Goal: Information Seeking & Learning: Learn about a topic

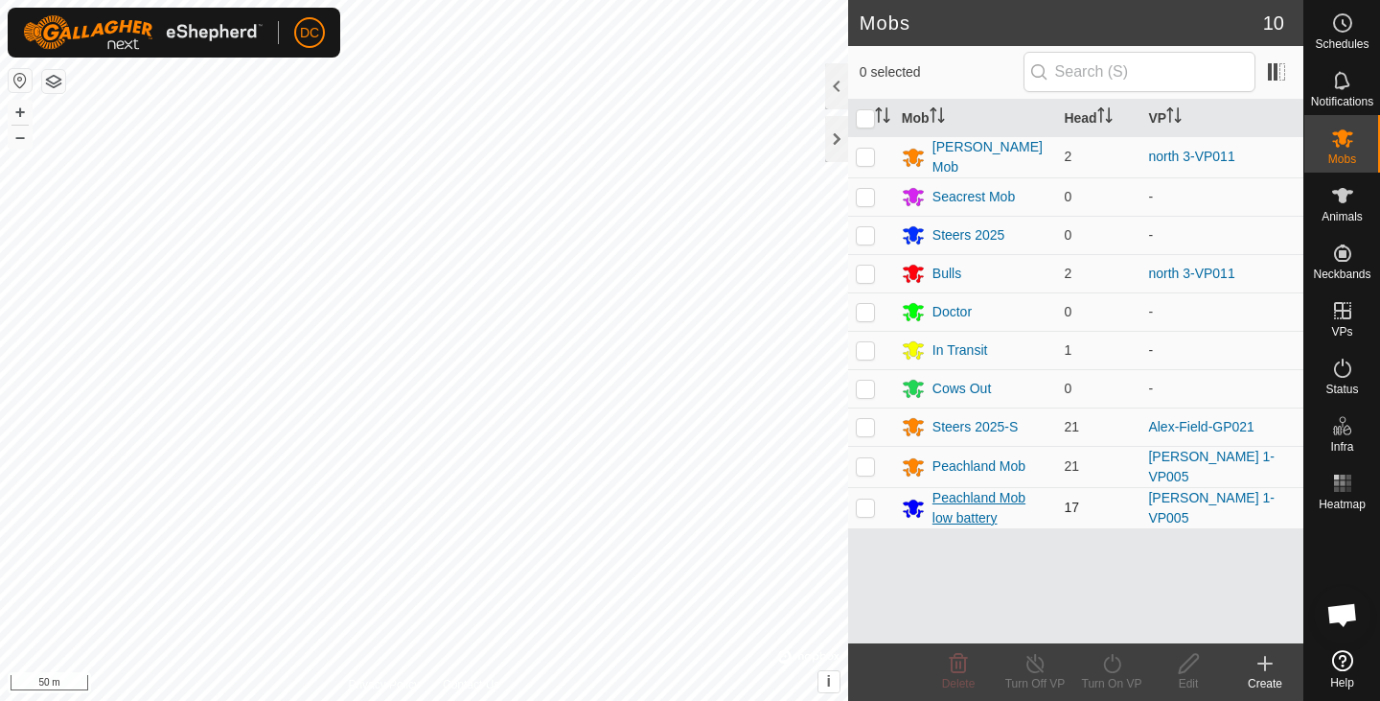
click at [1000, 514] on div "Peachland Mob low battery" at bounding box center [990, 508] width 117 height 40
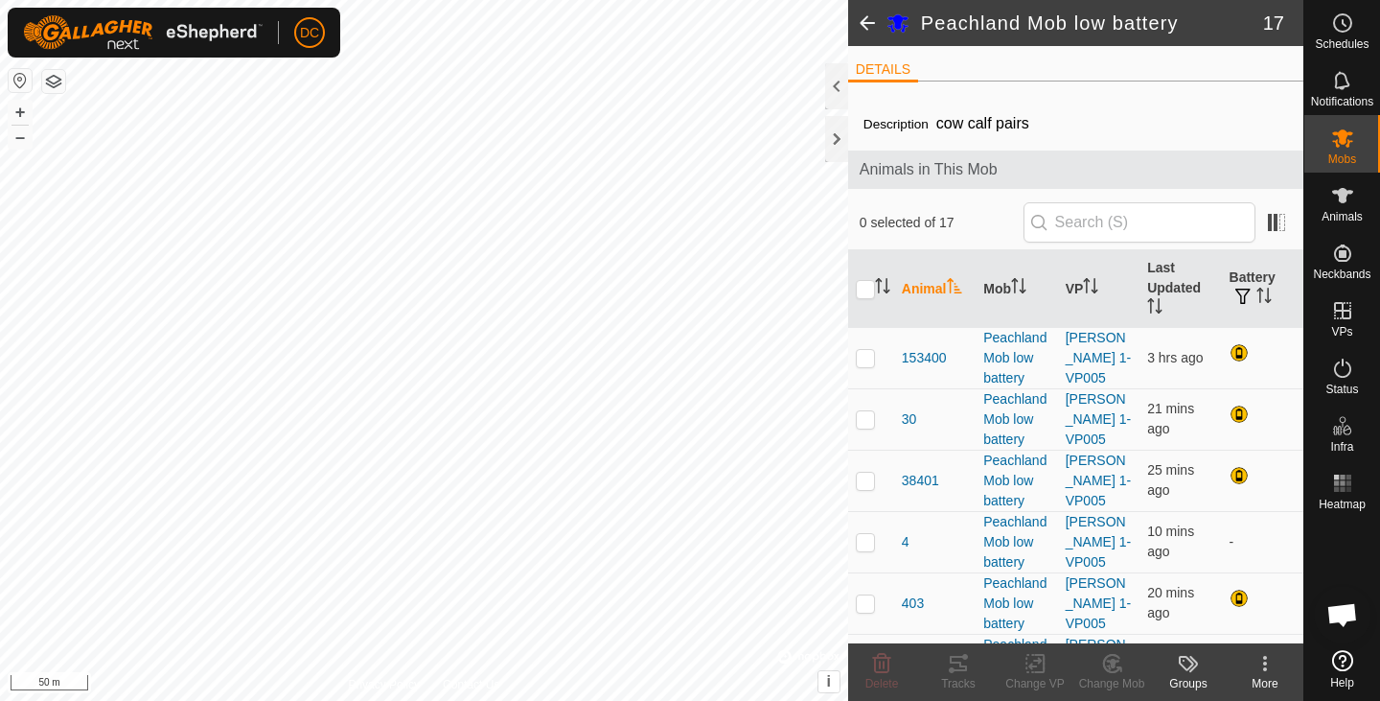
click at [853, 23] on span at bounding box center [867, 23] width 38 height 46
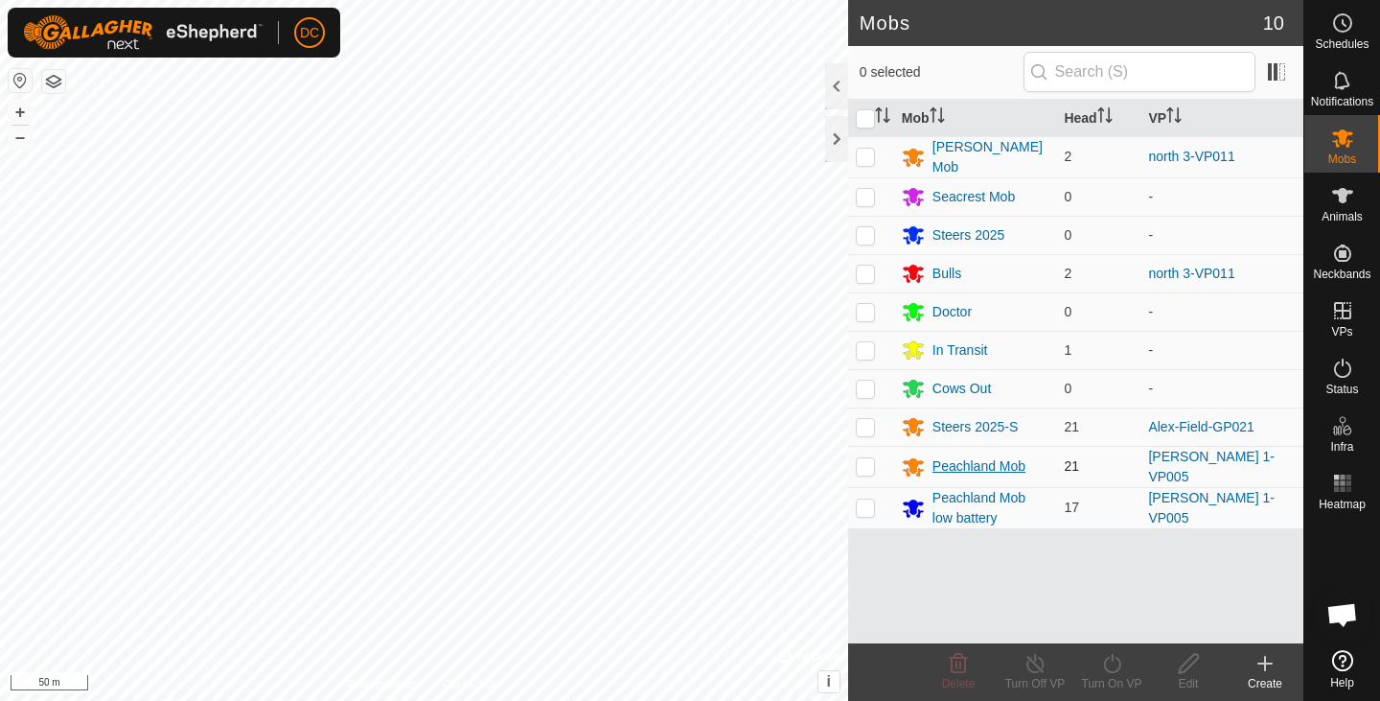
click at [993, 458] on div "Peachland Mob" at bounding box center [978, 466] width 93 height 20
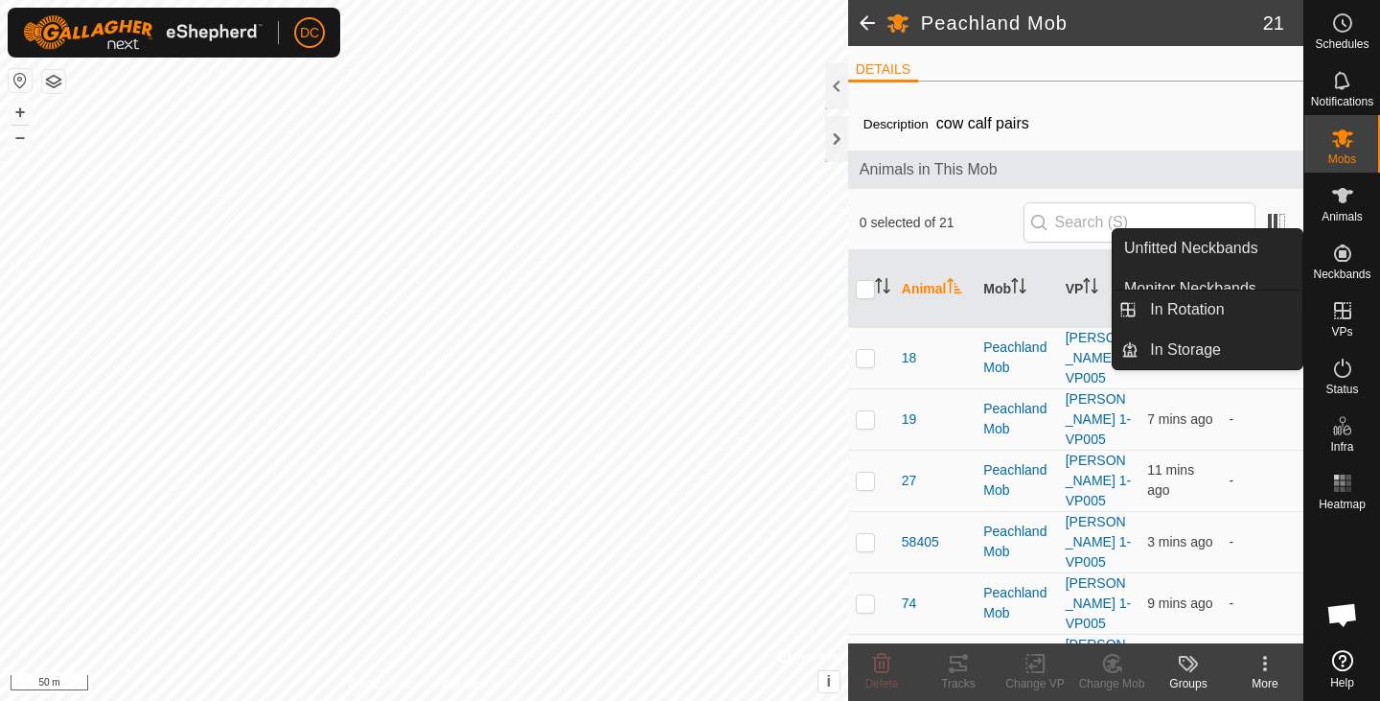
click at [1343, 333] on span "VPs" at bounding box center [1341, 331] width 21 height 11
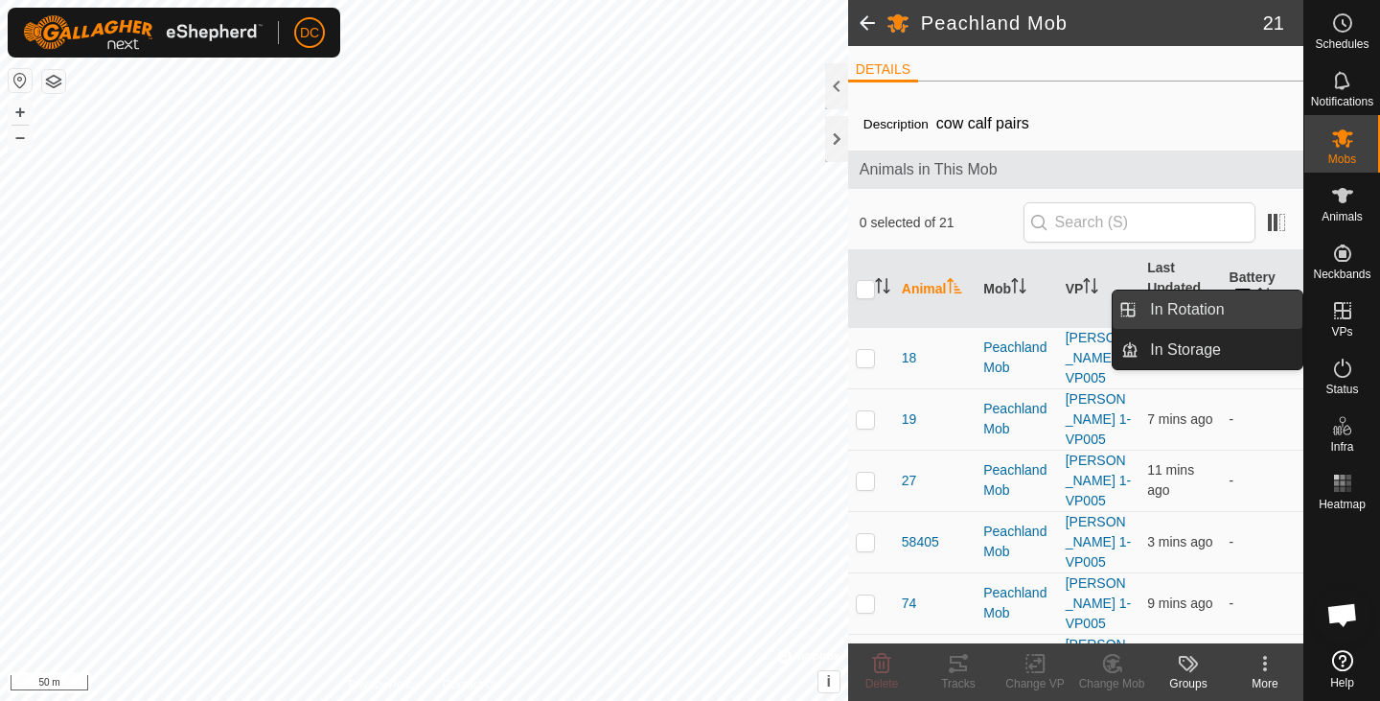
click at [1202, 309] on link "In Rotation" at bounding box center [1220, 309] width 164 height 38
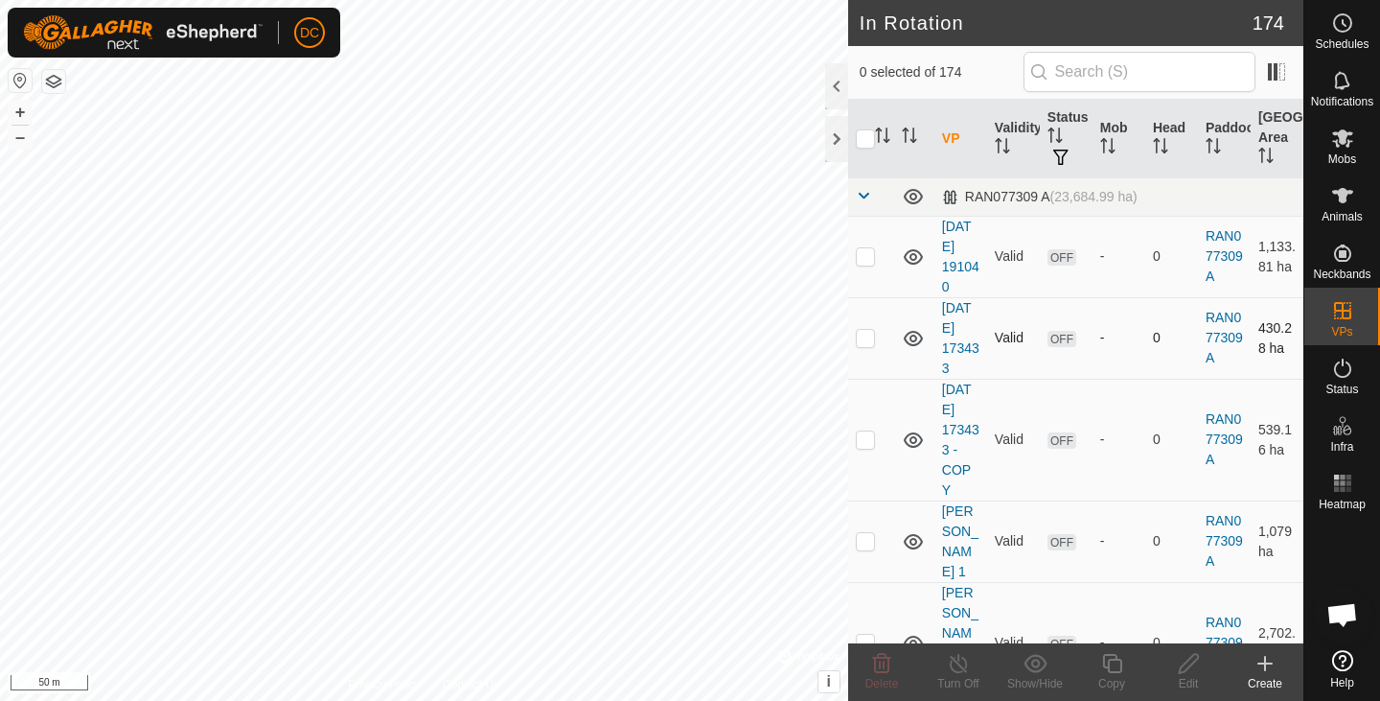
checkbox input "true"
checkbox input "false"
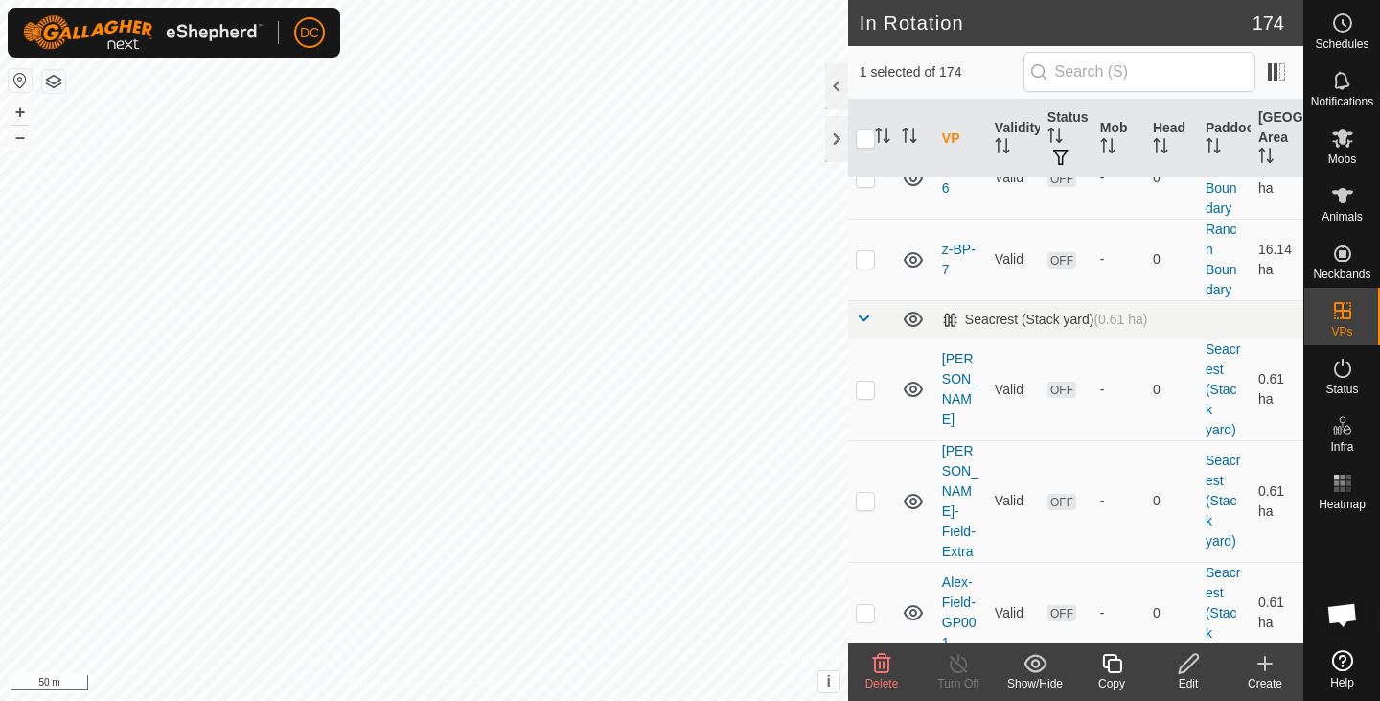
scroll to position [8764, 0]
click at [862, 341] on td at bounding box center [871, 392] width 46 height 102
checkbox input "true"
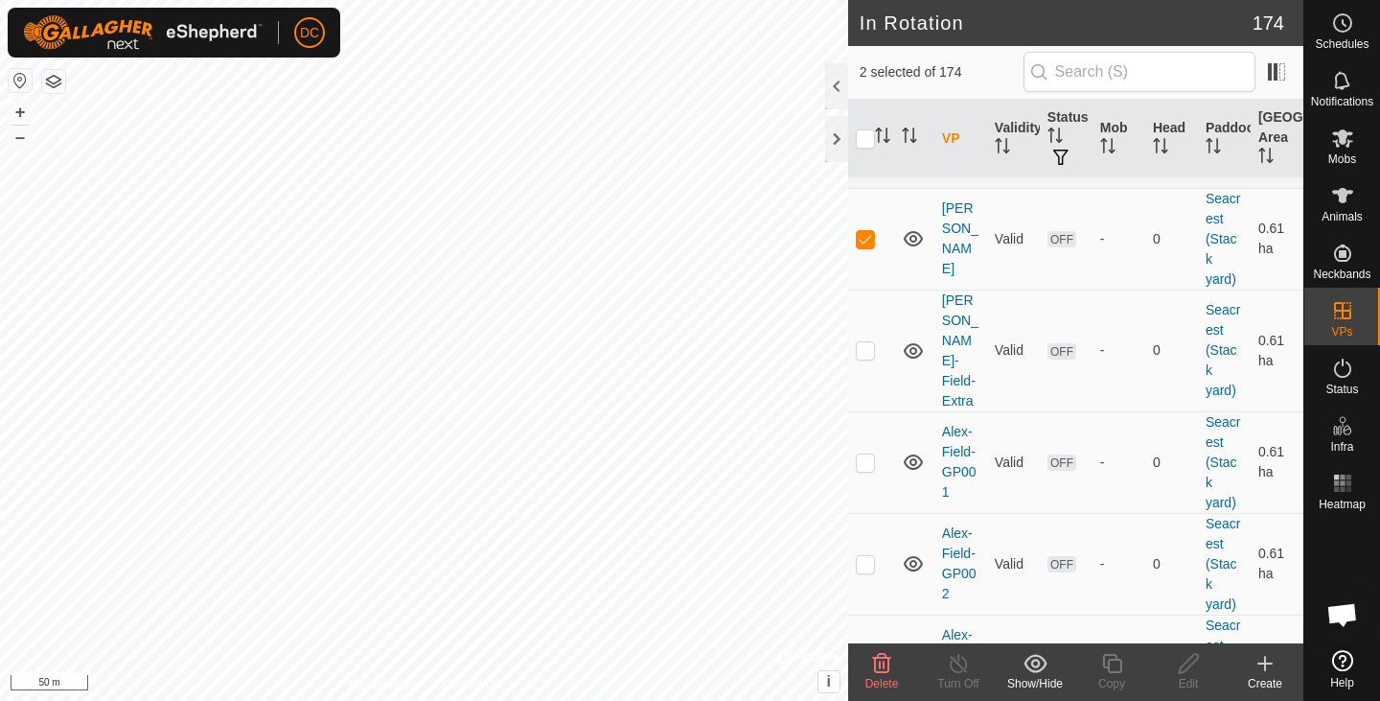
scroll to position [8920, 0]
click at [857, 339] on p-checkbox at bounding box center [865, 346] width 19 height 15
checkbox input "true"
click at [866, 451] on p-checkbox at bounding box center [865, 458] width 19 height 15
checkbox input "true"
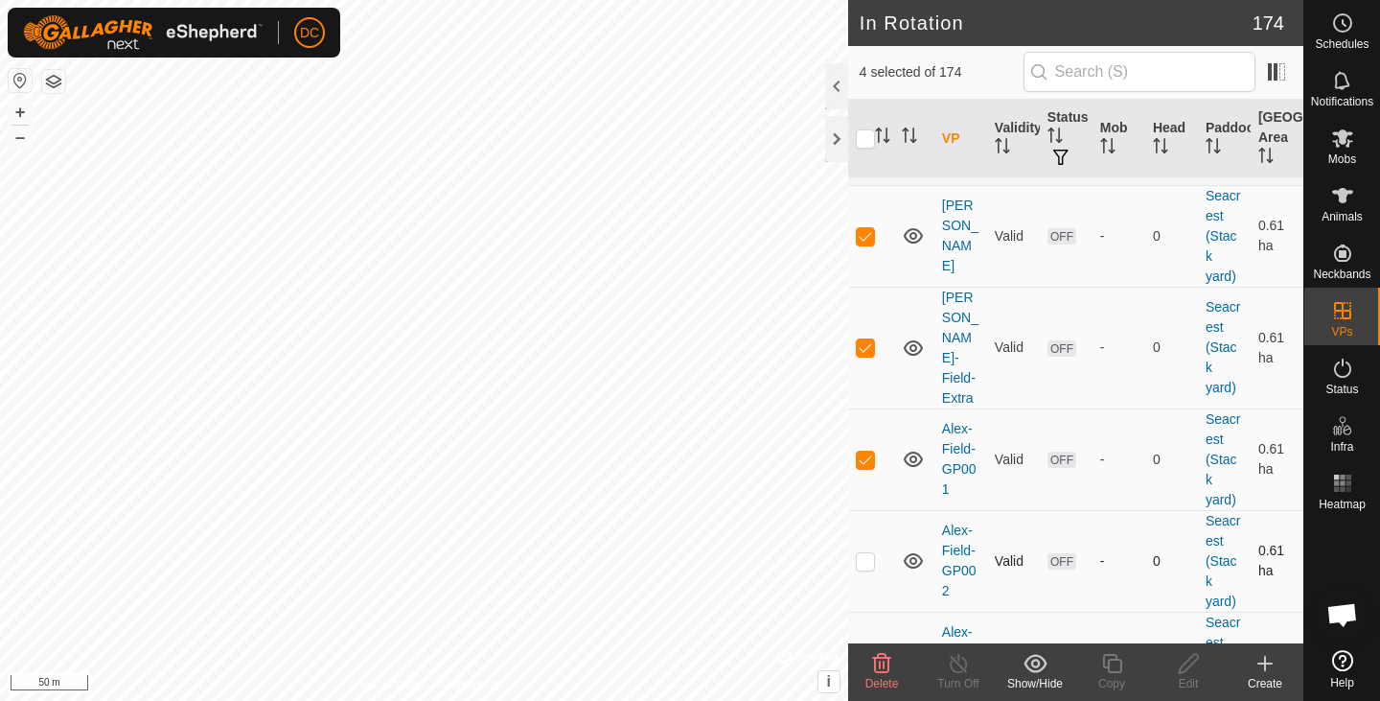
click at [863, 510] on td at bounding box center [871, 561] width 46 height 102
checkbox input "true"
click at [866, 611] on td at bounding box center [871, 662] width 46 height 102
checkbox input "true"
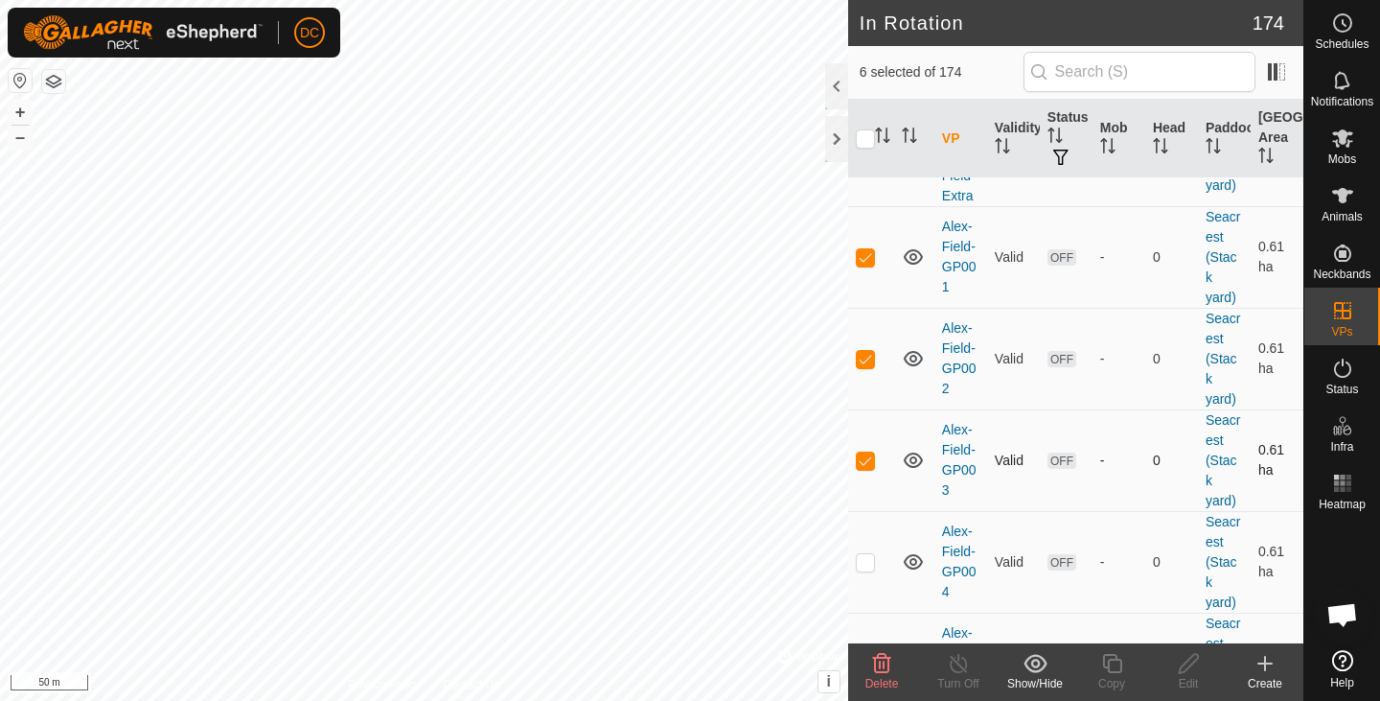
scroll to position [9130, 0]
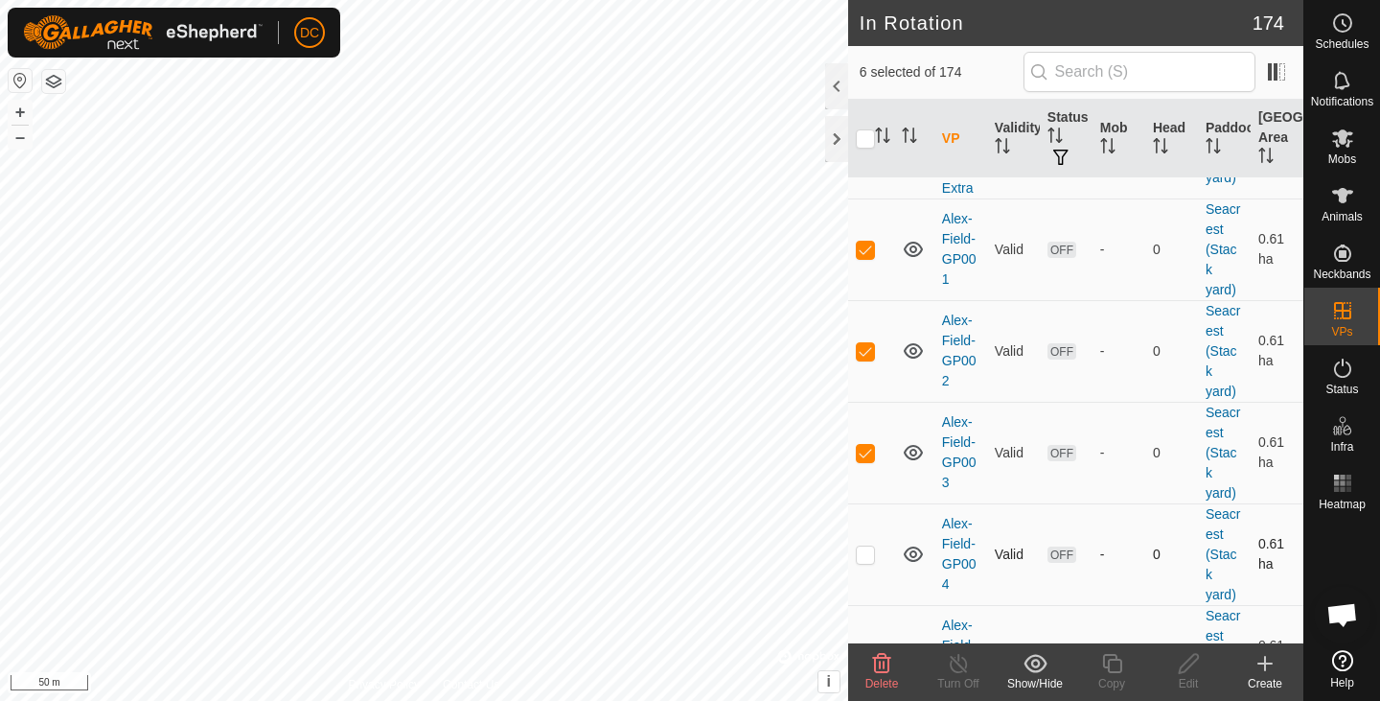
click at [860, 546] on p-checkbox at bounding box center [865, 553] width 19 height 15
checkbox input "true"
click at [861, 605] on td at bounding box center [871, 656] width 46 height 102
checkbox input "true"
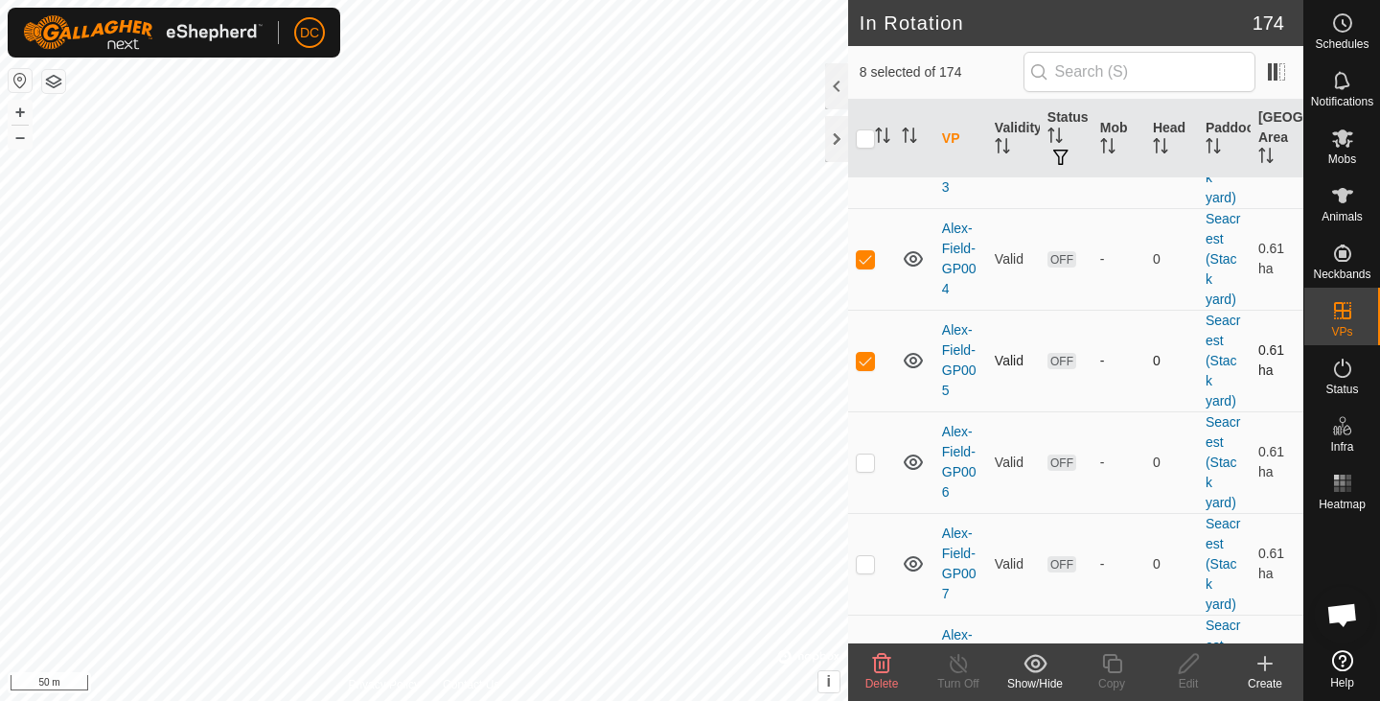
scroll to position [9432, 0]
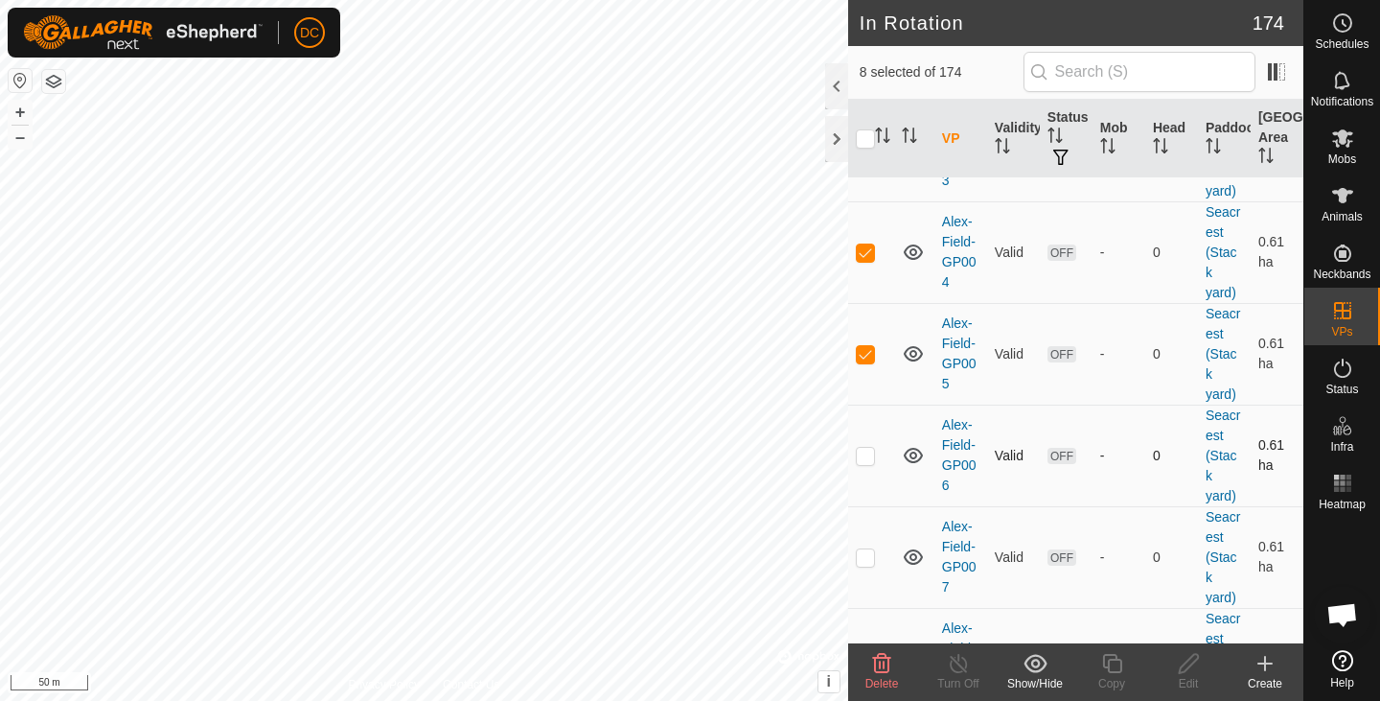
click at [866, 448] on p-checkbox at bounding box center [865, 455] width 19 height 15
checkbox input "true"
click at [868, 549] on p-checkbox at bounding box center [865, 556] width 19 height 15
click at [868, 651] on p-checkbox at bounding box center [865, 658] width 19 height 15
checkbox input "true"
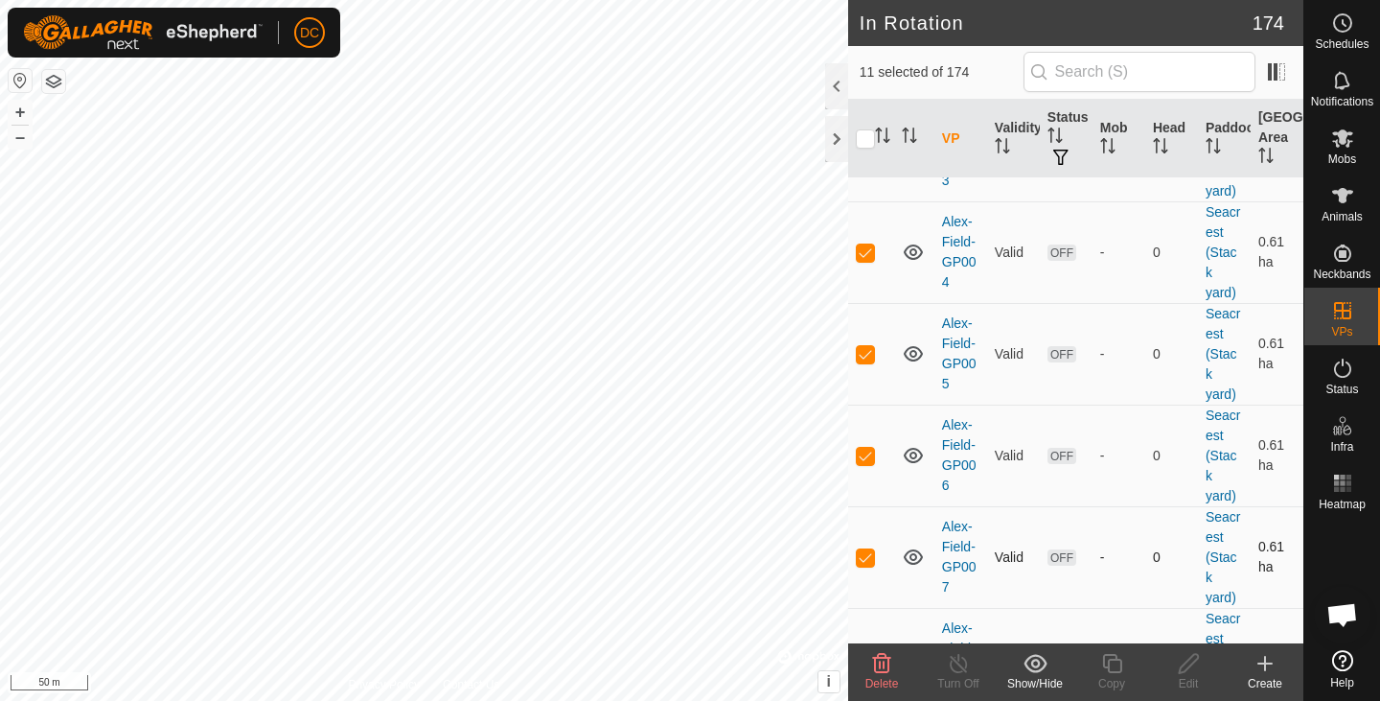
checkbox input "true"
click at [877, 402] on td at bounding box center [871, 453] width 46 height 102
checkbox input "true"
click at [865, 504] on td at bounding box center [871, 555] width 46 height 102
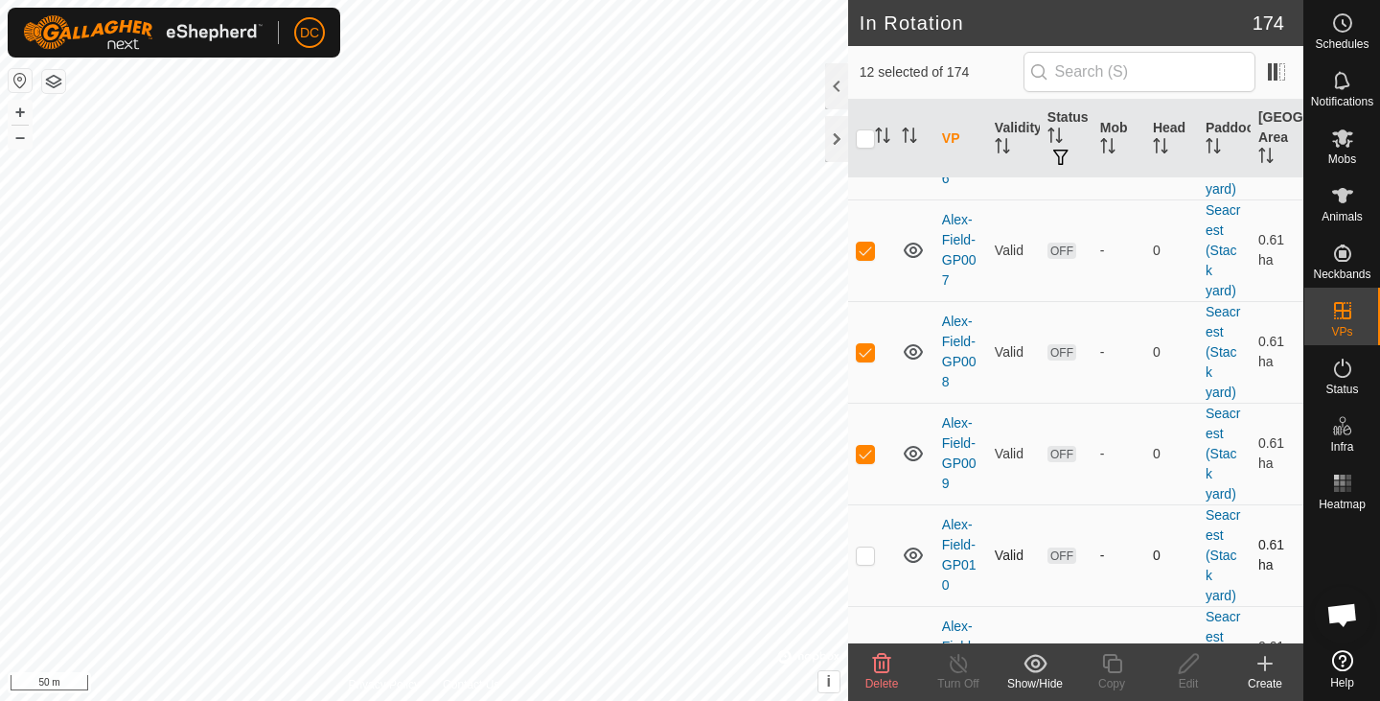
checkbox input "true"
click at [866, 606] on td at bounding box center [871, 657] width 46 height 102
checkbox input "true"
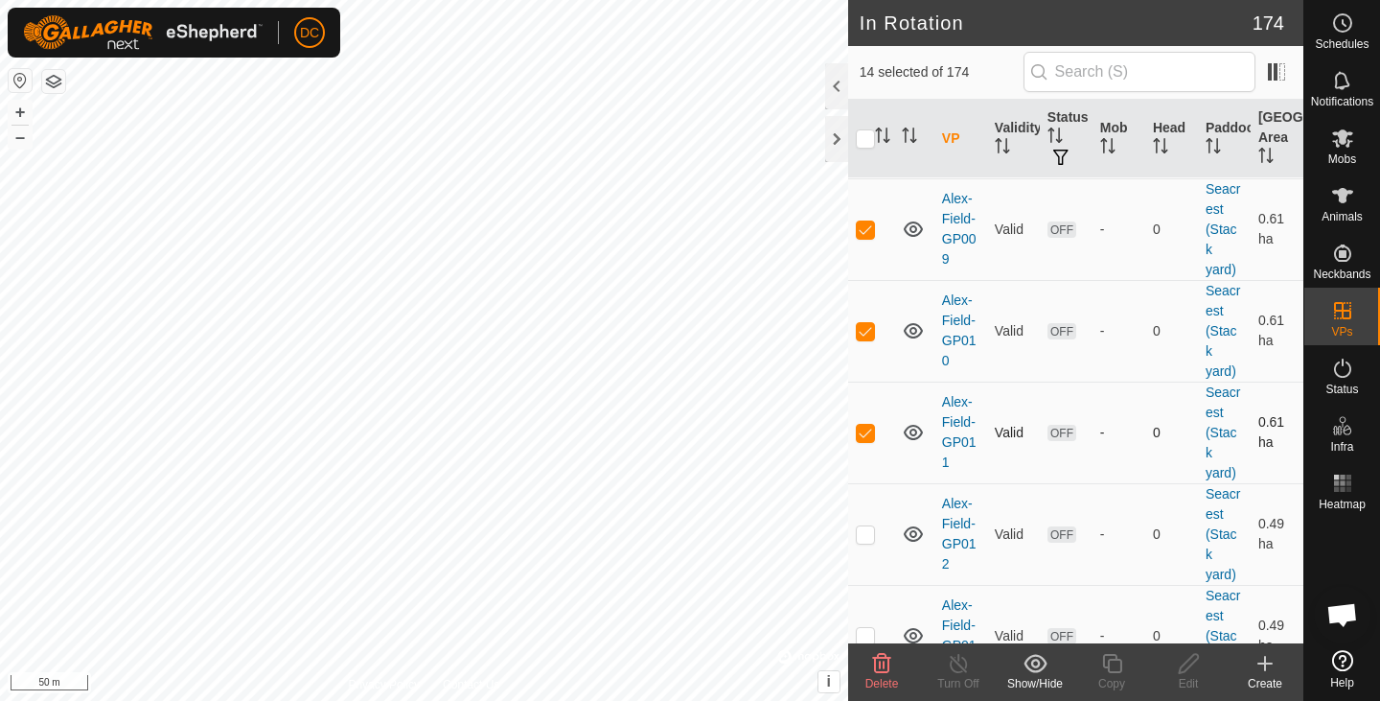
scroll to position [9968, 0]
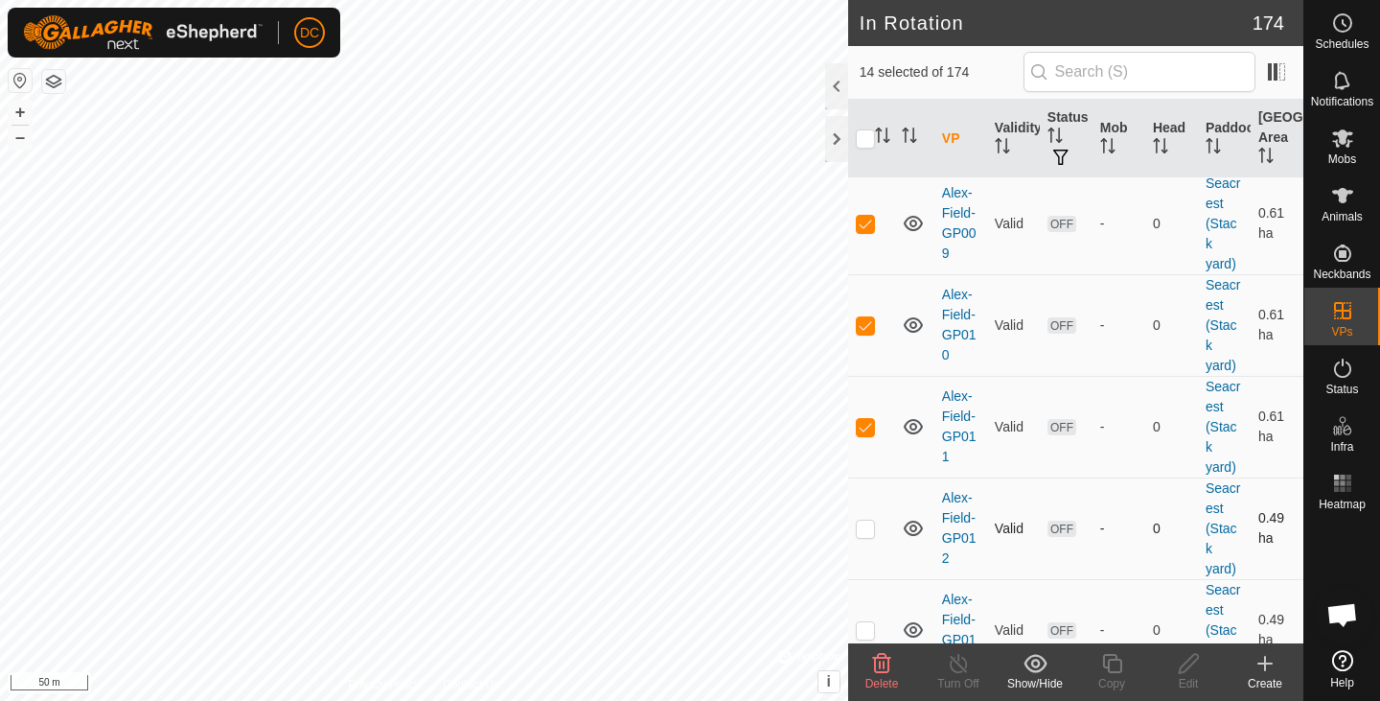
click at [868, 520] on p-checkbox at bounding box center [865, 527] width 19 height 15
checkbox input "true"
click at [862, 622] on p-checkbox at bounding box center [865, 629] width 19 height 15
checkbox input "true"
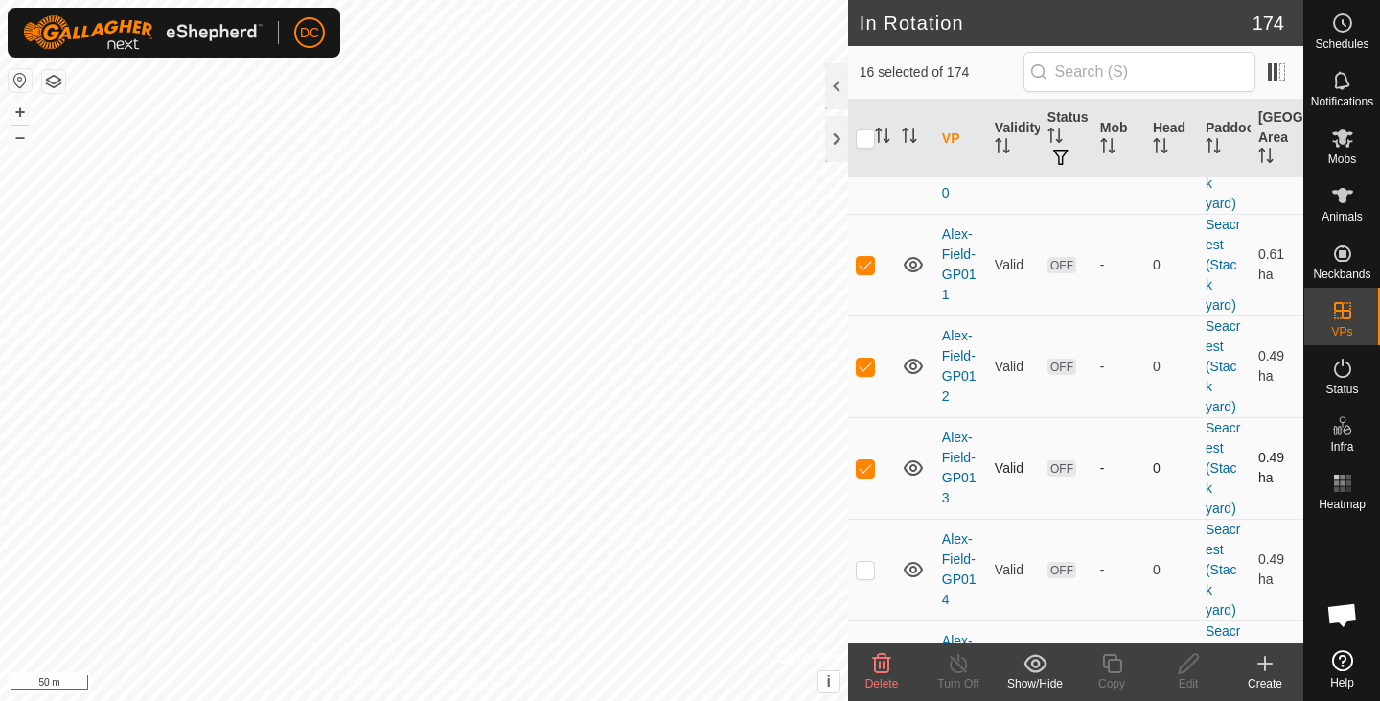
scroll to position [10136, 0]
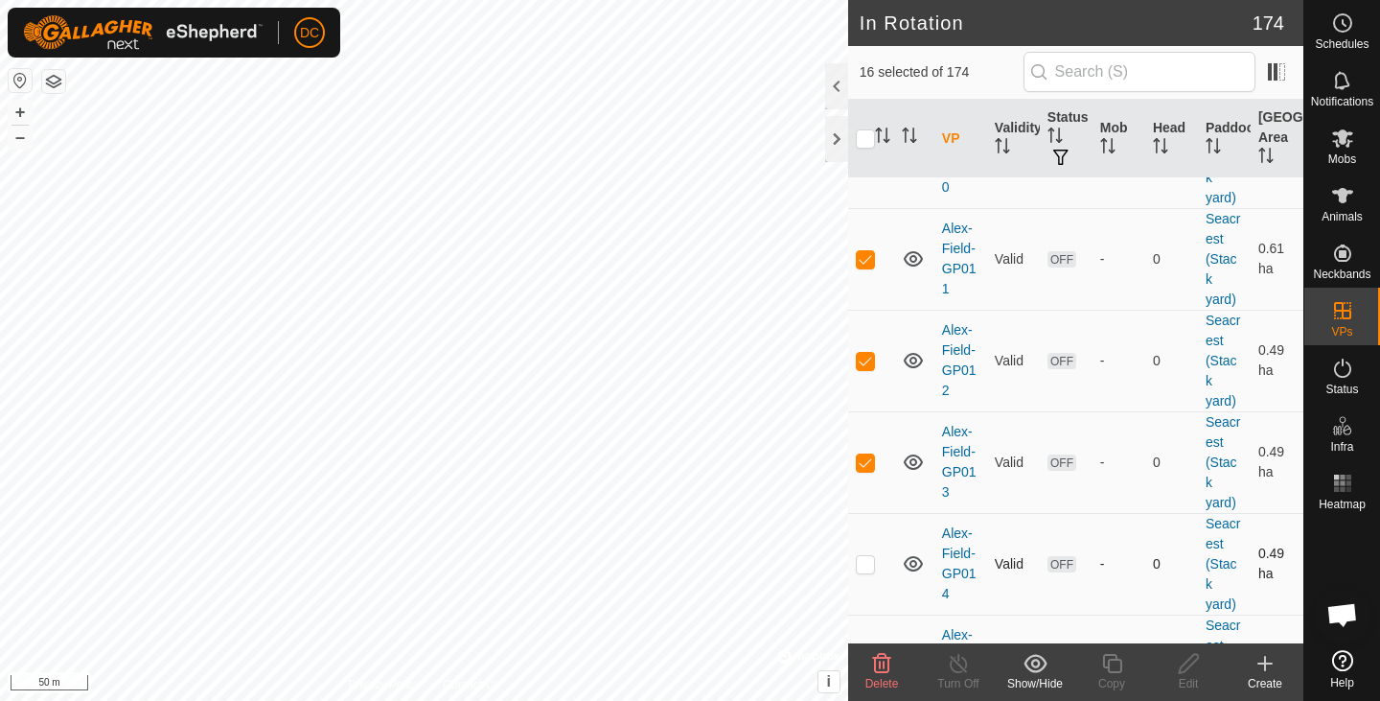
click at [871, 556] on p-checkbox at bounding box center [865, 563] width 19 height 15
checkbox input "true"
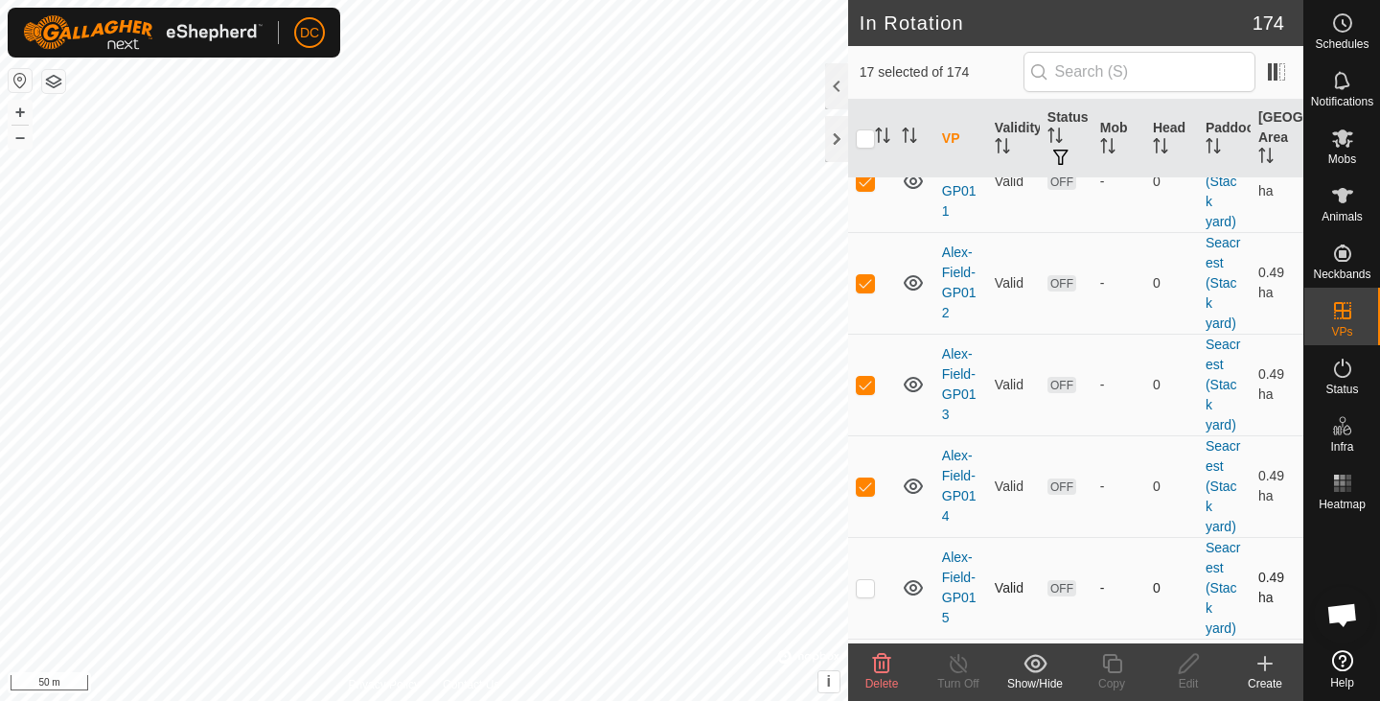
scroll to position [10217, 0]
click at [870, 576] on p-checkbox at bounding box center [865, 583] width 19 height 15
checkbox input "true"
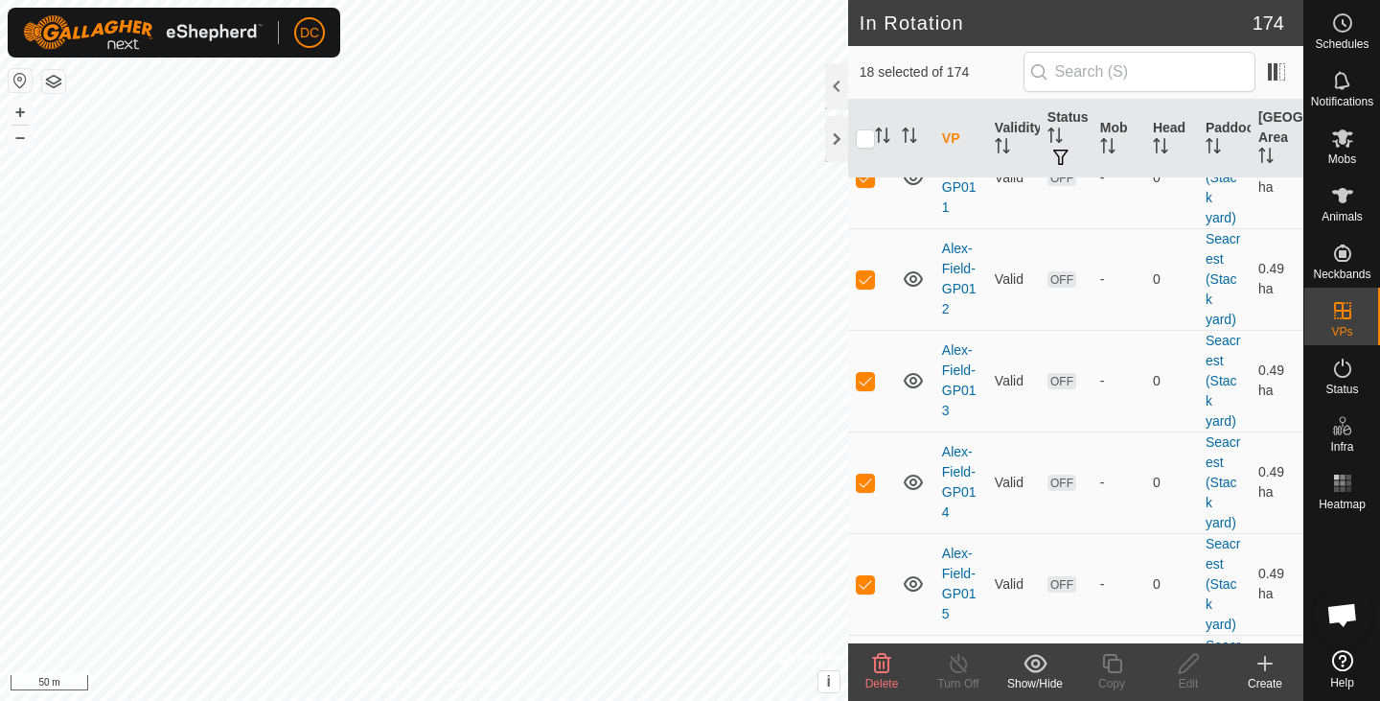
click at [862, 678] on p-checkbox at bounding box center [865, 685] width 19 height 15
checkbox input "true"
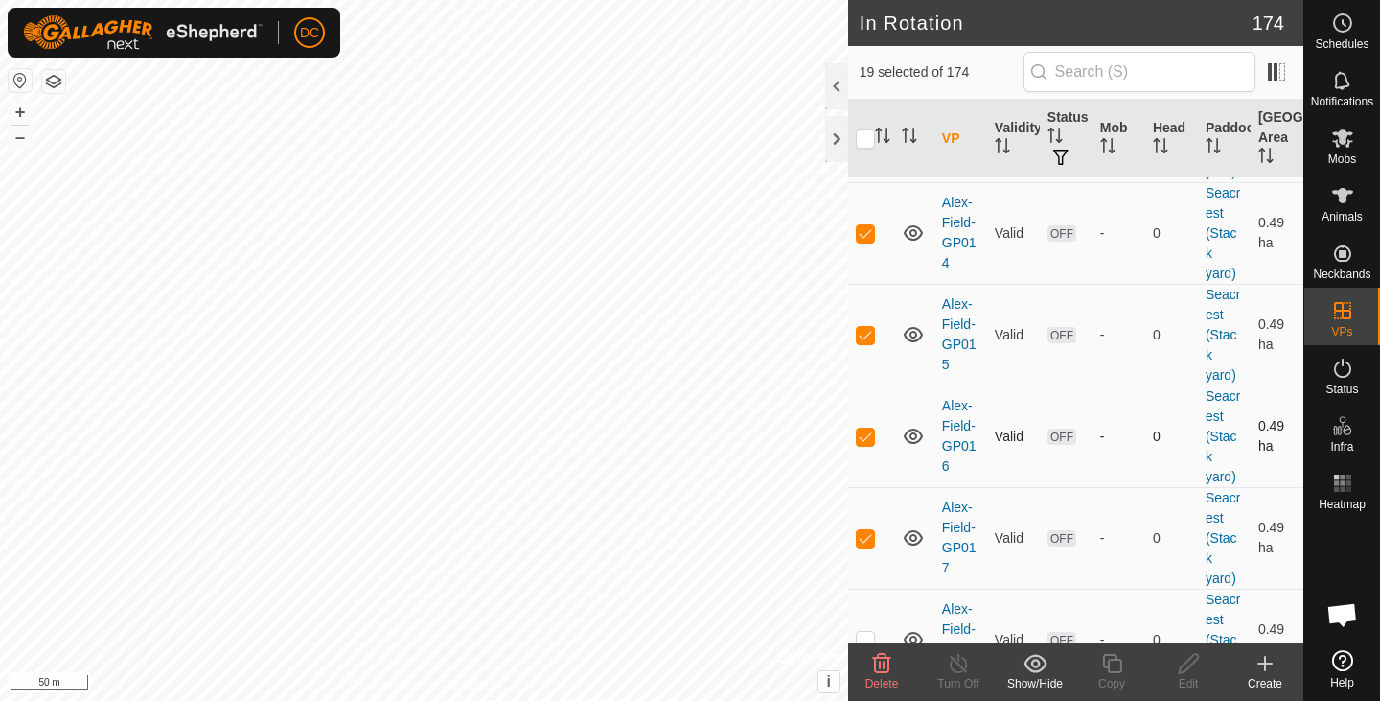
scroll to position [10485, 0]
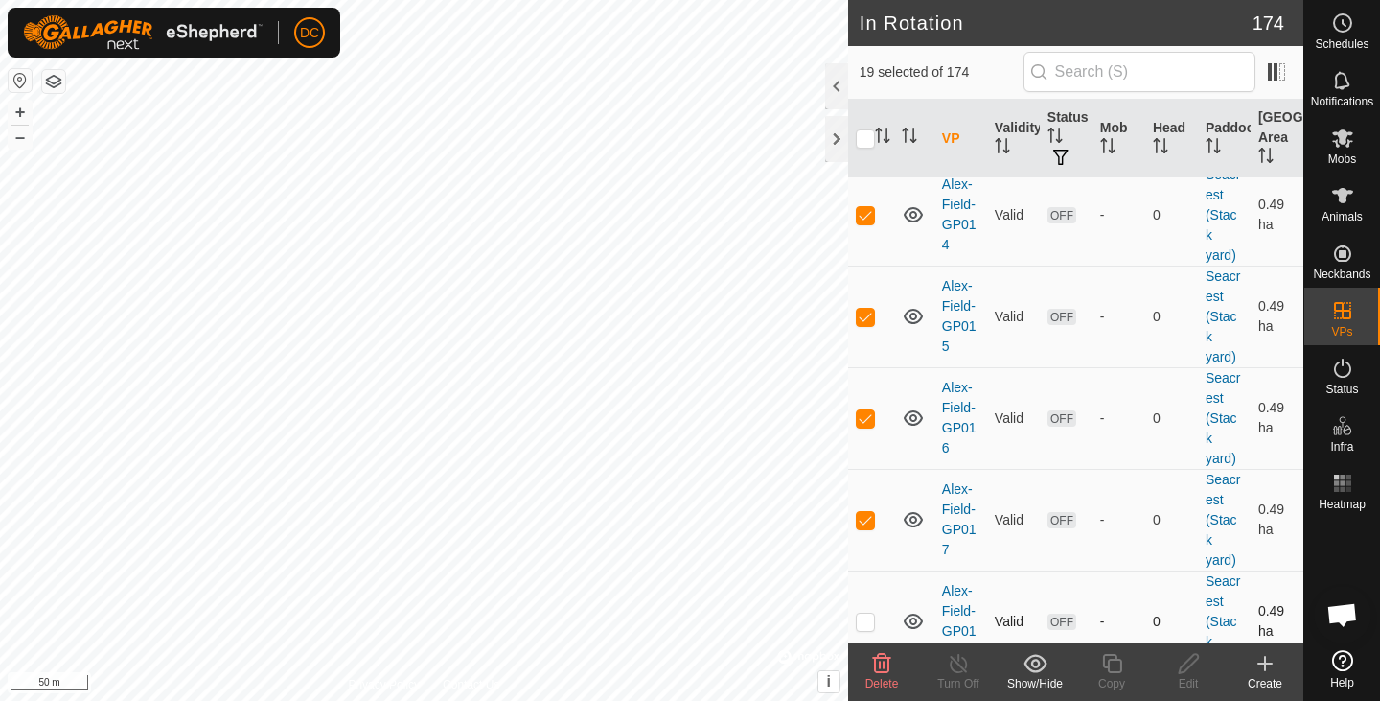
click at [868, 613] on p-checkbox at bounding box center [865, 620] width 19 height 15
checkbox input "true"
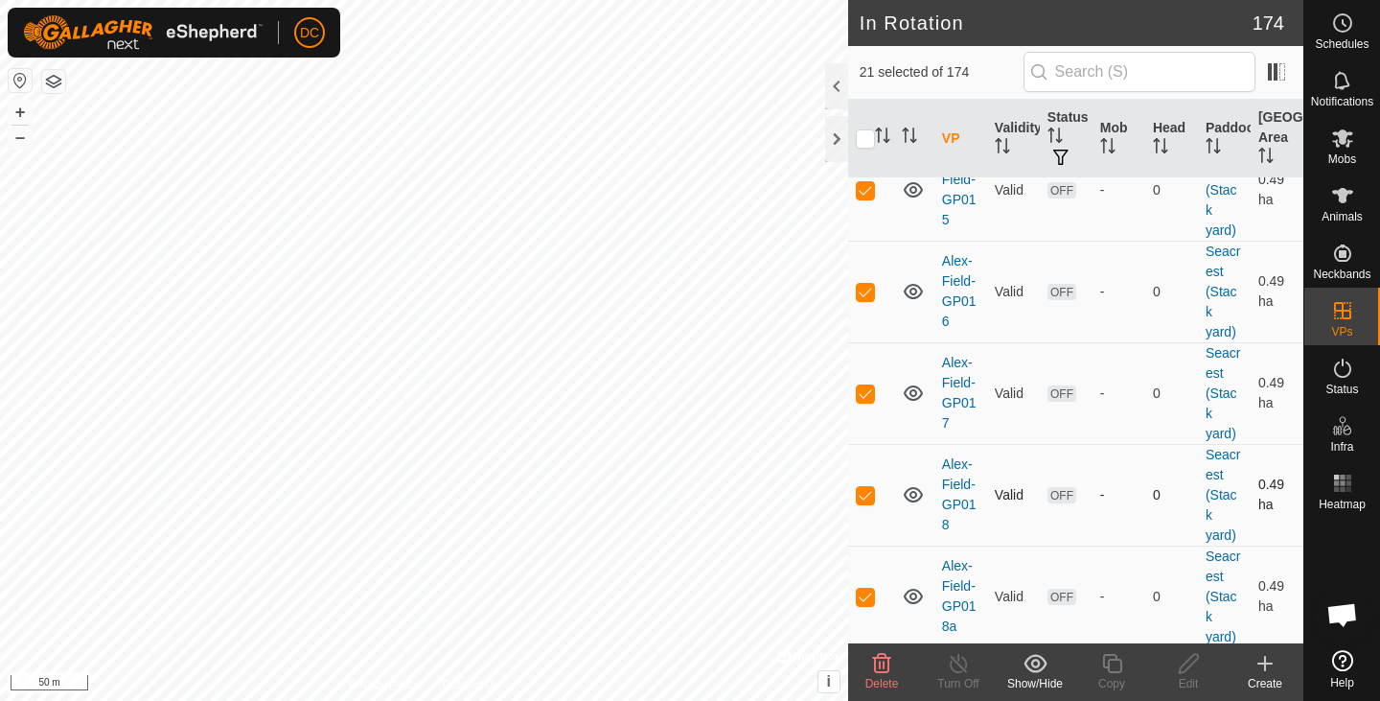
scroll to position [10625, 0]
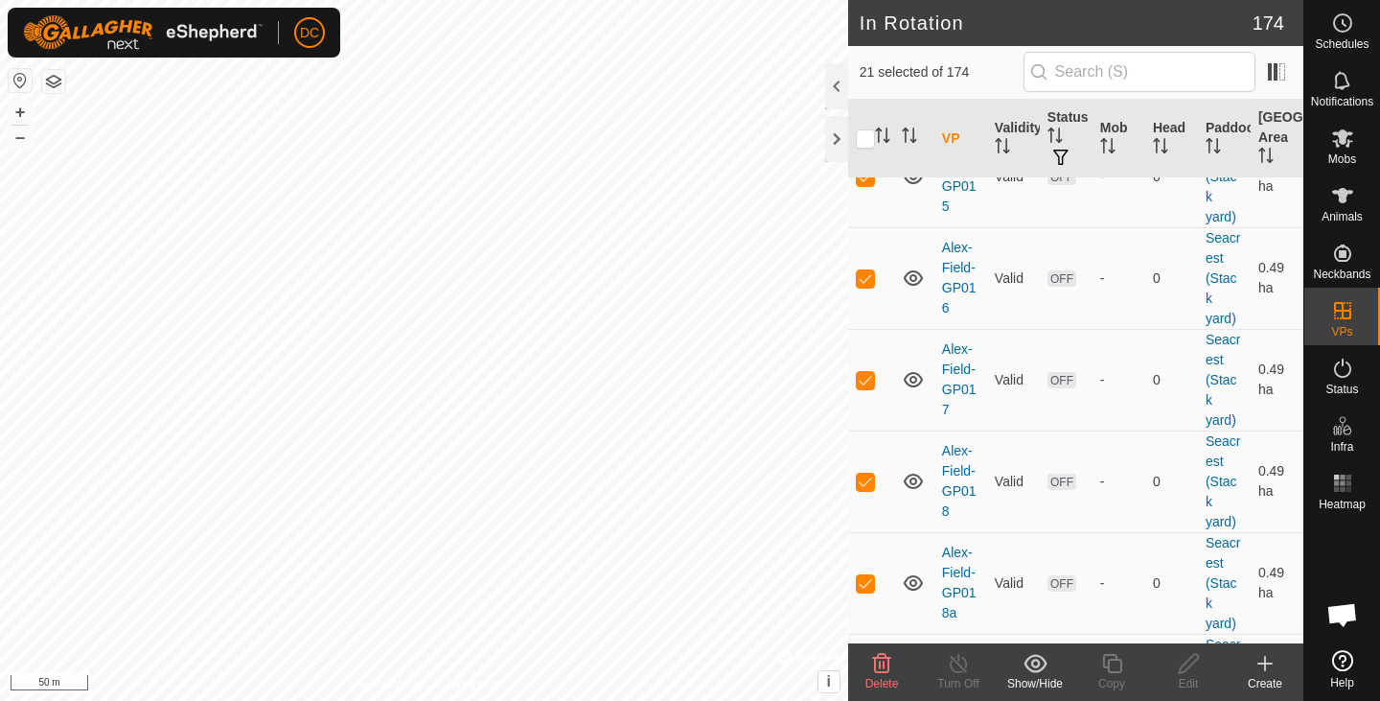
click at [870, 677] on p-checkbox at bounding box center [865, 684] width 19 height 15
checkbox input "true"
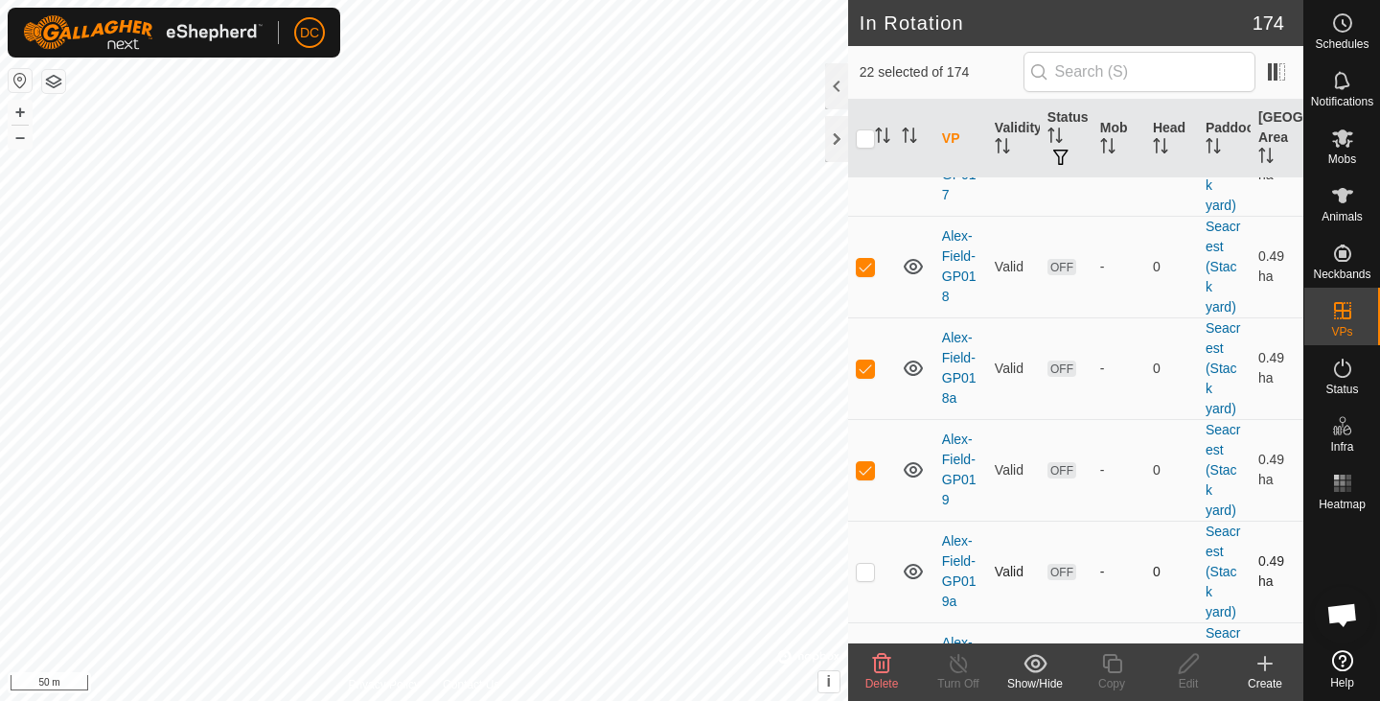
click at [864, 563] on p-checkbox at bounding box center [865, 570] width 19 height 15
checkbox input "true"
click at [862, 622] on td at bounding box center [871, 673] width 46 height 102
checkbox input "true"
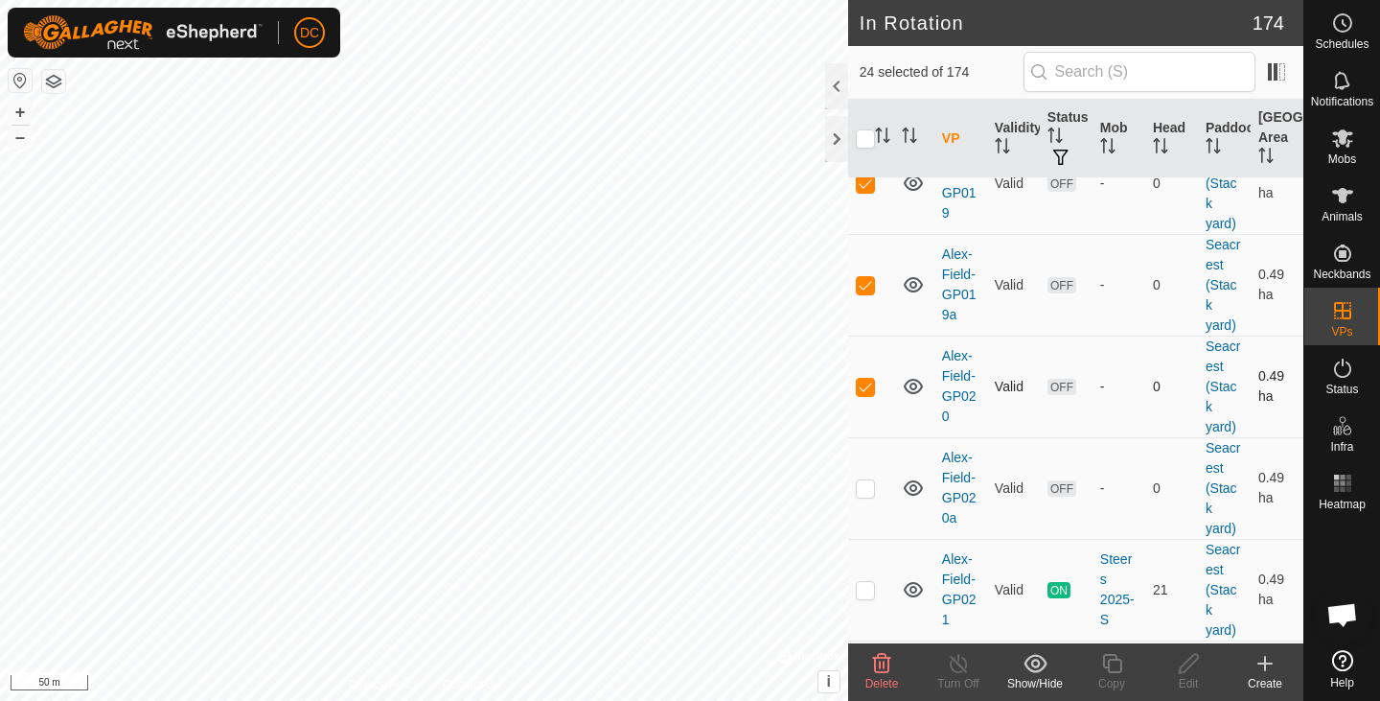
scroll to position [11130, 0]
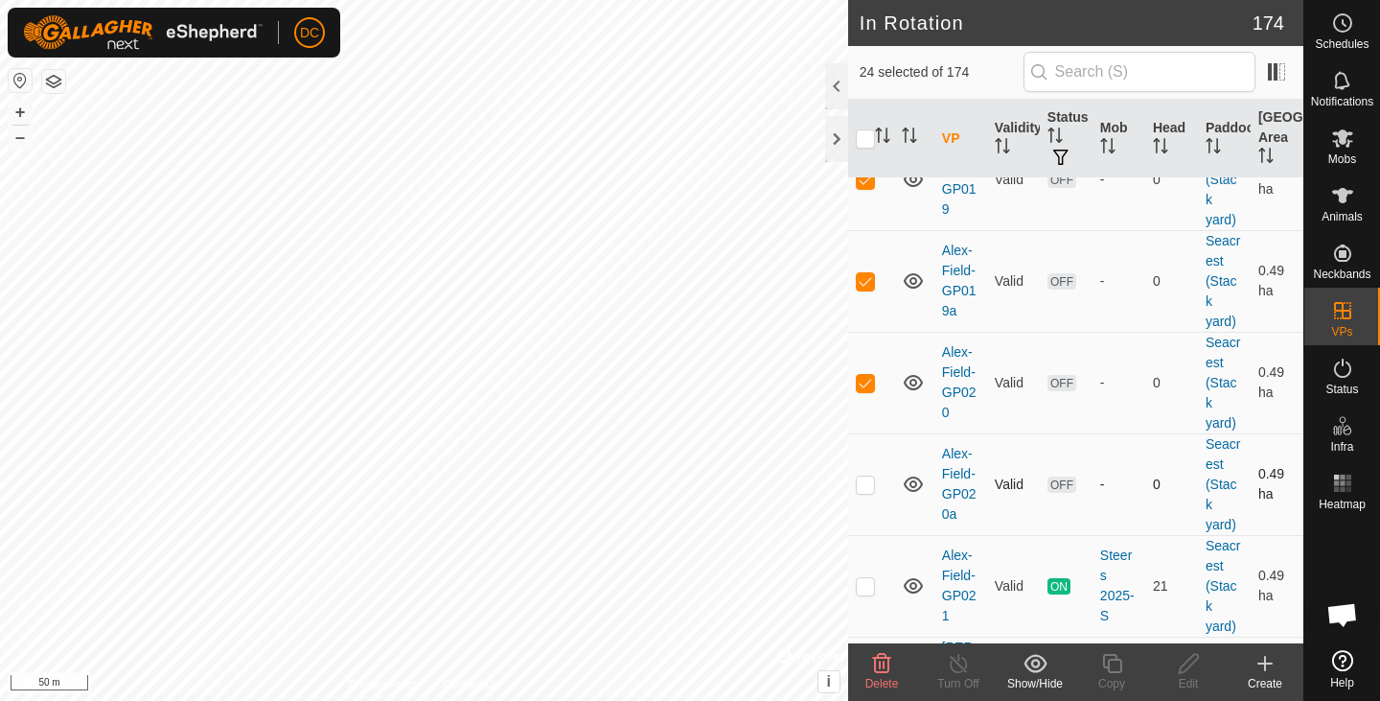
click at [862, 476] on p-checkbox at bounding box center [865, 483] width 19 height 15
checkbox input "true"
click at [886, 677] on span "Delete" at bounding box center [882, 683] width 34 height 13
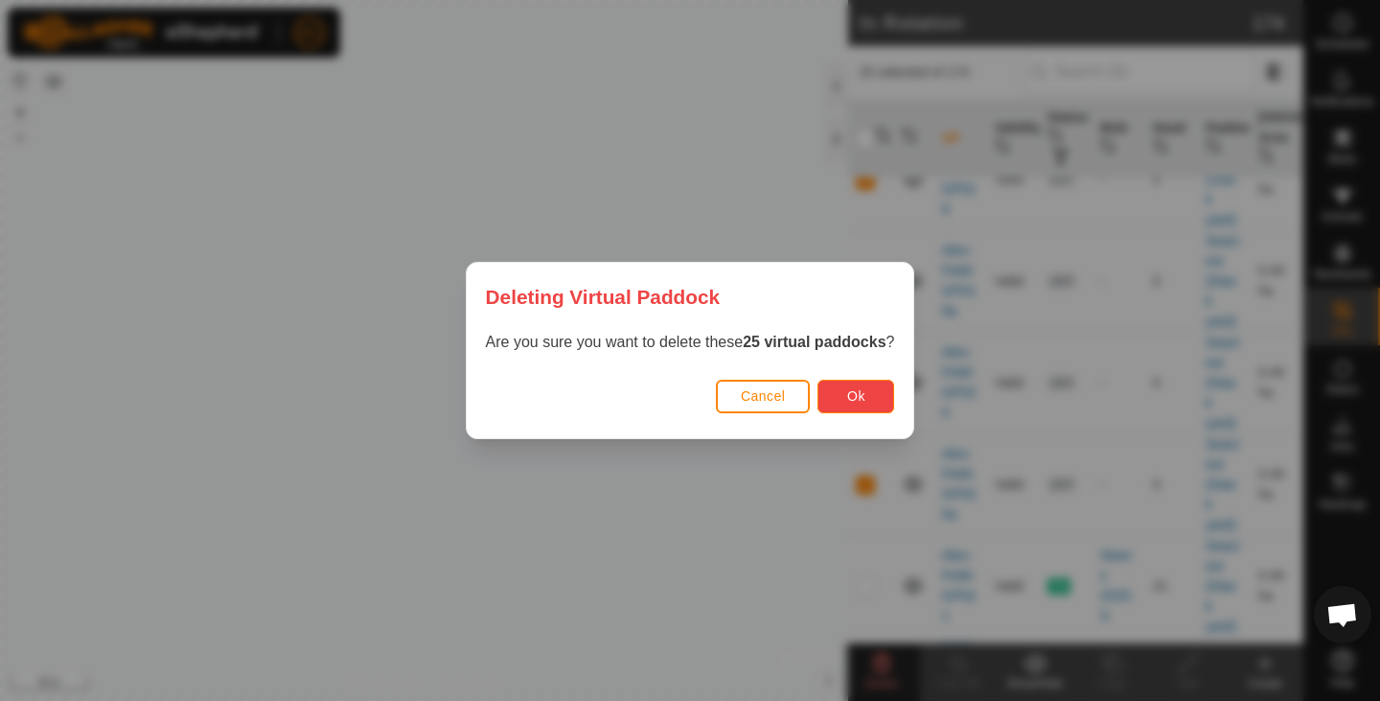
click at [863, 393] on span "Ok" at bounding box center [856, 395] width 18 height 15
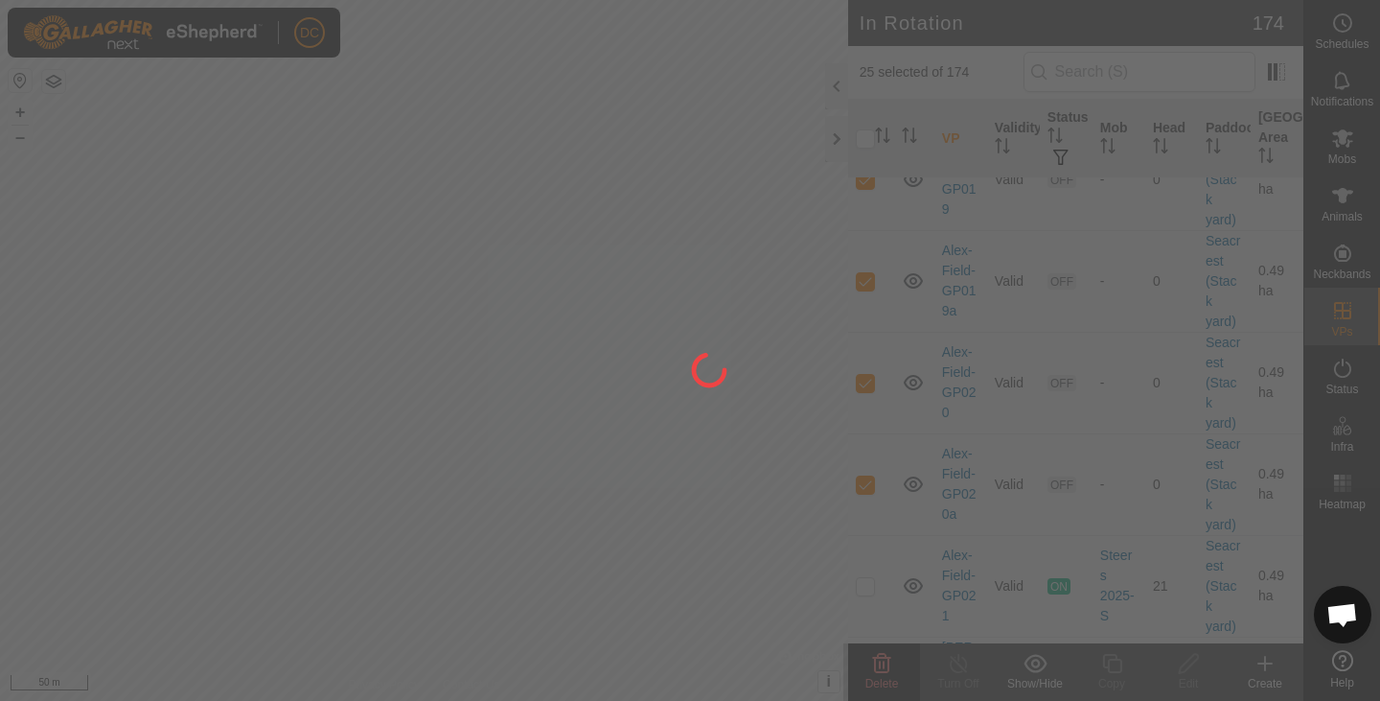
checkbox input "false"
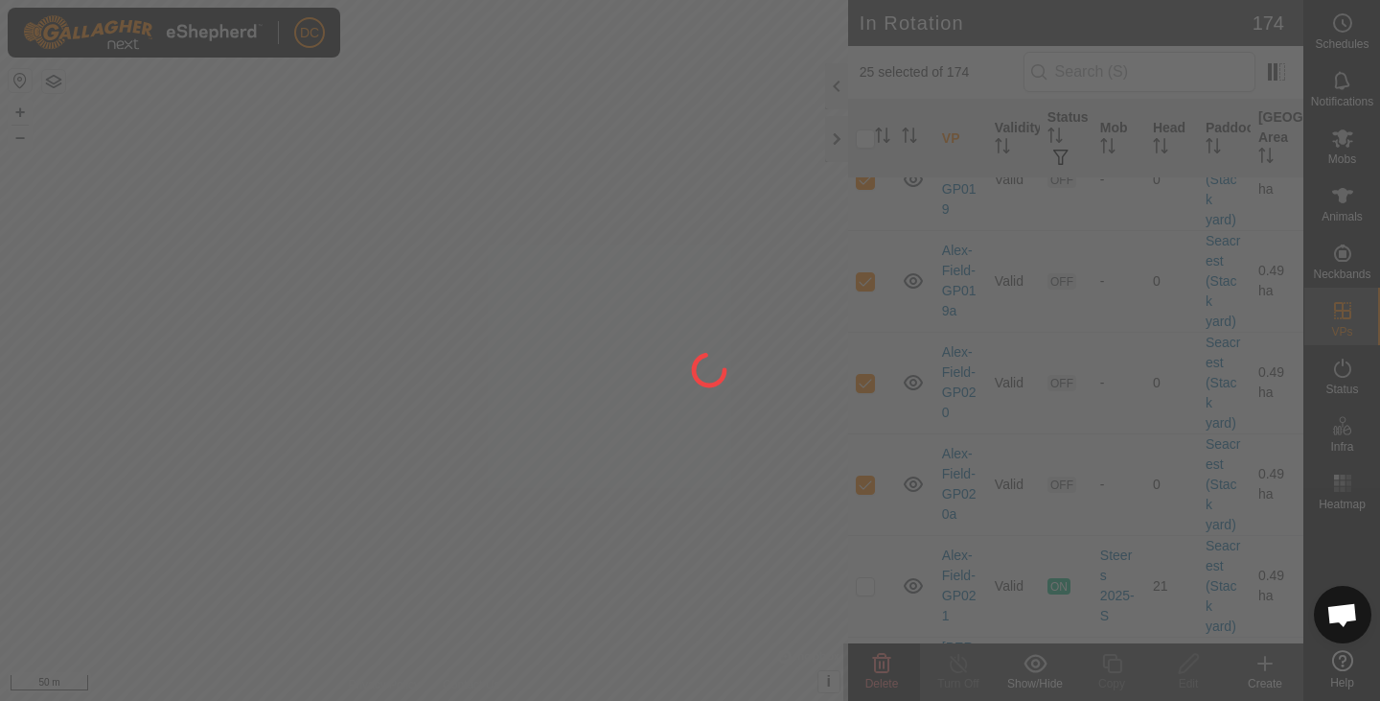
checkbox input "false"
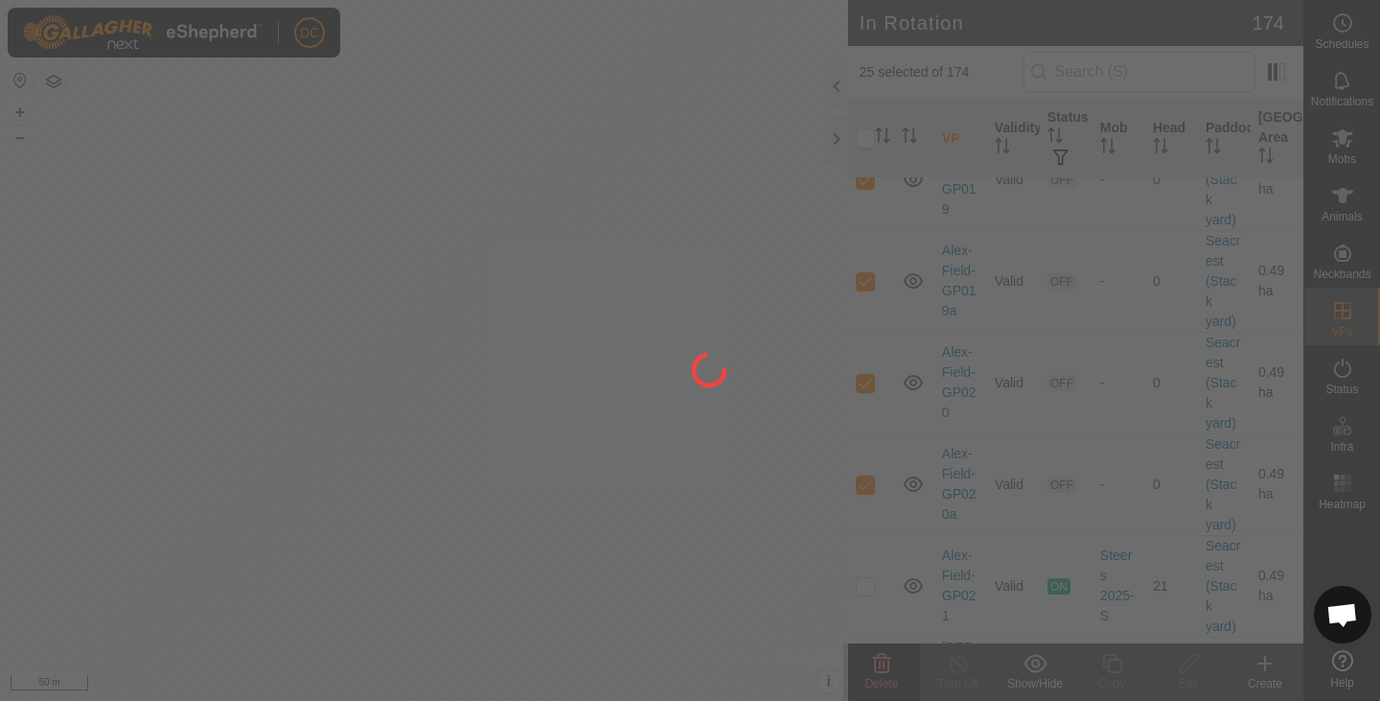
checkbox input "false"
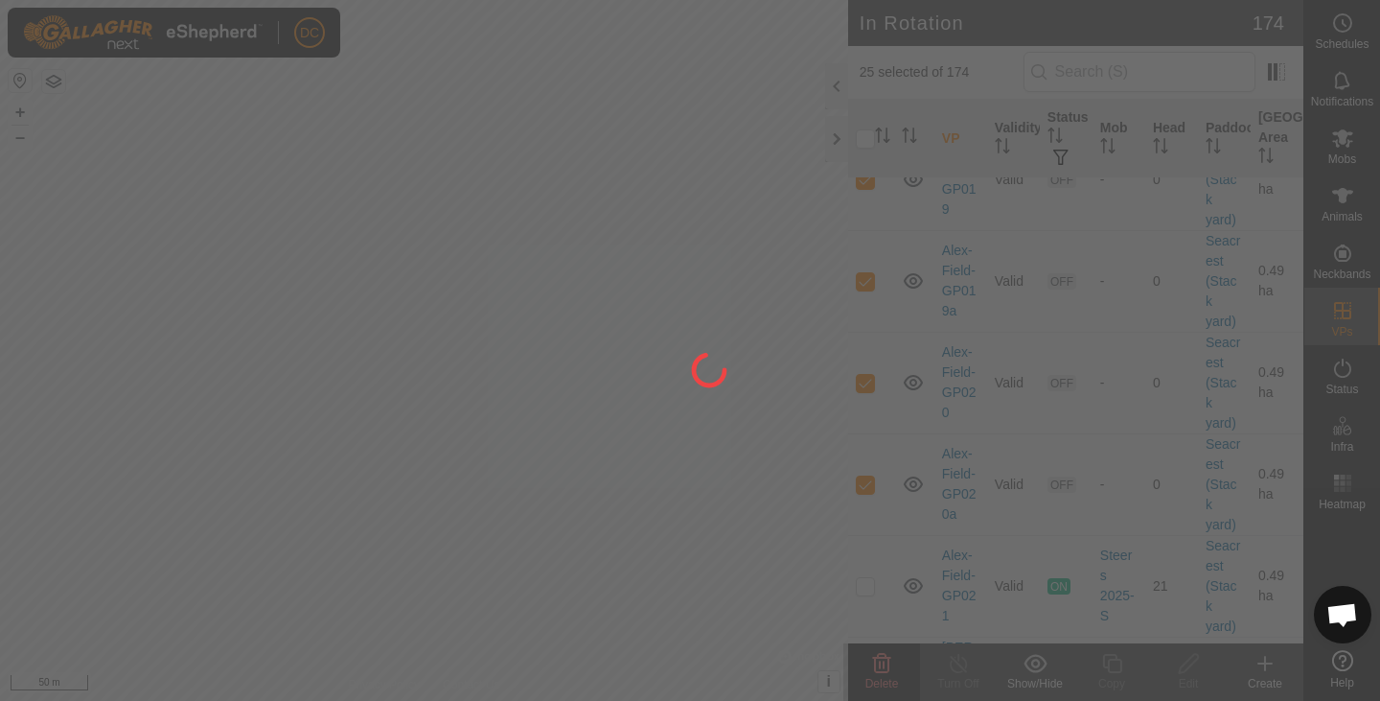
checkbox input "false"
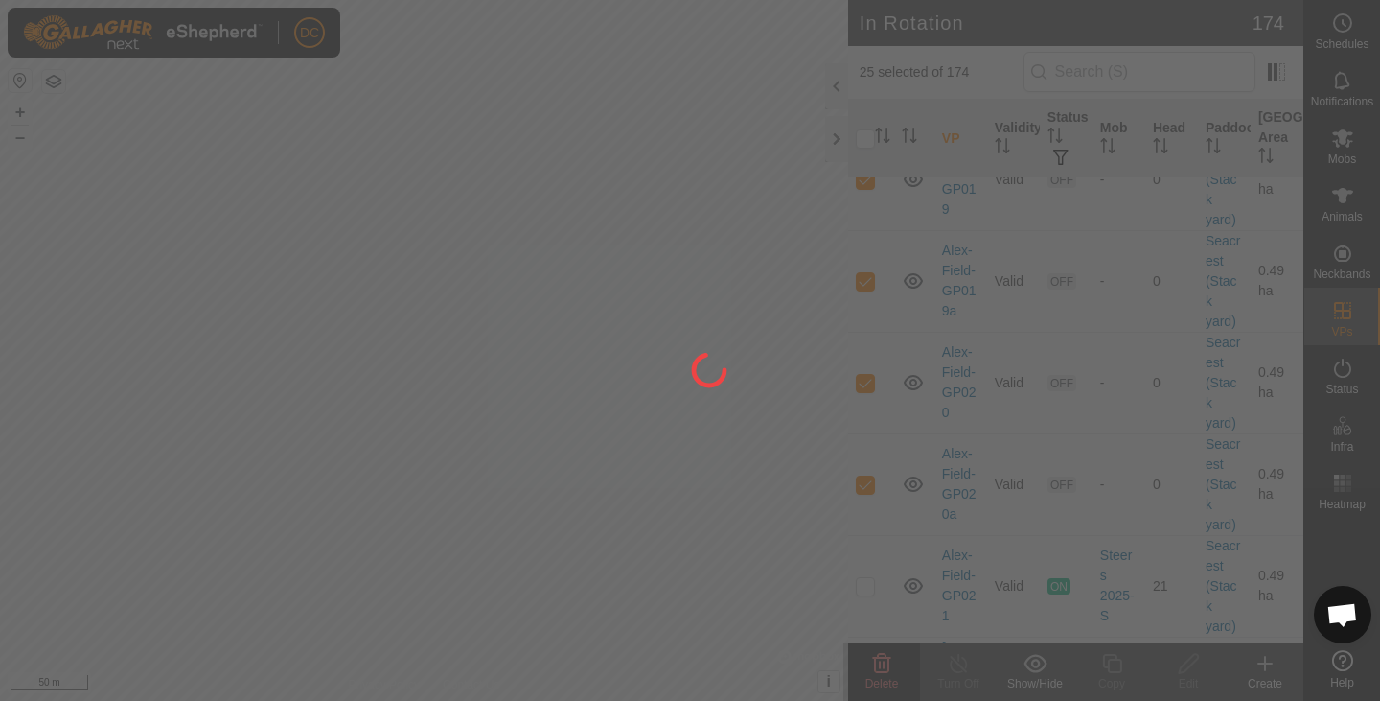
checkbox input "false"
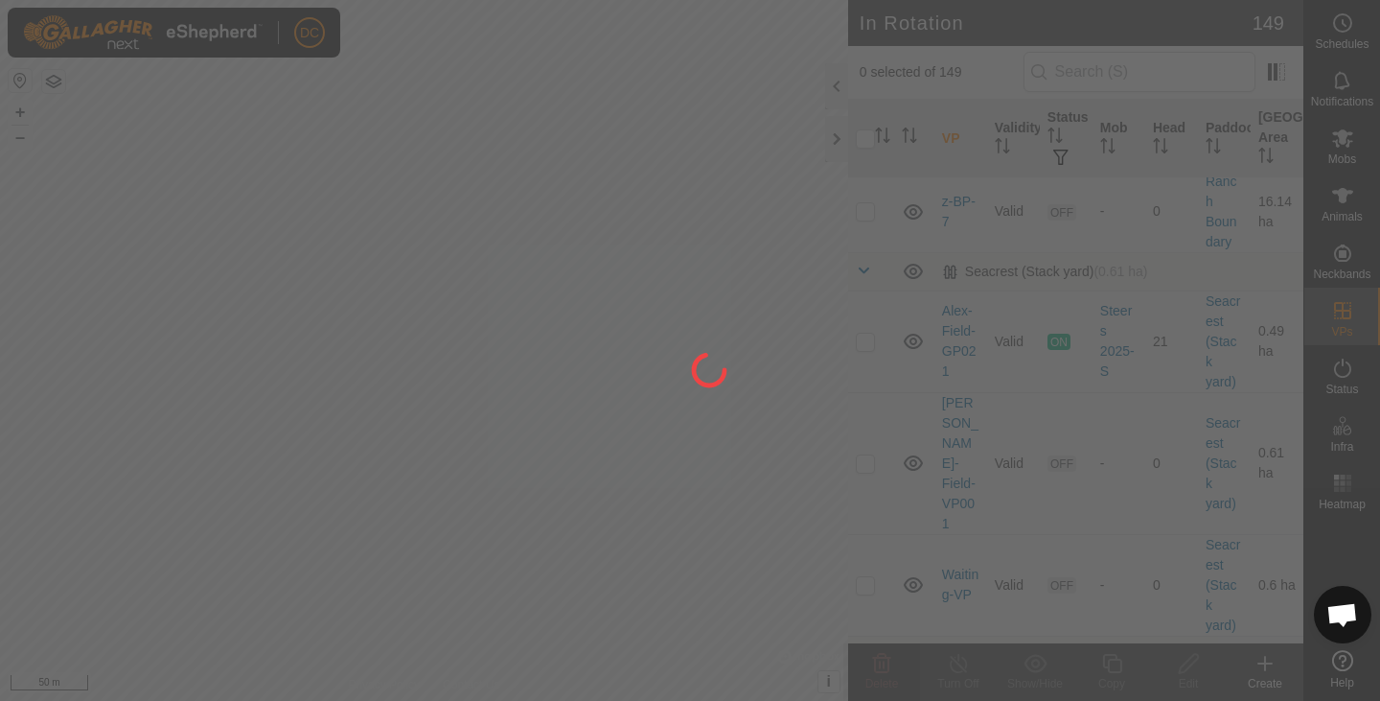
scroll to position [8817, 0]
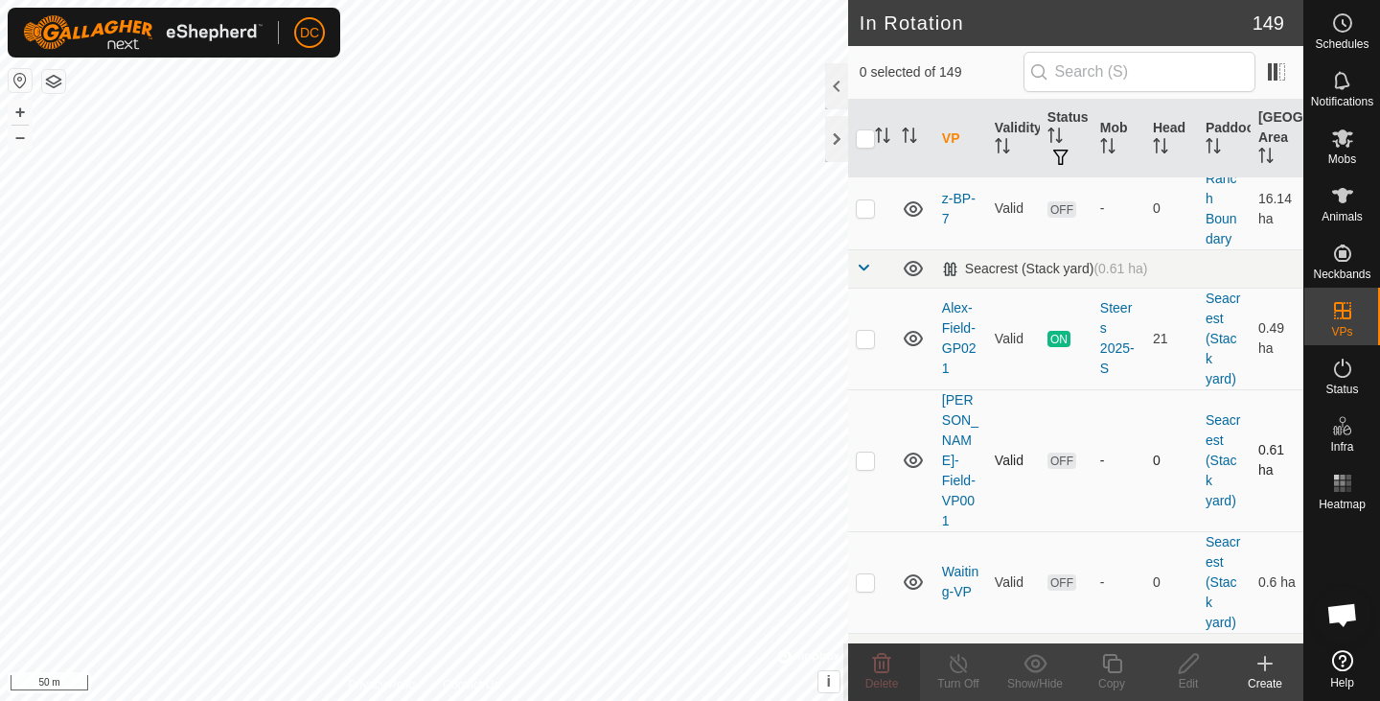
click at [871, 452] on p-checkbox at bounding box center [865, 459] width 19 height 15
checkbox input "true"
click at [865, 574] on p-checkbox at bounding box center [865, 581] width 19 height 15
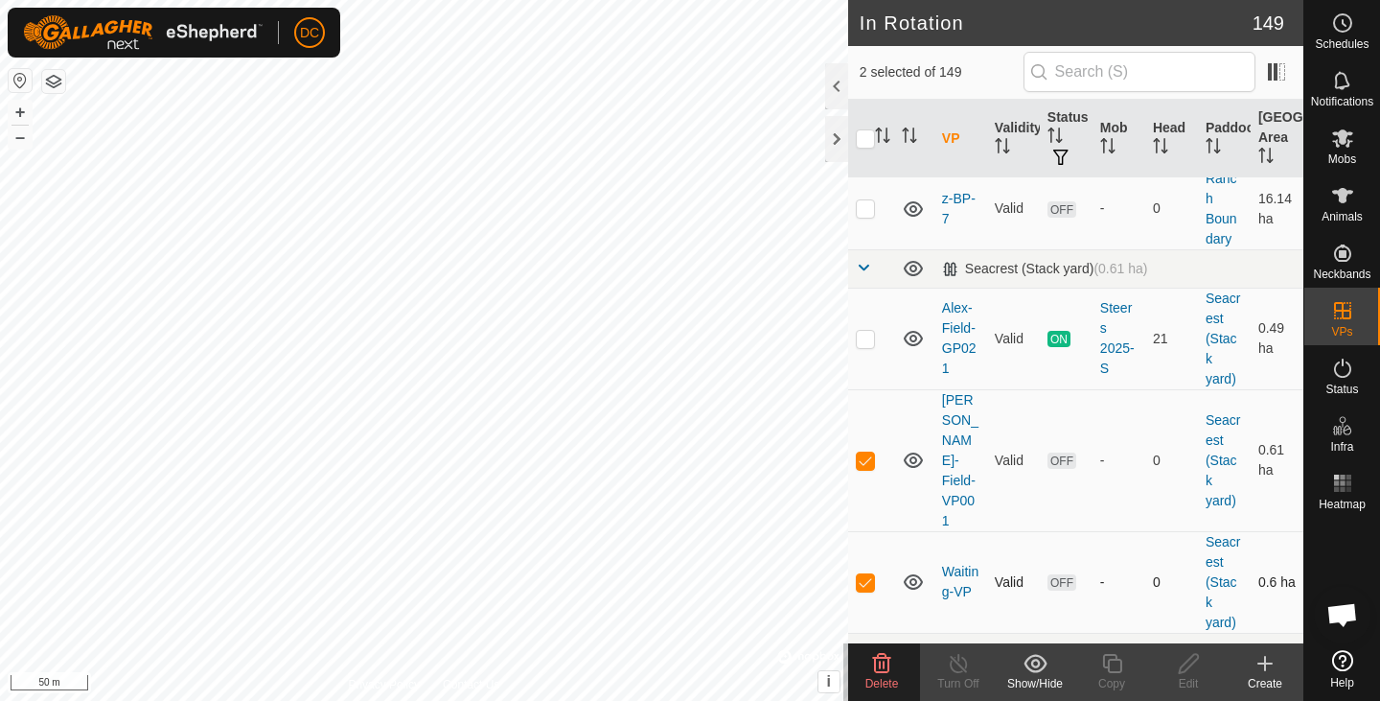
click at [872, 574] on p-checkbox at bounding box center [865, 581] width 19 height 15
checkbox input "false"
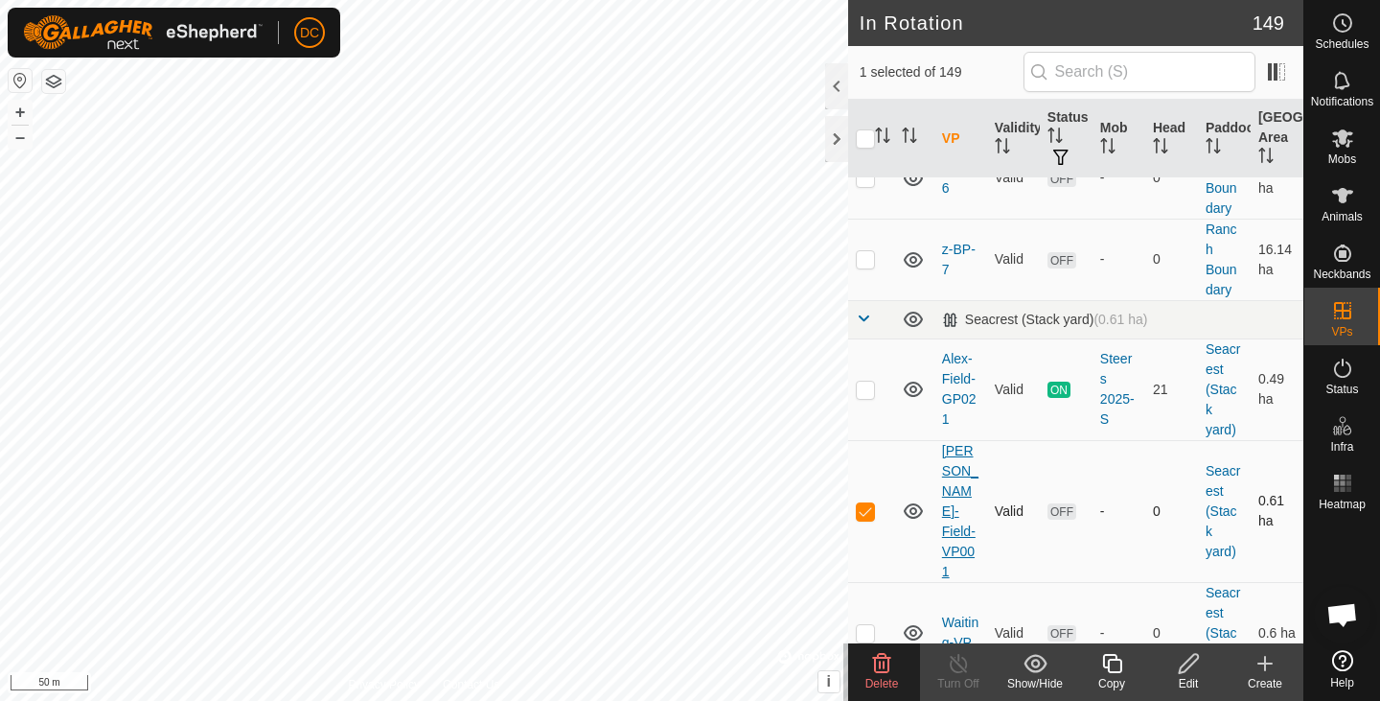
scroll to position [8764, 0]
click at [878, 660] on icon at bounding box center [881, 663] width 23 height 23
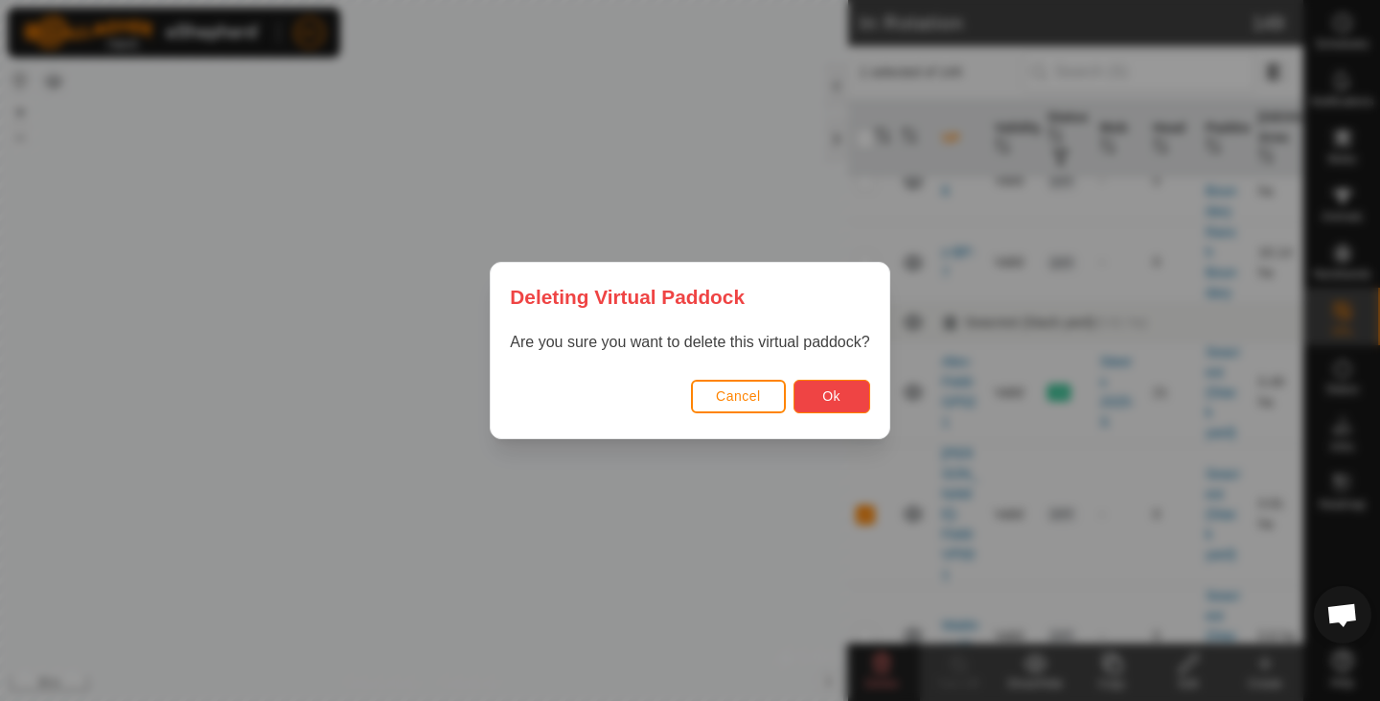
click at [825, 399] on span "Ok" at bounding box center [831, 395] width 18 height 15
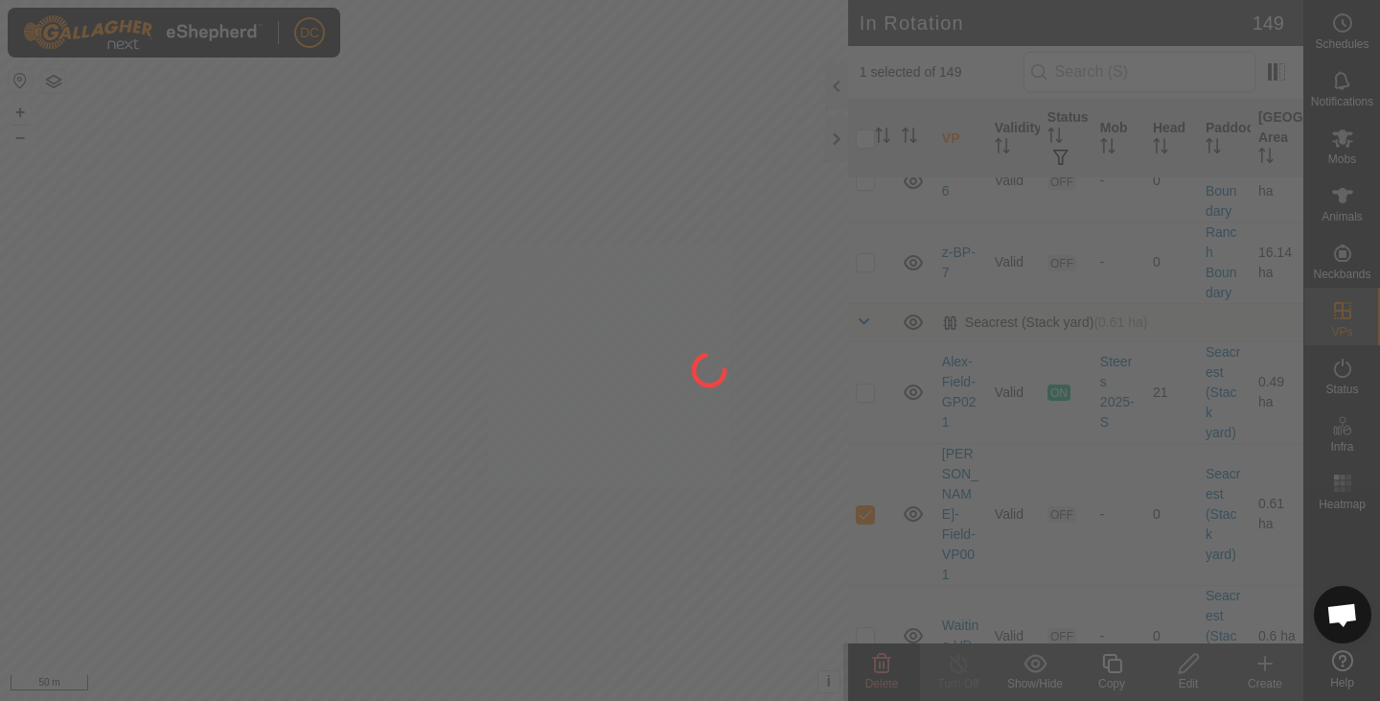
checkbox input "false"
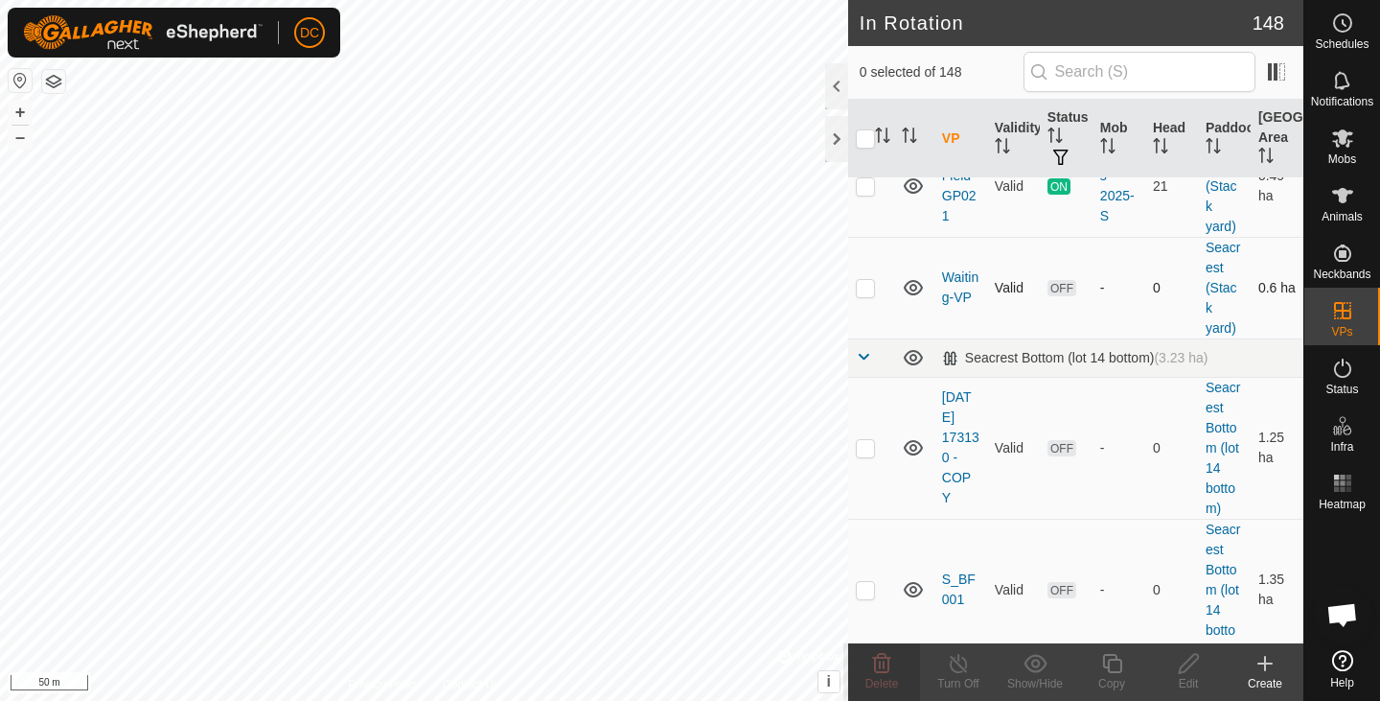
scroll to position [8961, 0]
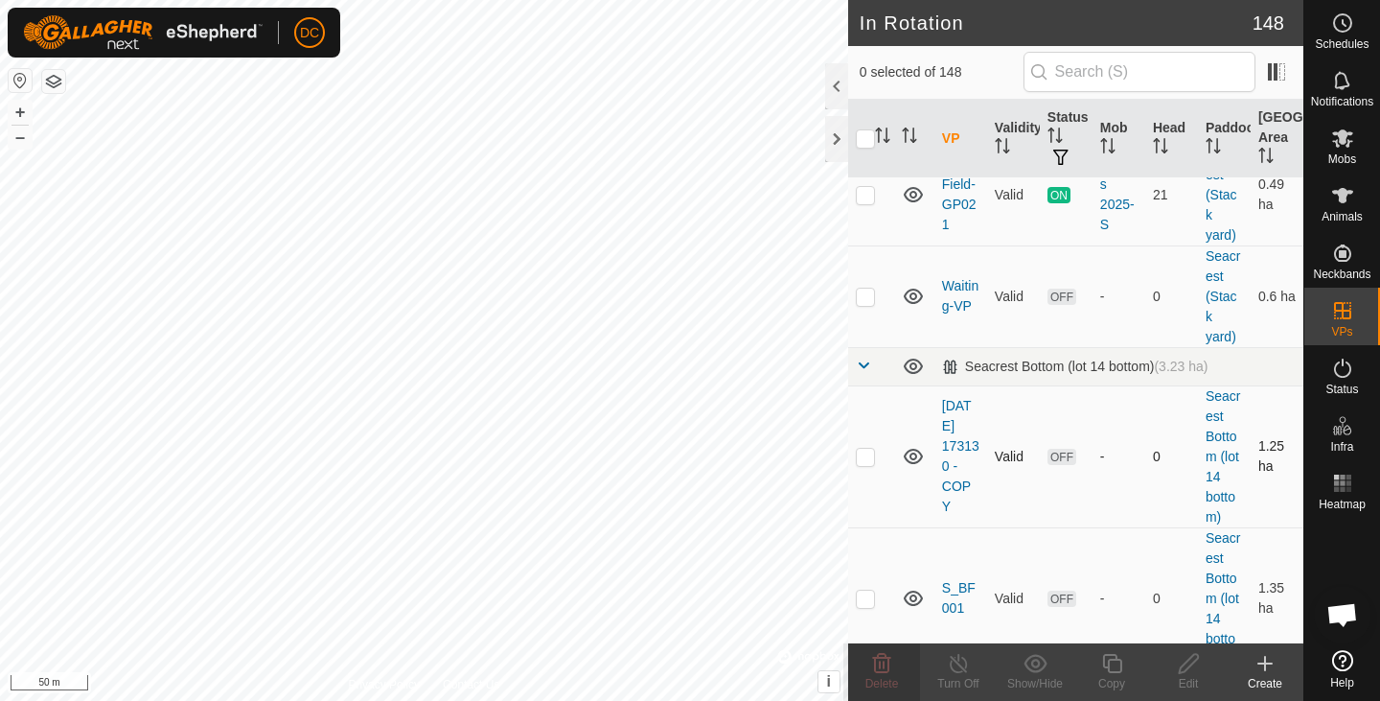
click at [862, 448] on p-checkbox at bounding box center [865, 455] width 19 height 15
checkbox input "true"
click at [868, 590] on p-checkbox at bounding box center [865, 597] width 19 height 15
checkbox input "true"
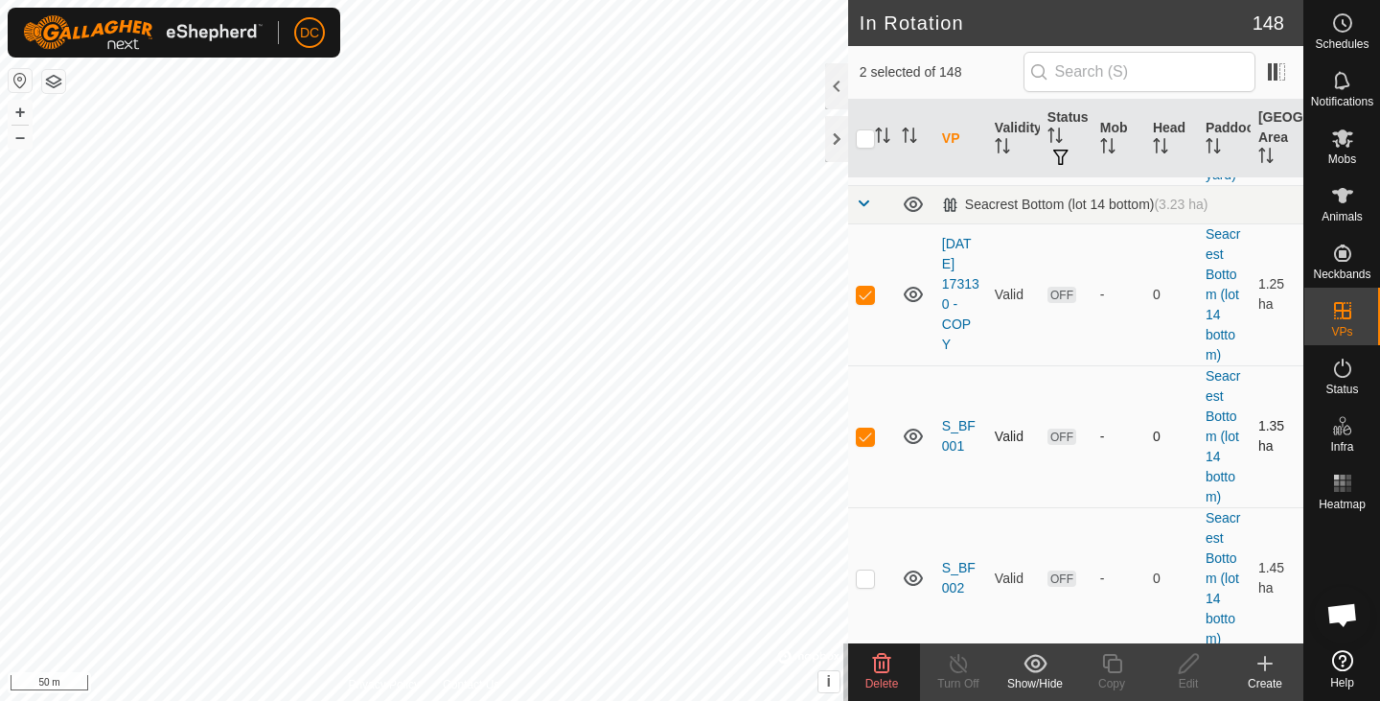
scroll to position [9124, 0]
click at [863, 569] on p-checkbox at bounding box center [865, 576] width 19 height 15
checkbox input "true"
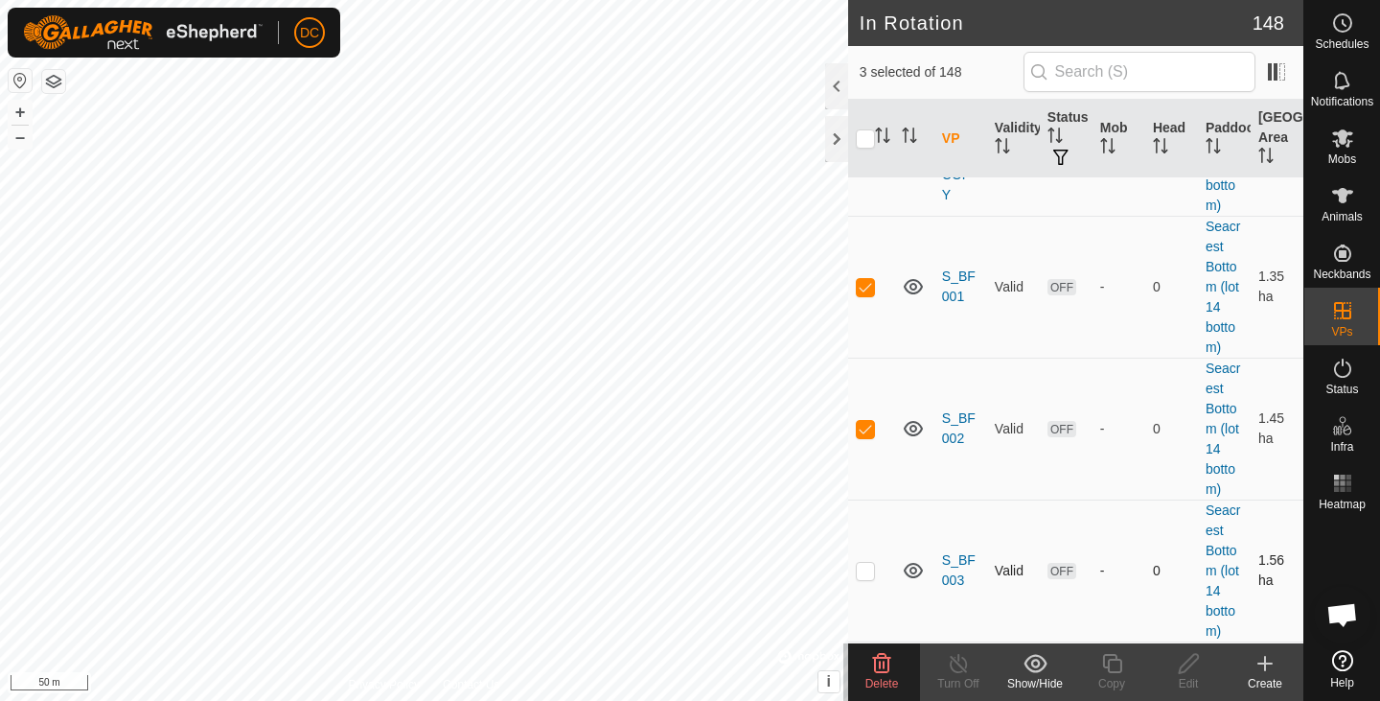
scroll to position [9273, 0]
click at [871, 562] on p-checkbox at bounding box center [865, 569] width 19 height 15
checkbox input "true"
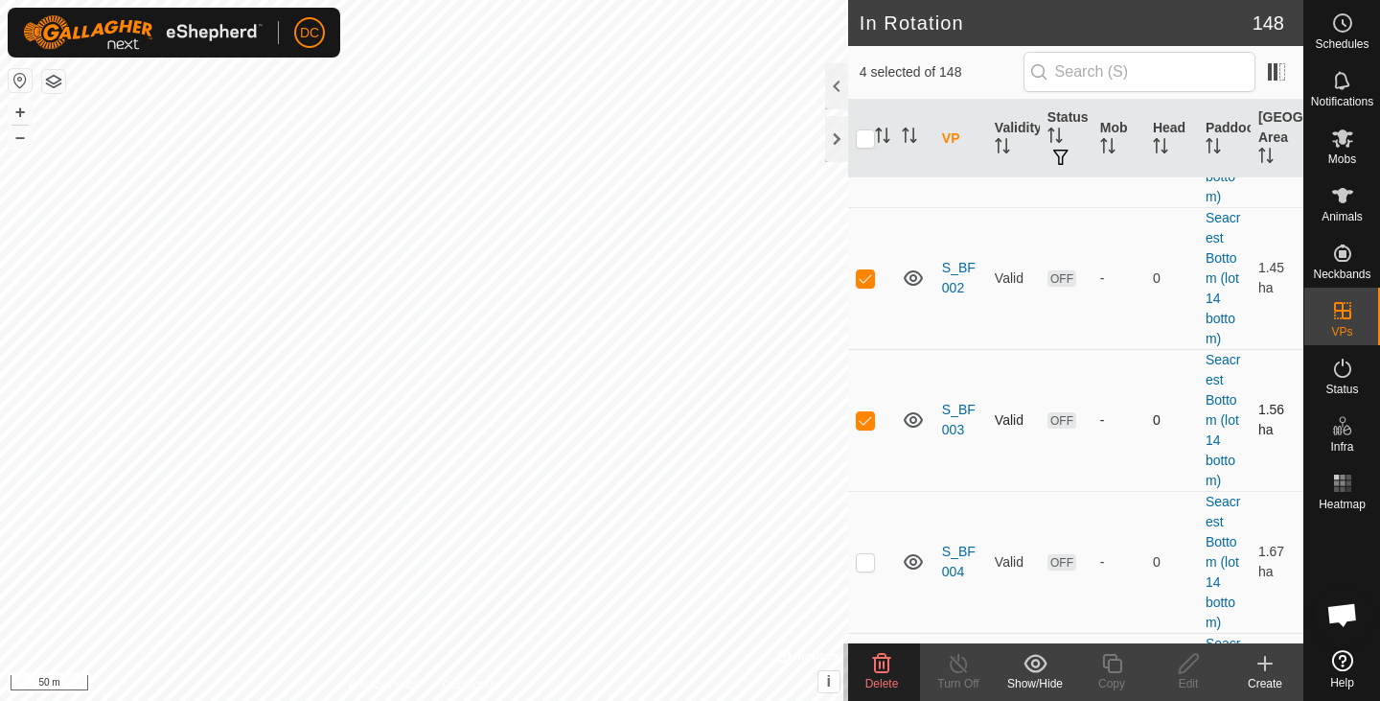
scroll to position [9429, 0]
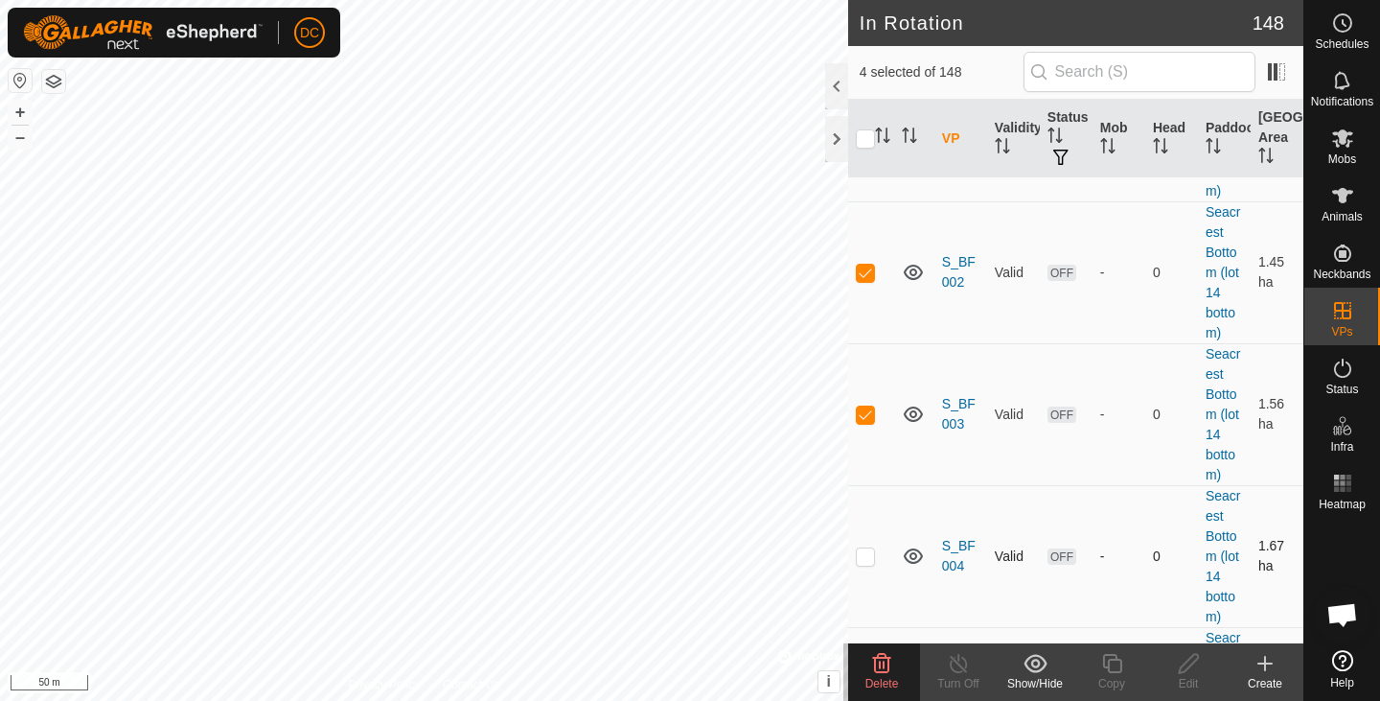
click at [870, 548] on p-checkbox at bounding box center [865, 555] width 19 height 15
checkbox input "true"
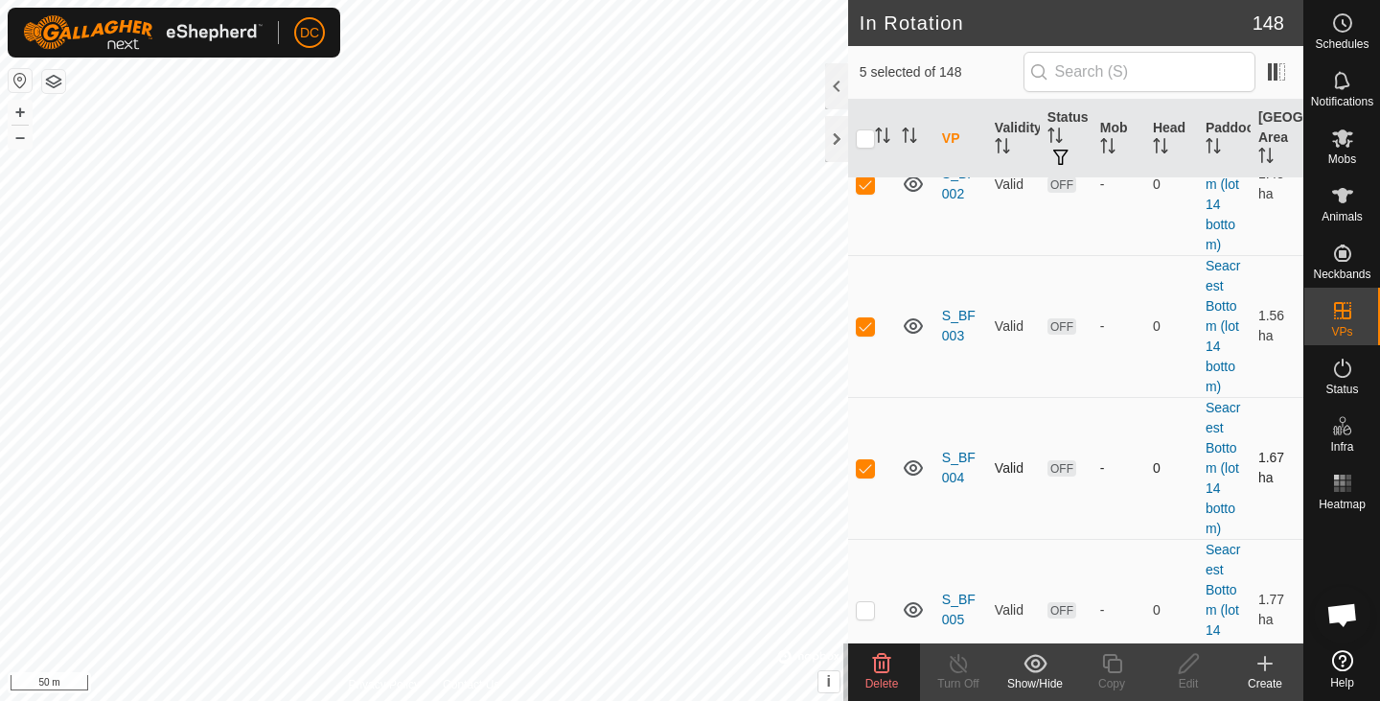
scroll to position [9518, 0]
click at [867, 538] on td at bounding box center [871, 609] width 46 height 142
checkbox input "true"
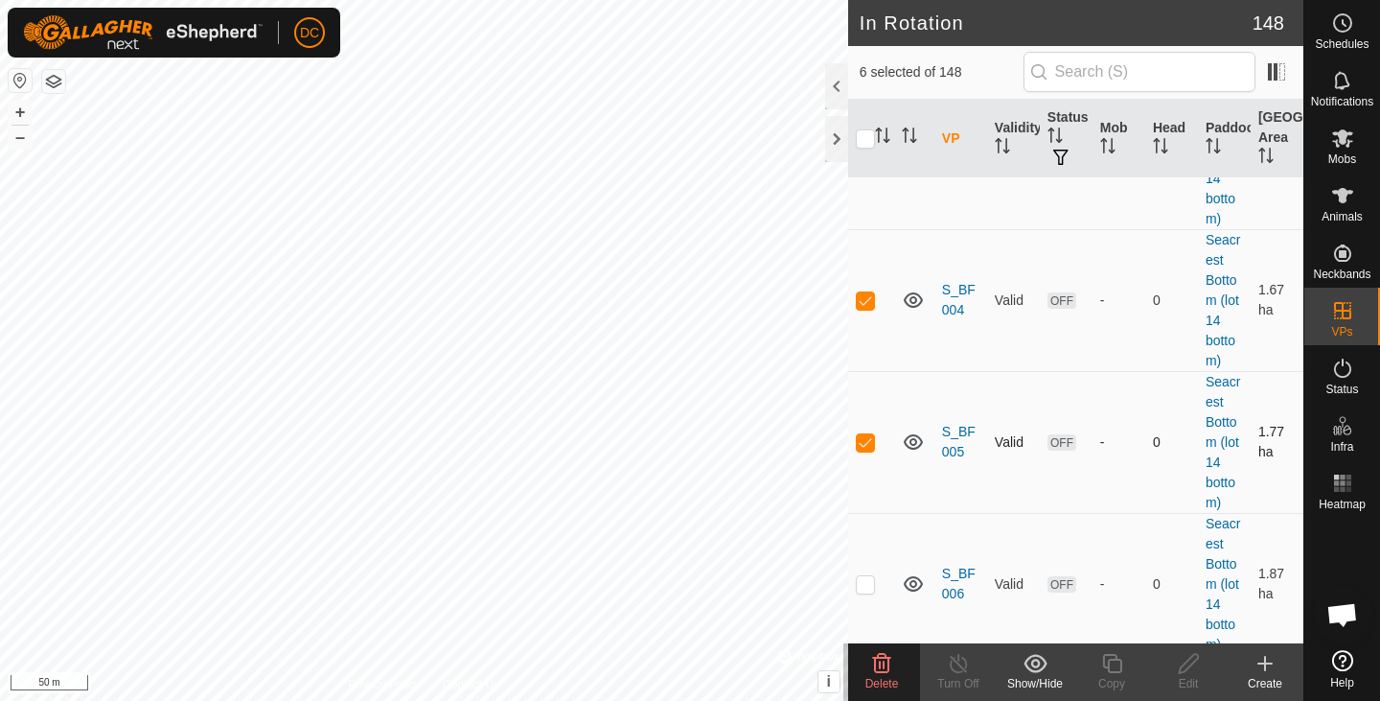
scroll to position [9690, 0]
click at [868, 570] on p-checkbox at bounding box center [865, 577] width 19 height 15
checkbox input "true"
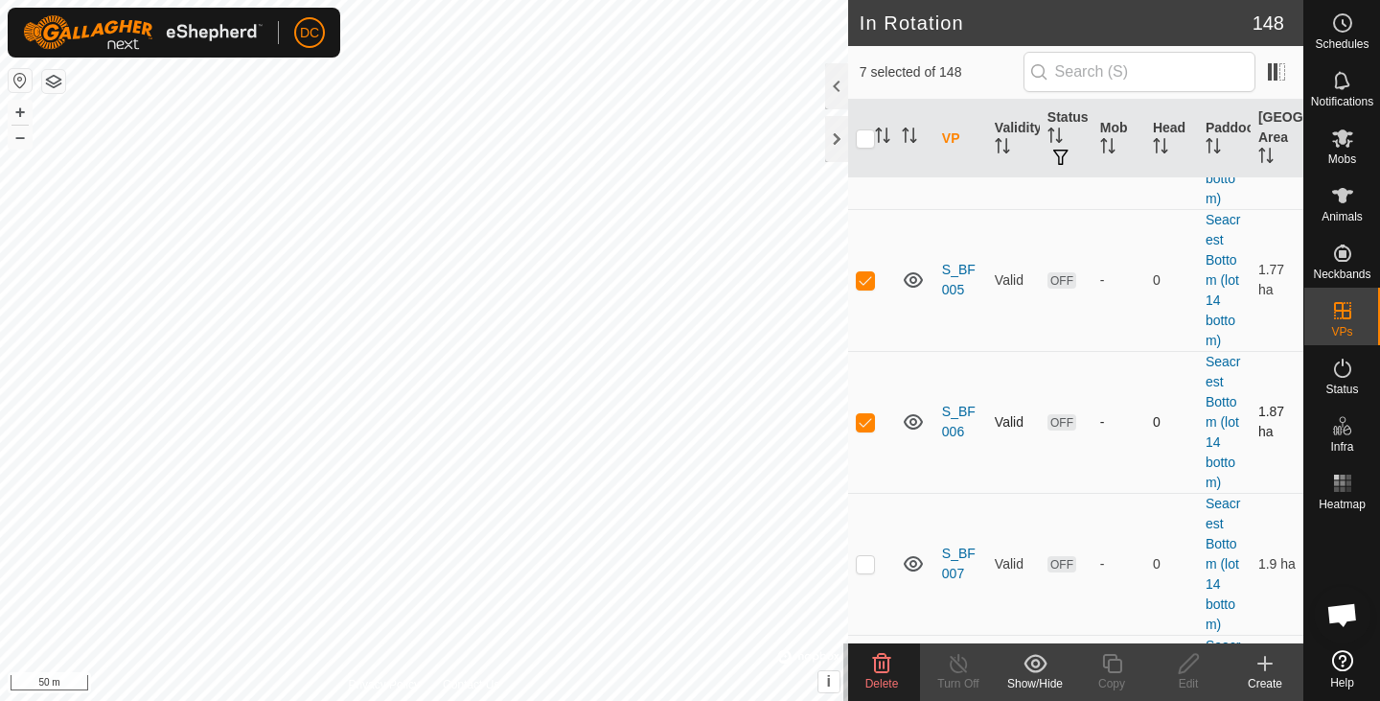
scroll to position [9854, 0]
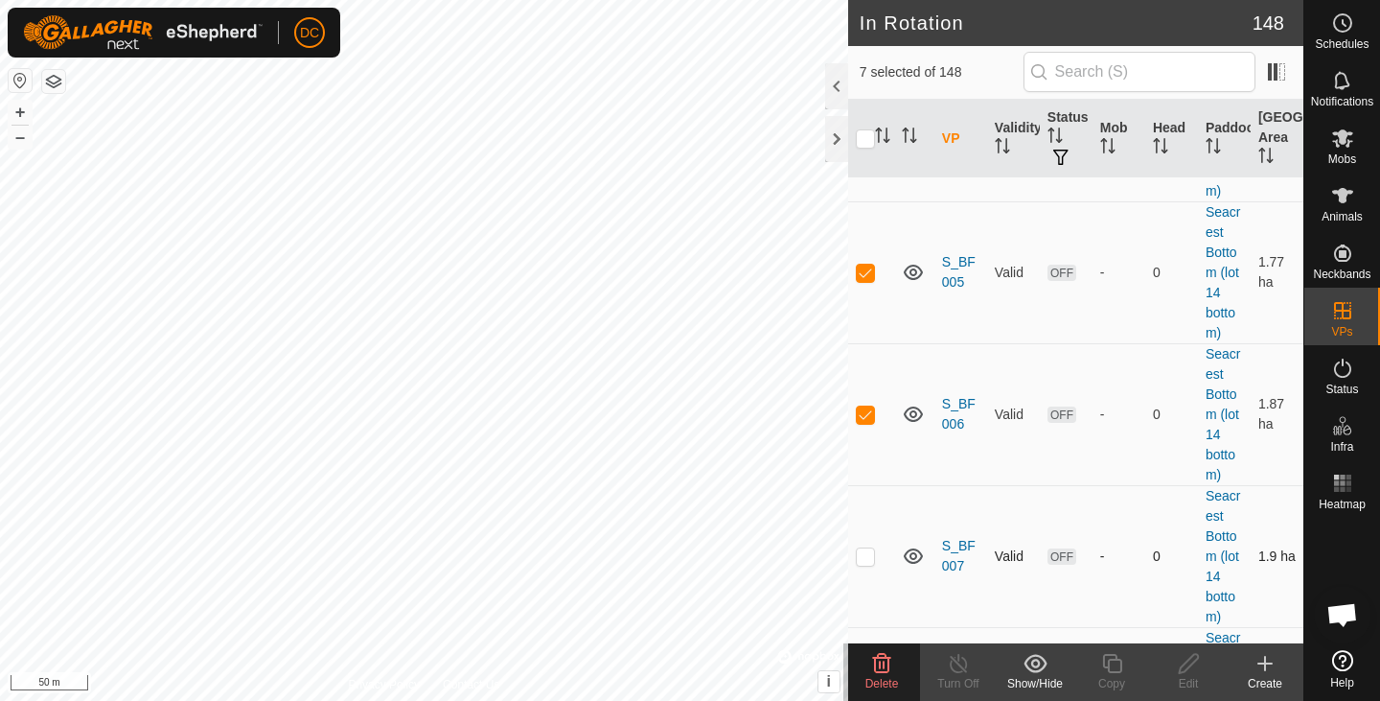
click at [867, 548] on p-checkbox at bounding box center [865, 555] width 19 height 15
checkbox input "true"
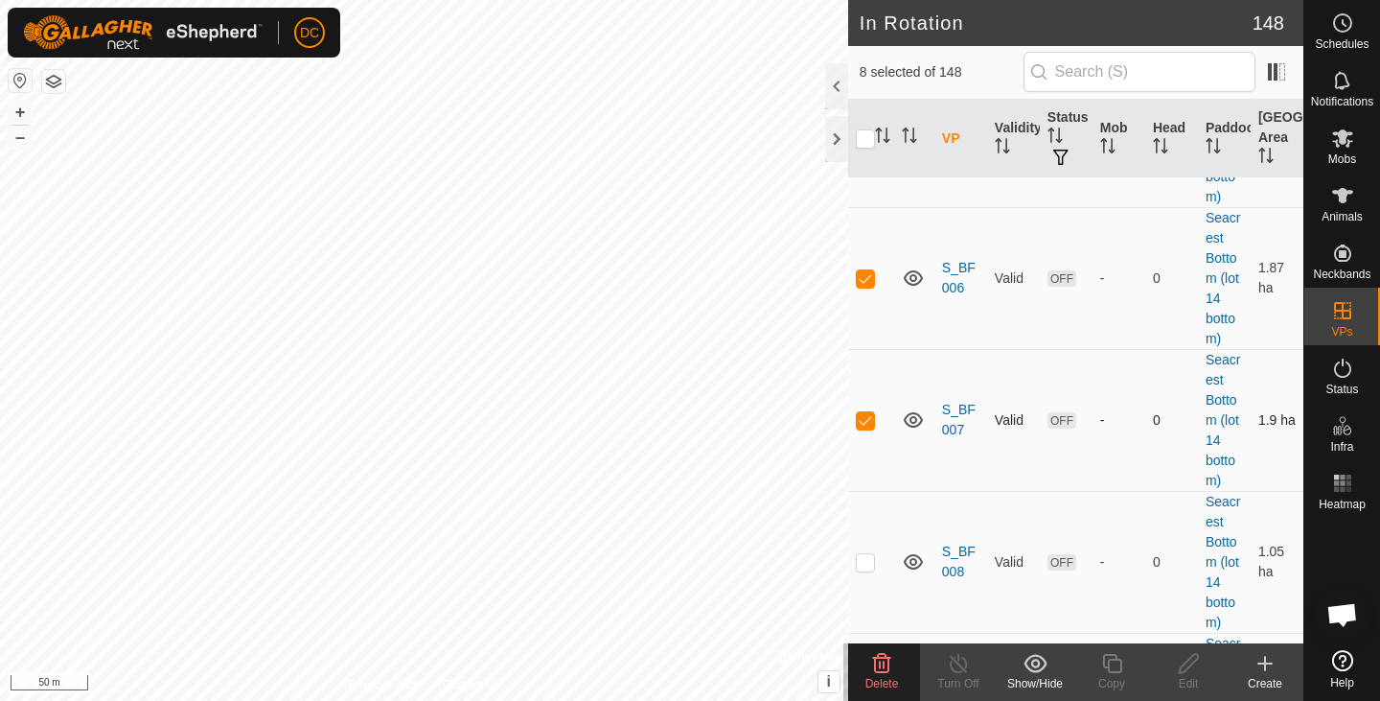
scroll to position [9991, 0]
click at [870, 490] on td at bounding box center [871, 561] width 46 height 142
checkbox input "true"
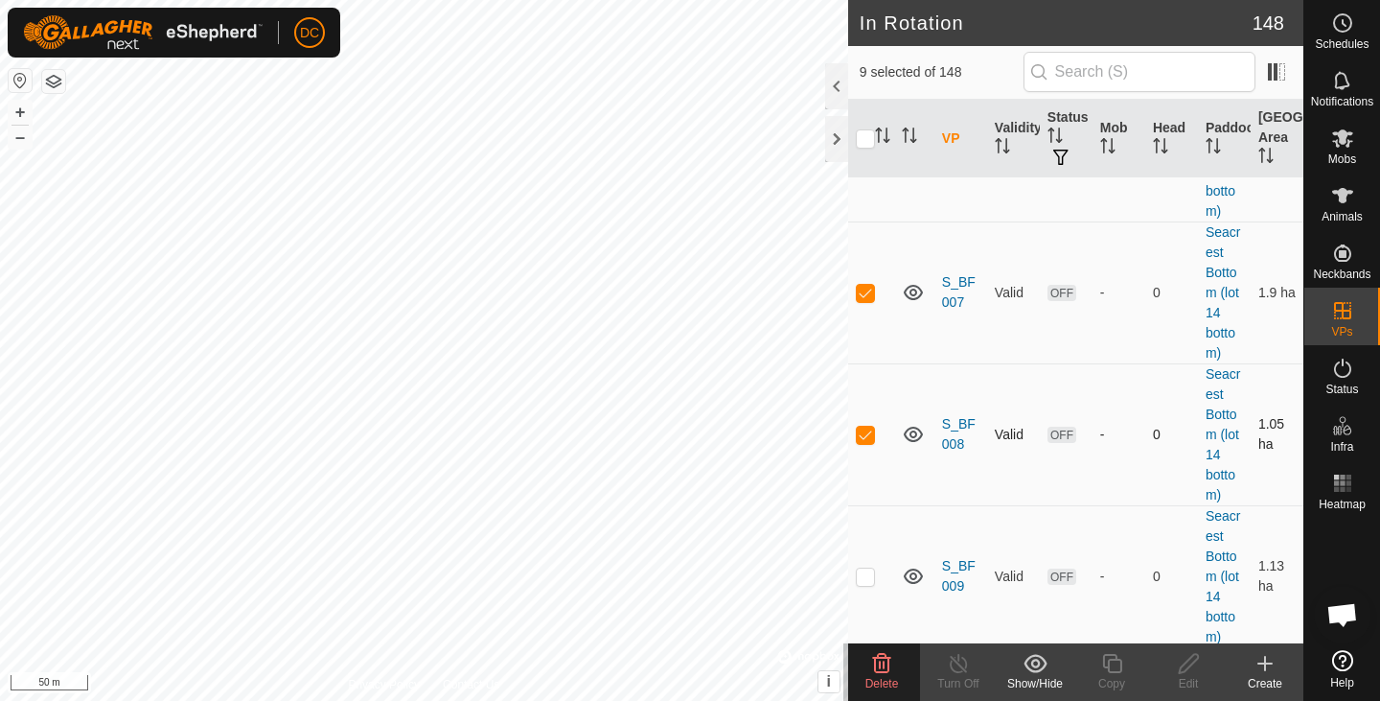
scroll to position [10146, 0]
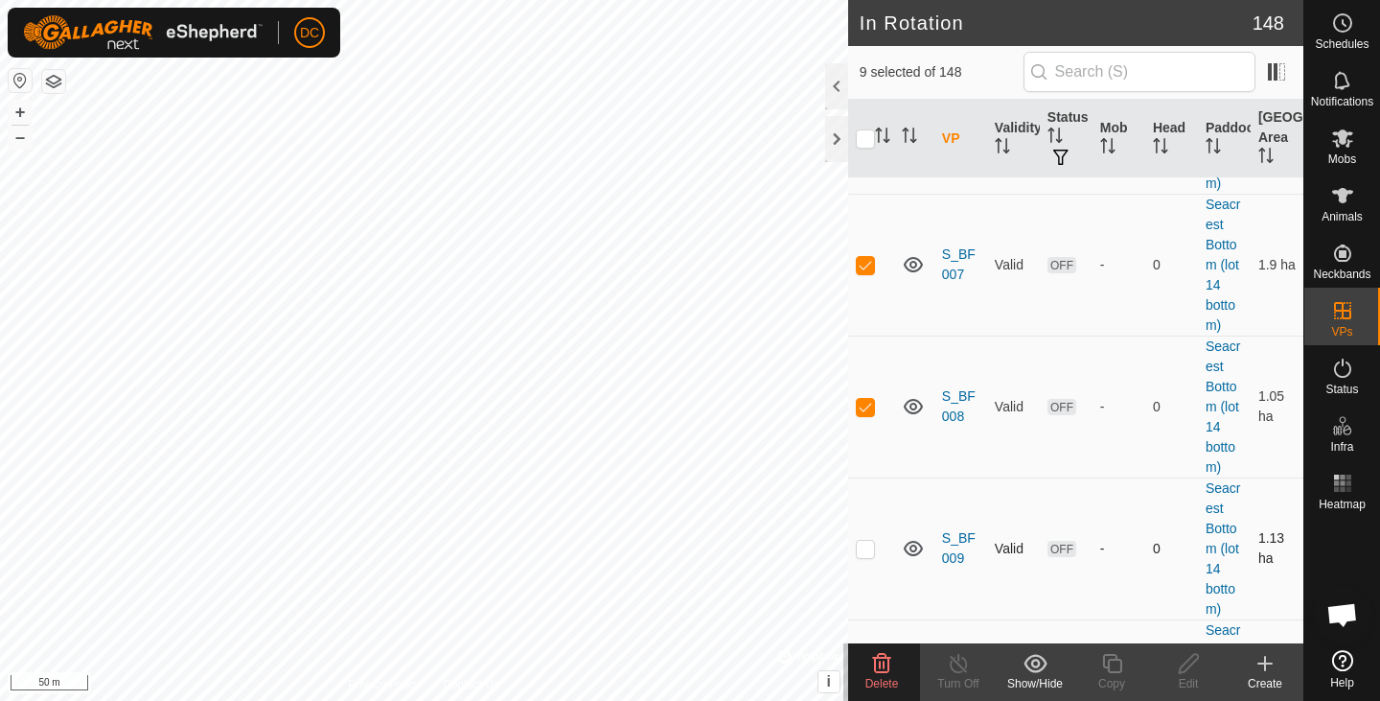
click at [867, 540] on p-checkbox at bounding box center [865, 547] width 19 height 15
checkbox input "true"
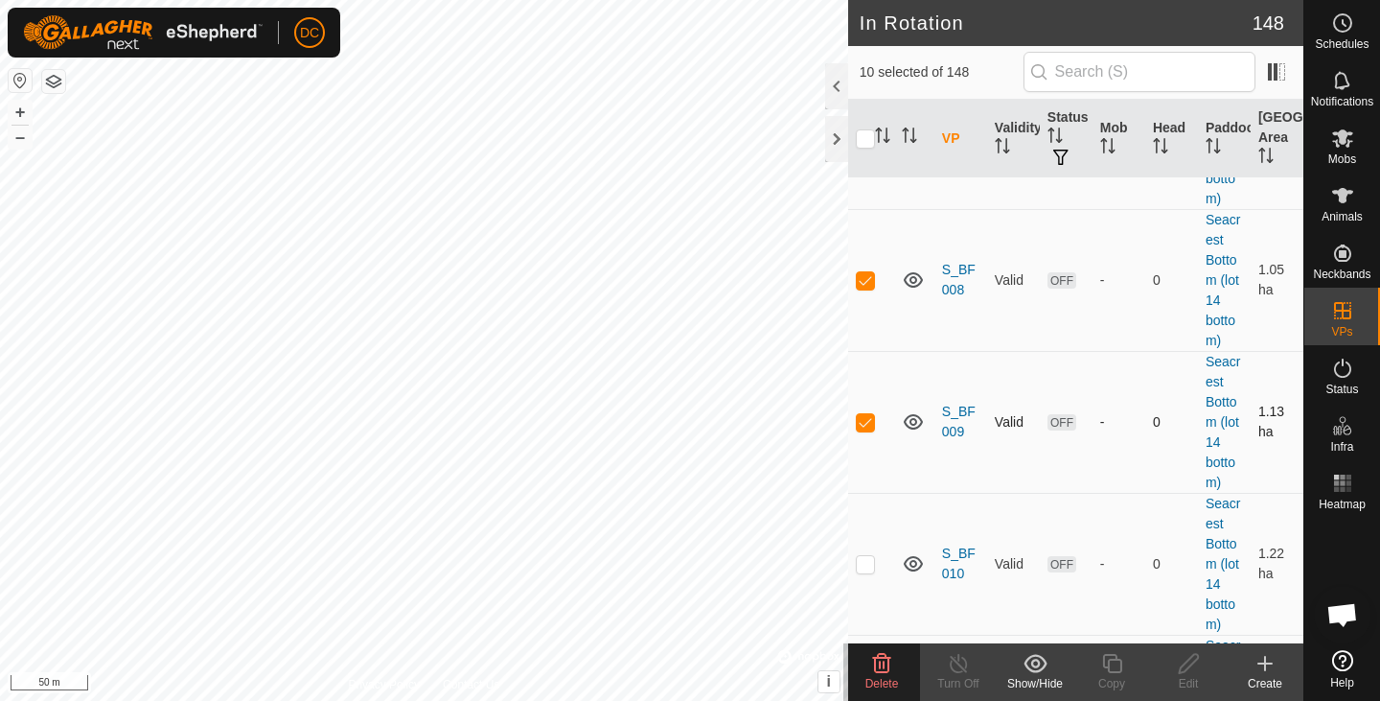
scroll to position [10273, 0]
click at [865, 555] on p-checkbox at bounding box center [865, 562] width 19 height 15
checkbox input "true"
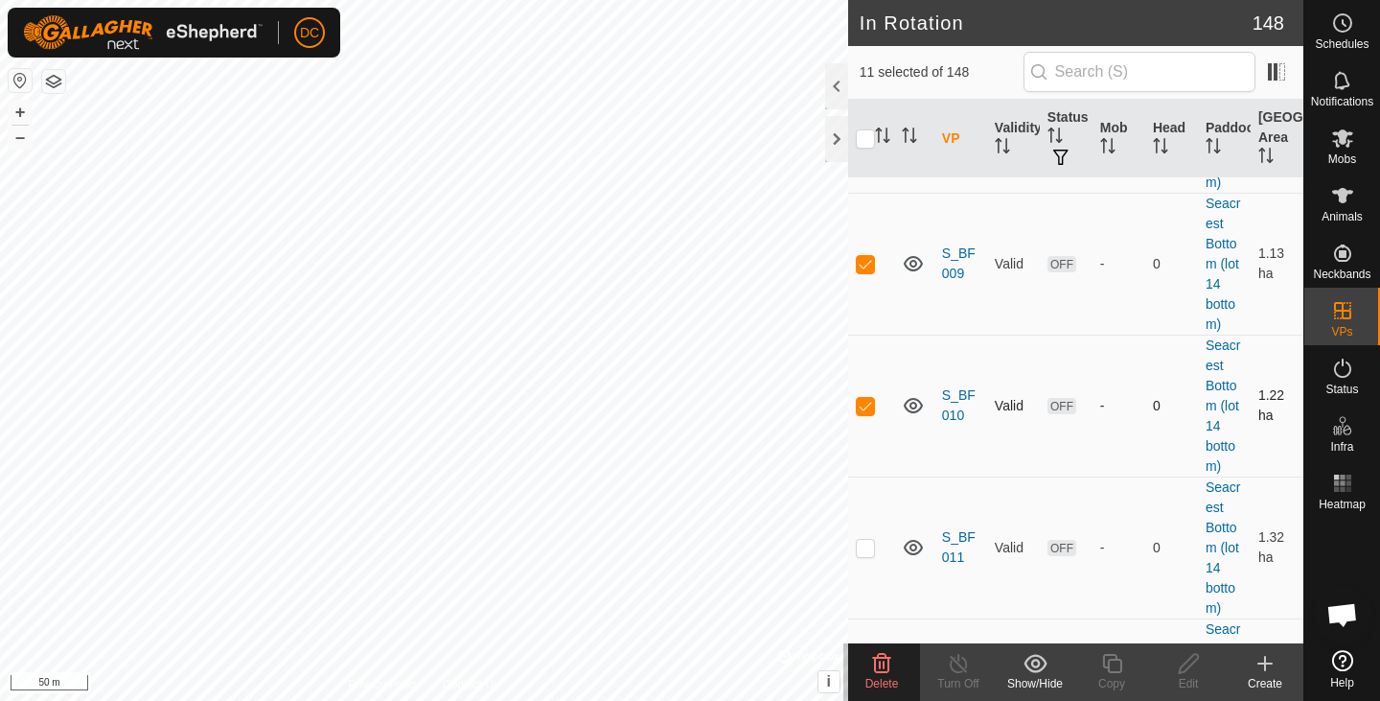
click at [865, 480] on td at bounding box center [871, 547] width 46 height 142
checkbox input "true"
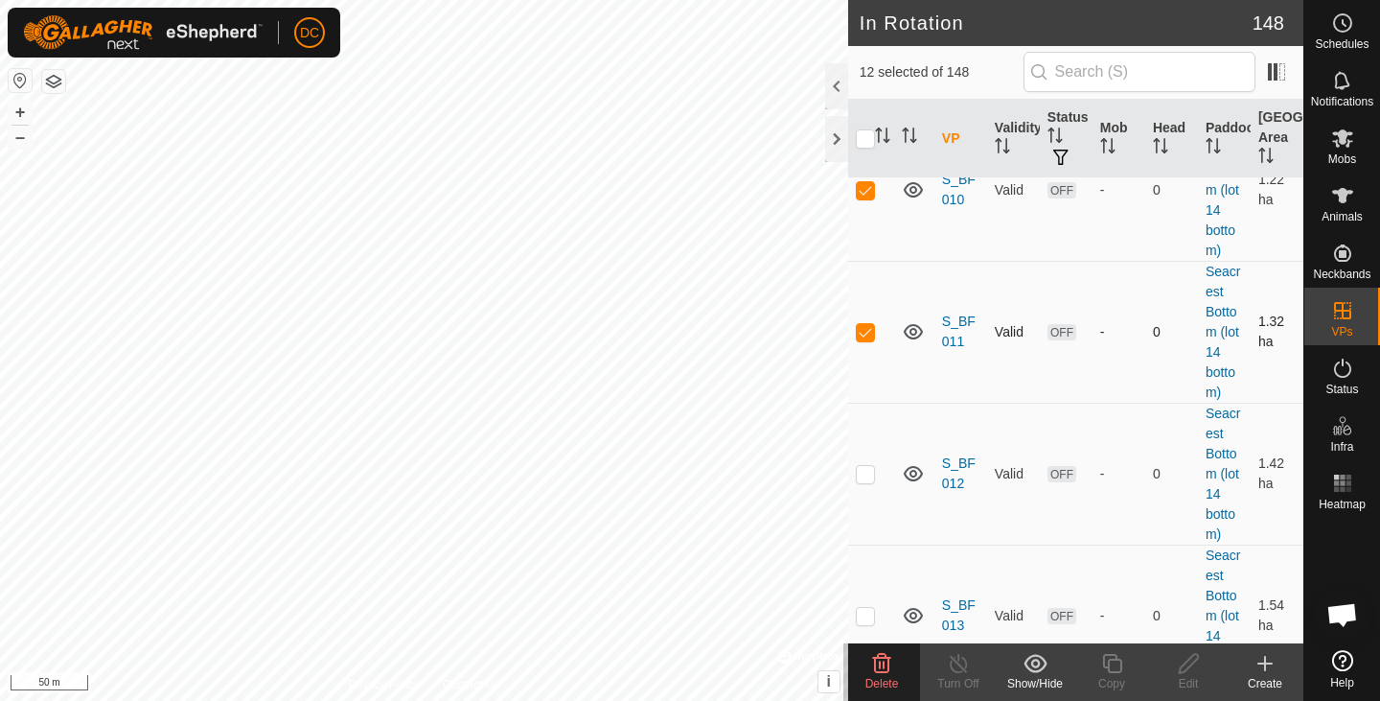
scroll to position [10658, 0]
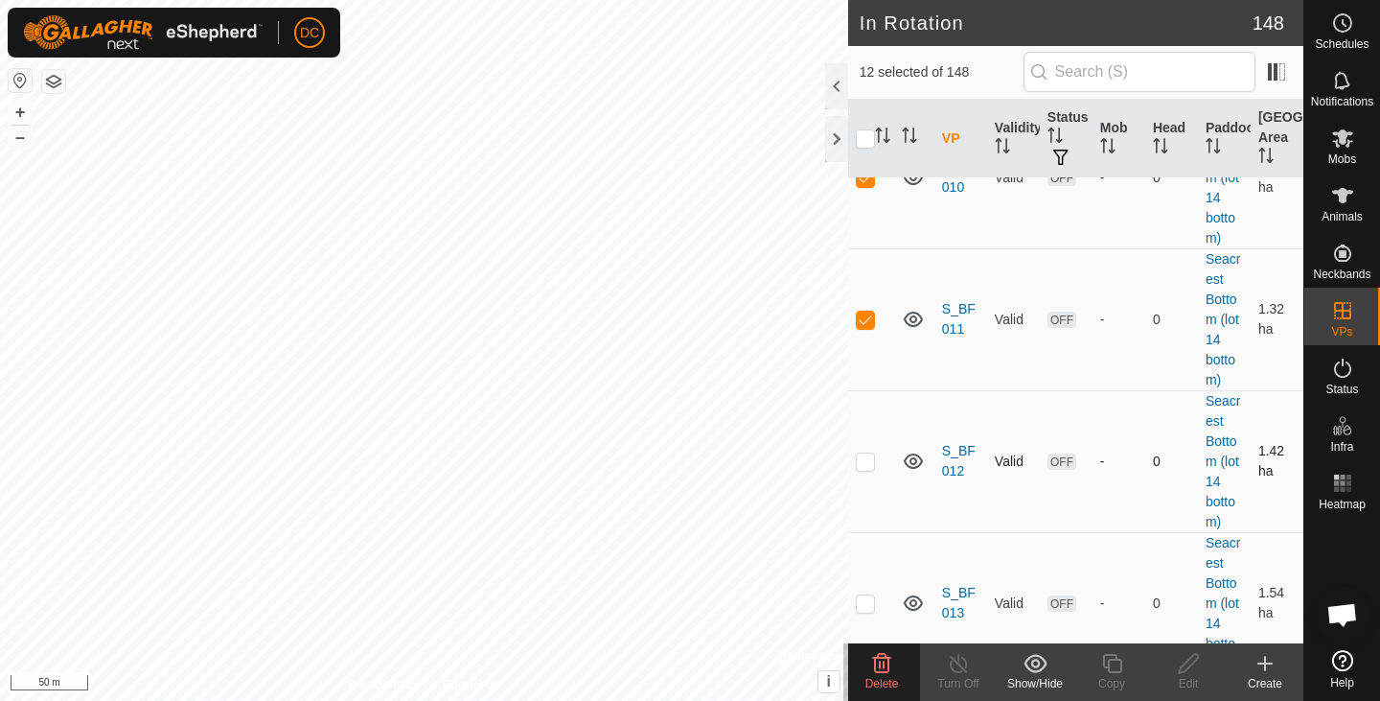
click at [869, 453] on p-checkbox at bounding box center [865, 460] width 19 height 15
checkbox input "true"
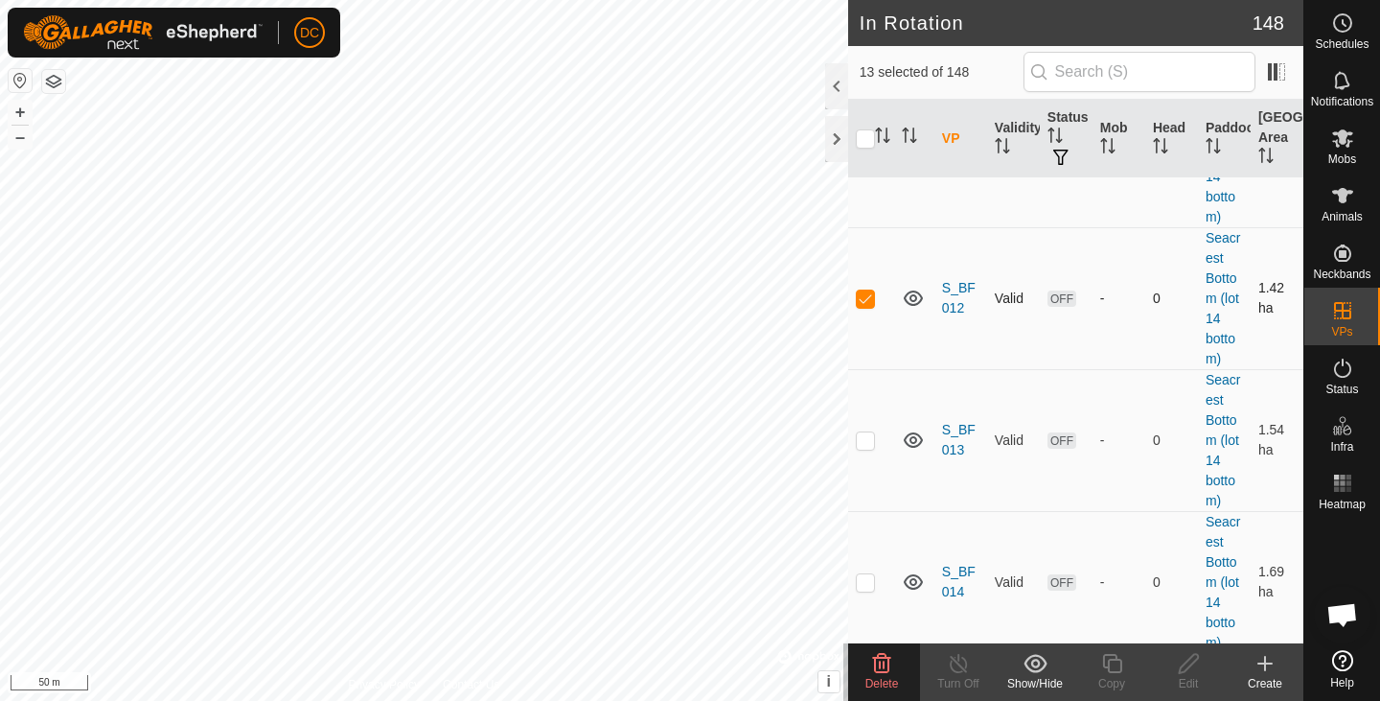
scroll to position [10830, 0]
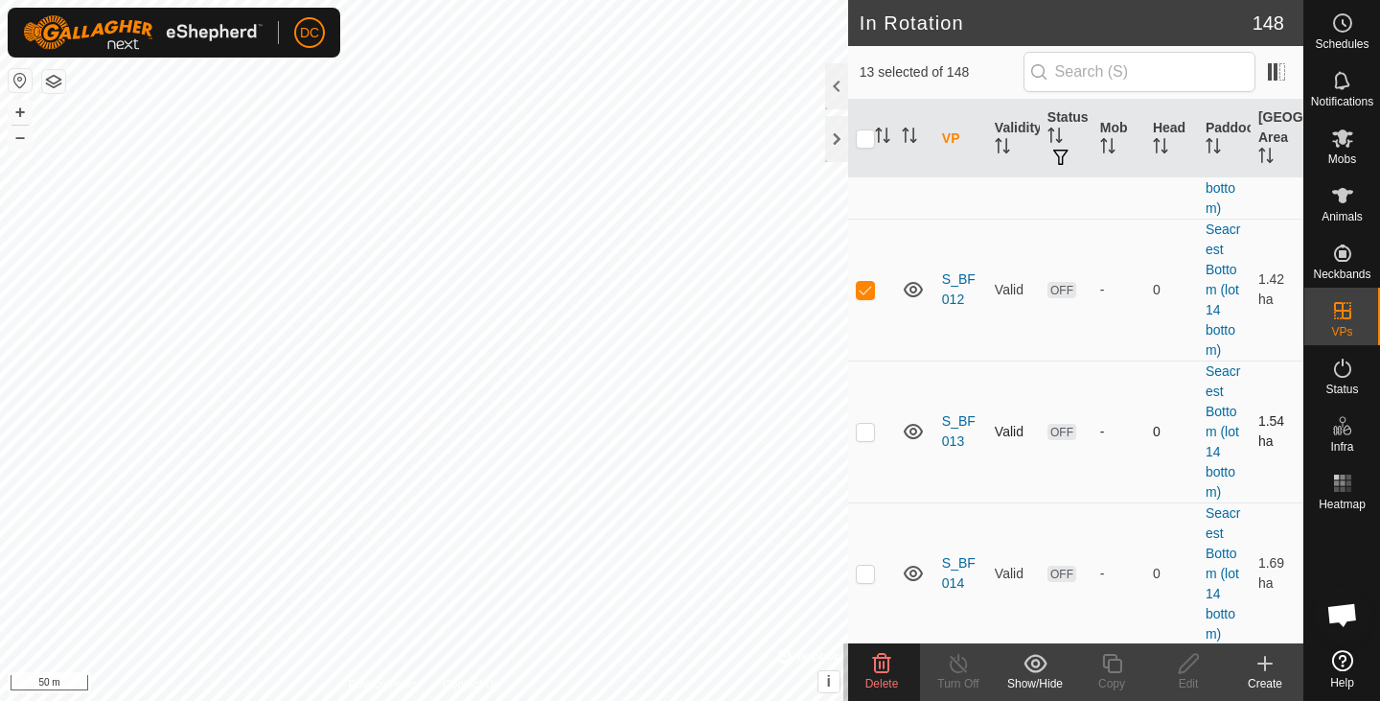
click at [868, 424] on p-checkbox at bounding box center [865, 431] width 19 height 15
checkbox input "true"
click at [862, 565] on p-checkbox at bounding box center [865, 572] width 19 height 15
checkbox input "true"
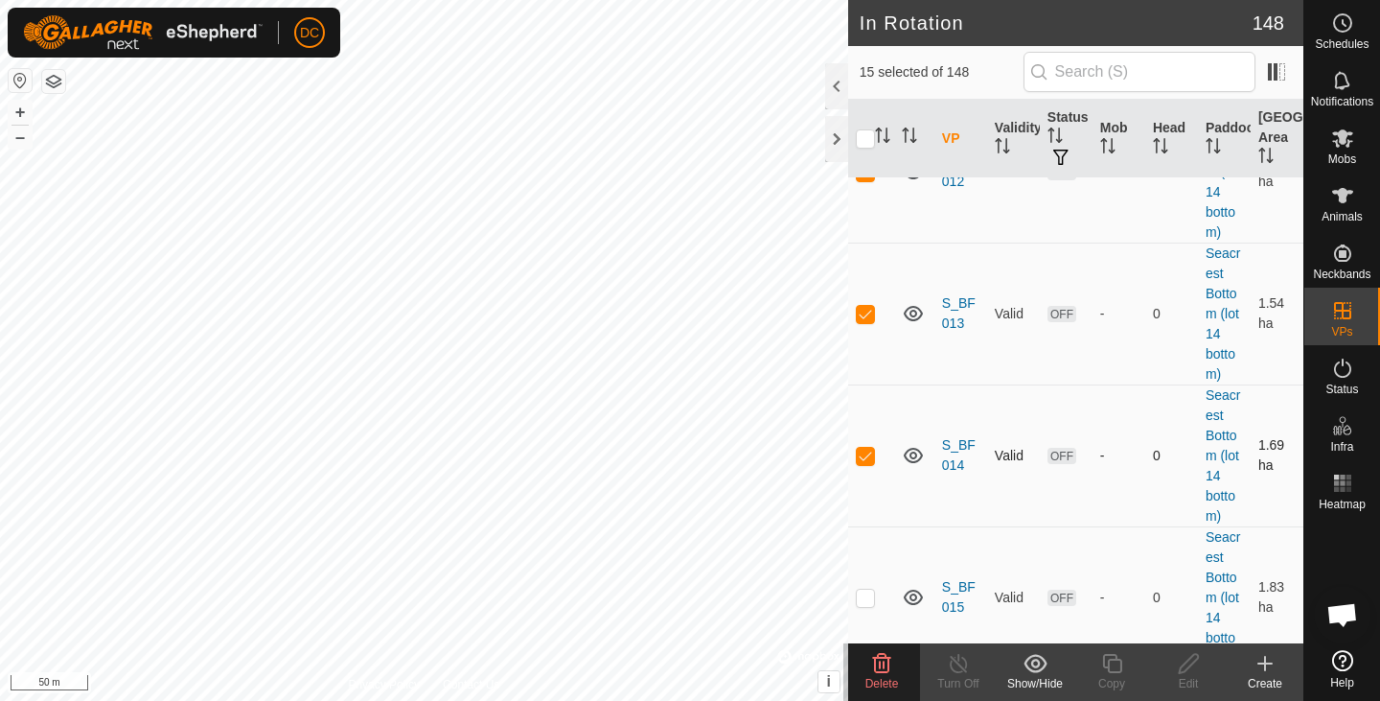
scroll to position [10962, 0]
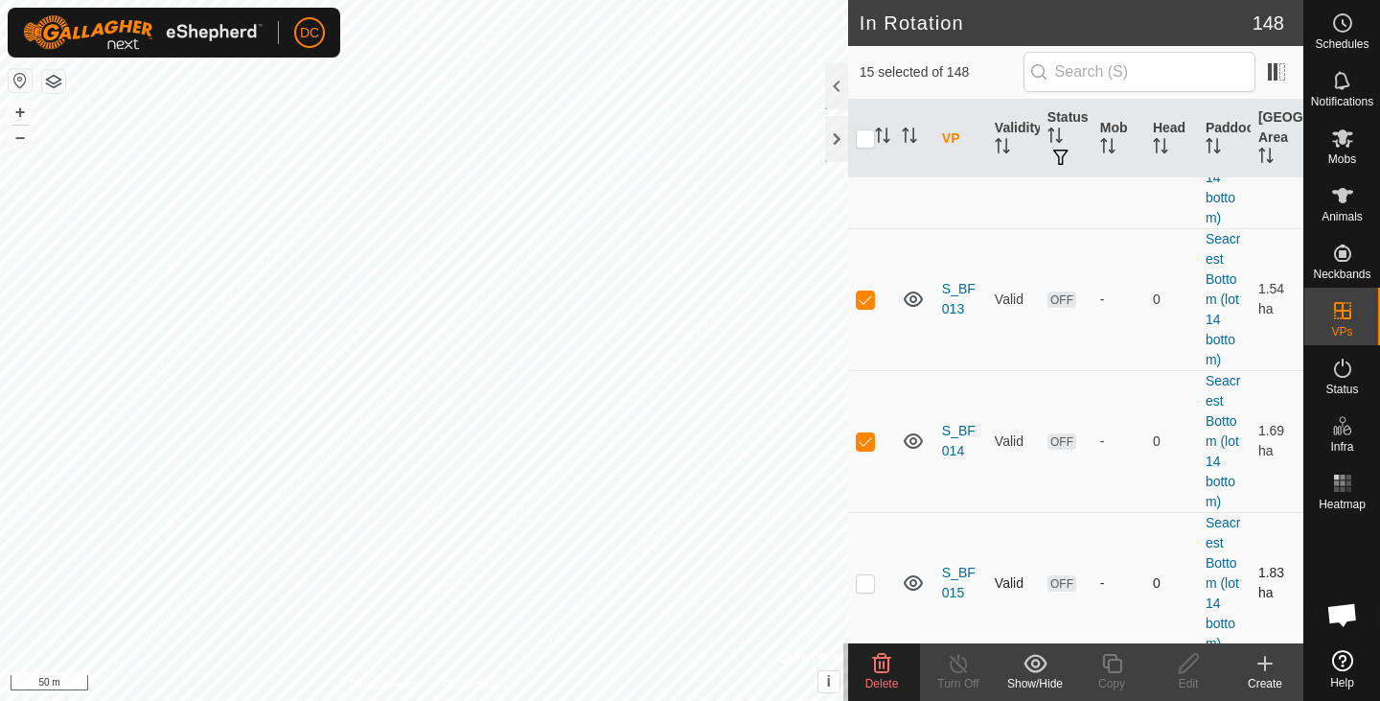
click at [870, 575] on p-checkbox at bounding box center [865, 582] width 19 height 15
checkbox input "true"
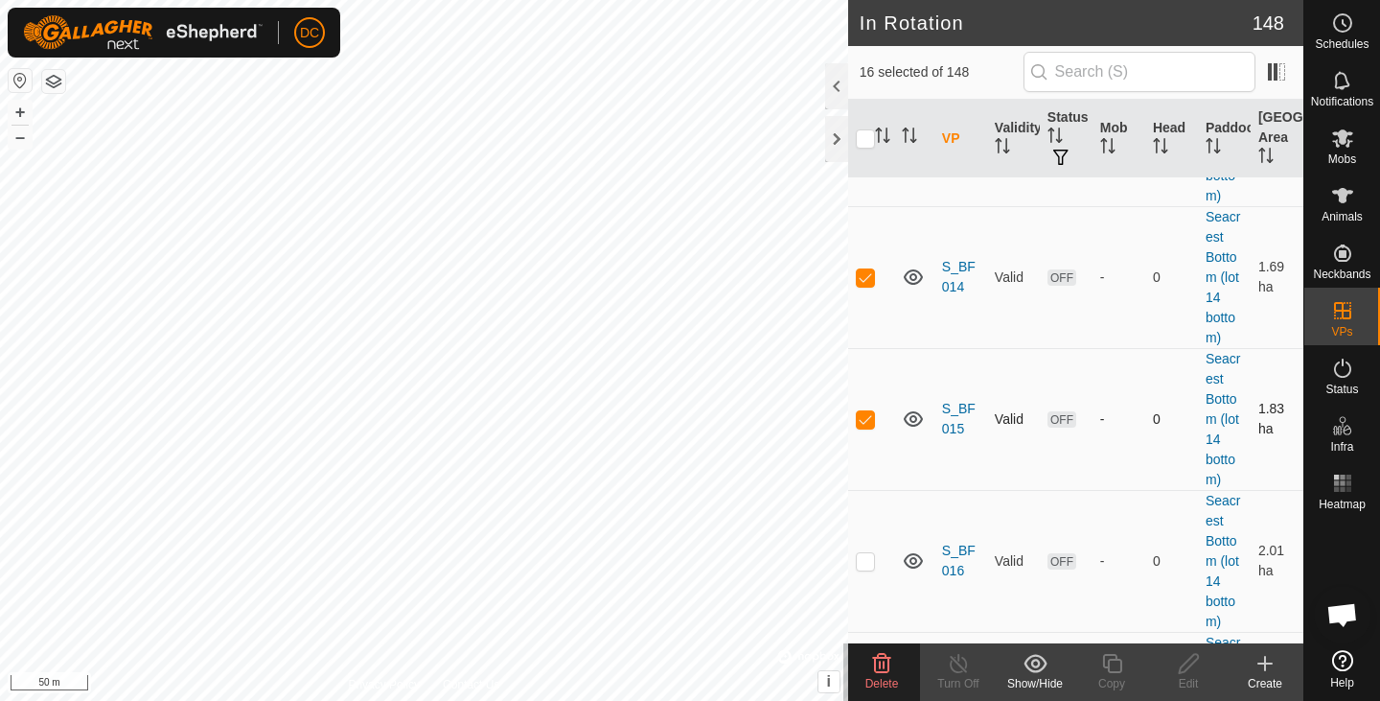
scroll to position [11129, 0]
click at [869, 550] on p-checkbox at bounding box center [865, 557] width 19 height 15
checkbox input "true"
click at [869, 554] on p-checkbox at bounding box center [865, 561] width 19 height 15
checkbox input "true"
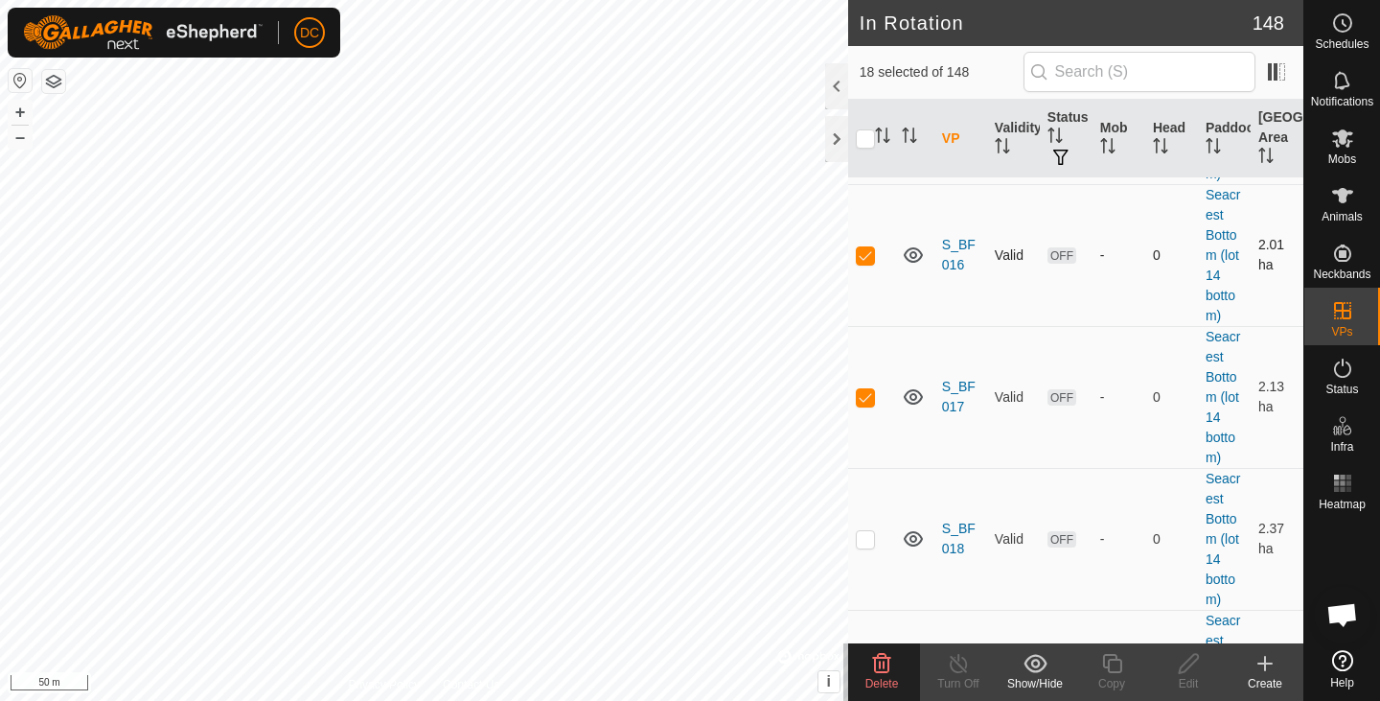
scroll to position [11433, 0]
click at [869, 530] on p-checkbox at bounding box center [865, 537] width 19 height 15
checkbox input "true"
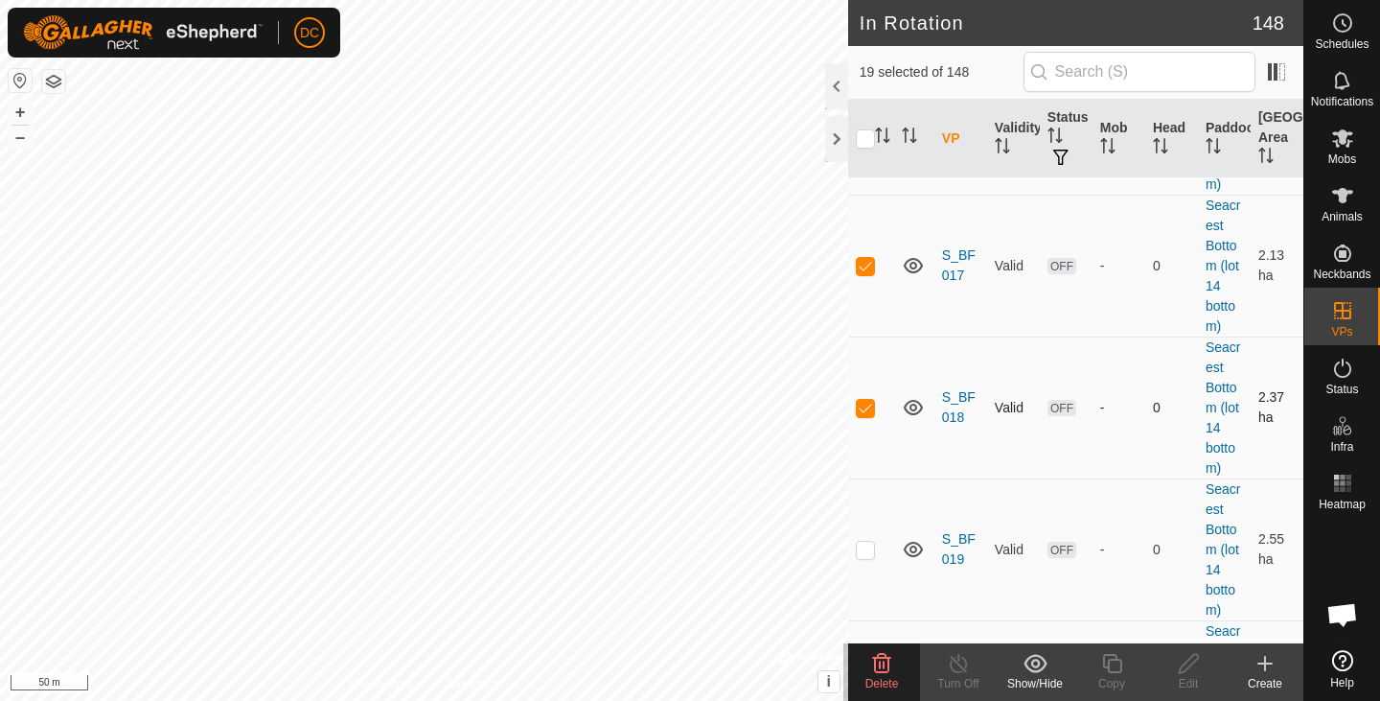
scroll to position [11566, 0]
click at [865, 539] on p-checkbox at bounding box center [865, 546] width 19 height 15
checkbox input "true"
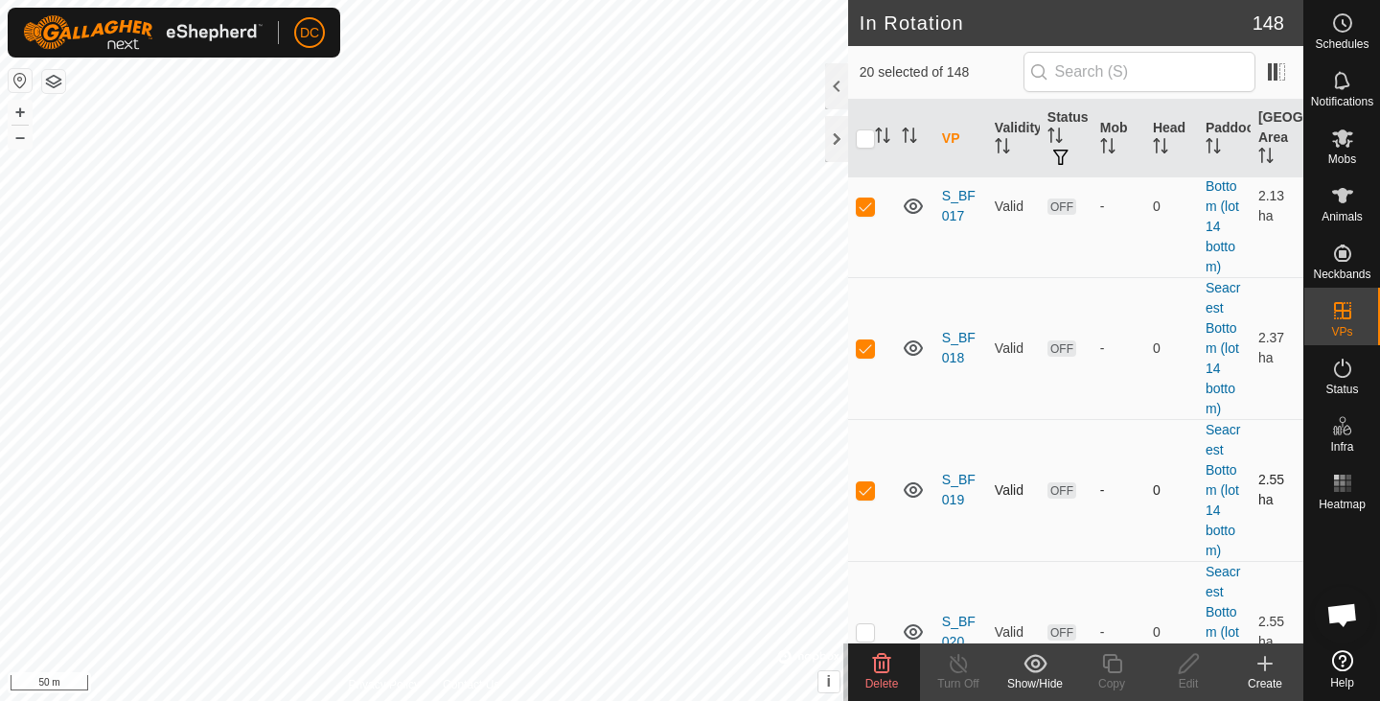
scroll to position [11633, 0]
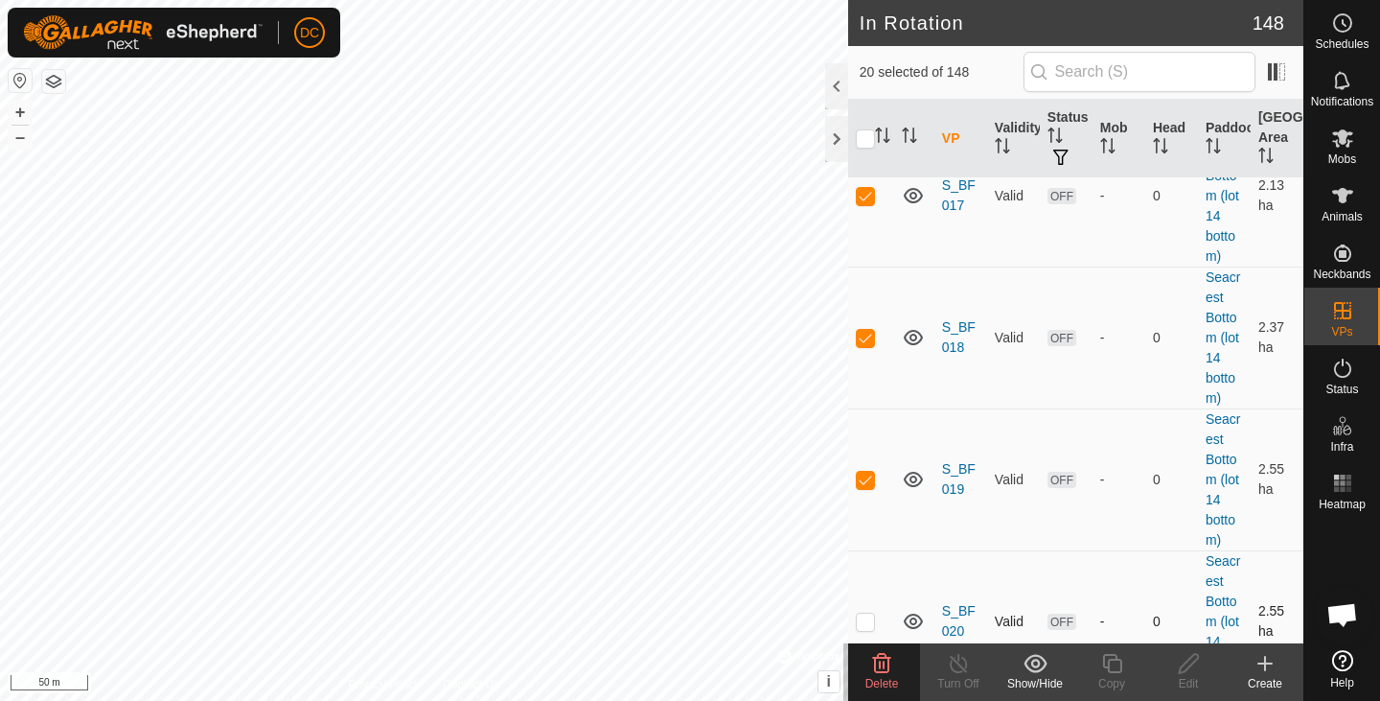
click at [867, 613] on p-checkbox at bounding box center [865, 620] width 19 height 15
checkbox input "true"
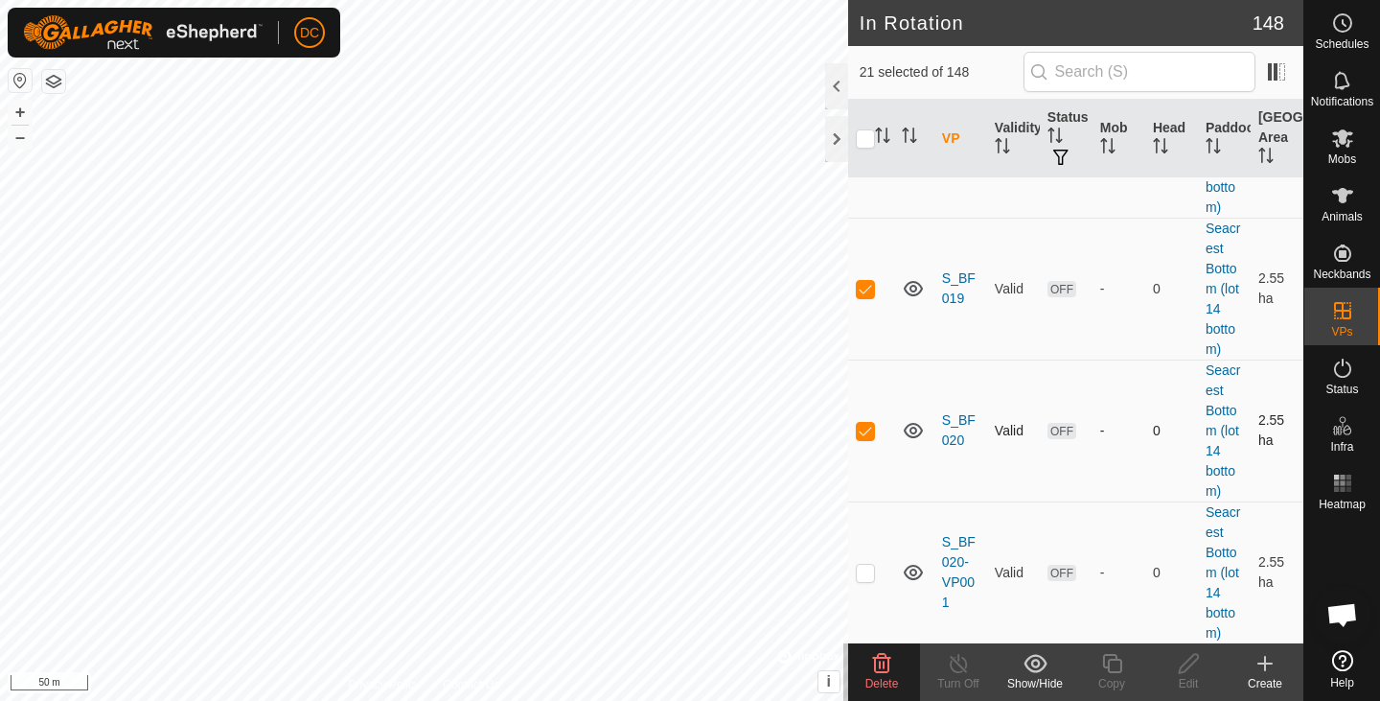
scroll to position [11827, 0]
click at [869, 561] on p-checkbox at bounding box center [865, 568] width 19 height 15
checkbox input "true"
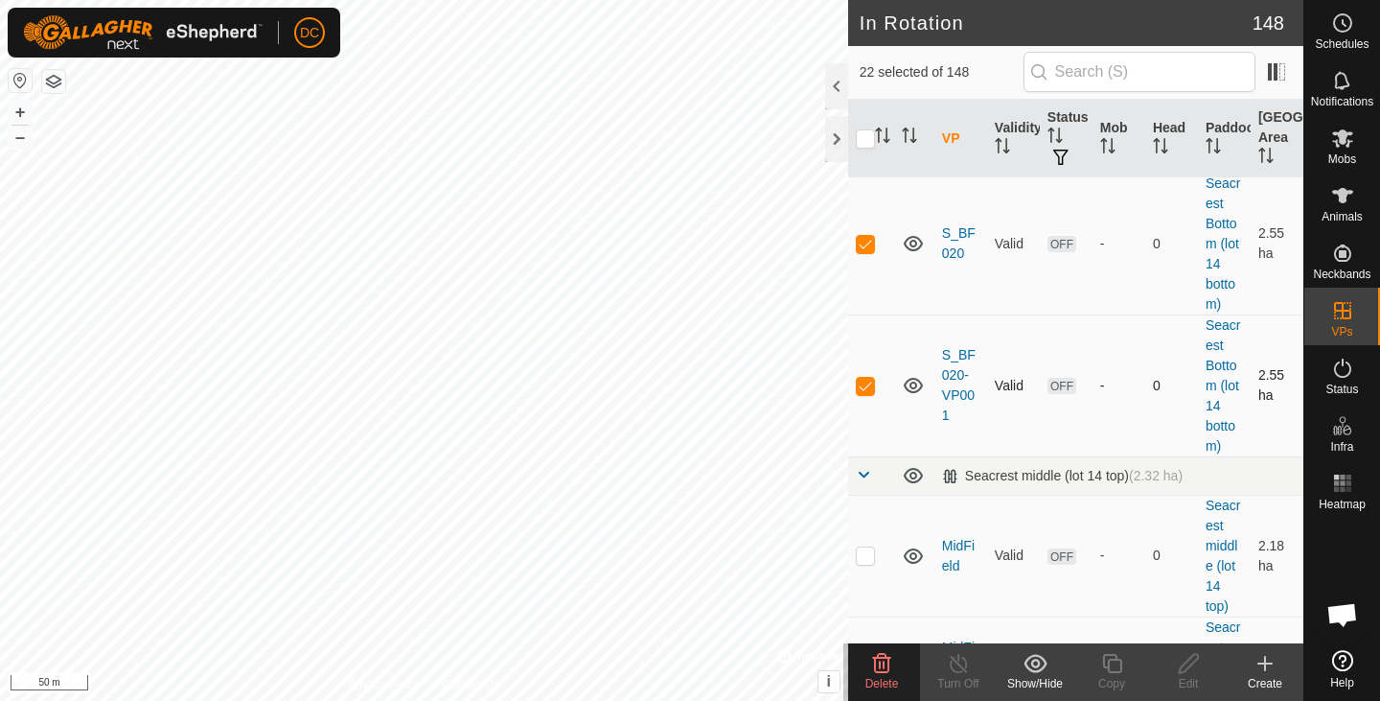
scroll to position [12016, 0]
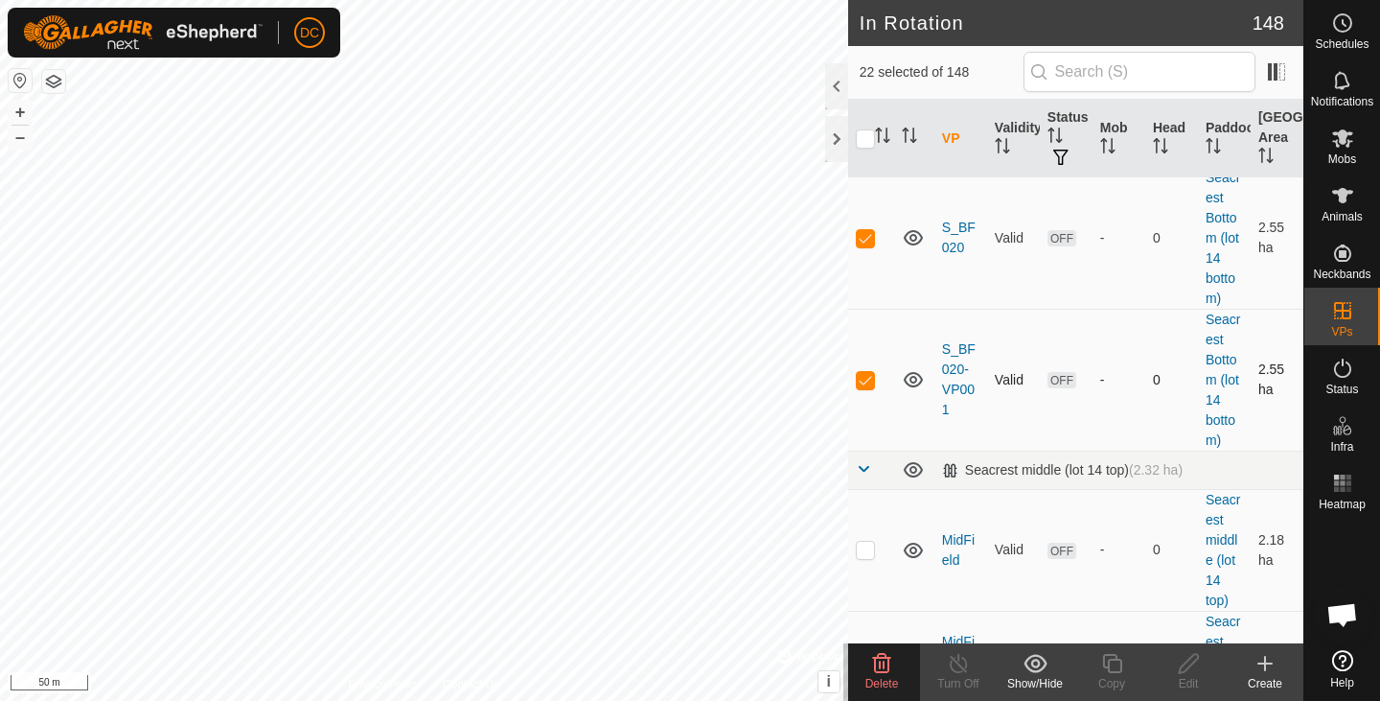
click at [869, 489] on td at bounding box center [871, 550] width 46 height 122
checkbox input "true"
click at [865, 663] on p-checkbox at bounding box center [865, 670] width 19 height 15
checkbox input "true"
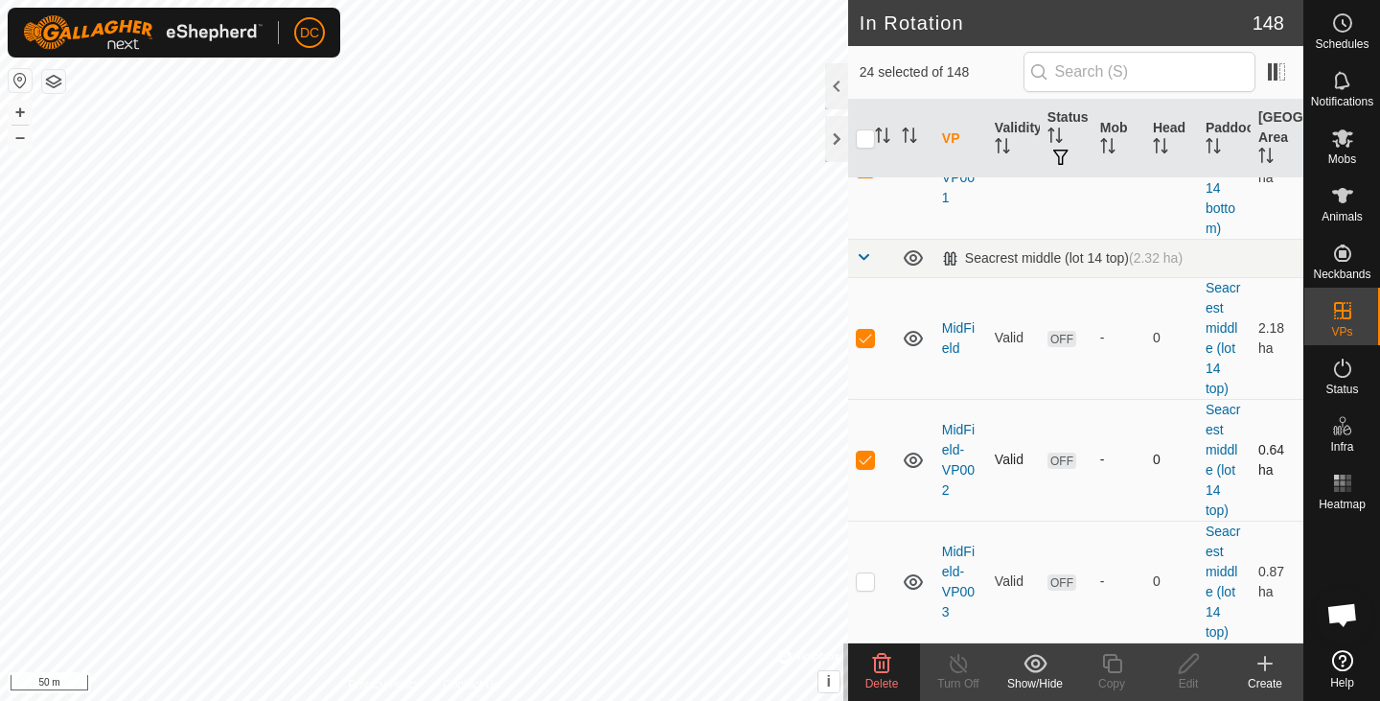
scroll to position [12248, 0]
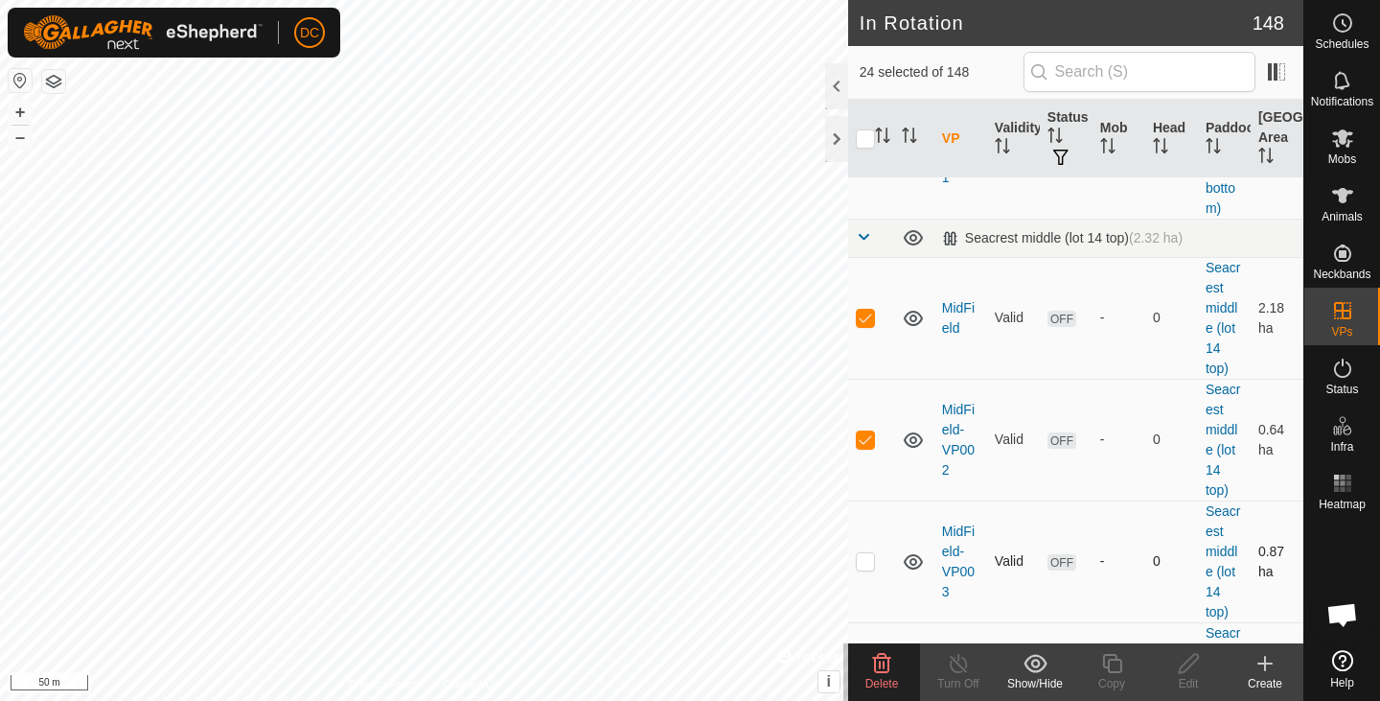
click at [867, 553] on p-tablecheckbox at bounding box center [865, 560] width 19 height 15
checkbox input "true"
click at [866, 622] on td at bounding box center [871, 683] width 46 height 122
checkbox input "true"
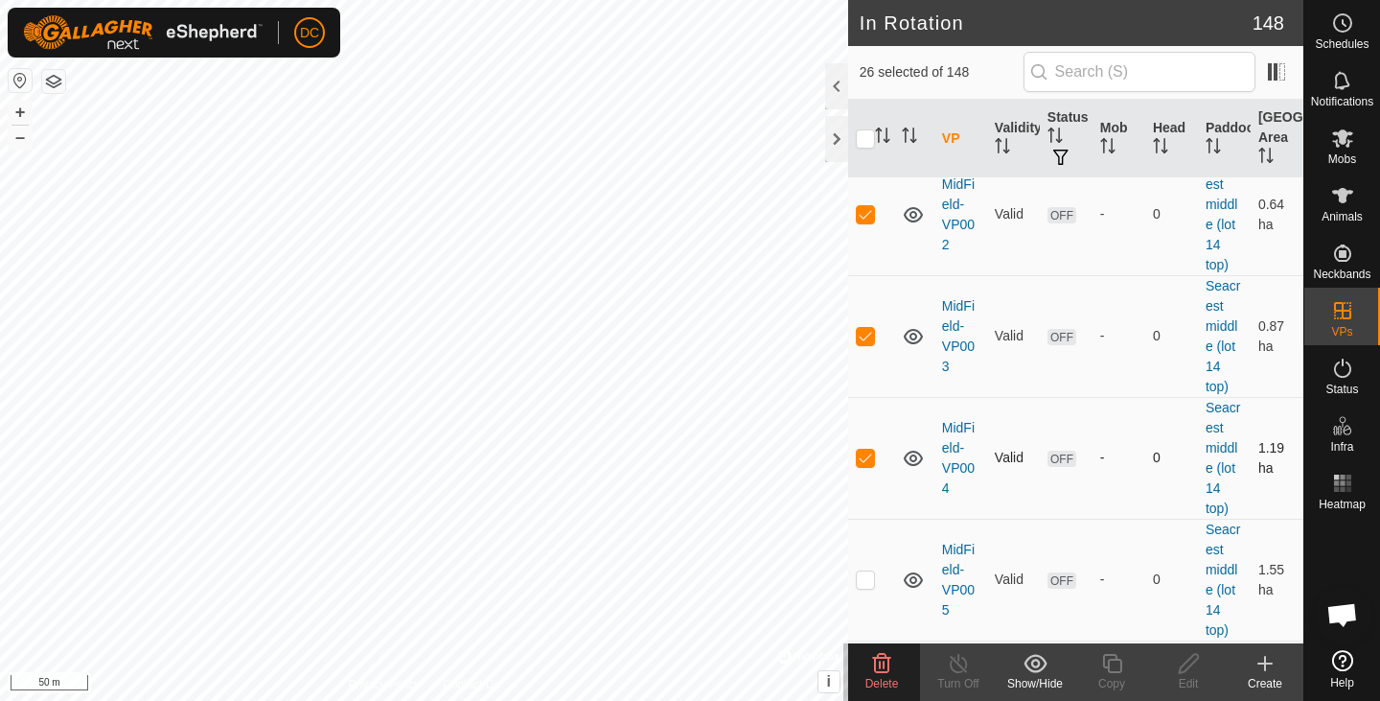
scroll to position [12478, 0]
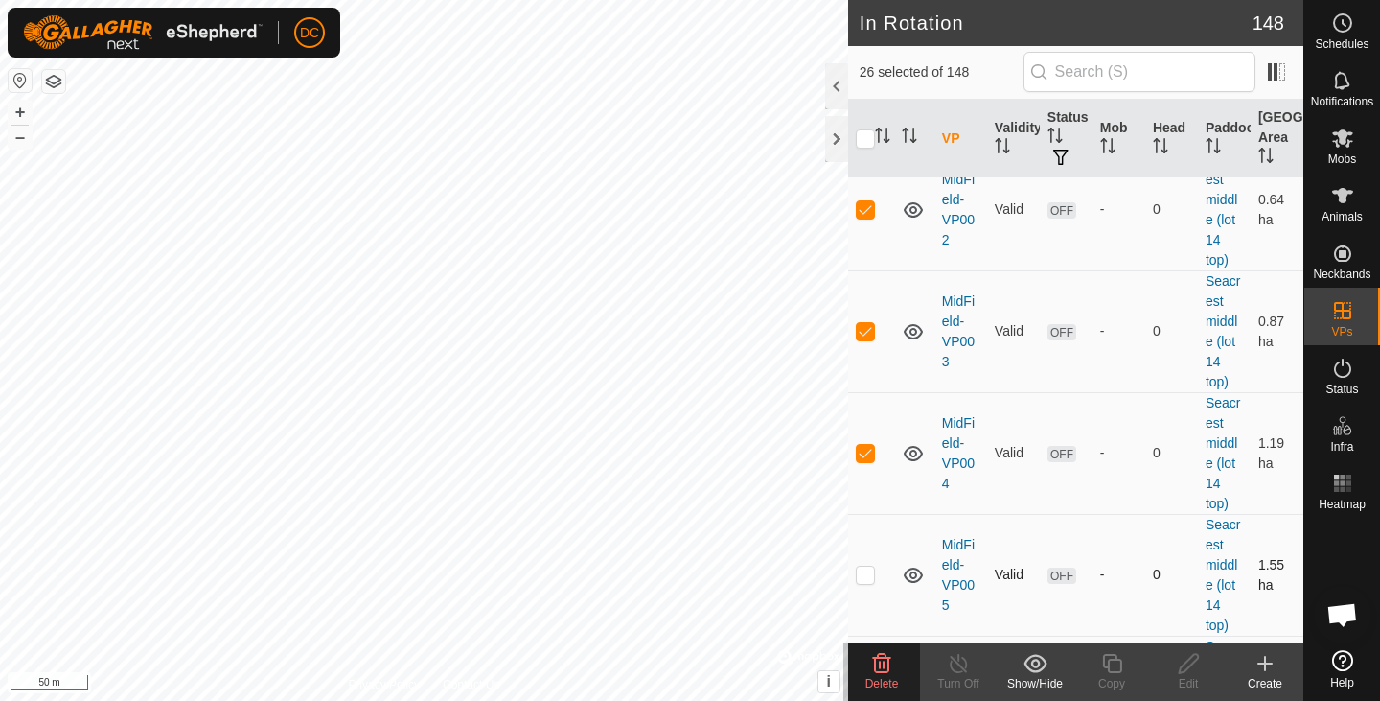
click at [866, 566] on p-checkbox at bounding box center [865, 573] width 19 height 15
checkbox input "true"
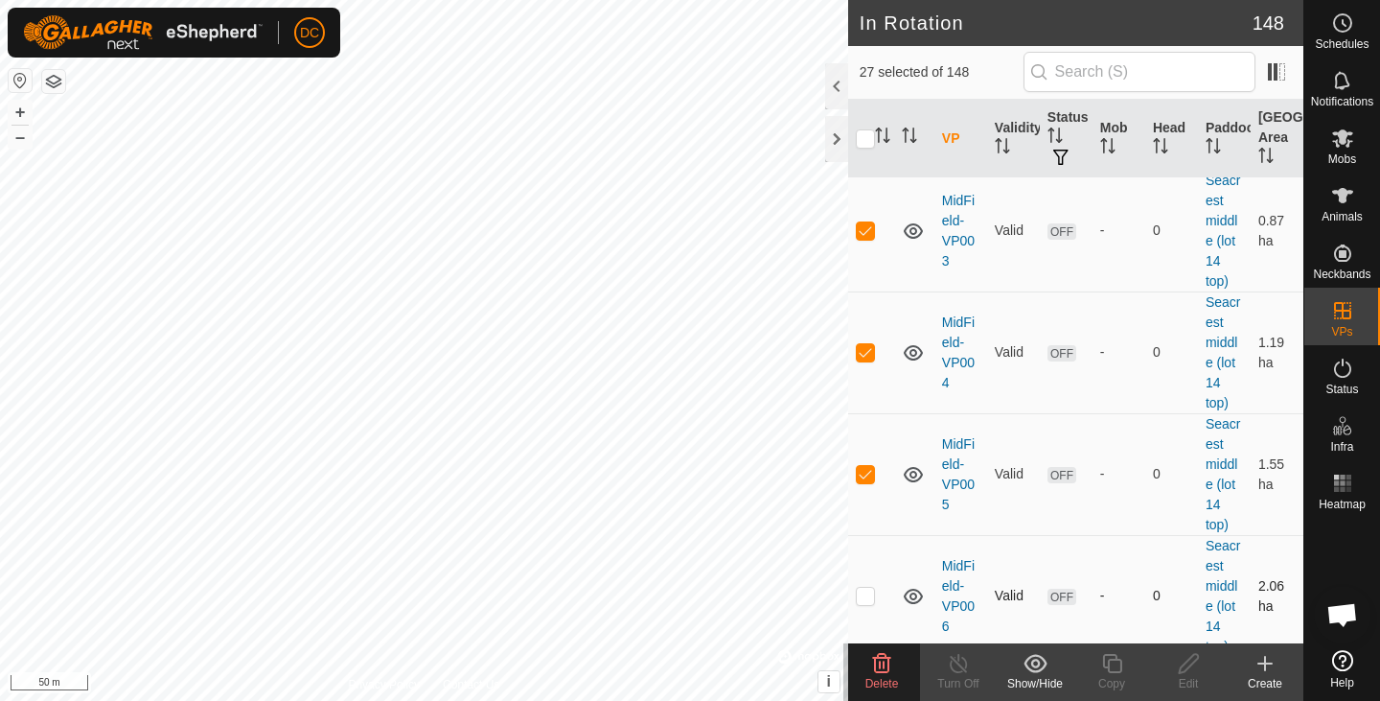
click at [858, 587] on p-checkbox at bounding box center [865, 594] width 19 height 15
checkbox input "true"
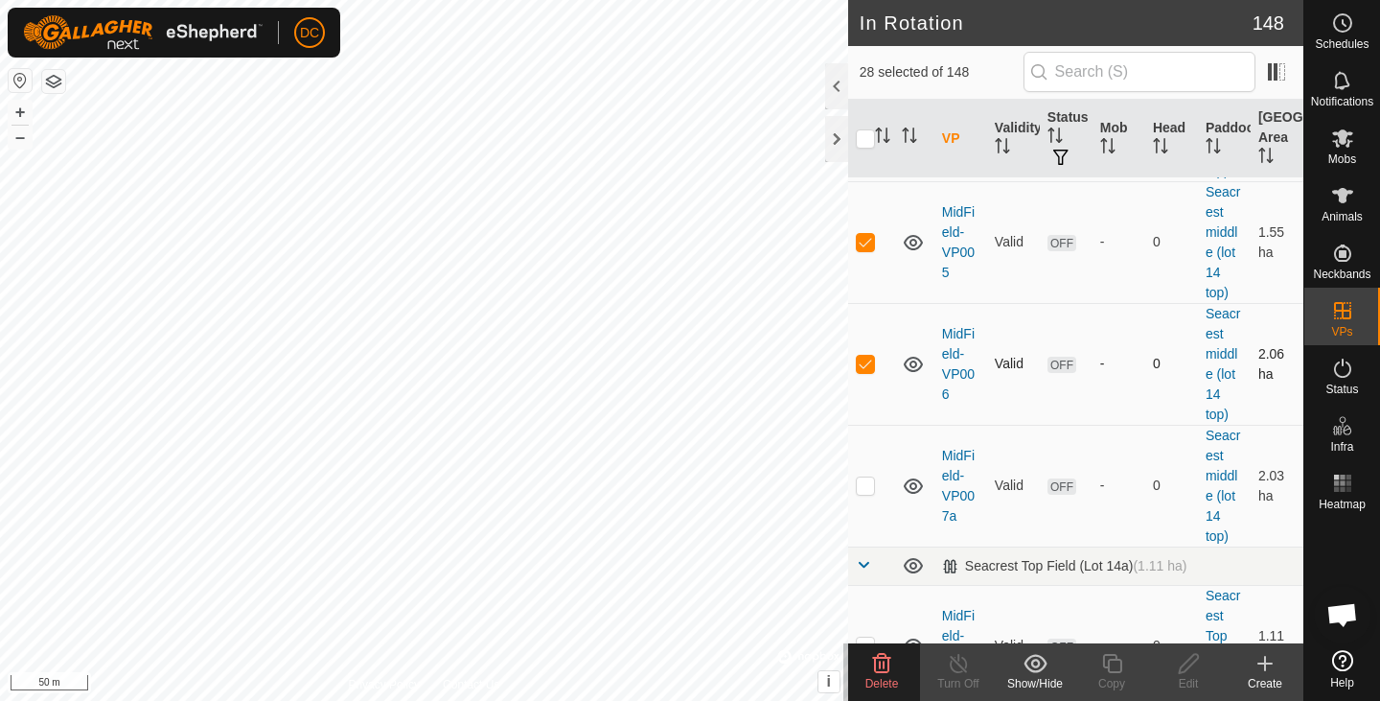
scroll to position [12815, 0]
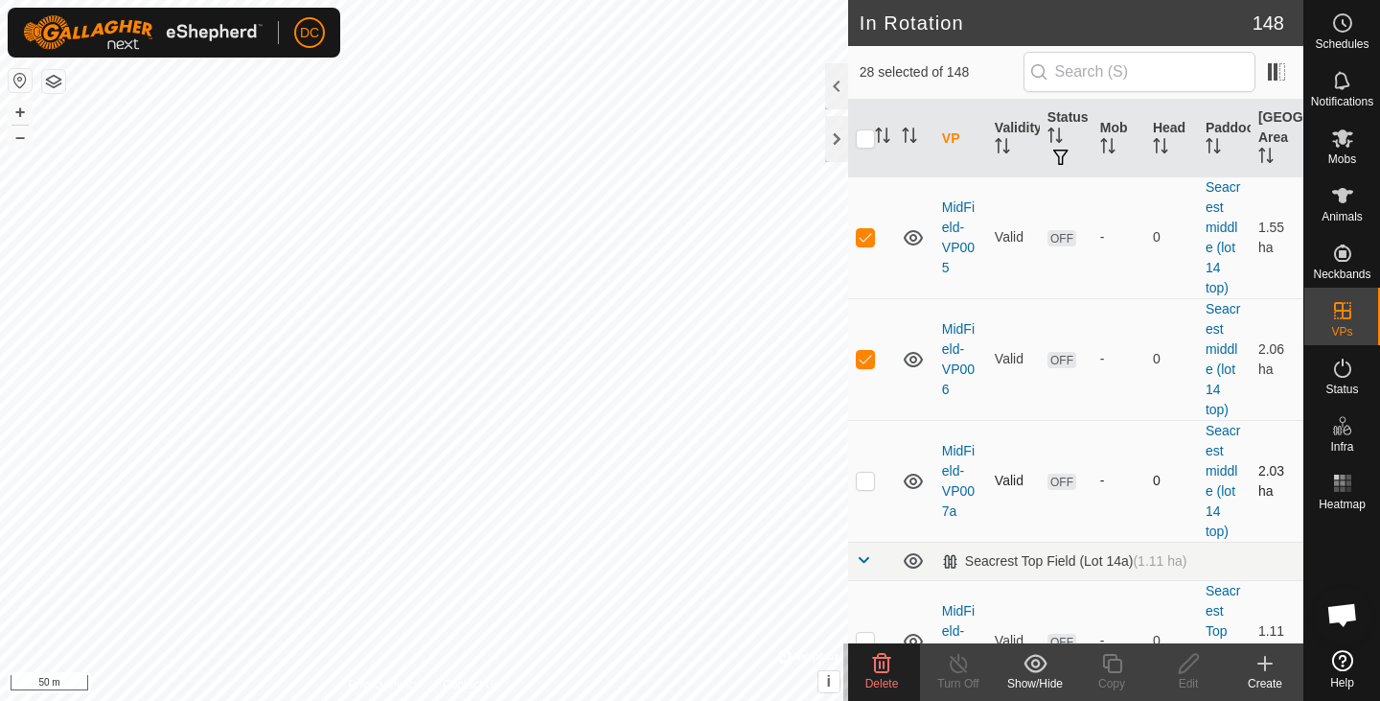
click at [879, 420] on td at bounding box center [871, 481] width 46 height 122
checkbox input "true"
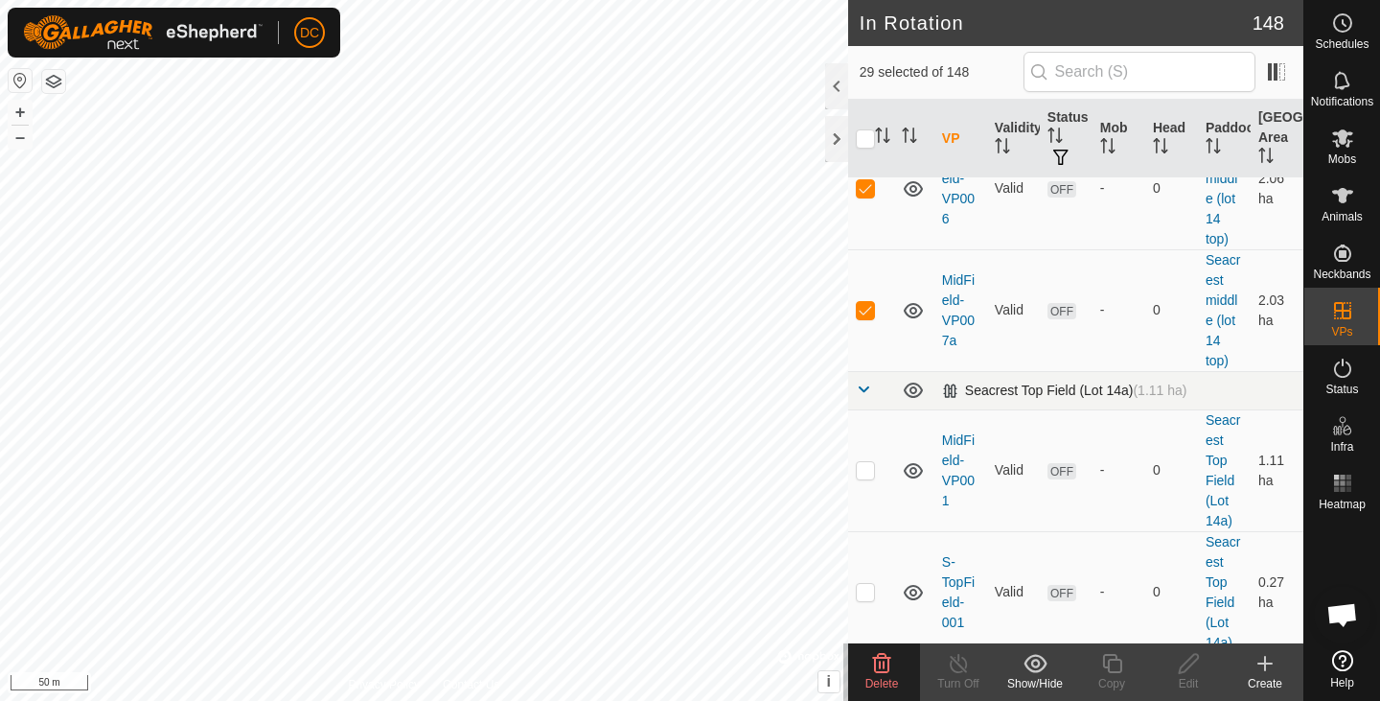
scroll to position [12989, 0]
click at [866, 406] on td at bounding box center [871, 467] width 46 height 122
checkbox input "true"
click at [870, 581] on p-checkbox at bounding box center [865, 588] width 19 height 15
checkbox input "true"
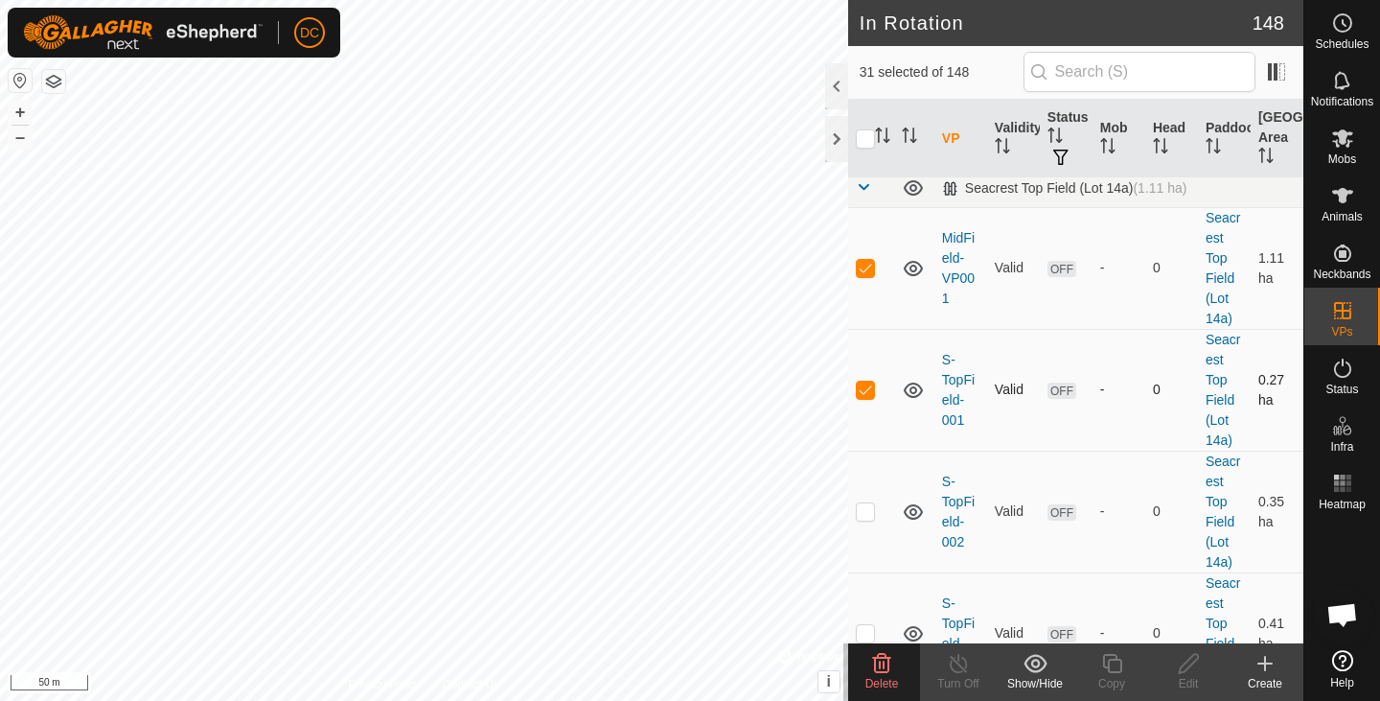
scroll to position [13191, 0]
click at [868, 500] on p-checkbox at bounding box center [865, 507] width 19 height 15
checkbox input "true"
click at [864, 569] on td at bounding box center [871, 630] width 46 height 122
checkbox input "true"
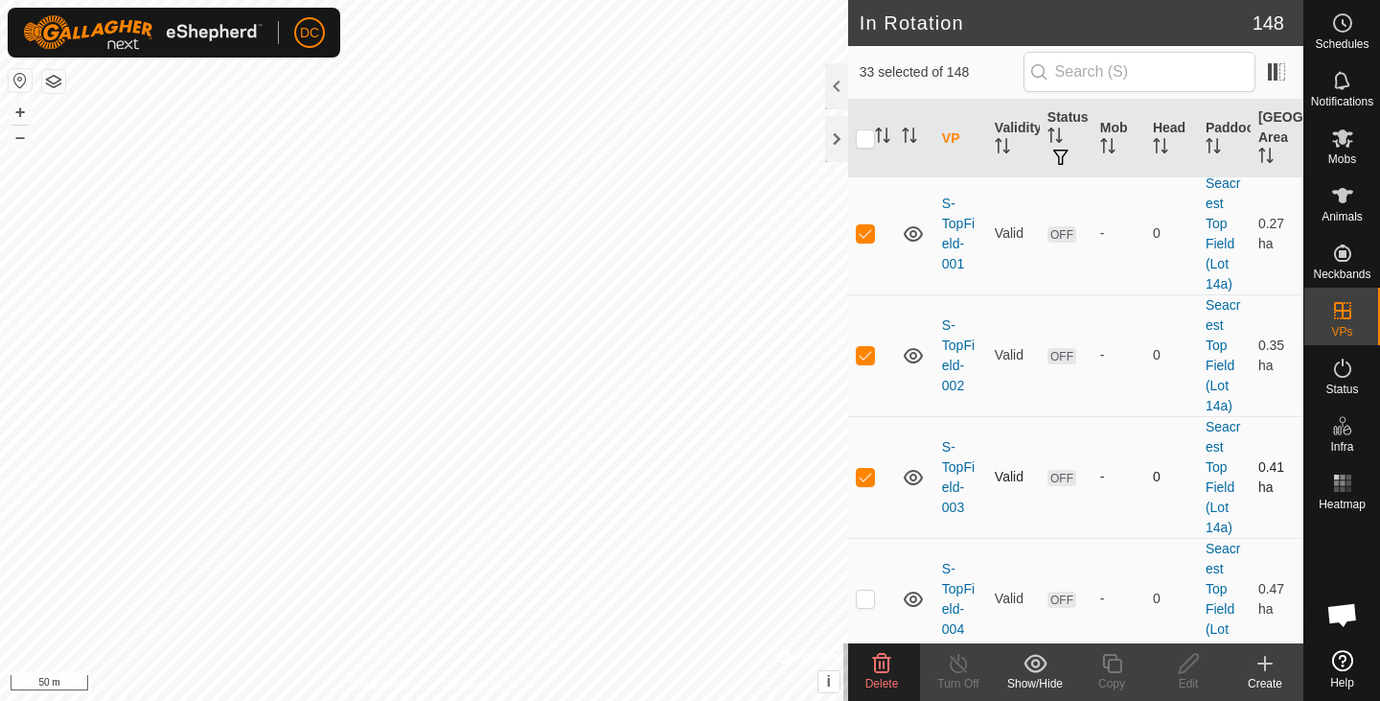
scroll to position [13347, 0]
click at [869, 587] on p-checkbox at bounding box center [865, 594] width 19 height 15
checkbox input "true"
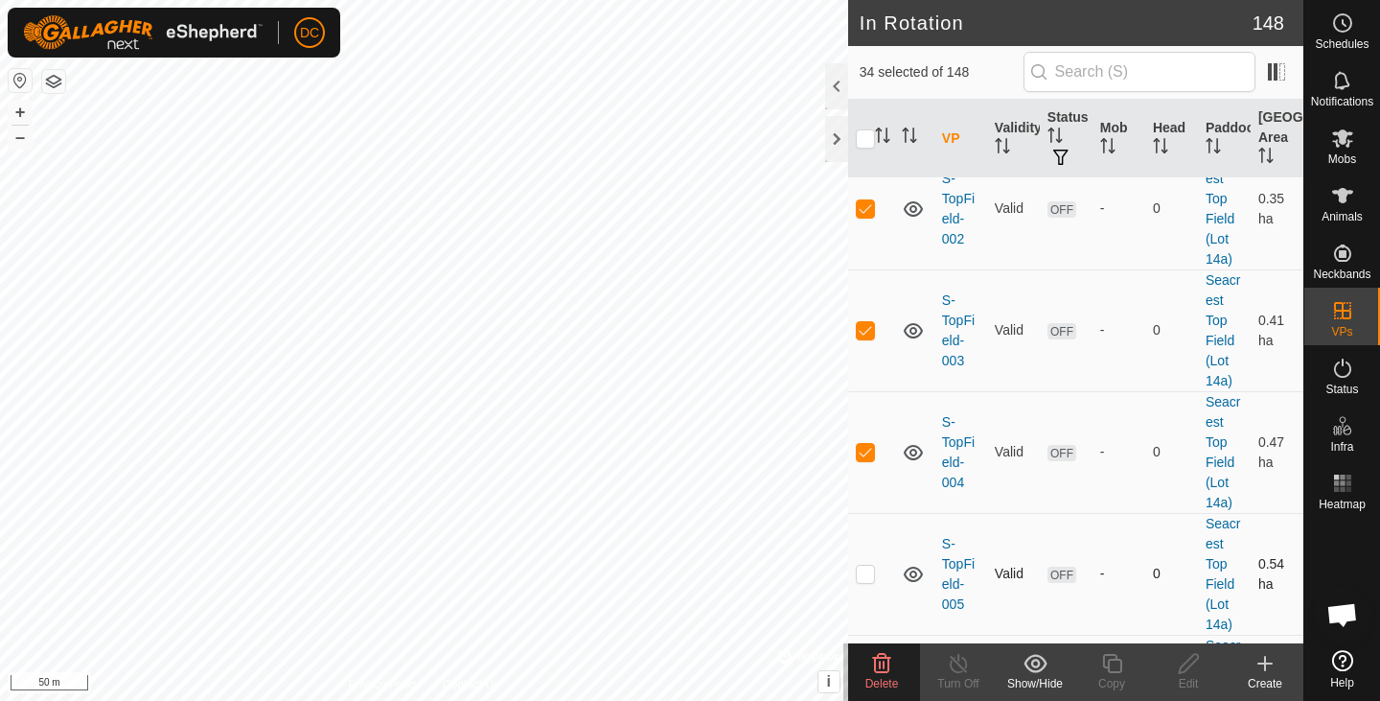
click at [869, 565] on p-checkbox at bounding box center [865, 572] width 19 height 15
checkbox input "true"
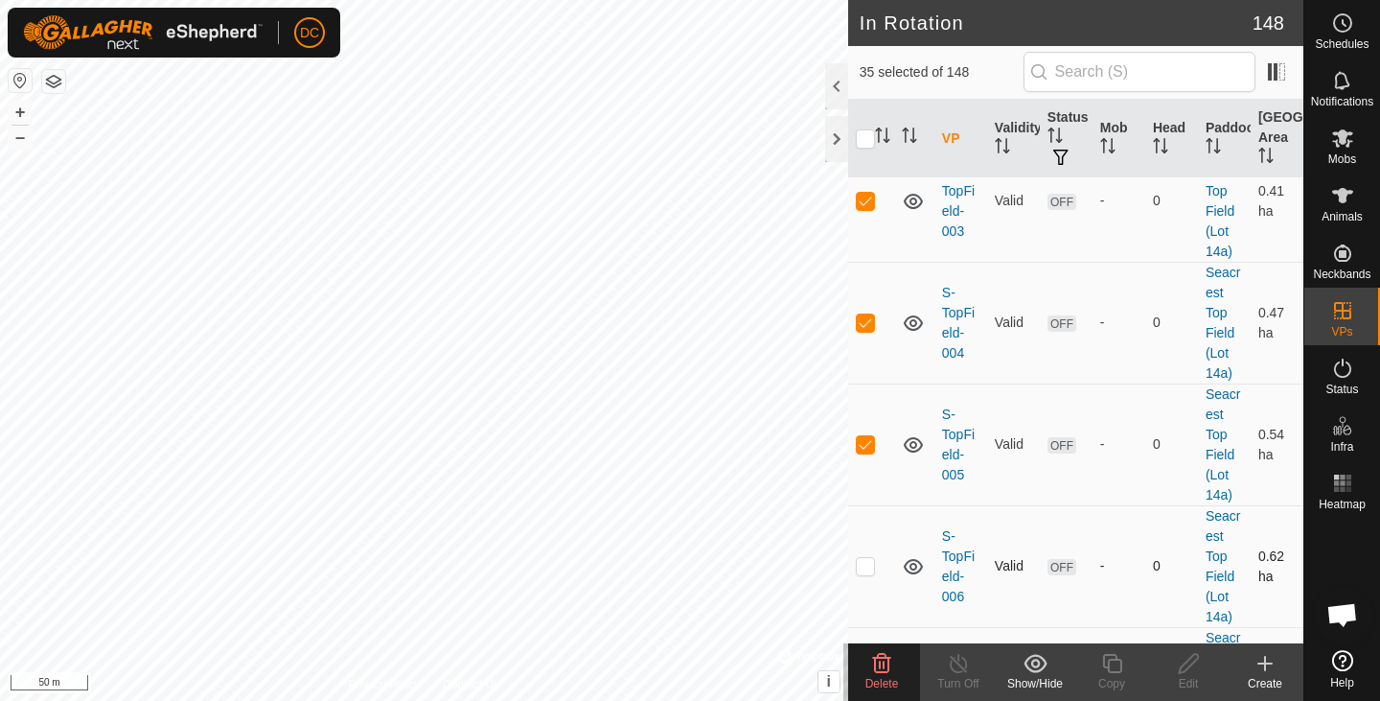
click at [867, 558] on p-checkbox at bounding box center [865, 565] width 19 height 15
checkbox input "true"
click at [867, 561] on p-checkbox at bounding box center [865, 568] width 19 height 15
checkbox input "true"
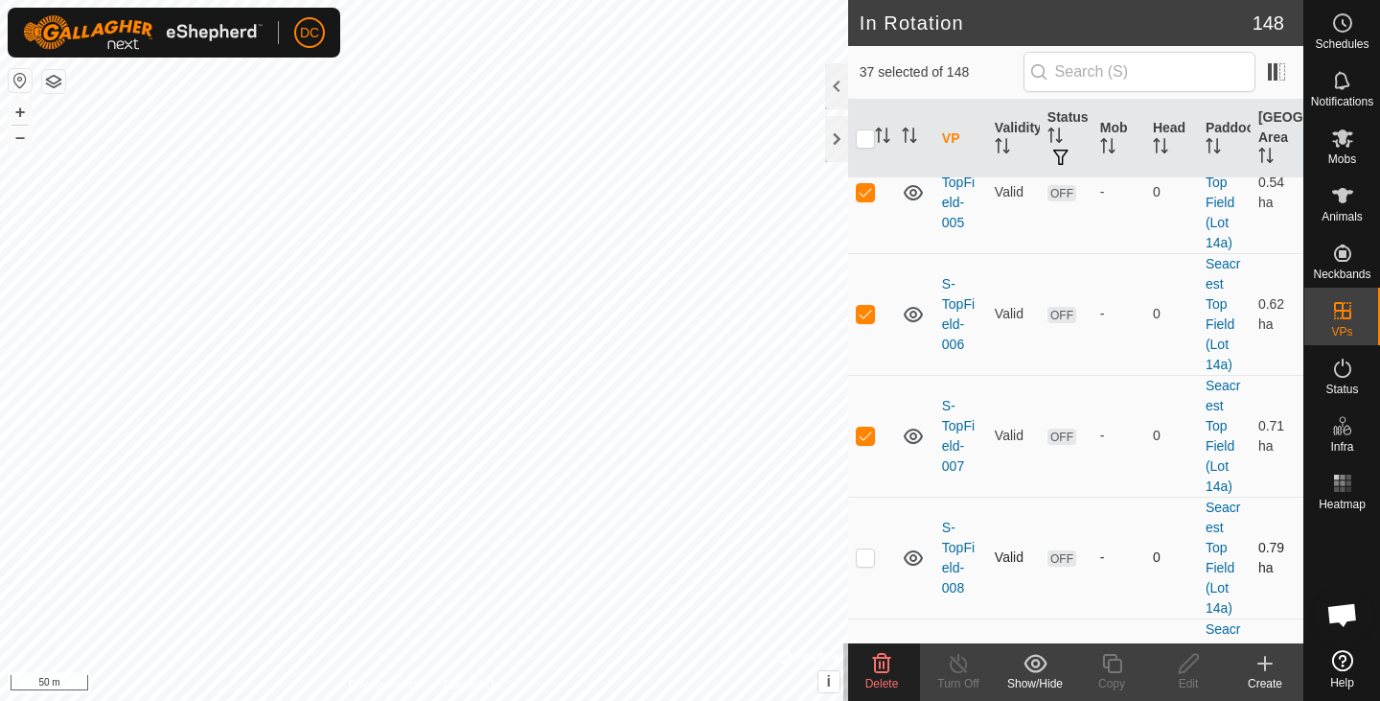
click at [867, 549] on p-checkbox at bounding box center [865, 556] width 19 height 15
checkbox input "true"
click at [876, 667] on icon at bounding box center [882, 663] width 18 height 19
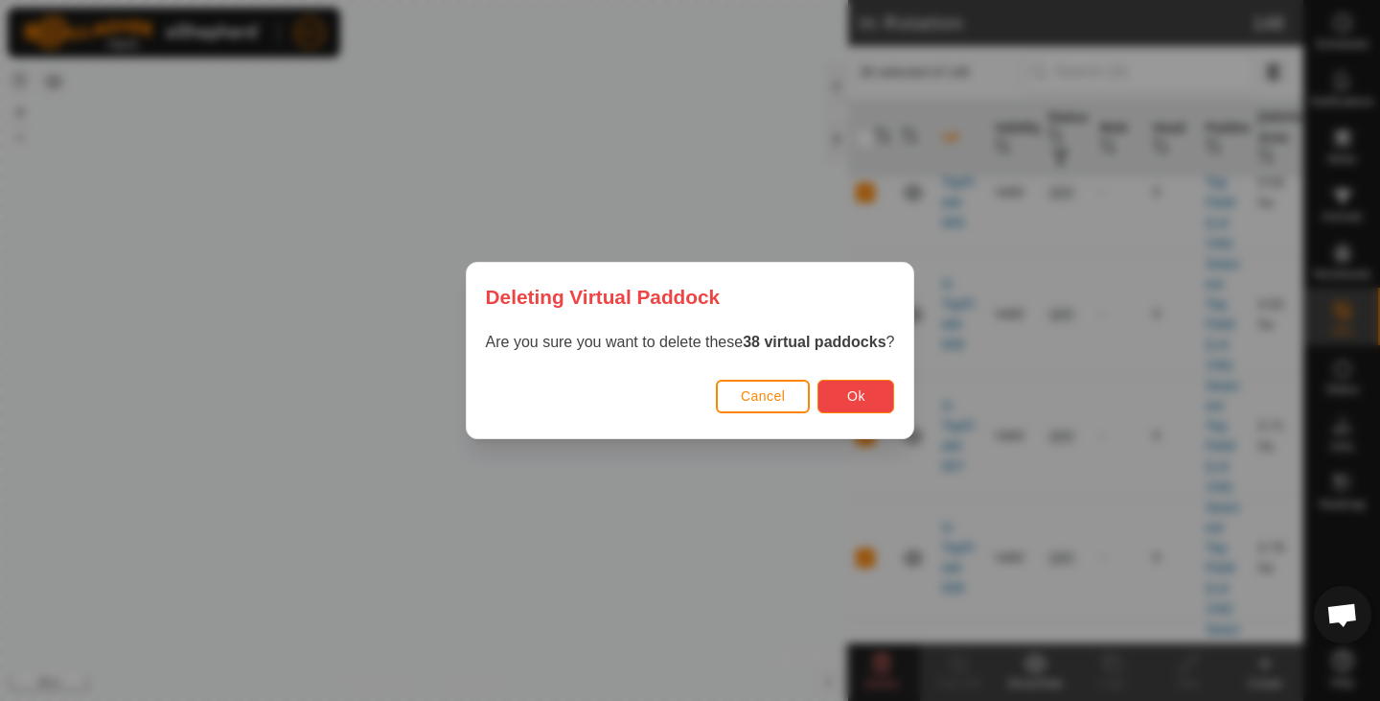
click at [865, 398] on span "Ok" at bounding box center [856, 395] width 18 height 15
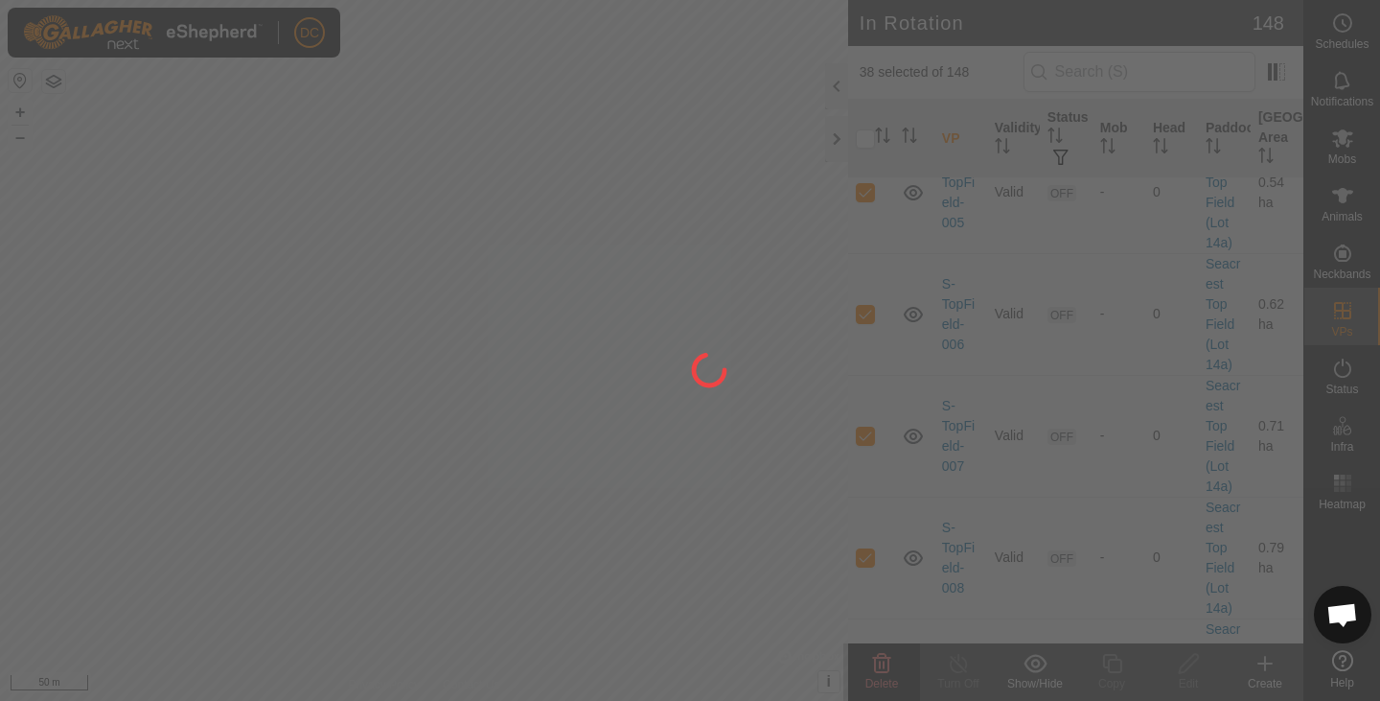
checkbox input "false"
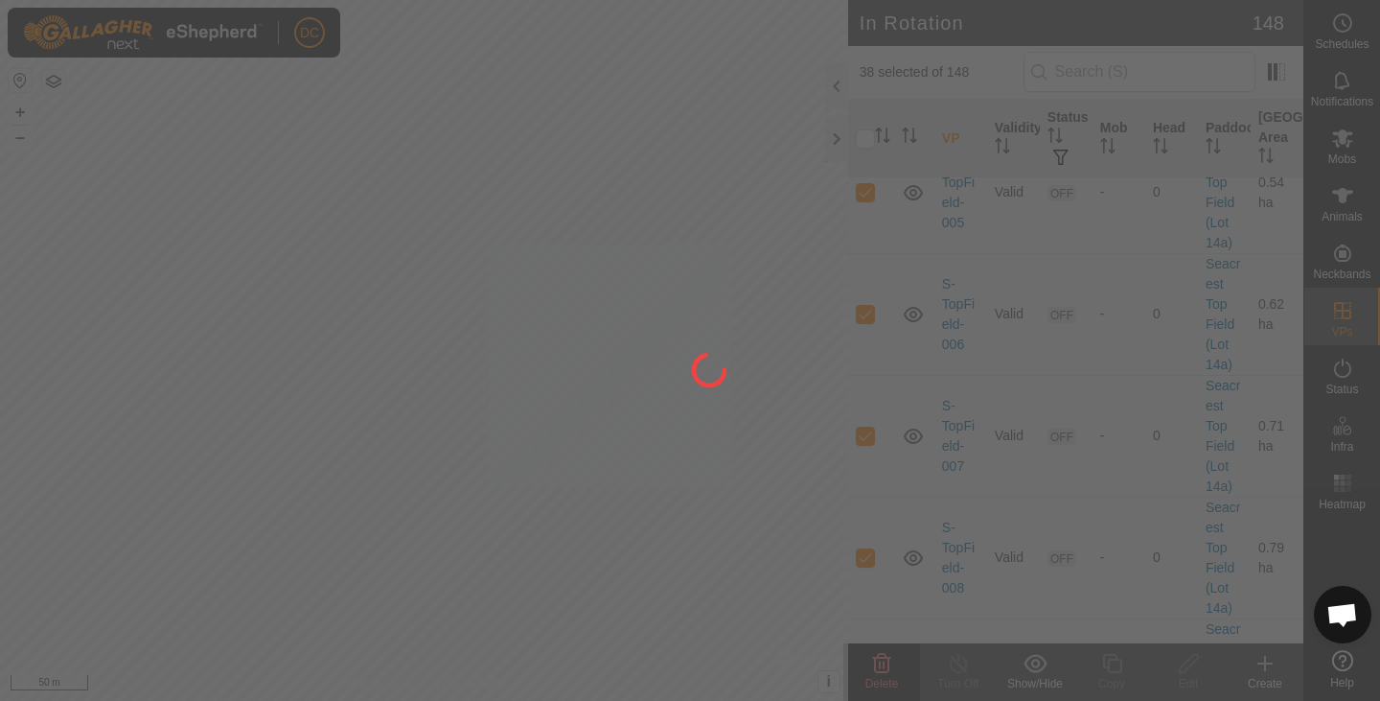
checkbox input "false"
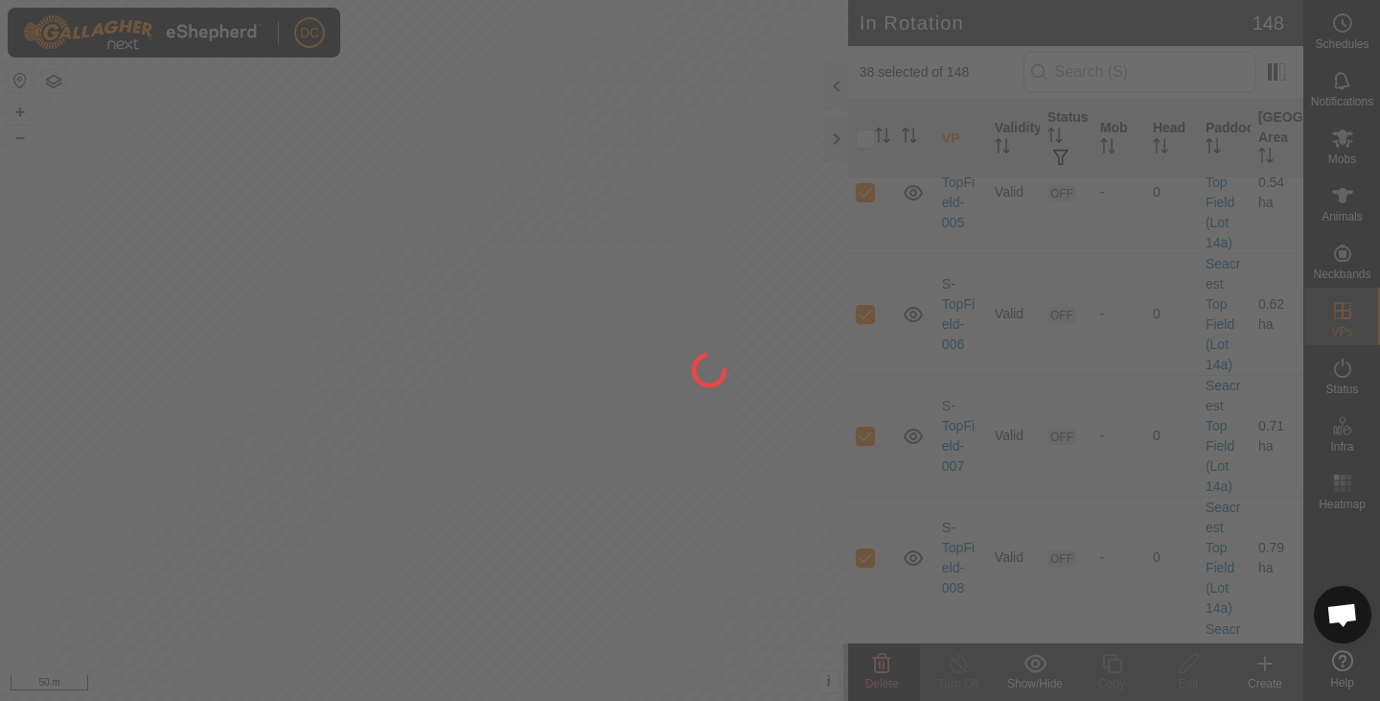
checkbox input "false"
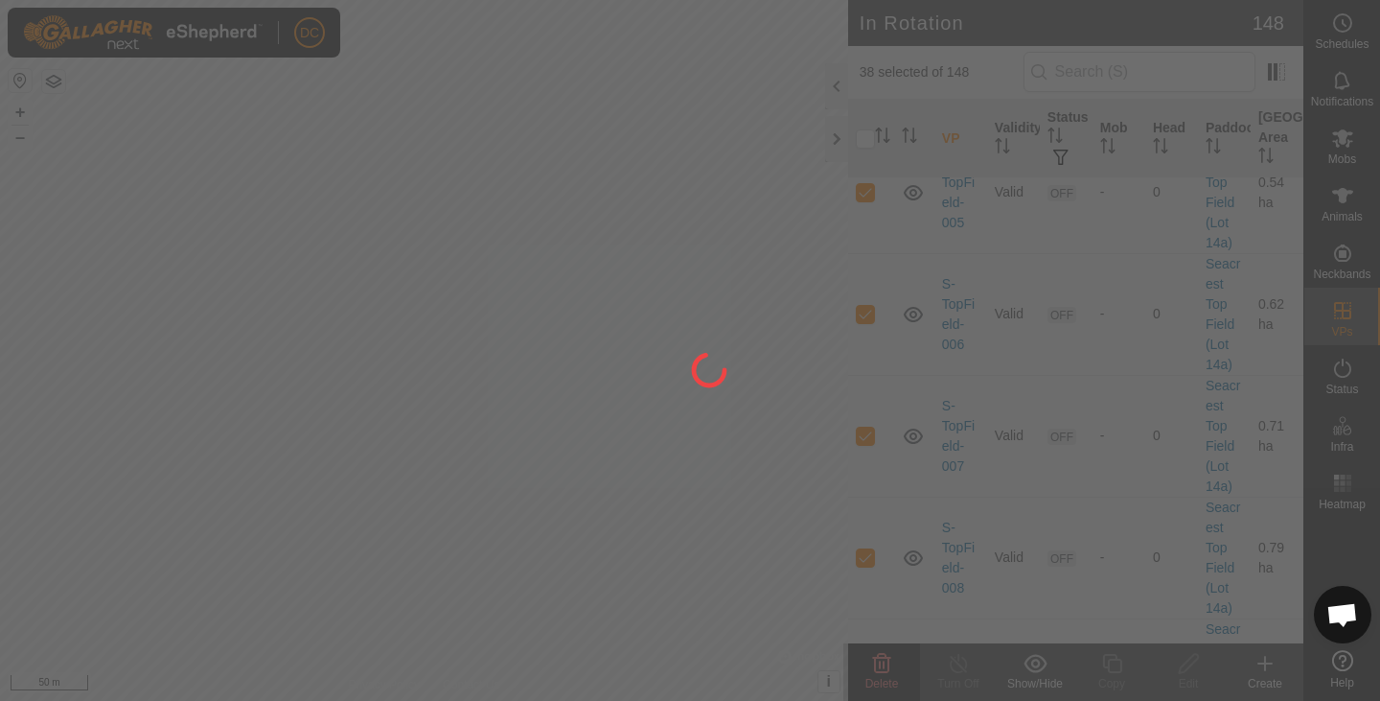
checkbox input "false"
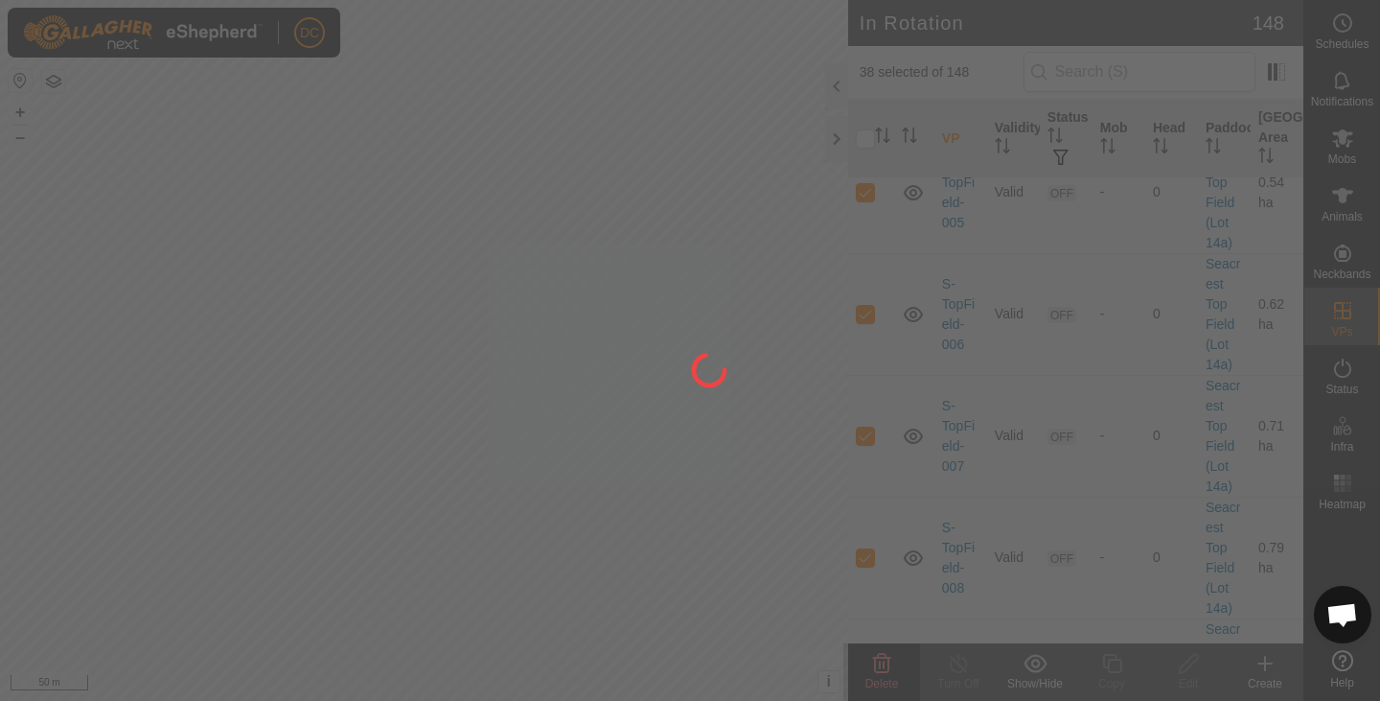
checkbox input "false"
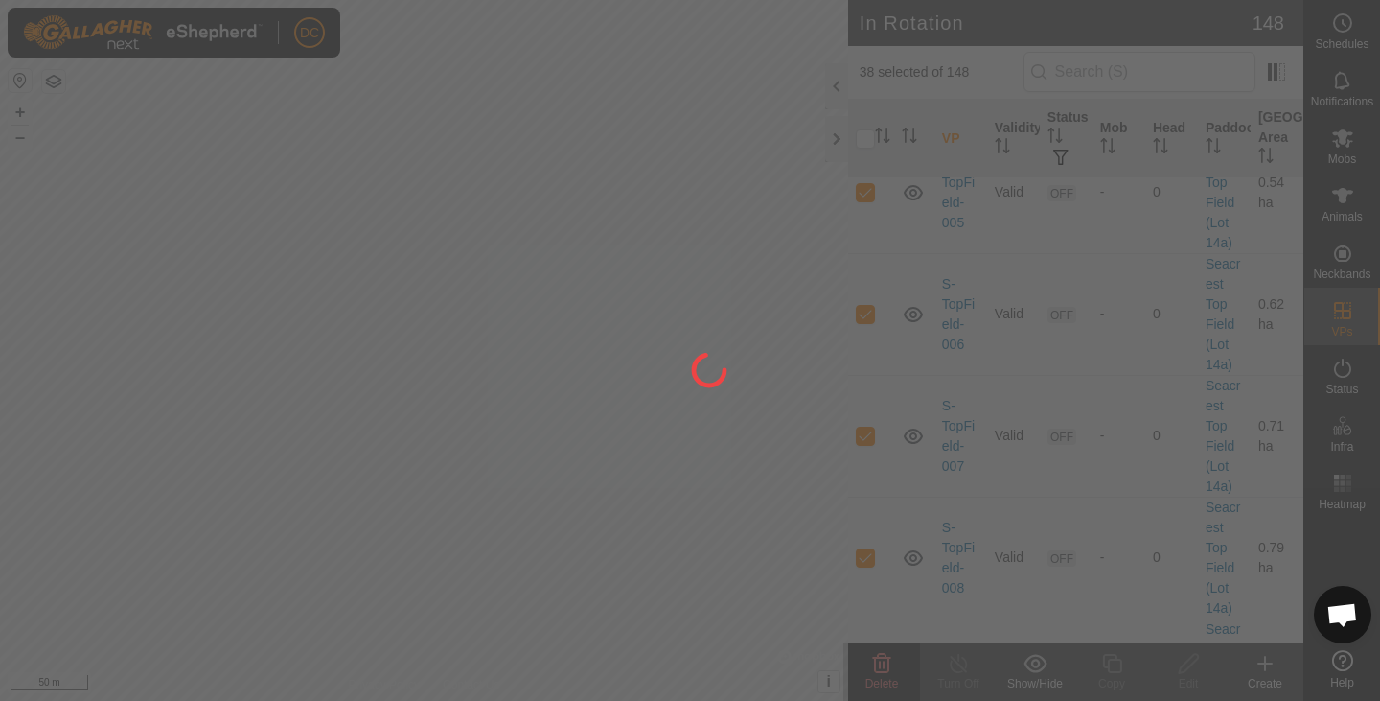
checkbox input "false"
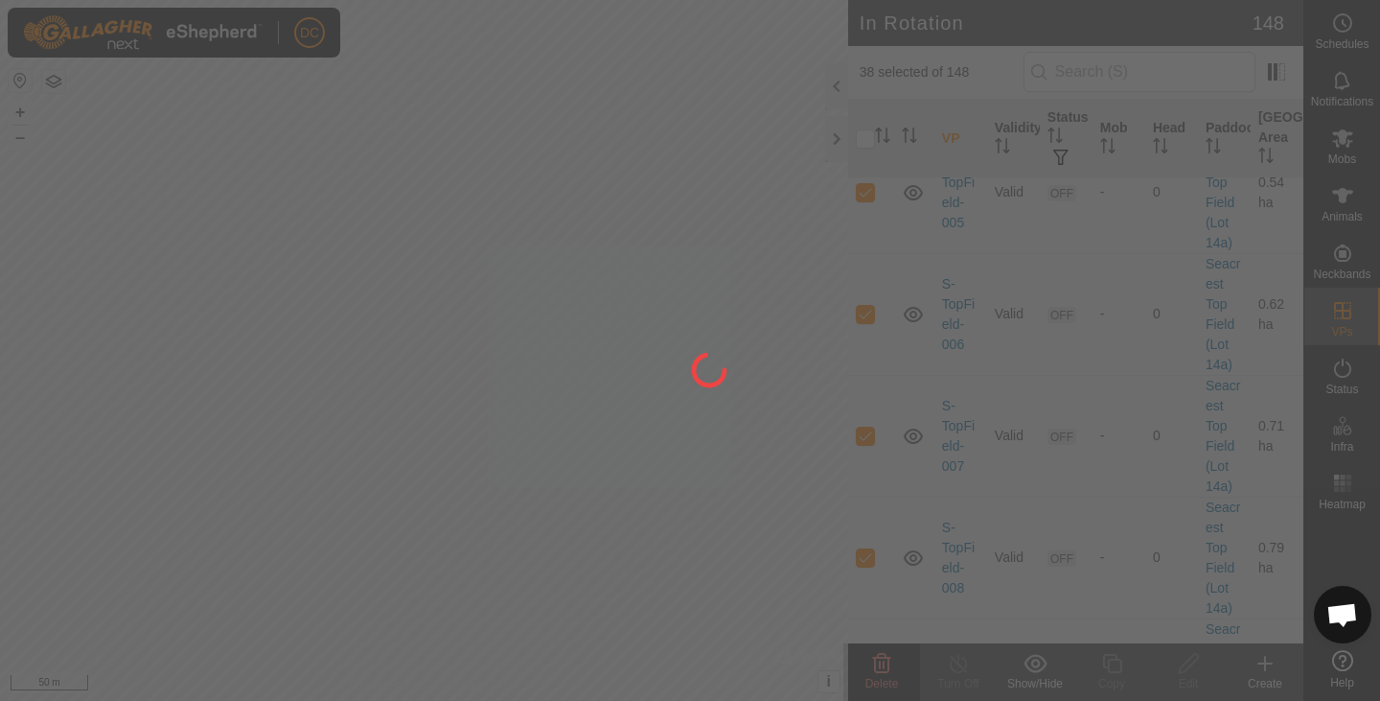
checkbox input "false"
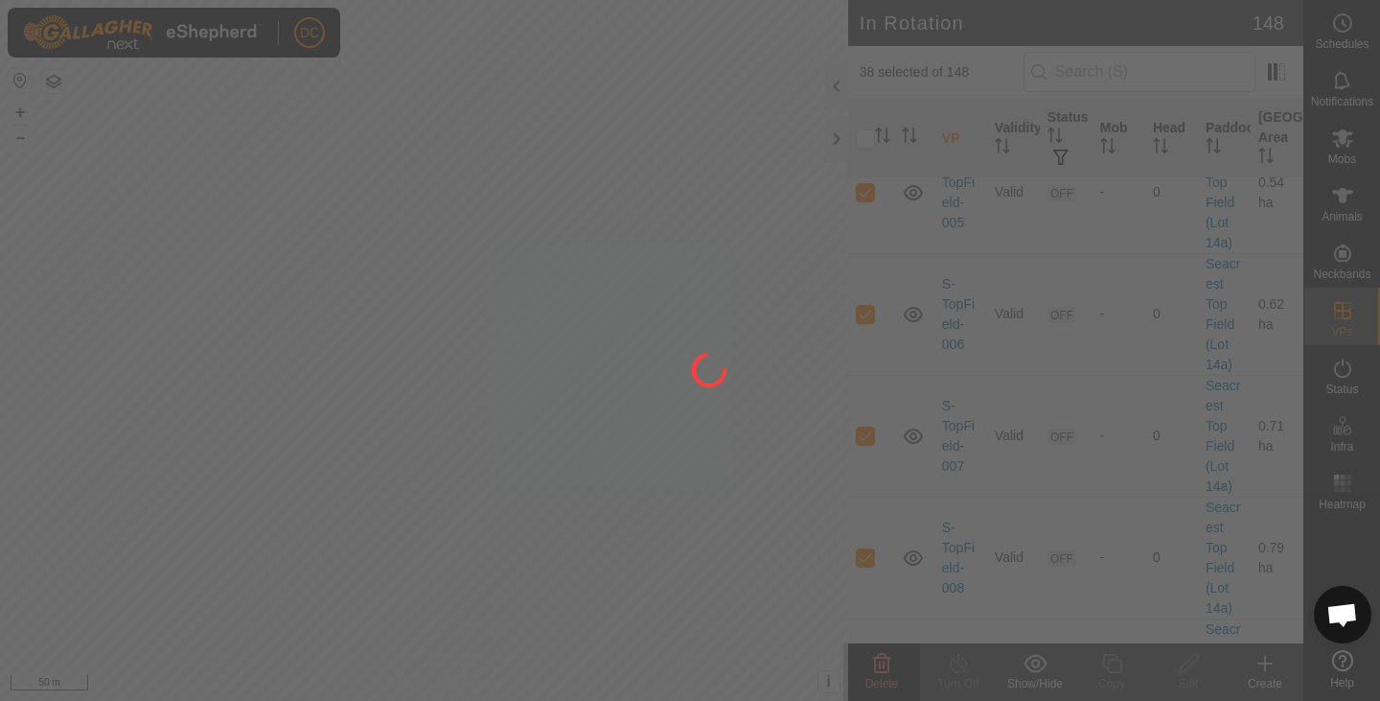
checkbox input "false"
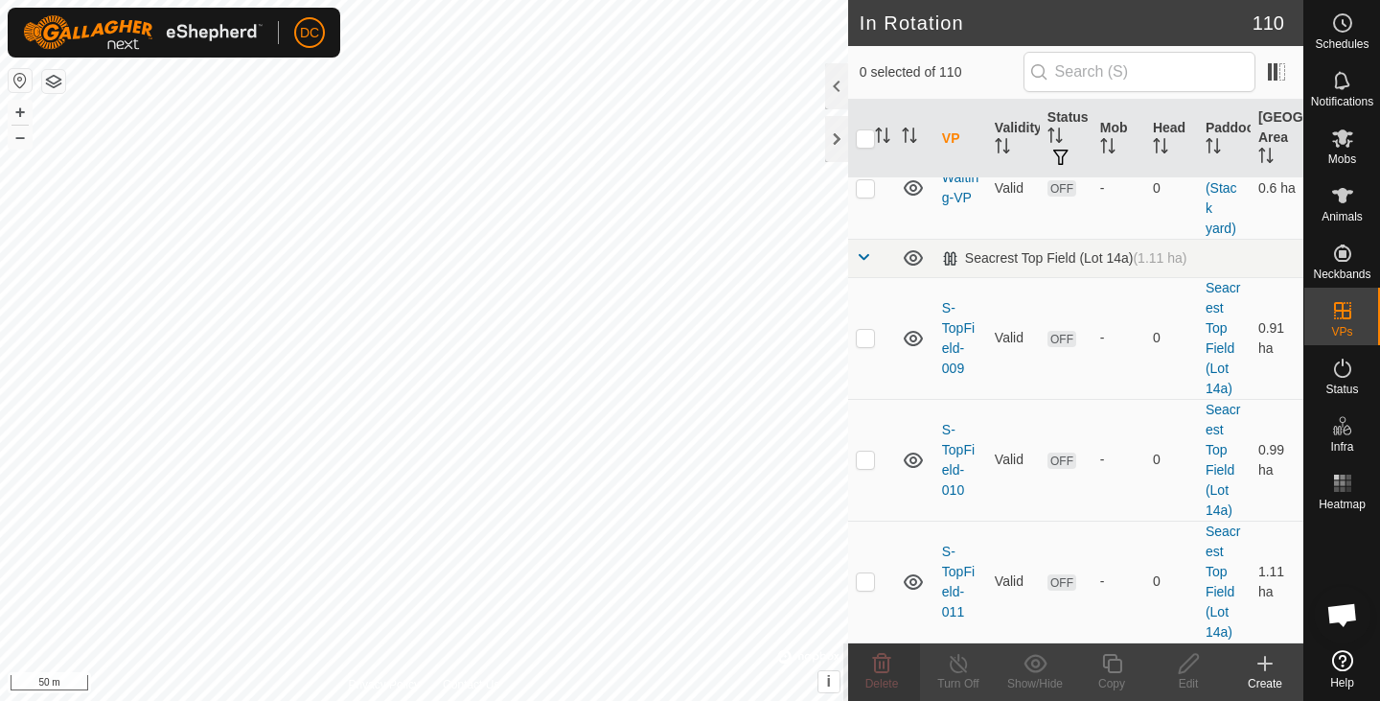
scroll to position [8989, 0]
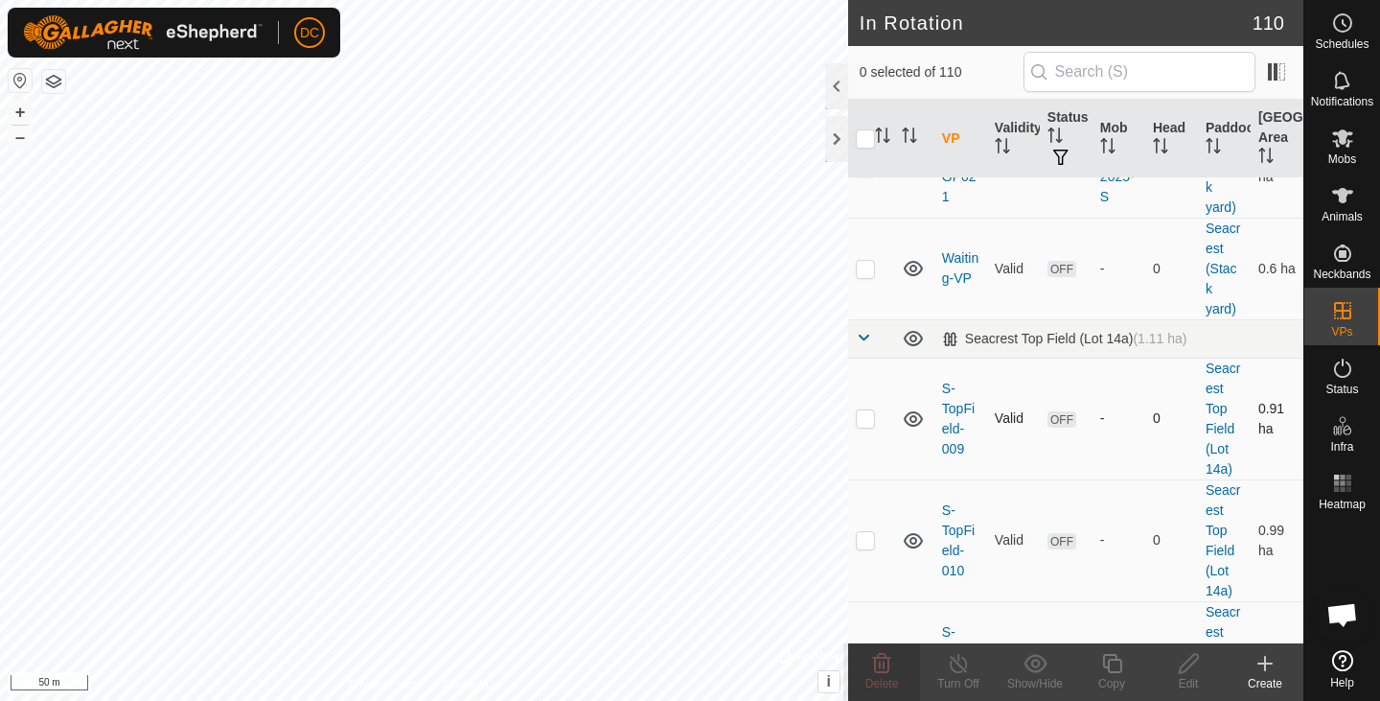
click at [870, 410] on p-checkbox at bounding box center [865, 417] width 19 height 15
checkbox input "true"
click at [866, 532] on p-checkbox at bounding box center [865, 539] width 19 height 15
checkbox input "true"
click at [862, 601] on td at bounding box center [871, 662] width 46 height 122
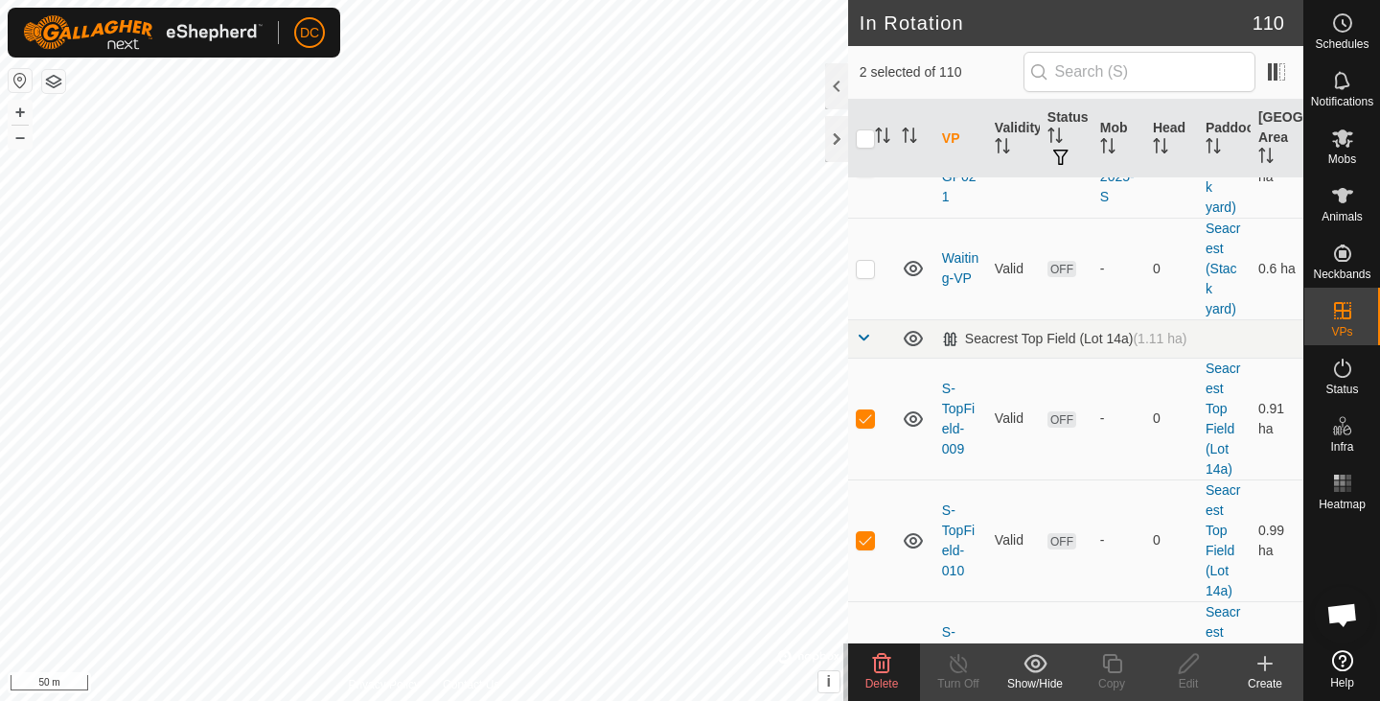
checkbox input "true"
click at [881, 667] on icon at bounding box center [881, 663] width 23 height 23
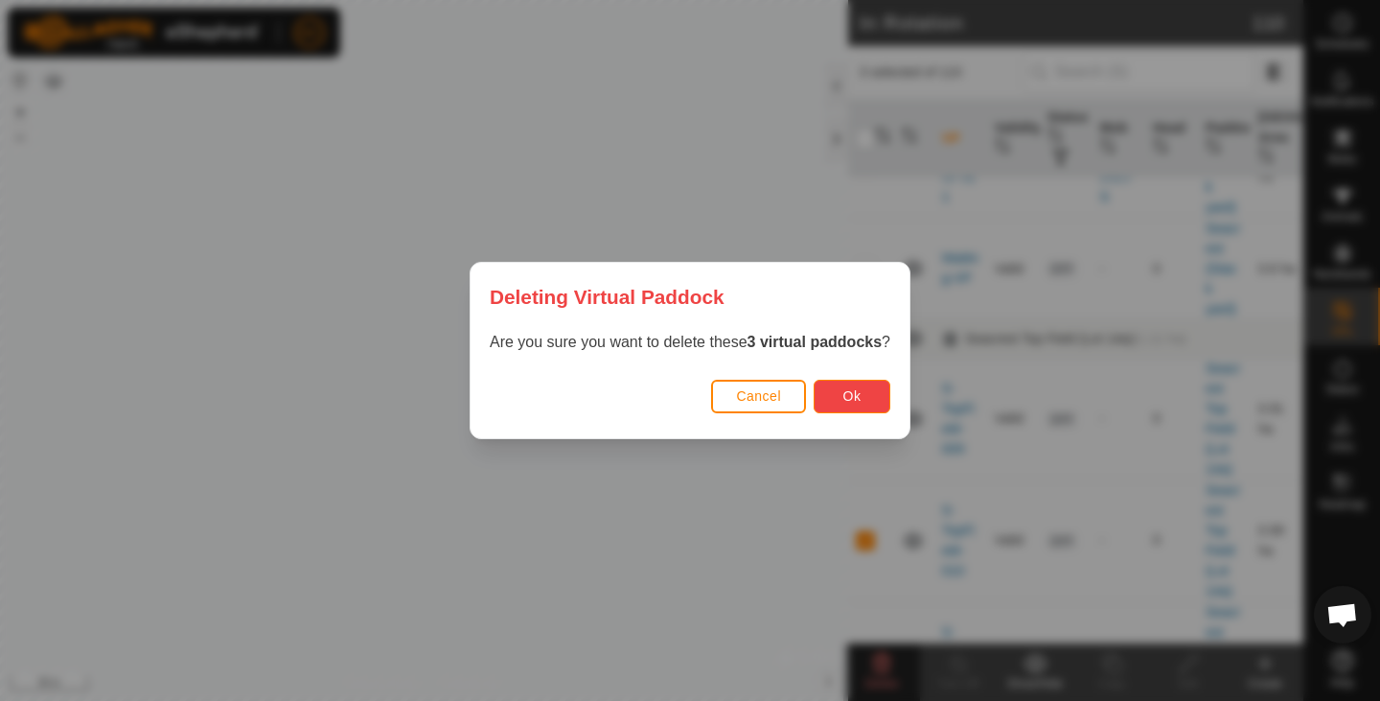
click at [869, 397] on button "Ok" at bounding box center [852, 396] width 77 height 34
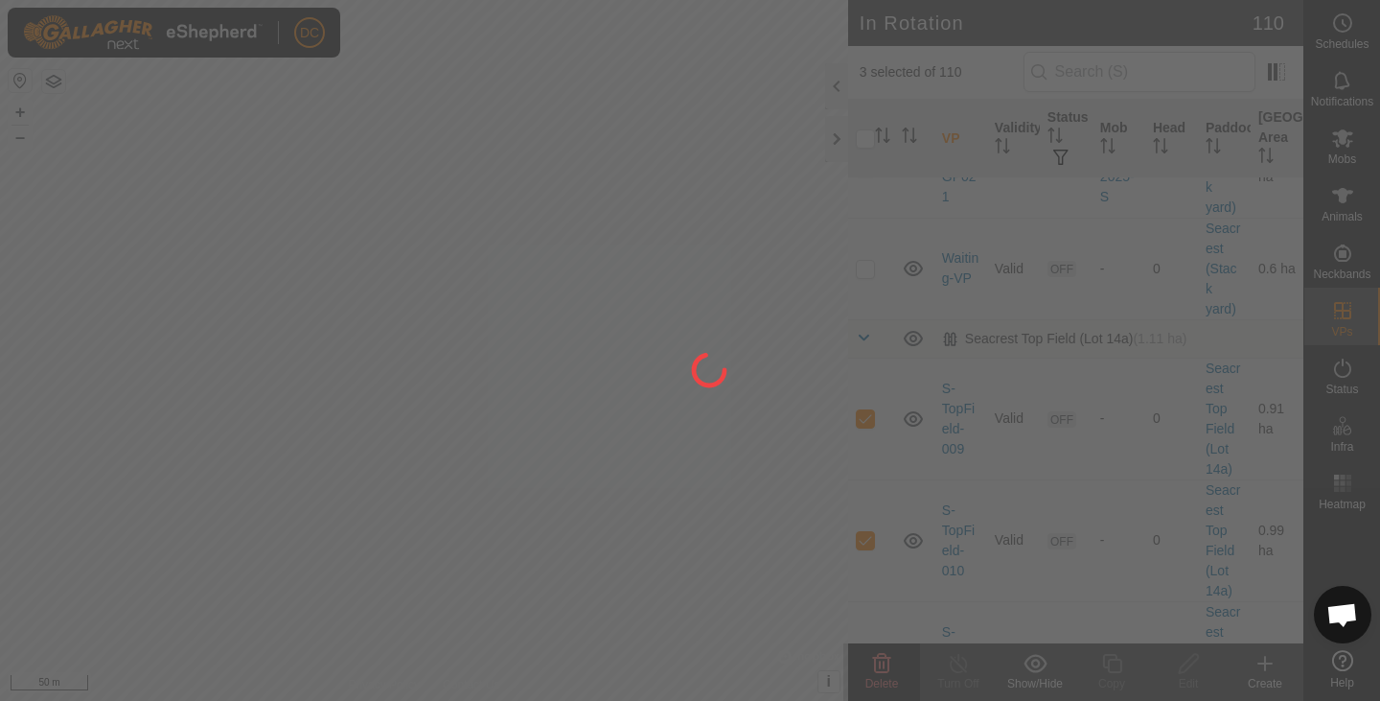
checkbox input "false"
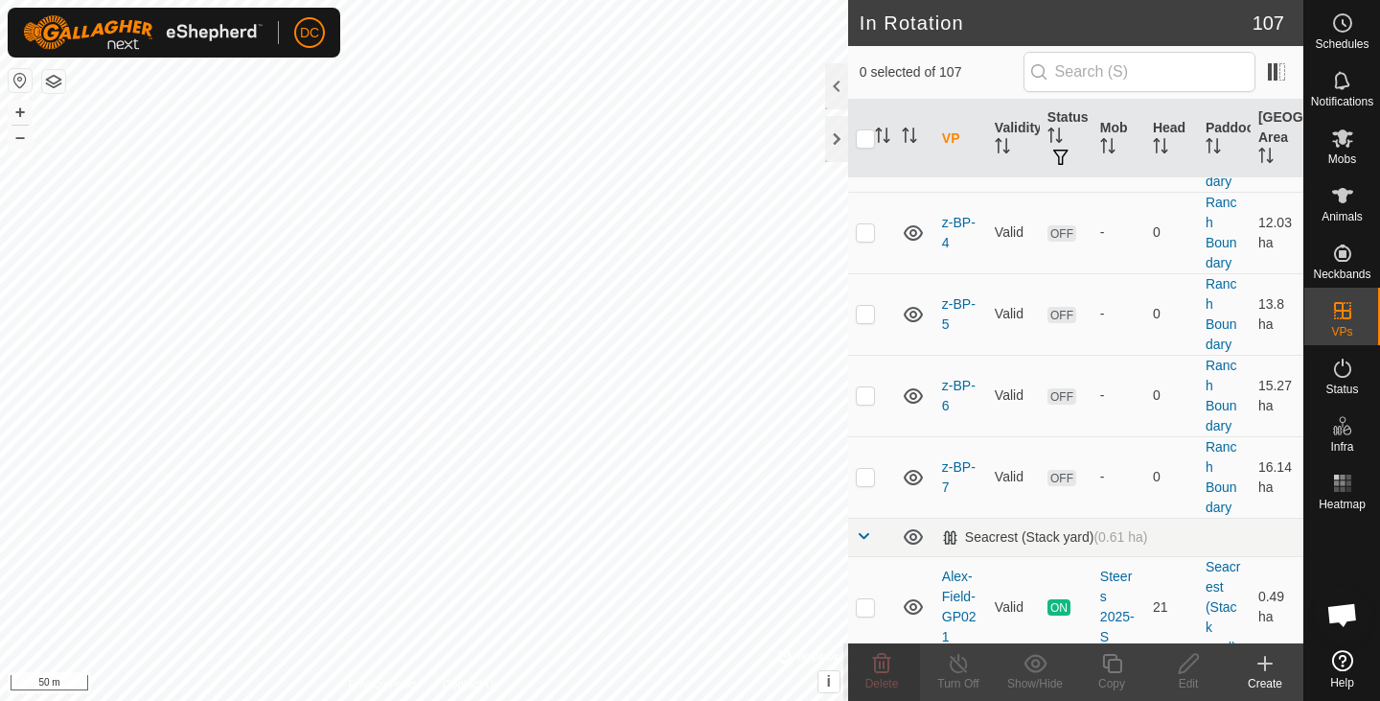
scroll to position [8585, 0]
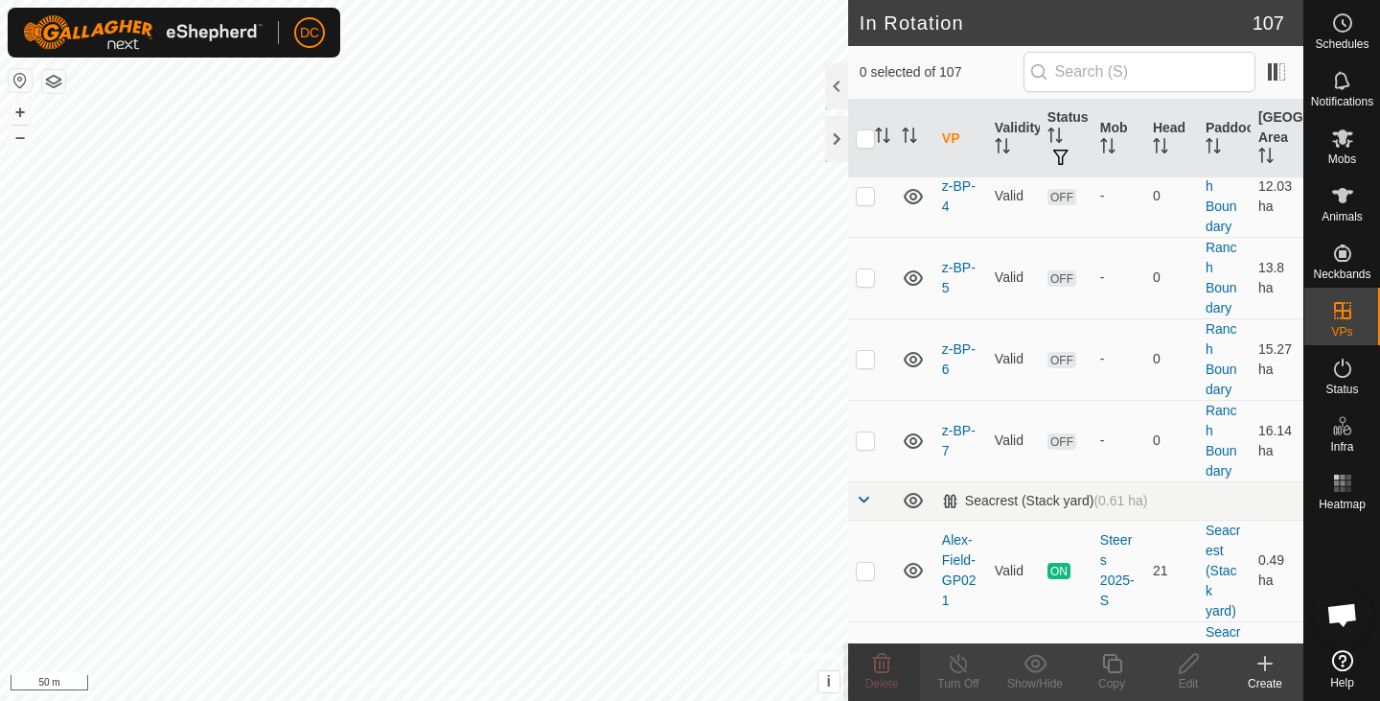
click at [873, 664] on p-checkbox at bounding box center [865, 671] width 19 height 15
checkbox input "true"
click at [54, 90] on button "button" at bounding box center [53, 81] width 23 height 23
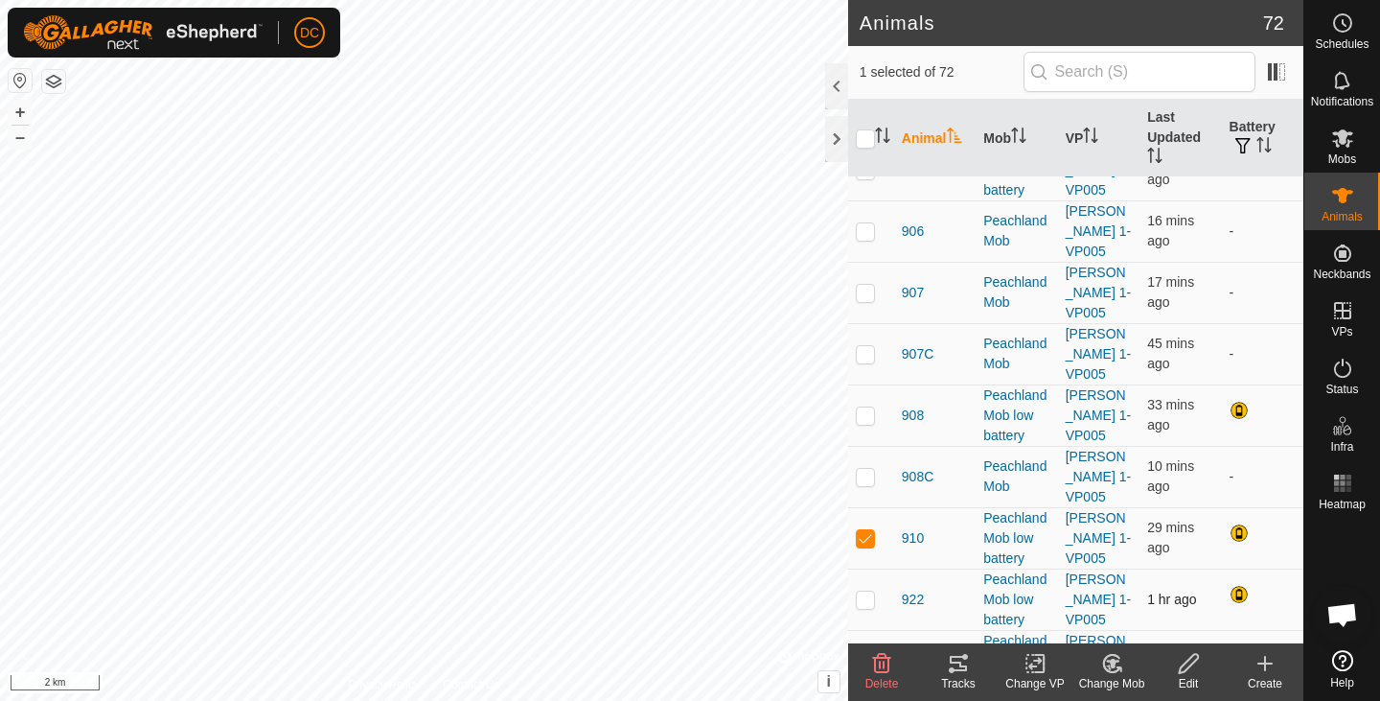
scroll to position [1097, 0]
click at [860, 590] on p-checkbox at bounding box center [865, 597] width 19 height 15
checkbox input "true"
click at [863, 652] on p-checkbox at bounding box center [865, 659] width 19 height 15
checkbox input "true"
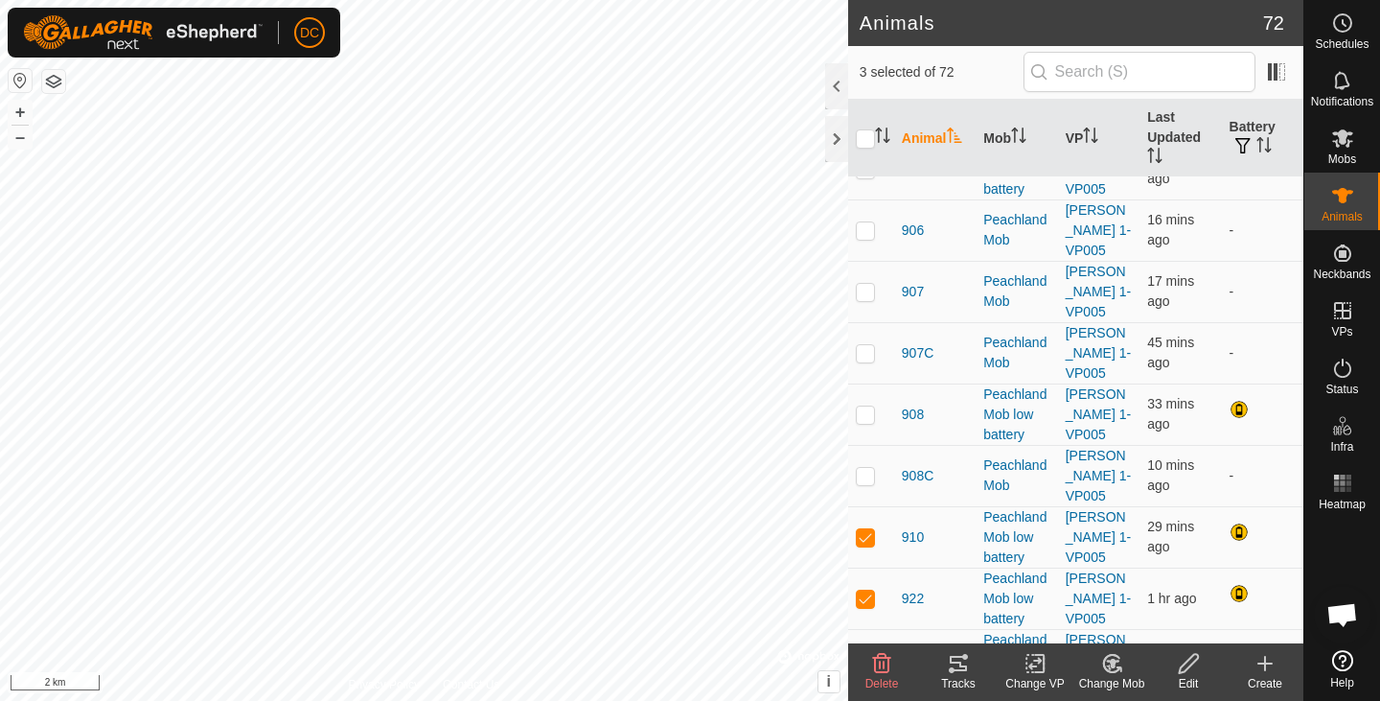
checkbox input "true"
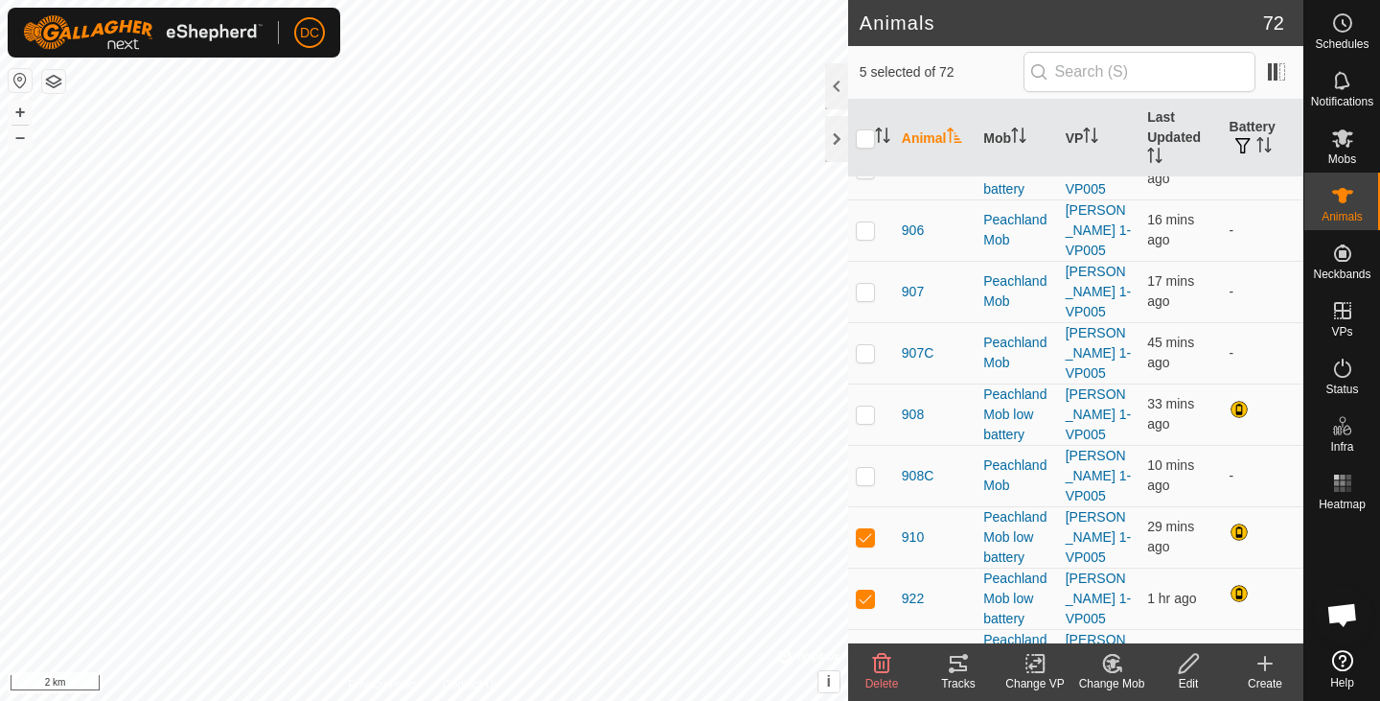
checkbox input "true"
click at [956, 677] on div "Tracks" at bounding box center [958, 683] width 77 height 17
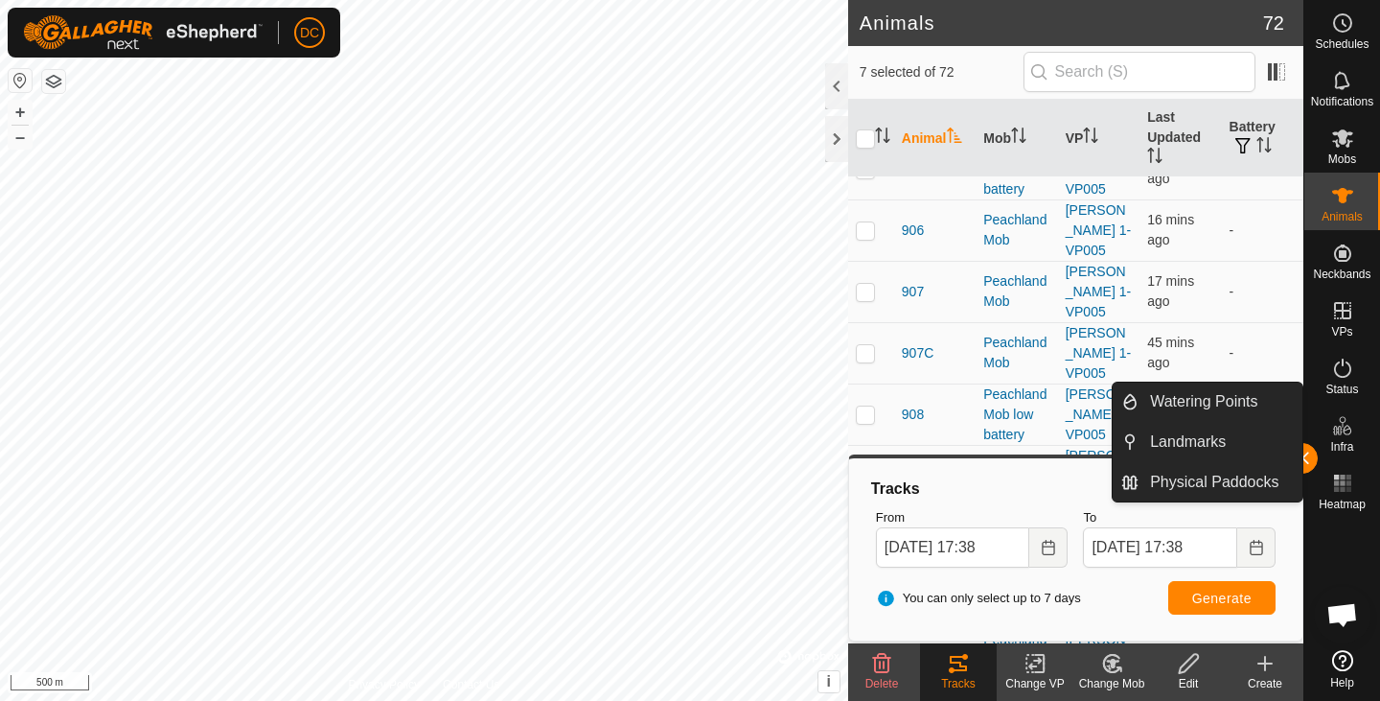
click at [1300, 462] on ul "Watering Points Landmarks Physical Paddocks" at bounding box center [1208, 441] width 190 height 119
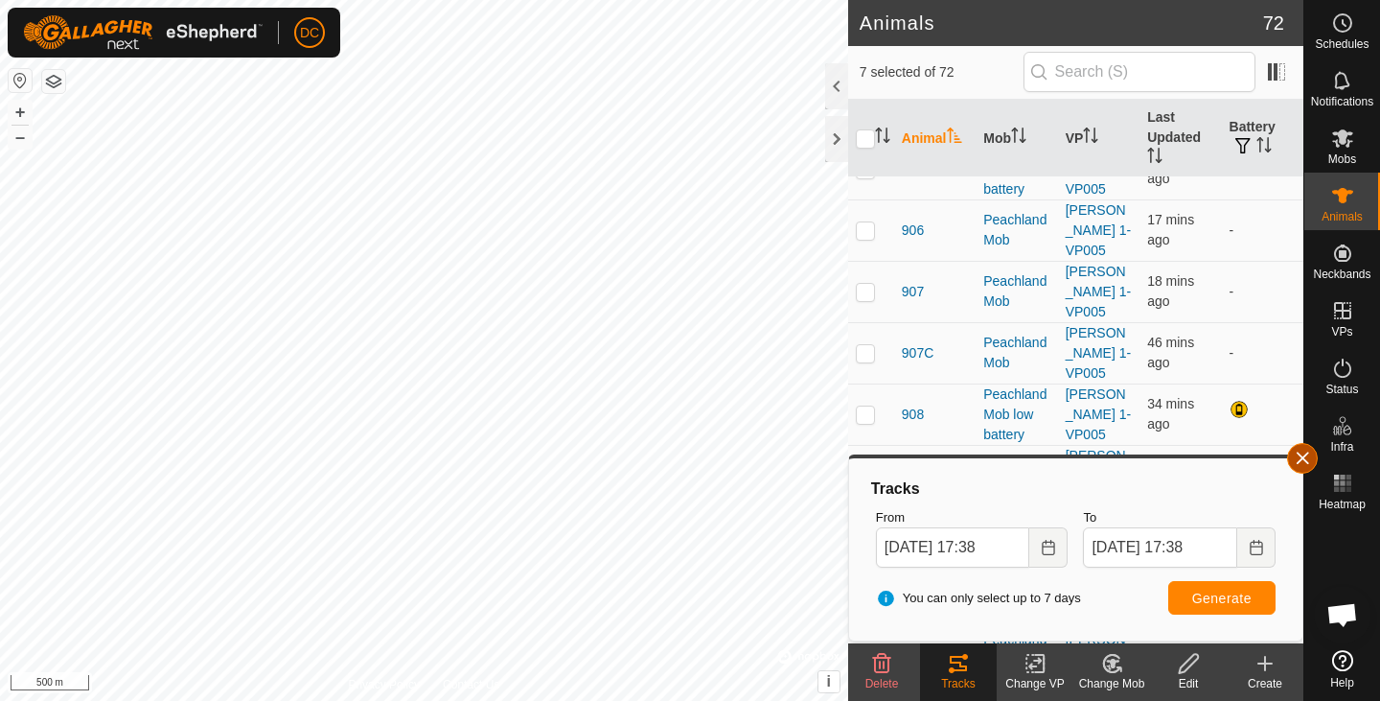
click at [1304, 462] on button "button" at bounding box center [1302, 458] width 31 height 31
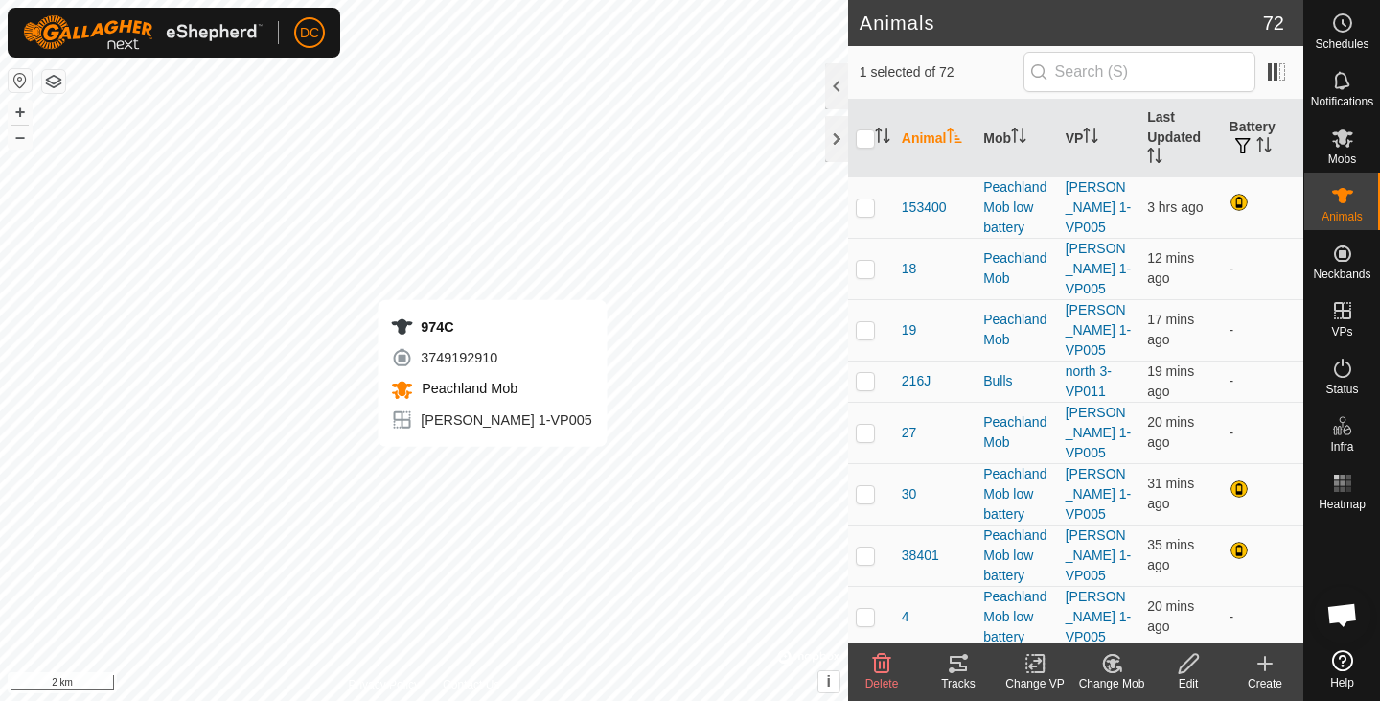
checkbox input "false"
checkbox input "true"
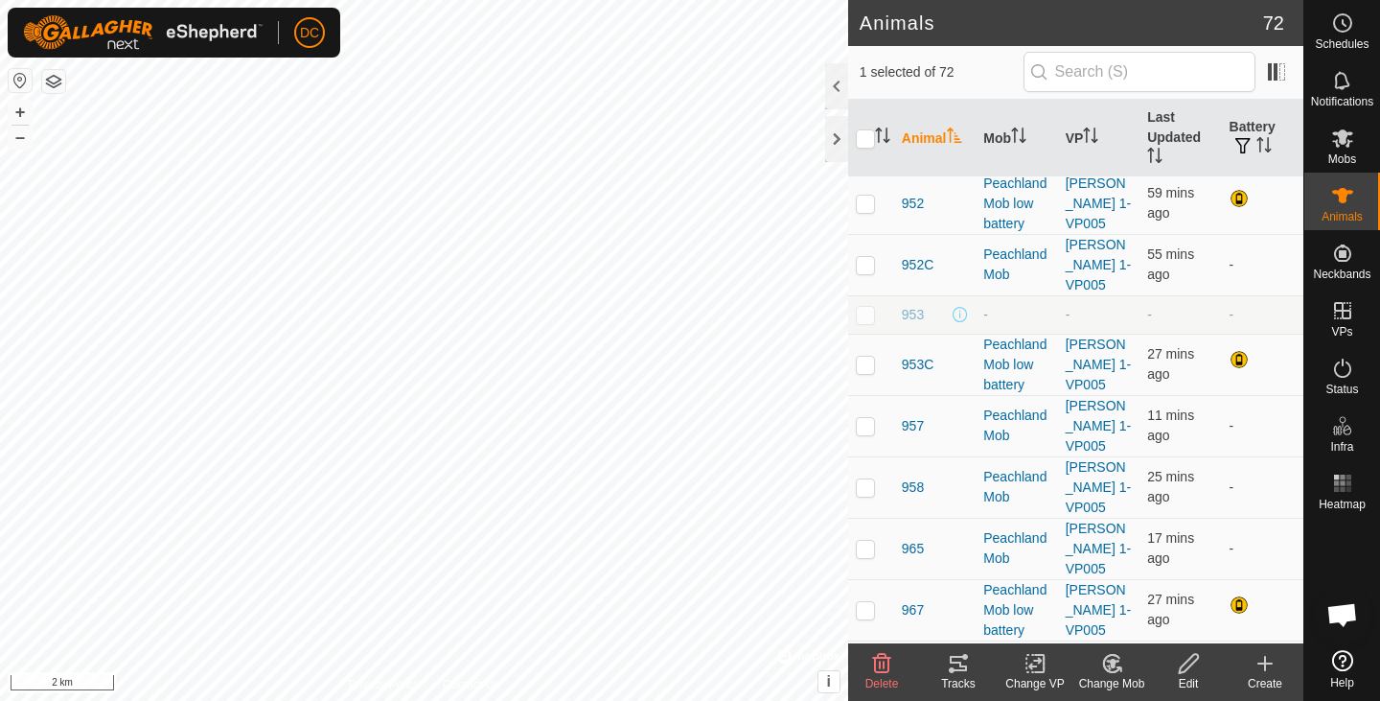
scroll to position [1984, 0]
checkbox input "true"
checkbox input "false"
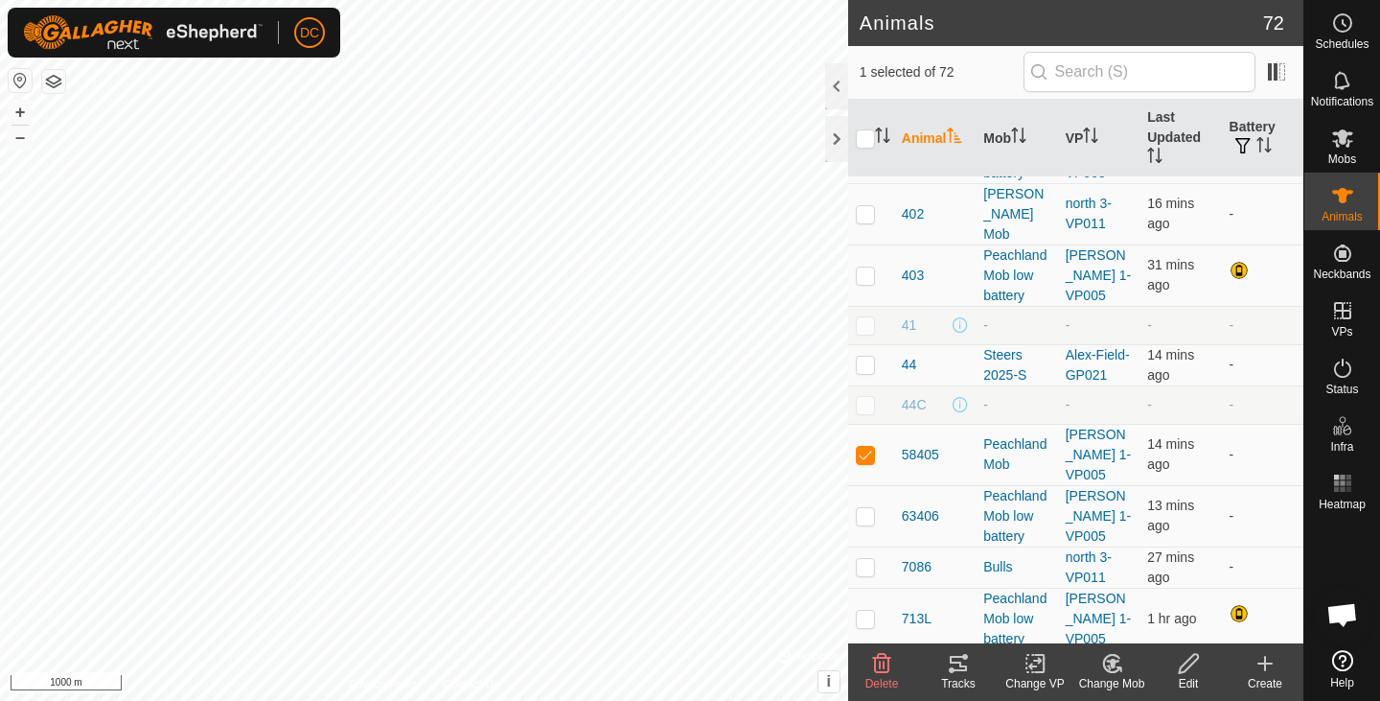
scroll to position [494, 0]
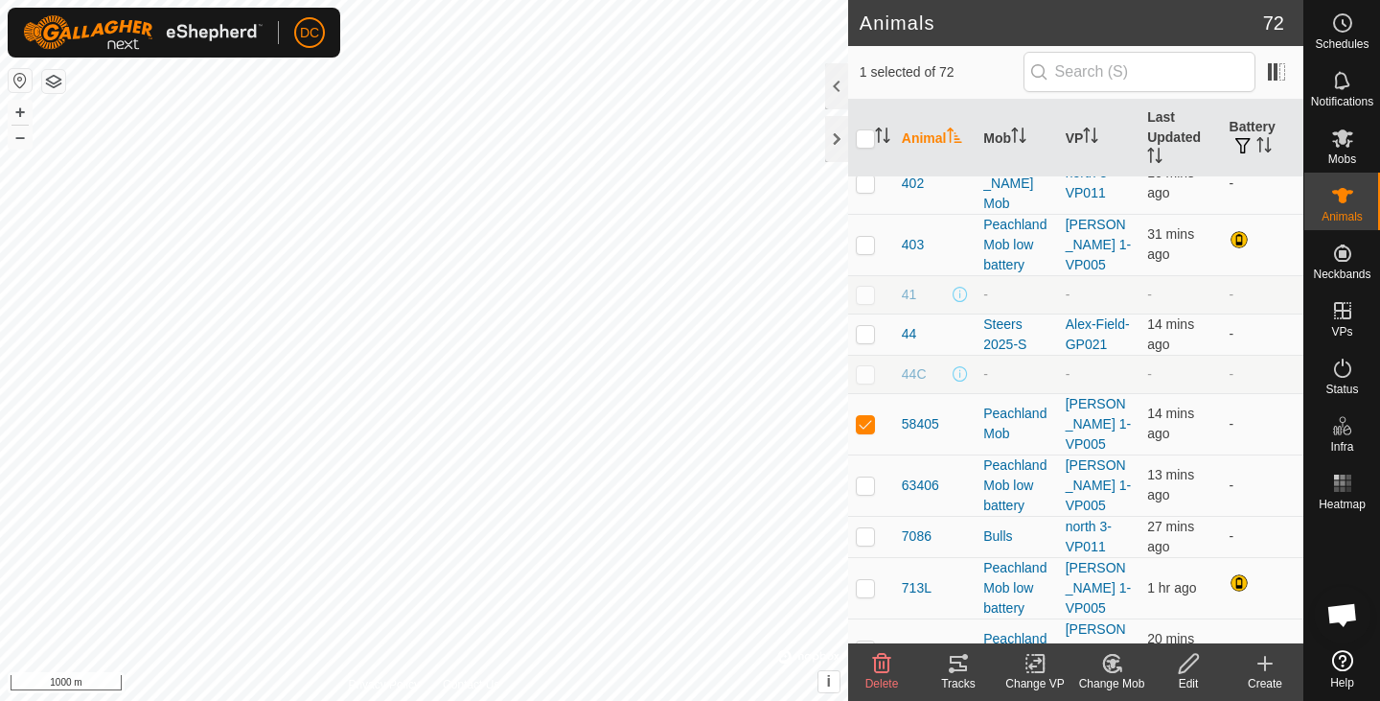
click at [964, 671] on icon at bounding box center [958, 663] width 23 height 23
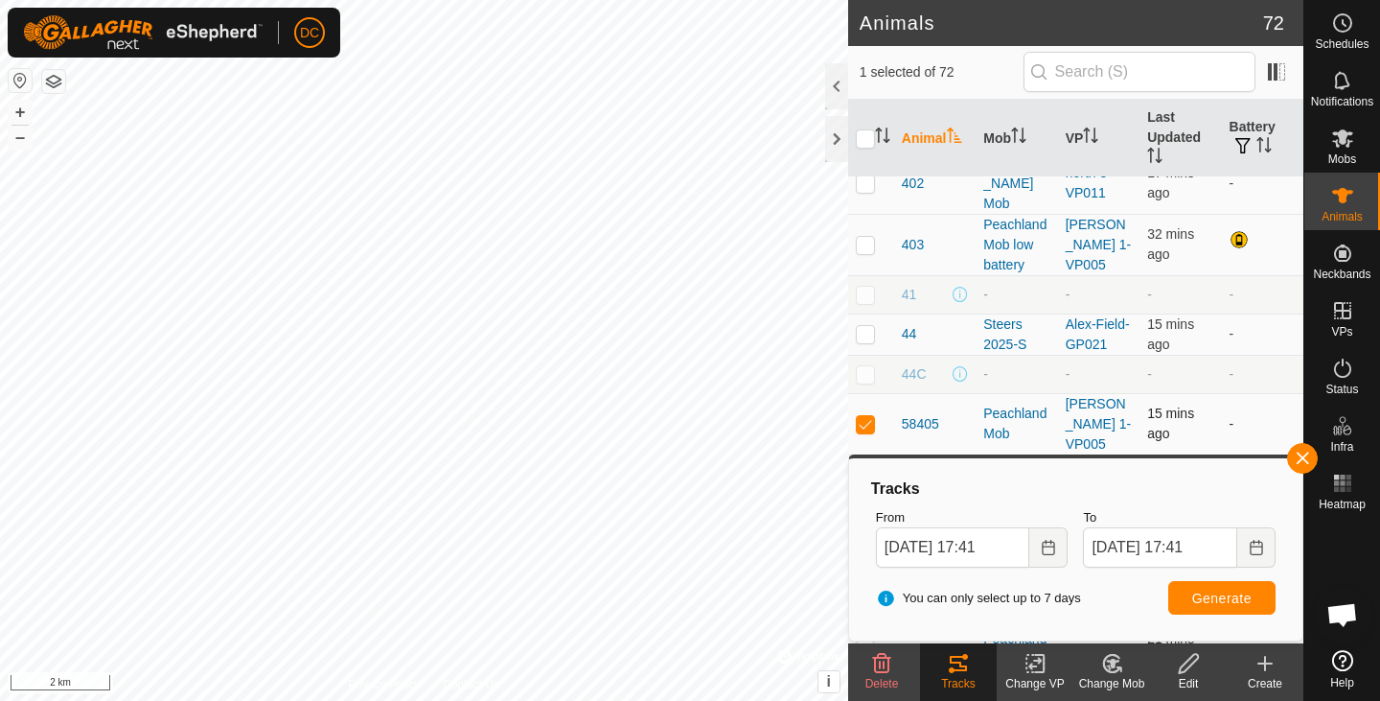
click at [862, 416] on p-checkbox at bounding box center [865, 423] width 19 height 15
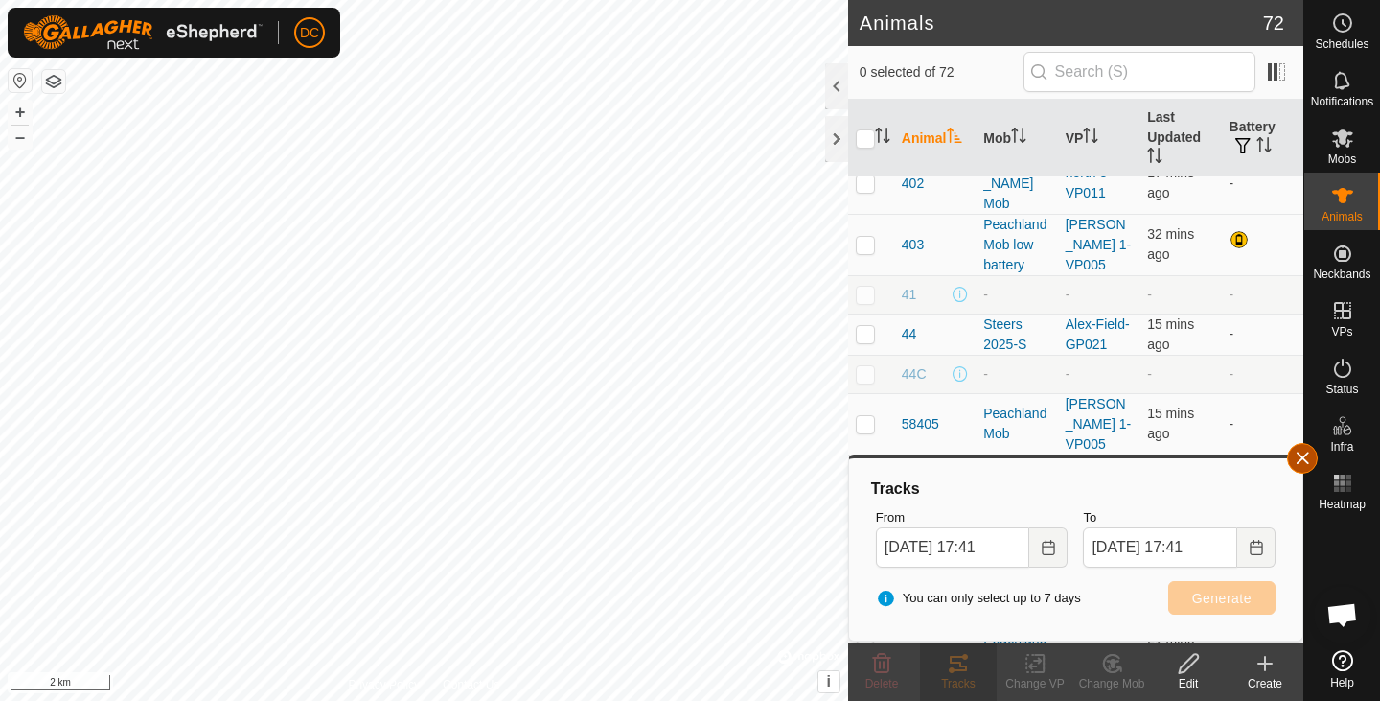
click at [1306, 466] on button "button" at bounding box center [1302, 458] width 31 height 31
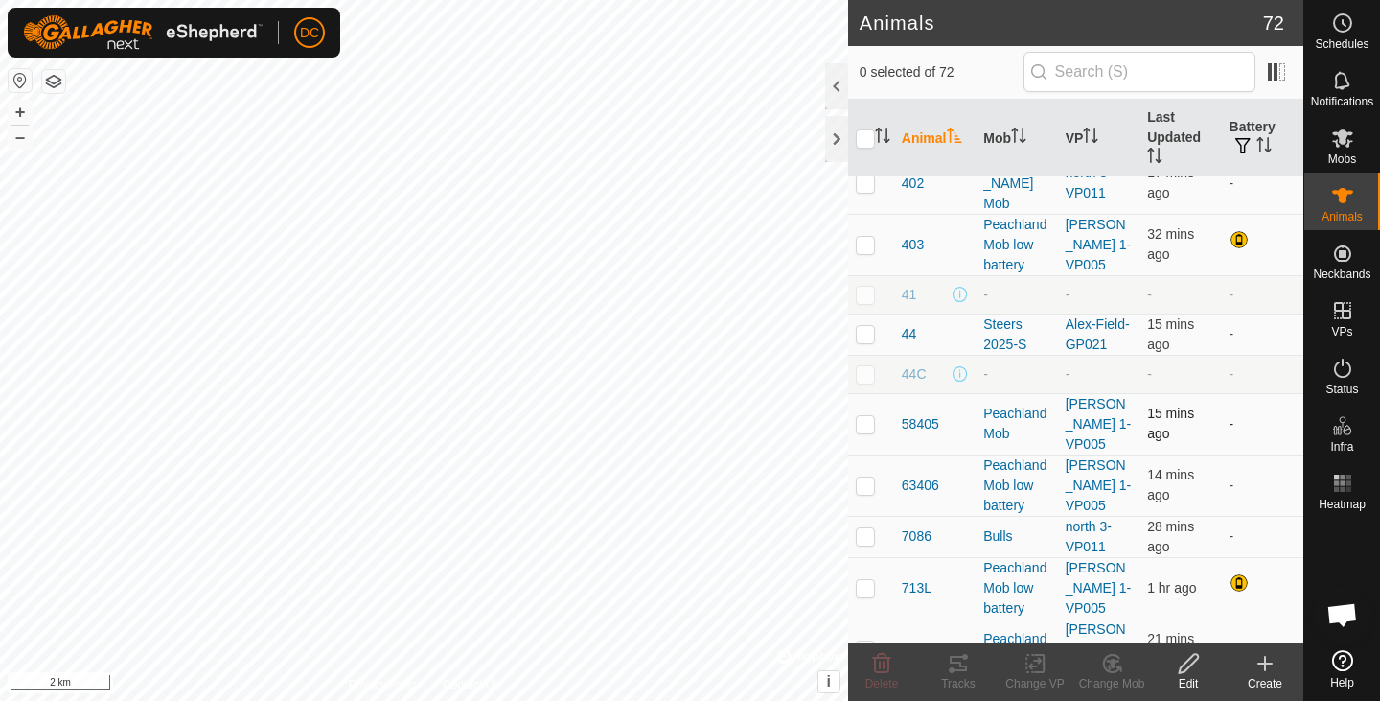
click at [871, 416] on p-checkbox at bounding box center [865, 423] width 19 height 15
checkbox input "true"
click at [864, 477] on p-checkbox at bounding box center [865, 484] width 19 height 15
checkbox input "true"
click at [862, 528] on p-checkbox at bounding box center [865, 535] width 19 height 15
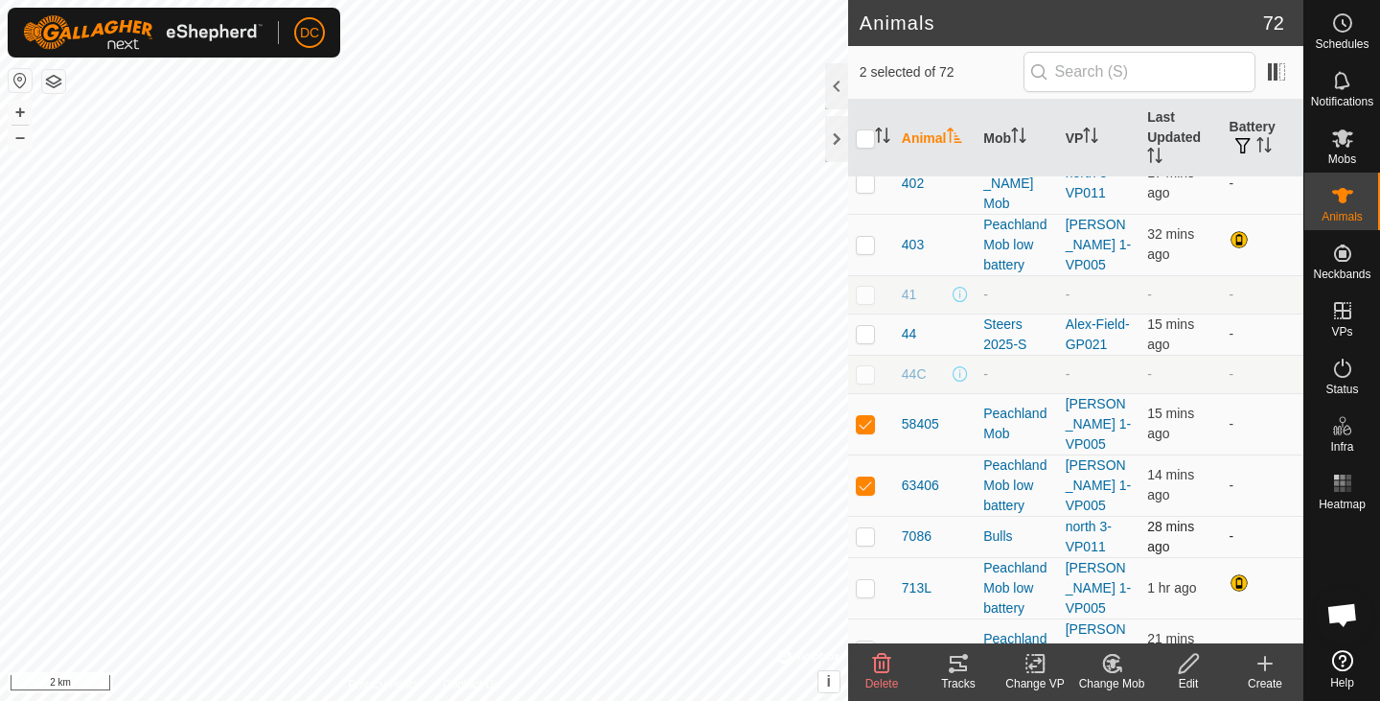
checkbox input "true"
click at [863, 580] on p-checkbox at bounding box center [865, 587] width 19 height 15
checkbox input "true"
click at [862, 641] on p-checkbox at bounding box center [865, 648] width 19 height 15
checkbox input "true"
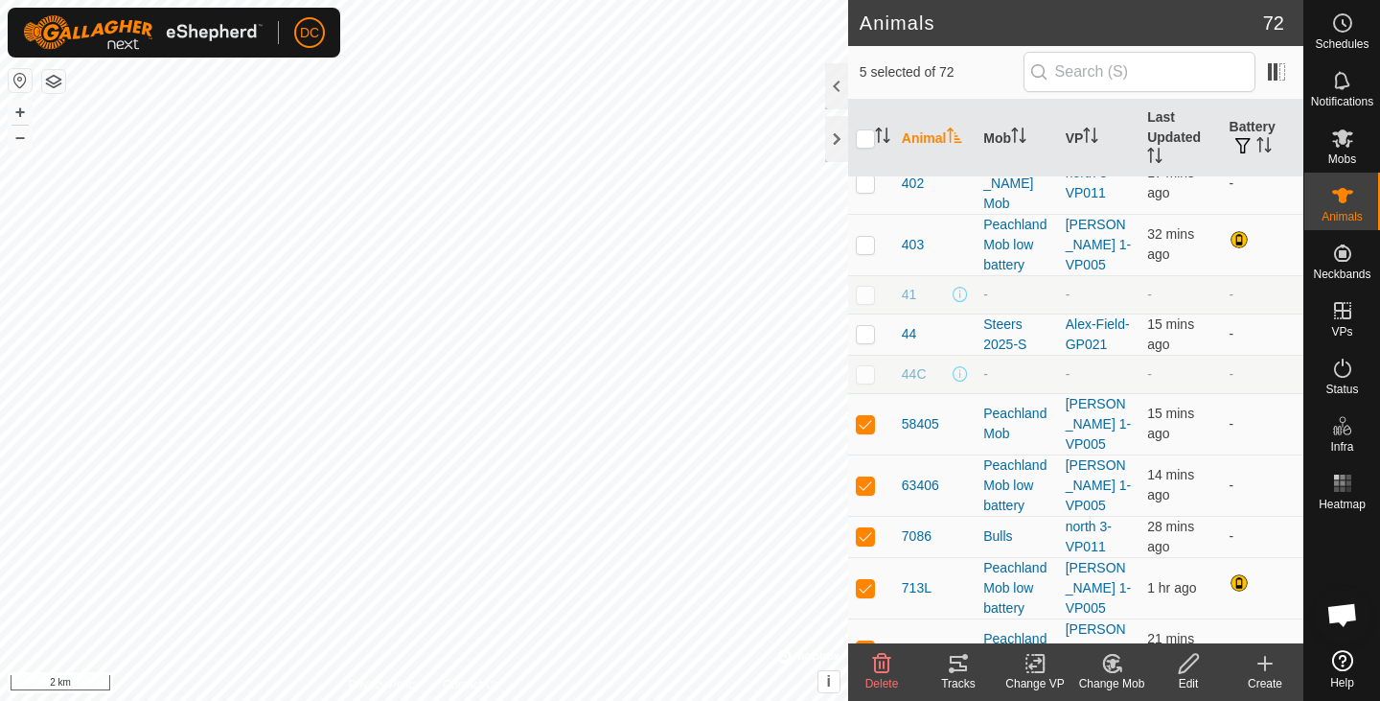
click at [866, 679] on td at bounding box center [871, 709] width 46 height 61
checkbox input "true"
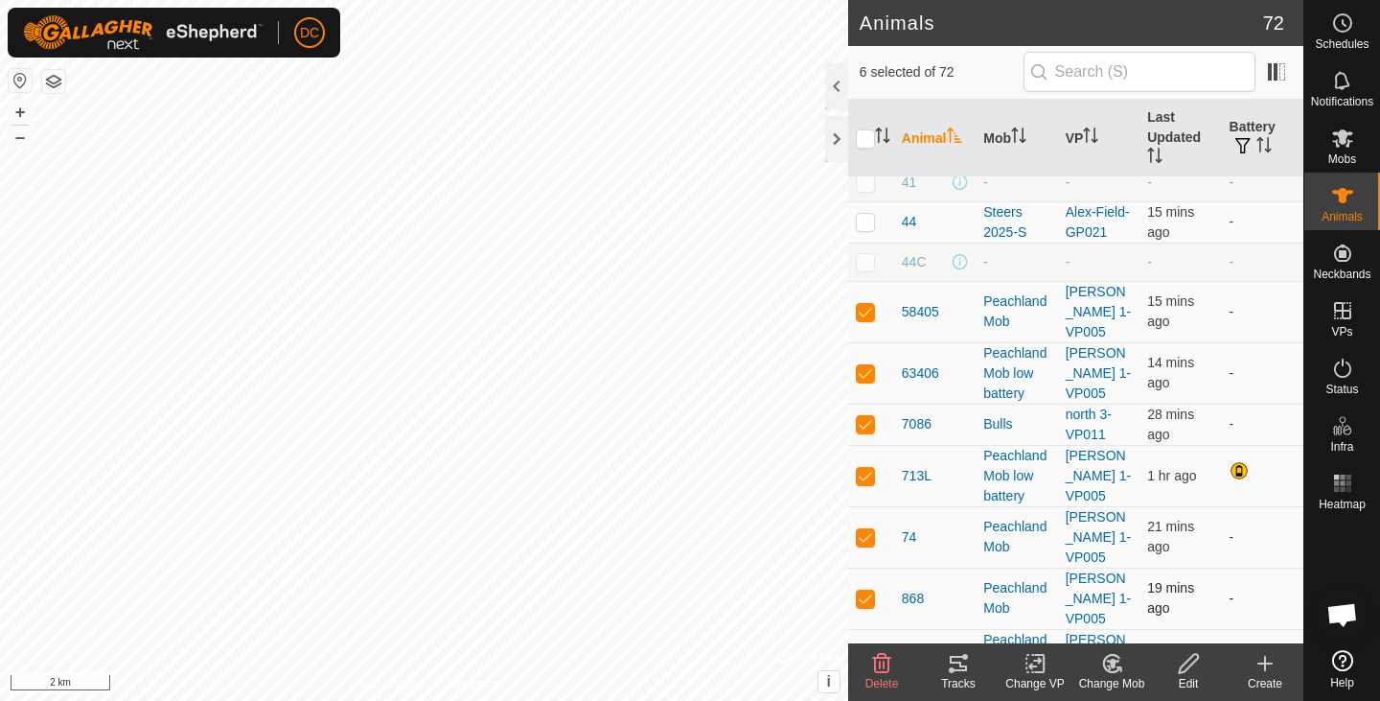
scroll to position [608, 0]
click at [871, 651] on p-checkbox at bounding box center [865, 658] width 19 height 15
checkbox input "true"
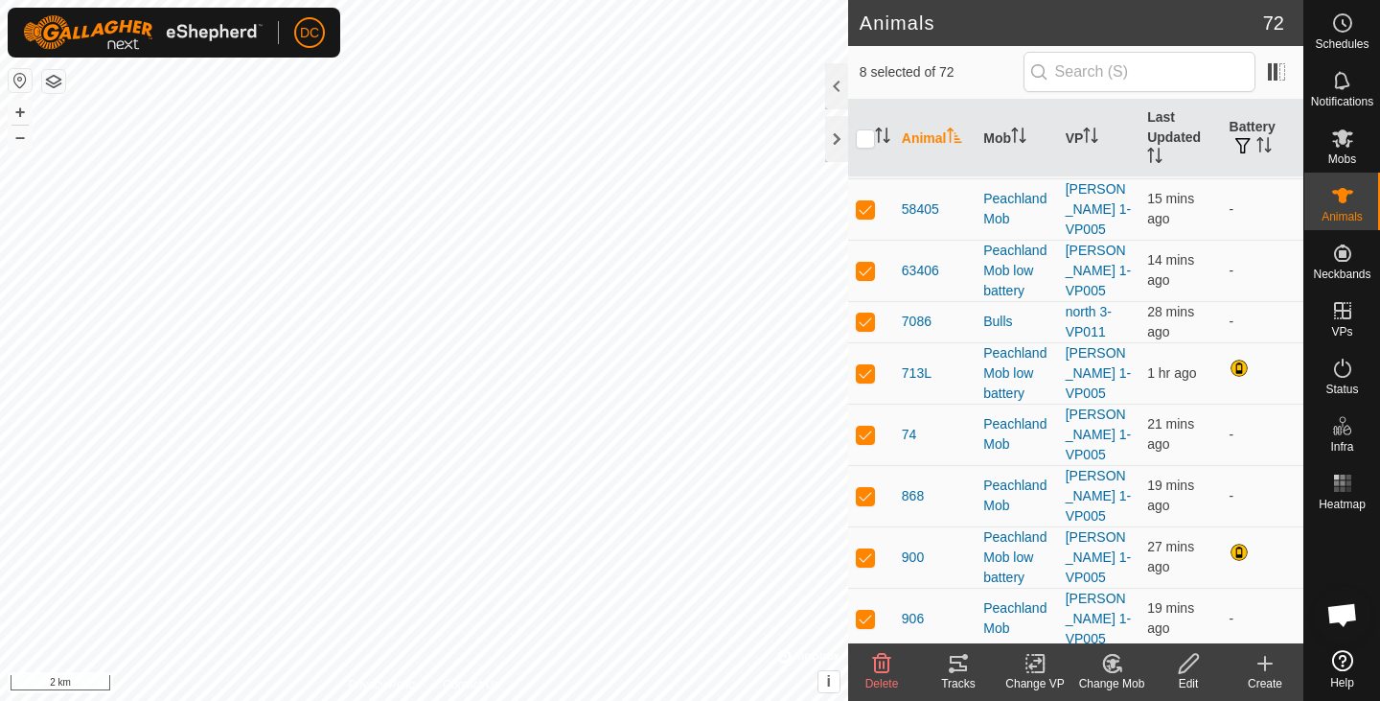
scroll to position [717, 0]
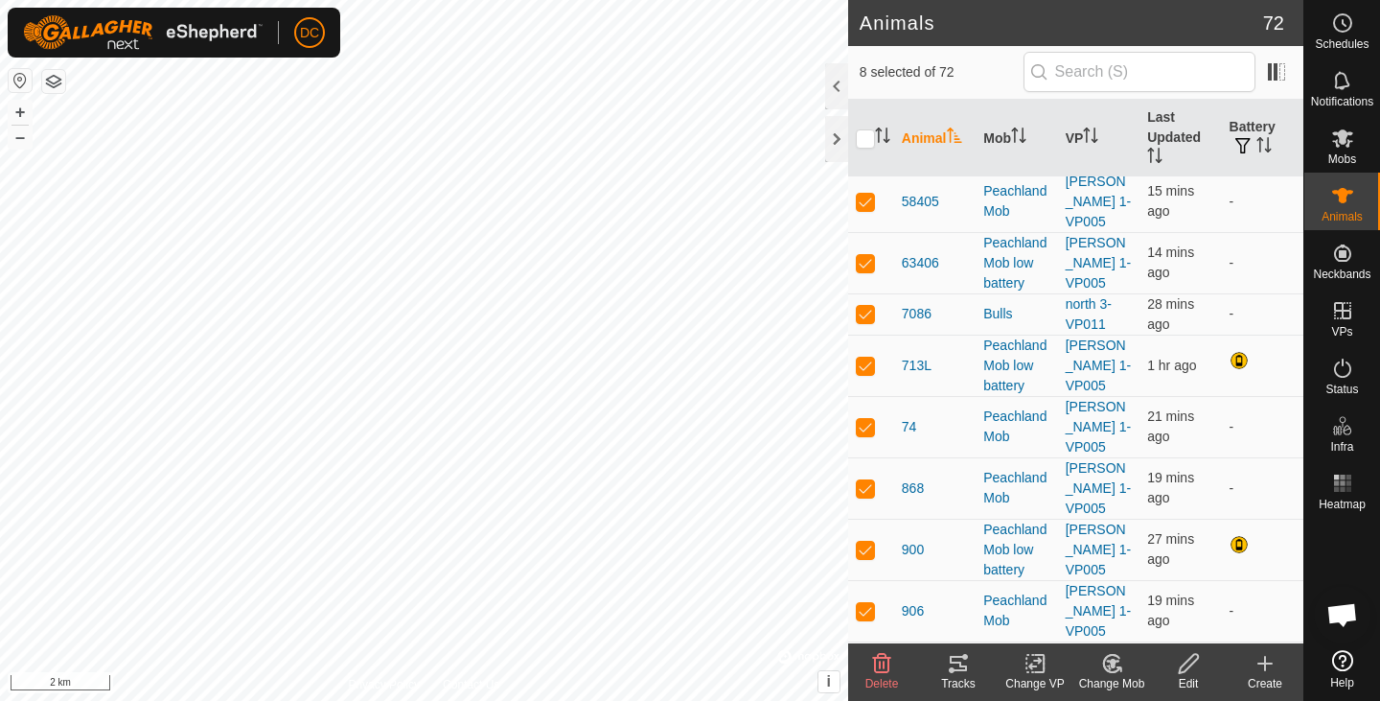
drag, startPoint x: 865, startPoint y: 524, endPoint x: 867, endPoint y: 562, distance: 37.4
click at [865, 664] on p-checkbox at bounding box center [865, 671] width 19 height 15
checkbox input "true"
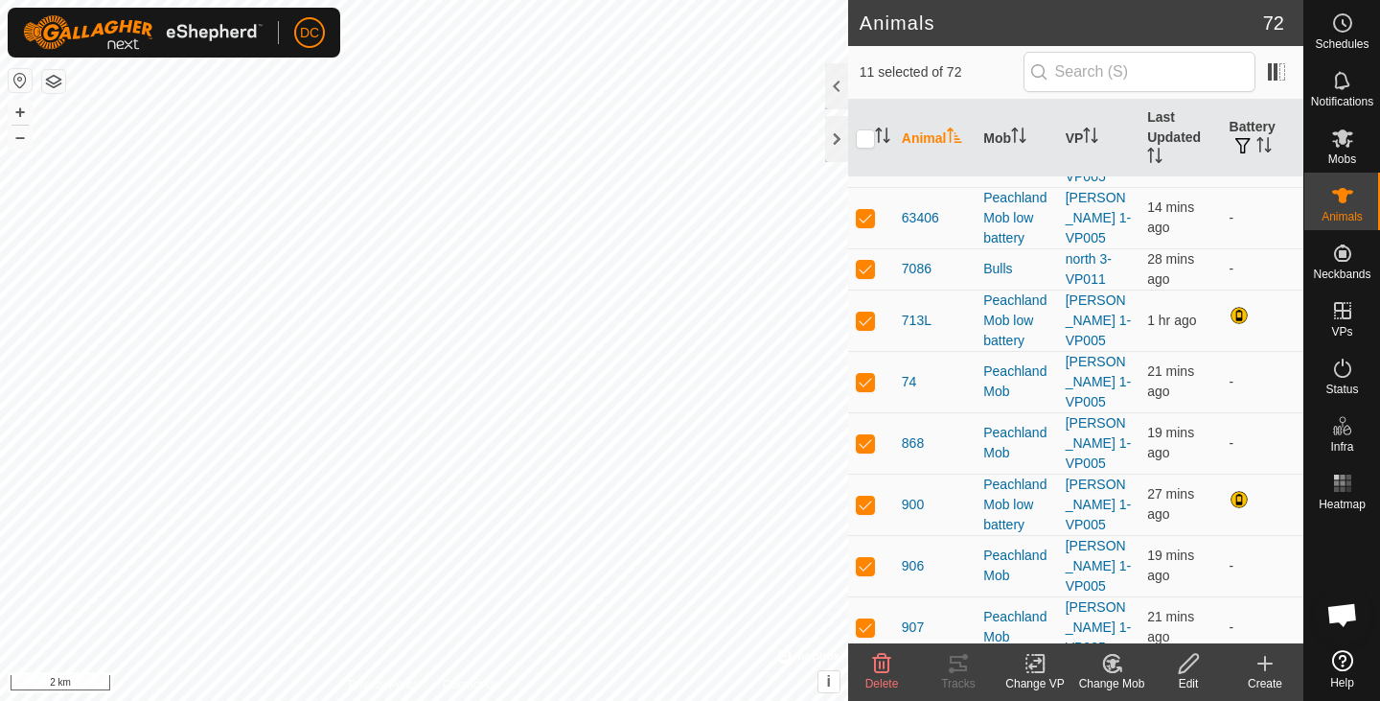
scroll to position [764, 0]
checkbox input "false"
click at [962, 676] on div "Tracks" at bounding box center [958, 683] width 77 height 17
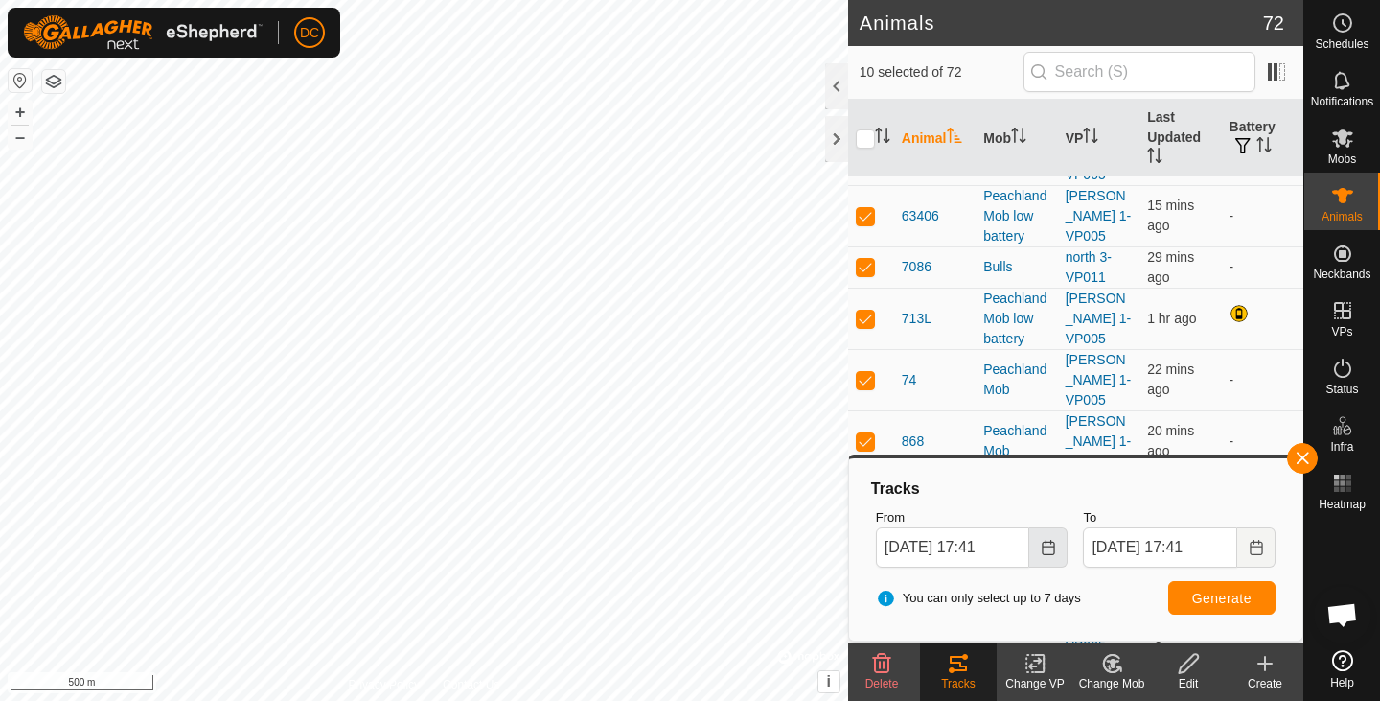
click at [1048, 553] on icon "Choose Date" at bounding box center [1048, 547] width 12 height 15
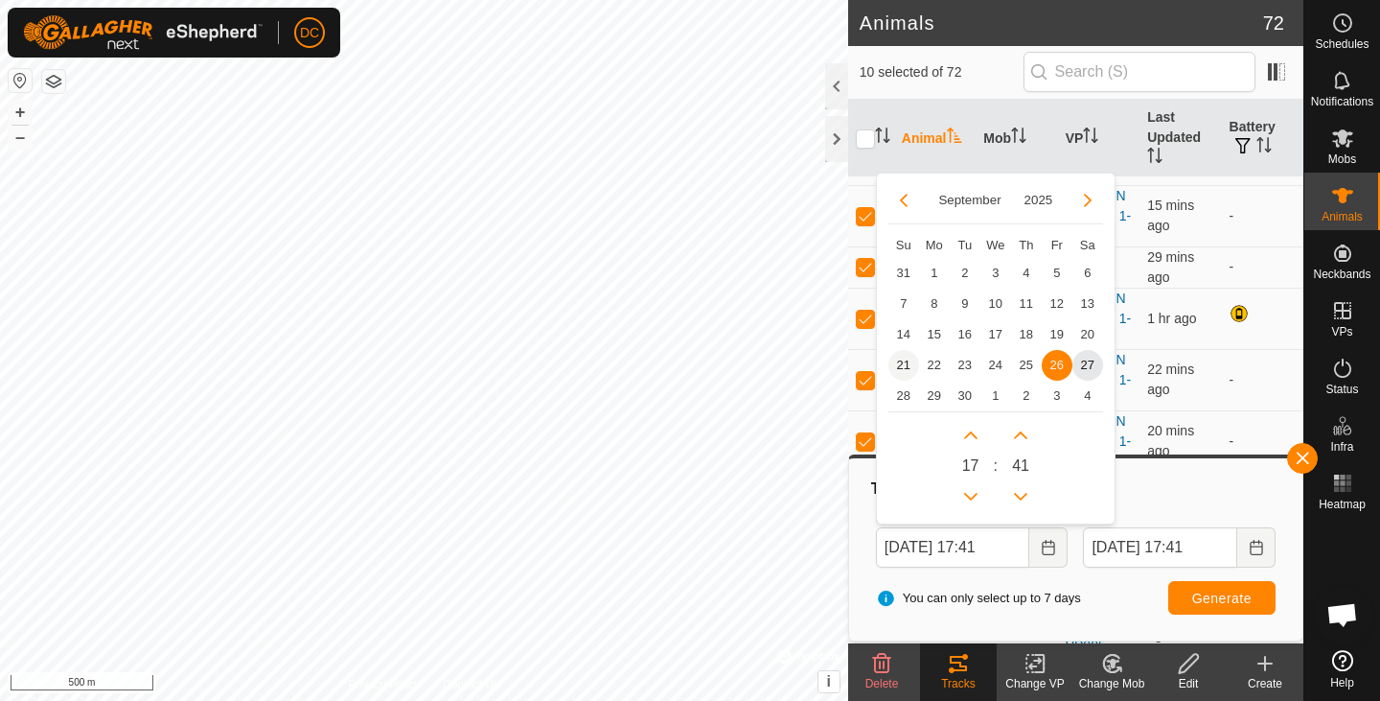
click at [908, 371] on span "21" at bounding box center [903, 365] width 31 height 31
type input "[DATE] 17:41"
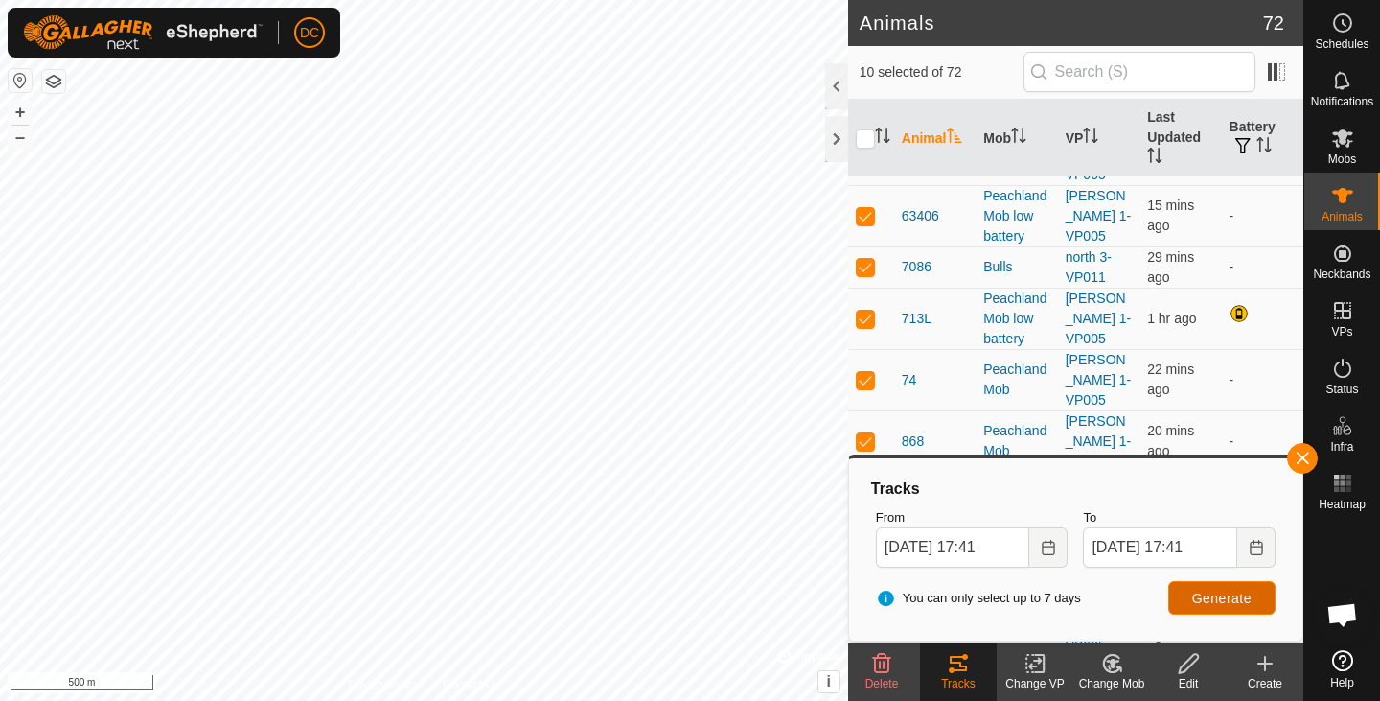
click at [1244, 602] on span "Generate" at bounding box center [1221, 597] width 59 height 15
click at [865, 139] on input "checkbox" at bounding box center [865, 138] width 19 height 19
checkbox input "true"
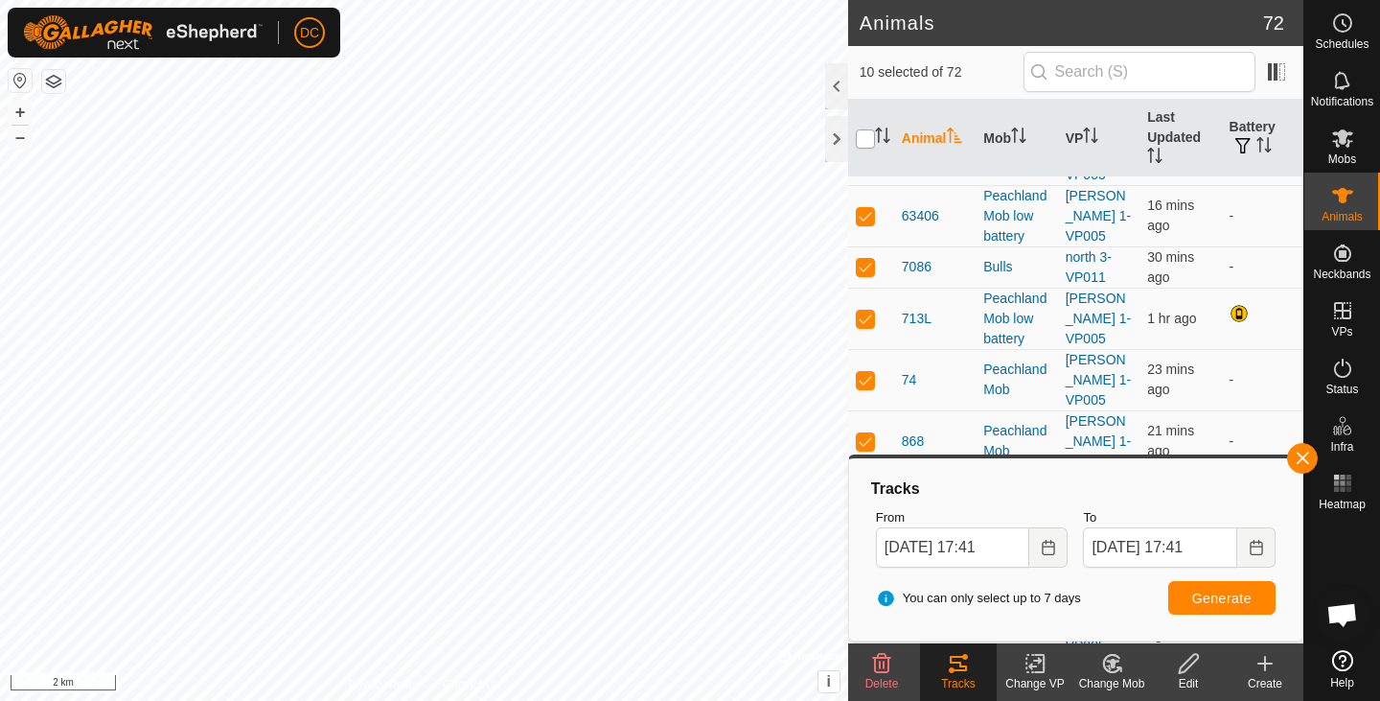
checkbox input "true"
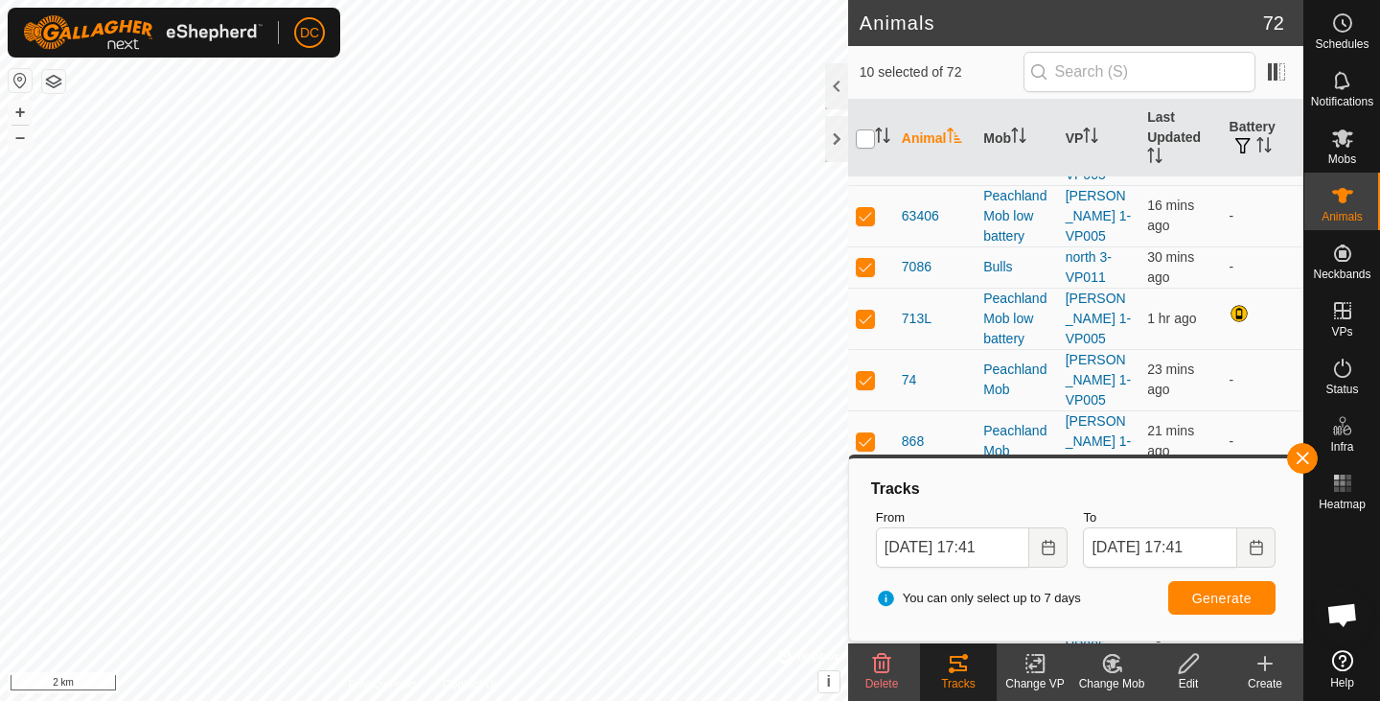
checkbox input "true"
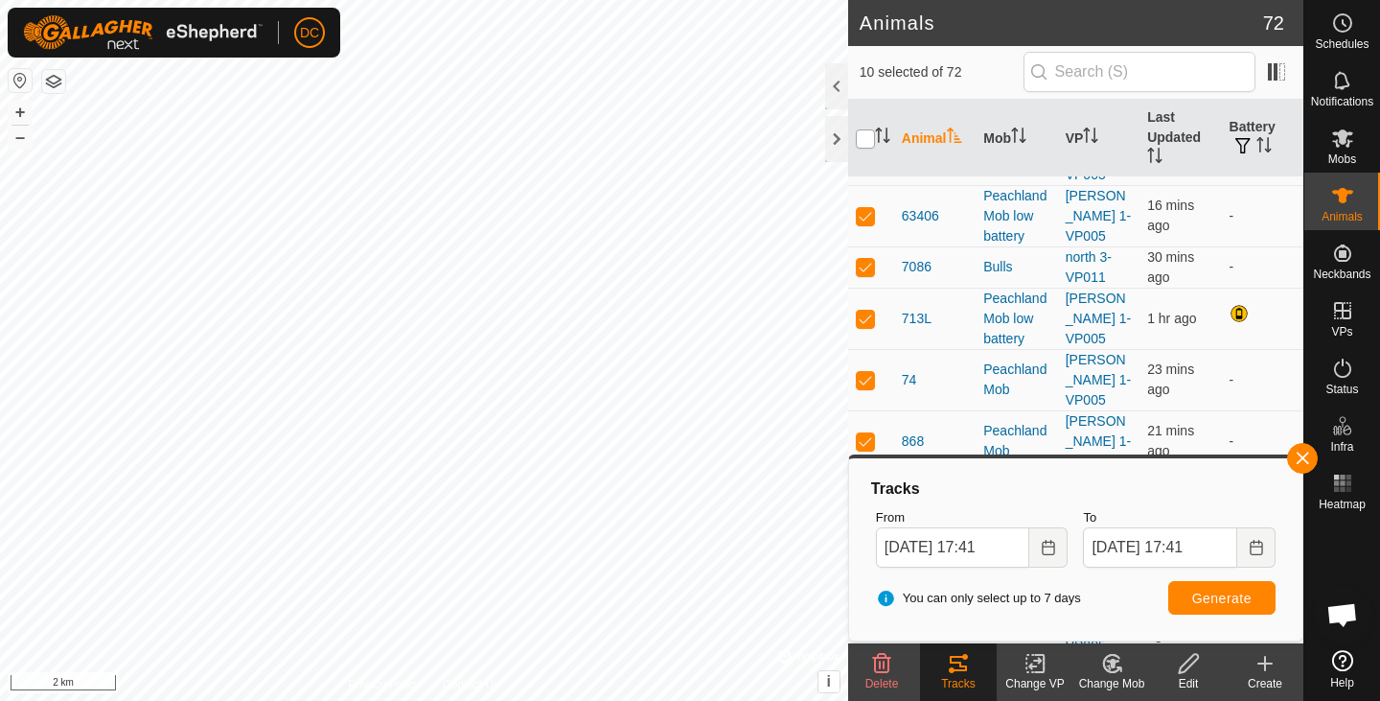
checkbox input "true"
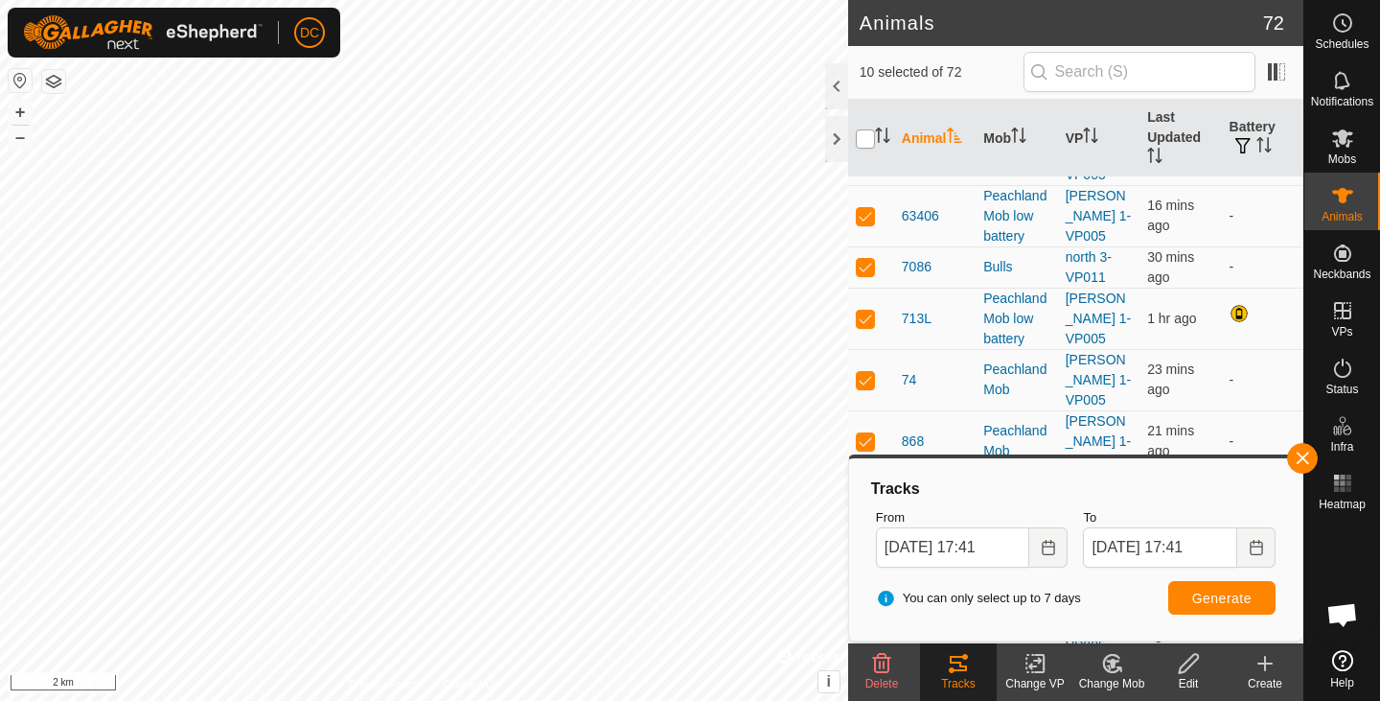
checkbox input "true"
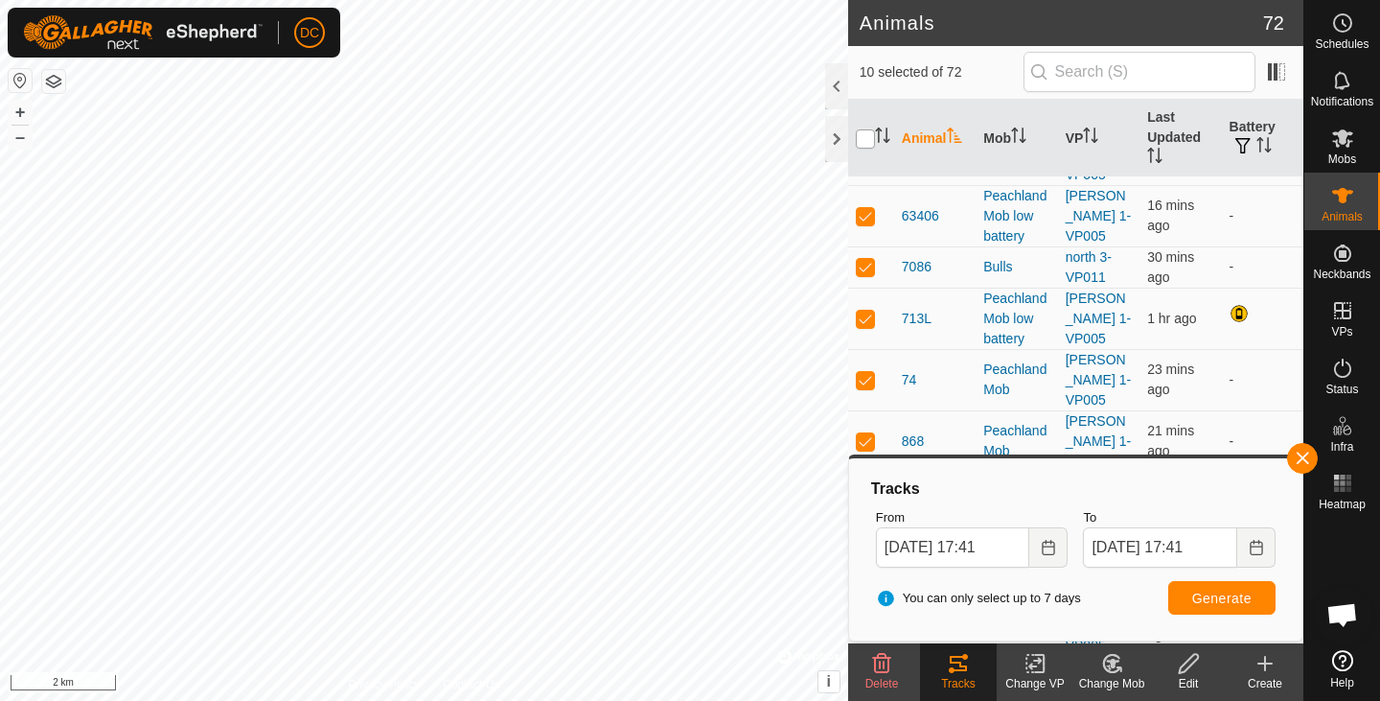
checkbox input "true"
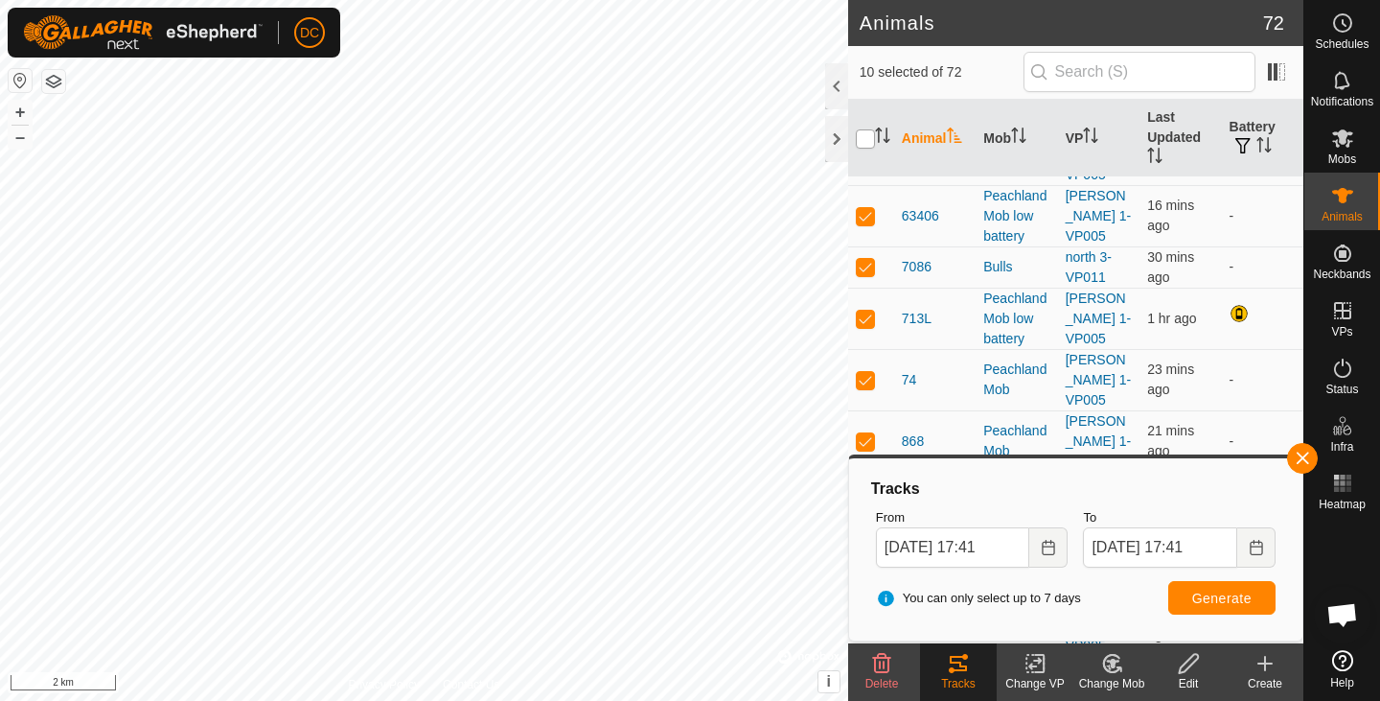
checkbox input "true"
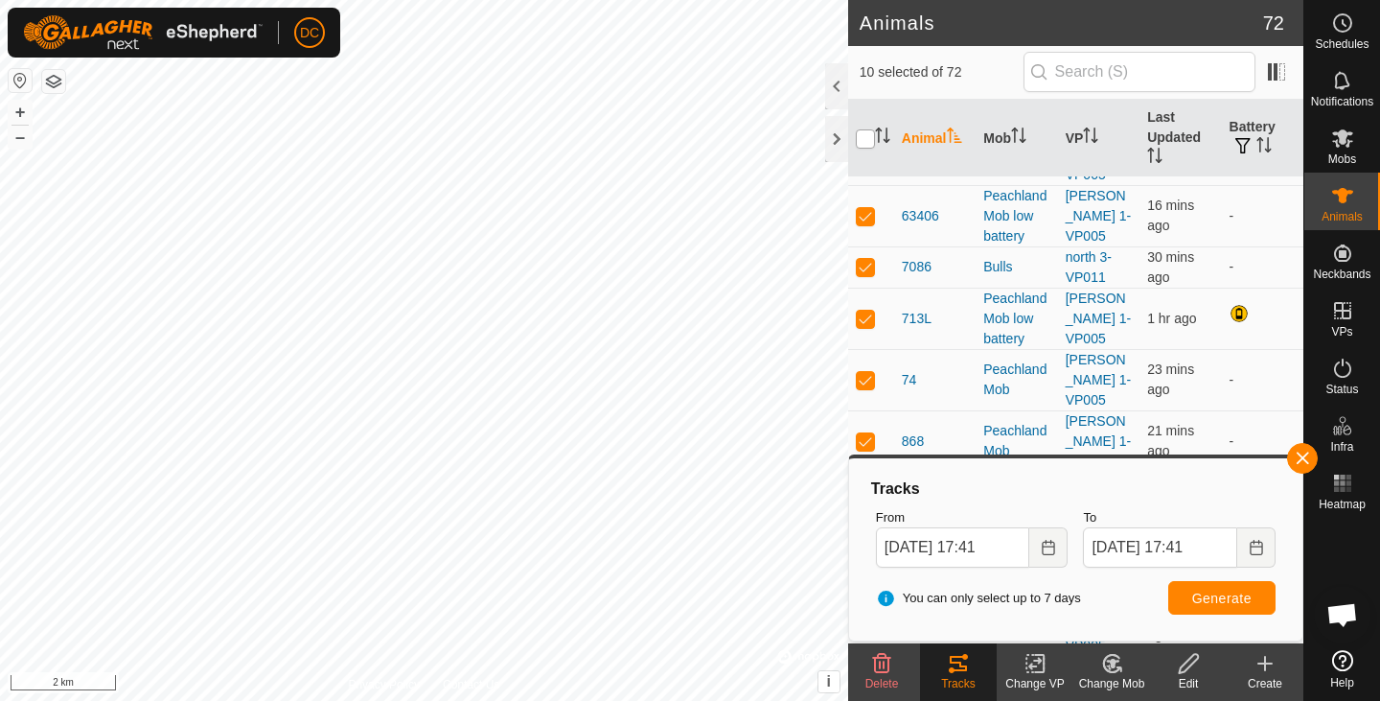
checkbox input "true"
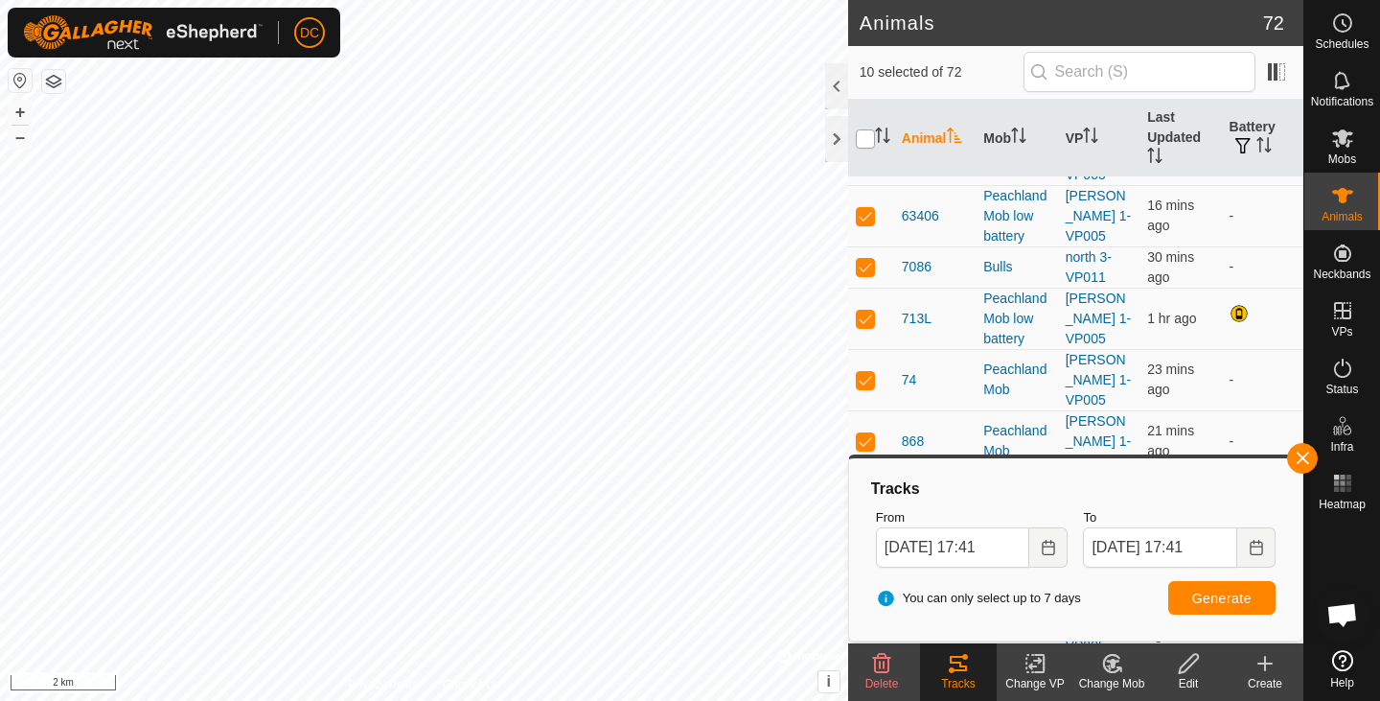
checkbox input "true"
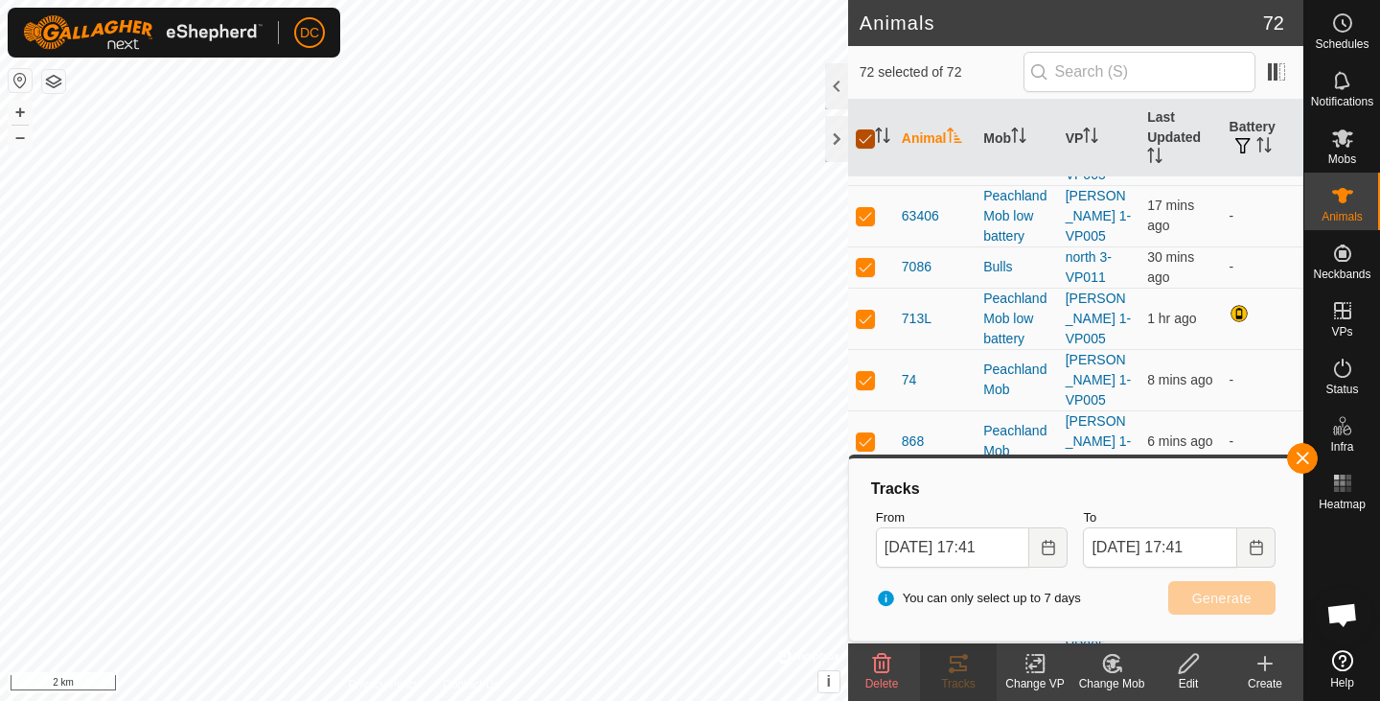
click at [865, 139] on input "checkbox" at bounding box center [865, 138] width 19 height 19
click at [1306, 465] on button "button" at bounding box center [1302, 458] width 31 height 31
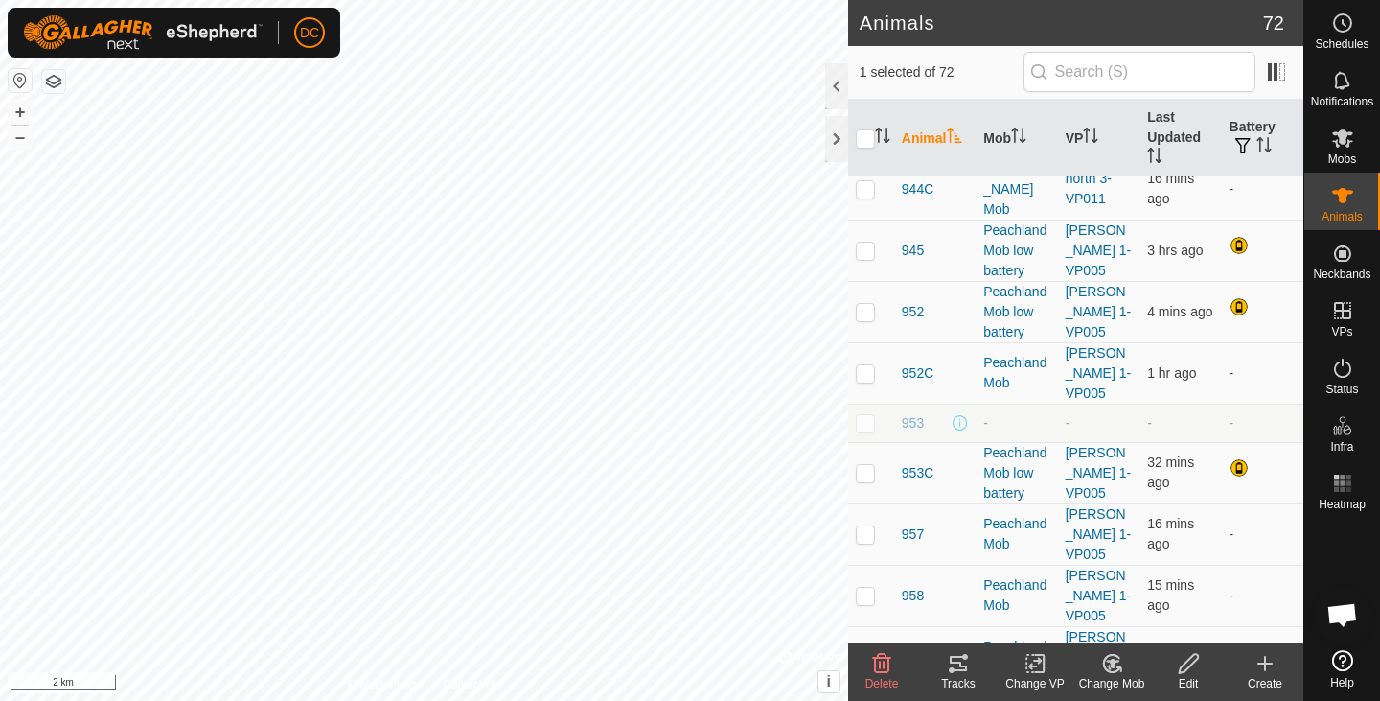
scroll to position [1875, 0]
click at [1041, 673] on icon at bounding box center [1035, 663] width 24 height 23
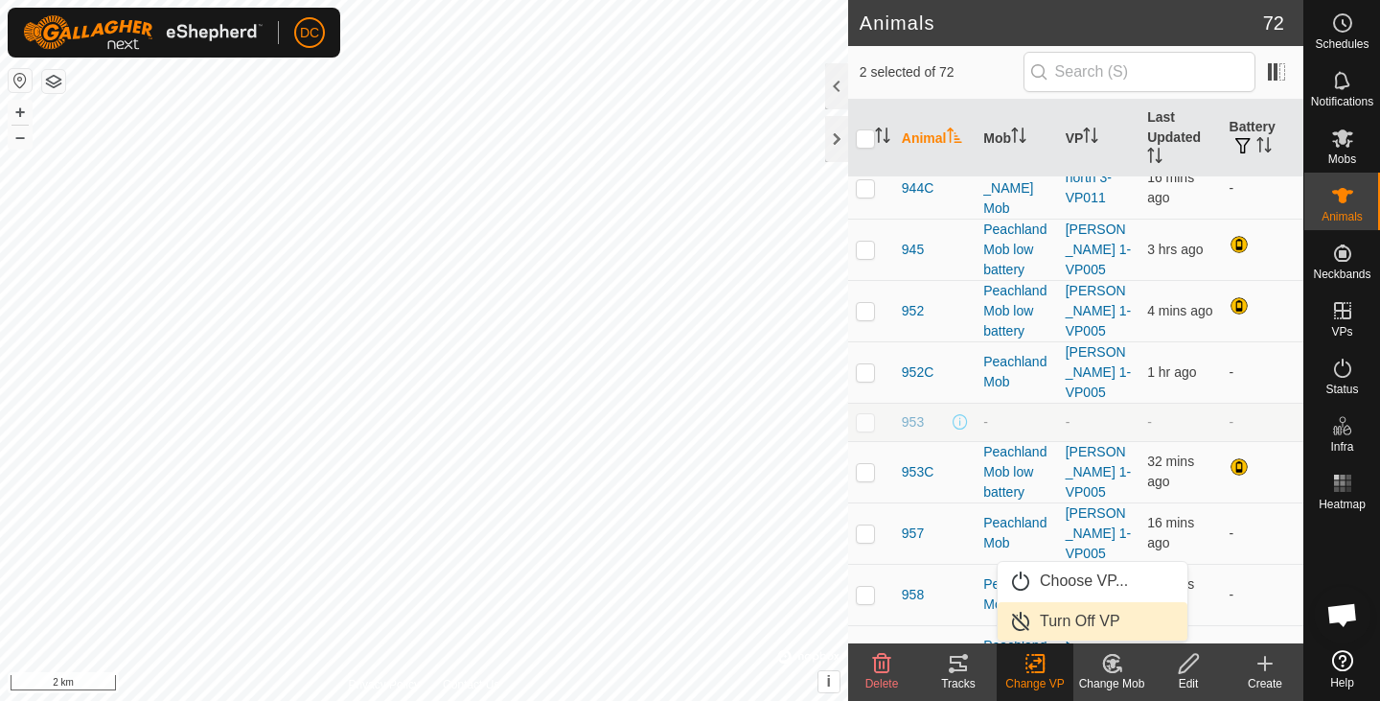
click at [1082, 623] on link "Turn Off VP" at bounding box center [1093, 621] width 190 height 38
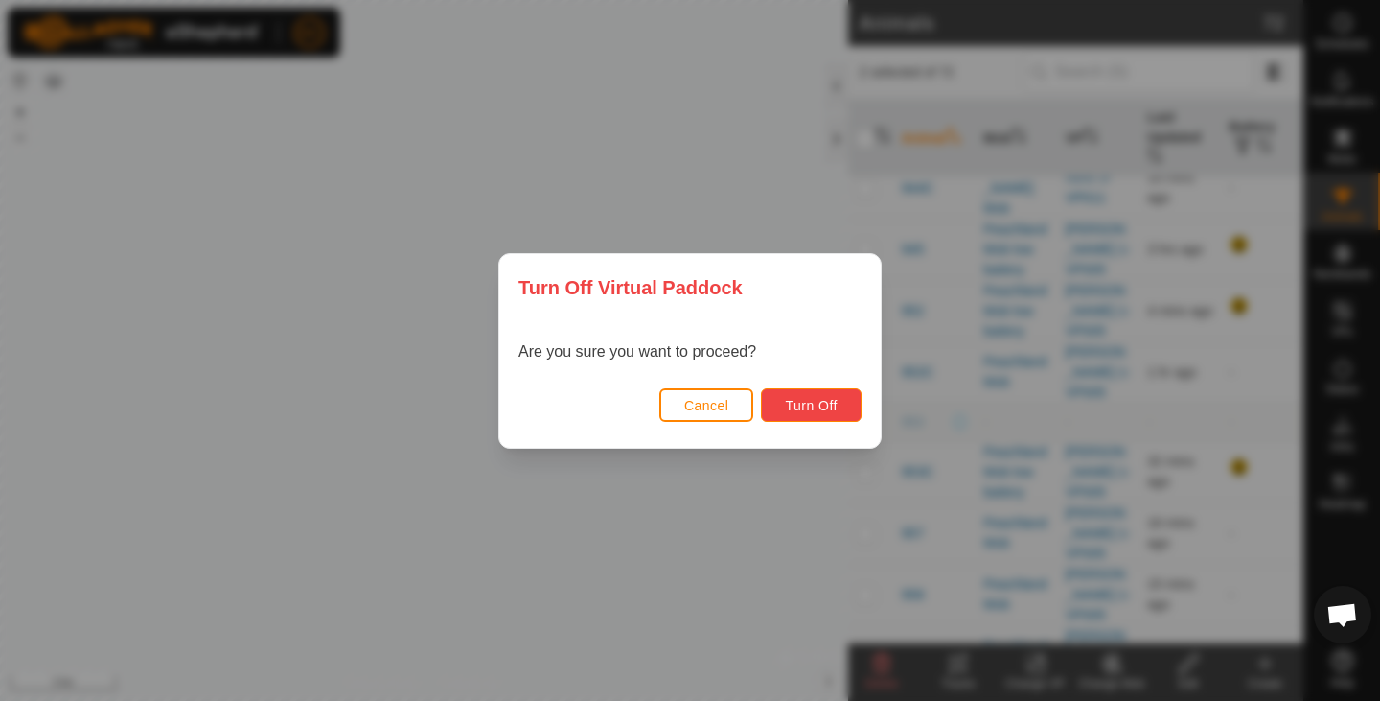
click at [800, 402] on span "Turn Off" at bounding box center [811, 405] width 53 height 15
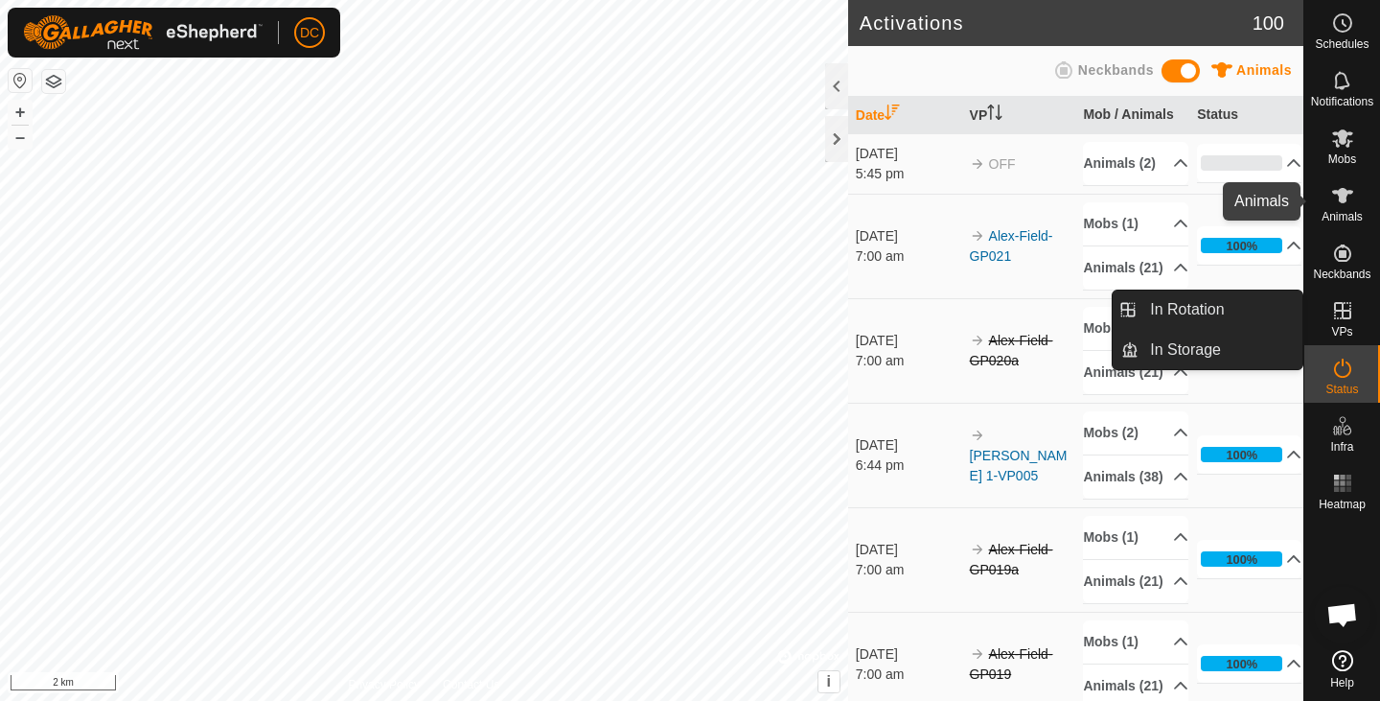
click at [1350, 205] on icon at bounding box center [1342, 195] width 23 height 23
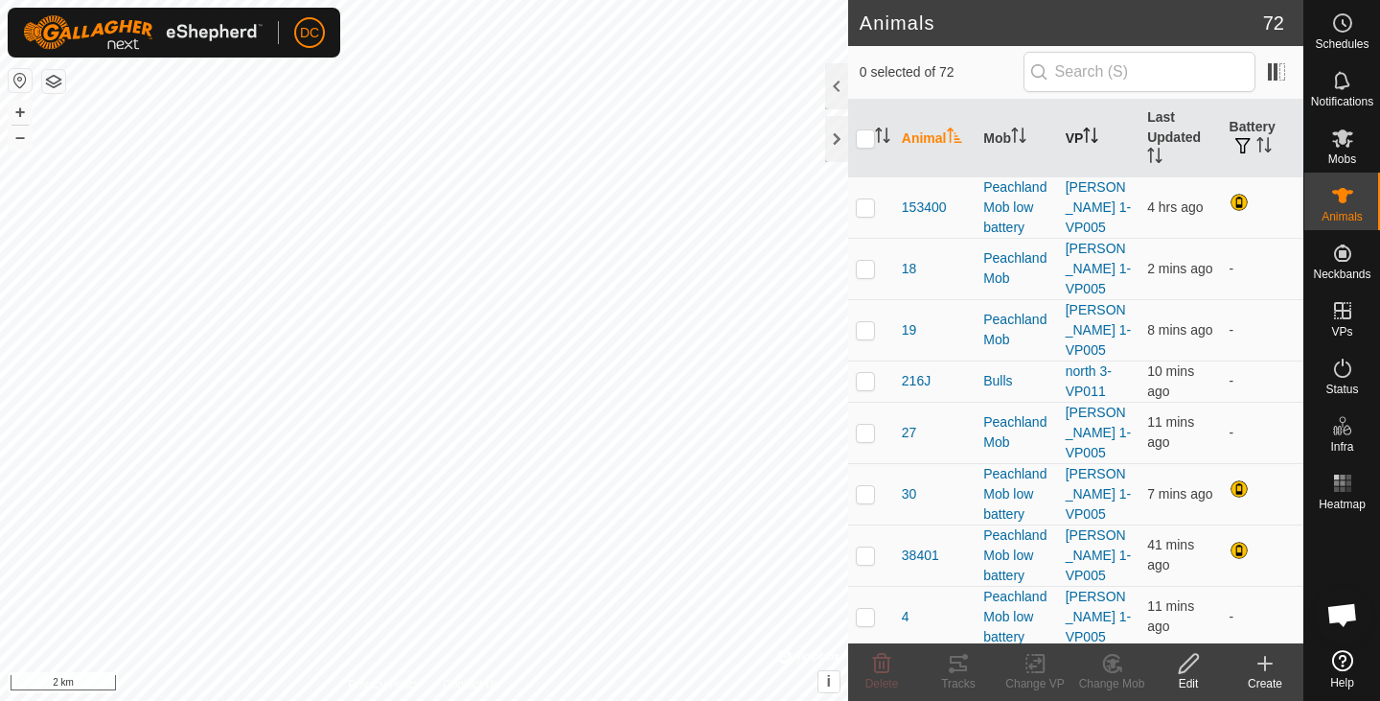
click at [1086, 141] on icon "Activate to sort" at bounding box center [1090, 134] width 15 height 15
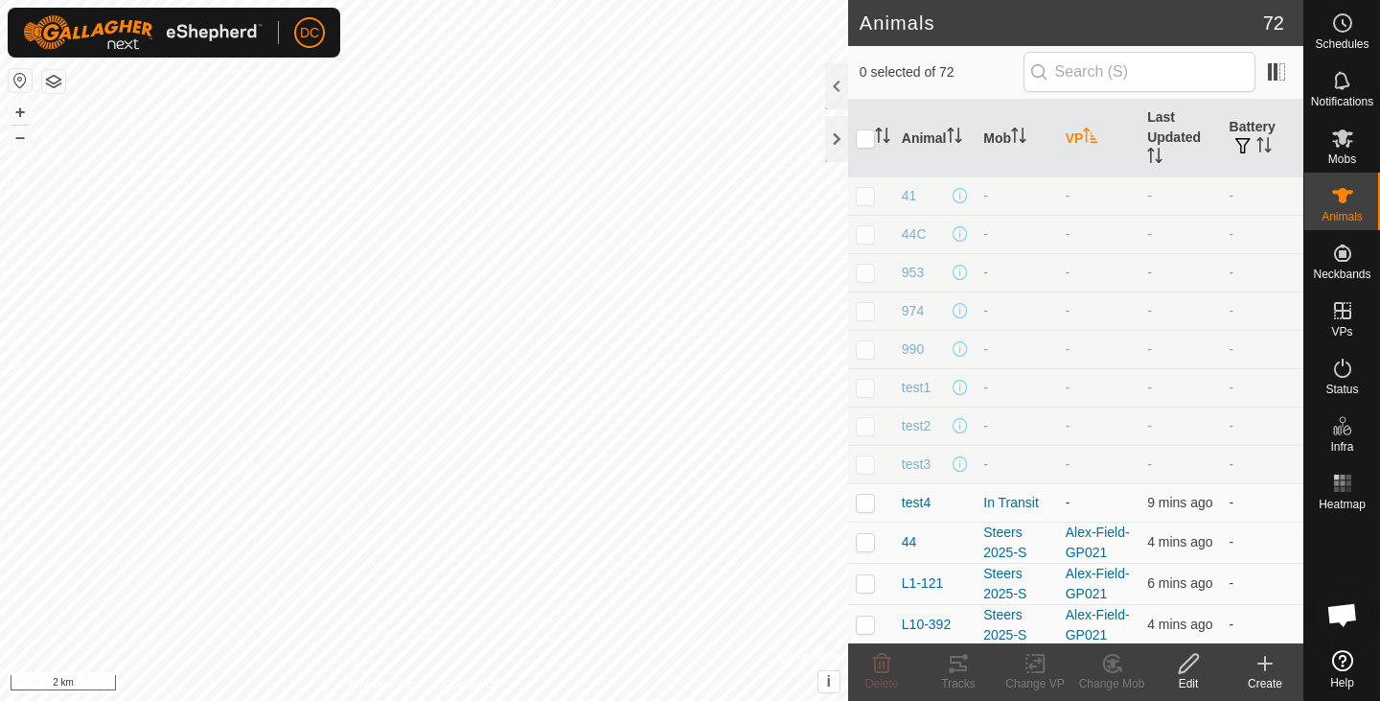
click at [1086, 141] on icon "Activate to sort" at bounding box center [1090, 134] width 15 height 15
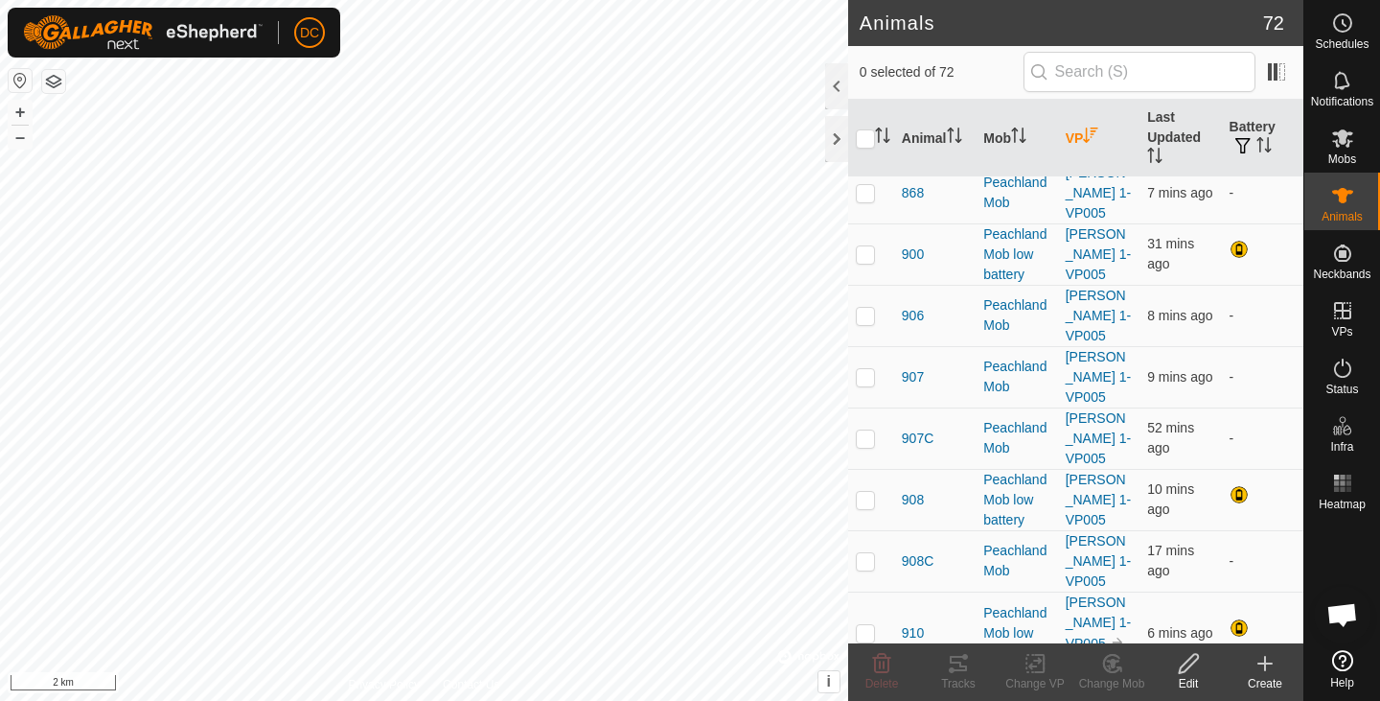
scroll to position [954, 0]
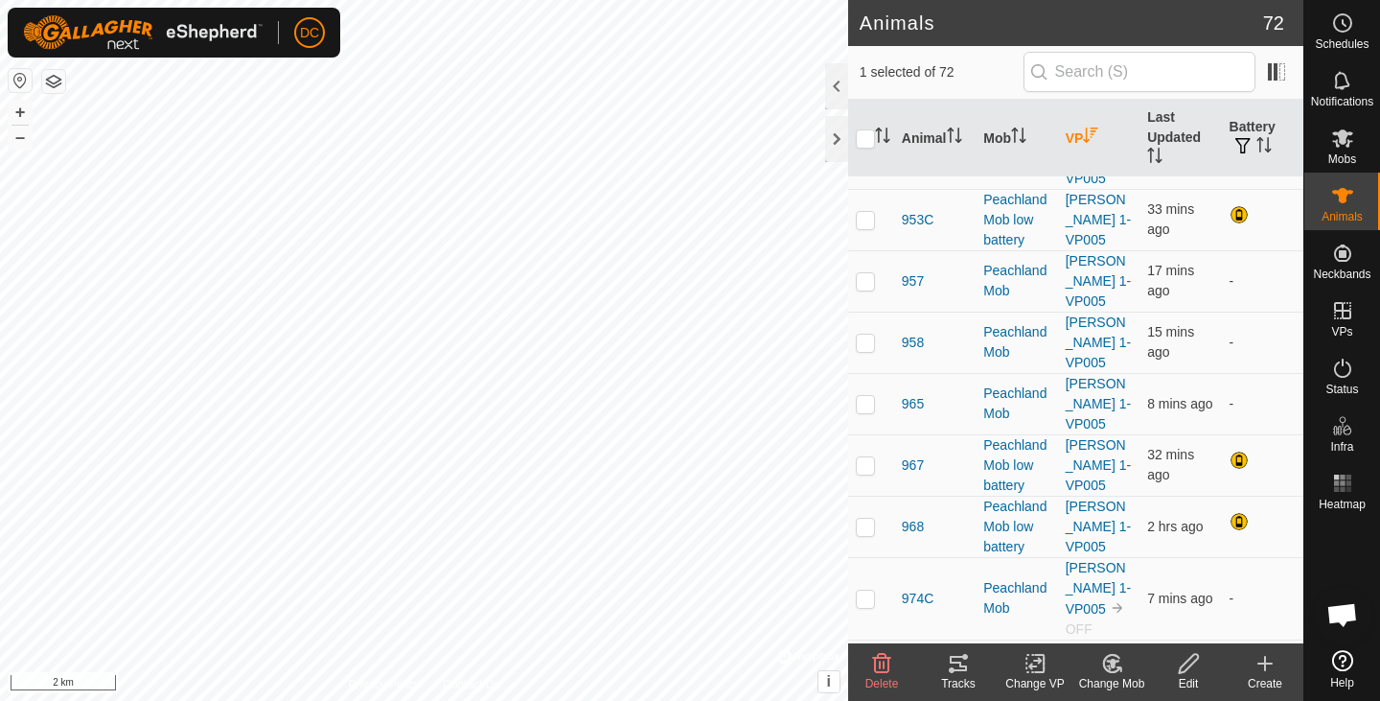
scroll to position [1989, 0]
click at [961, 674] on icon at bounding box center [958, 663] width 23 height 23
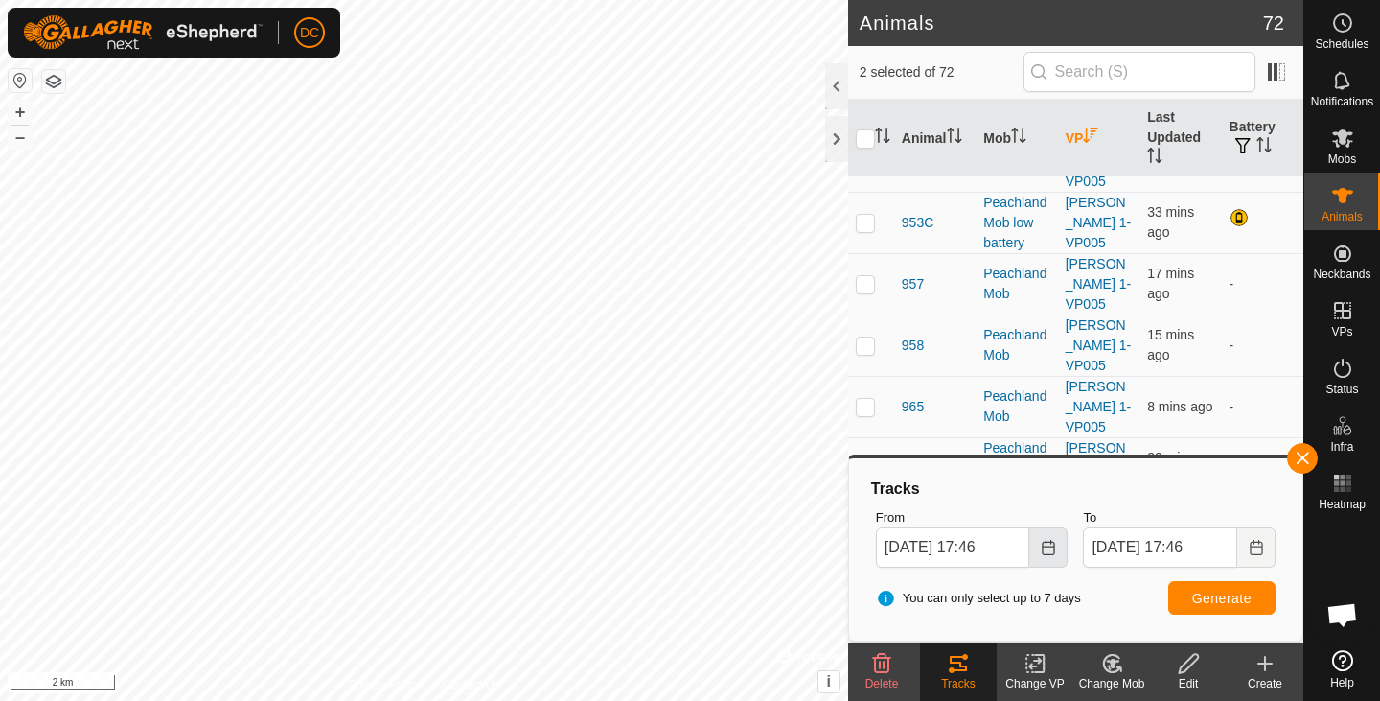
click at [1042, 546] on icon "Choose Date" at bounding box center [1048, 547] width 15 height 15
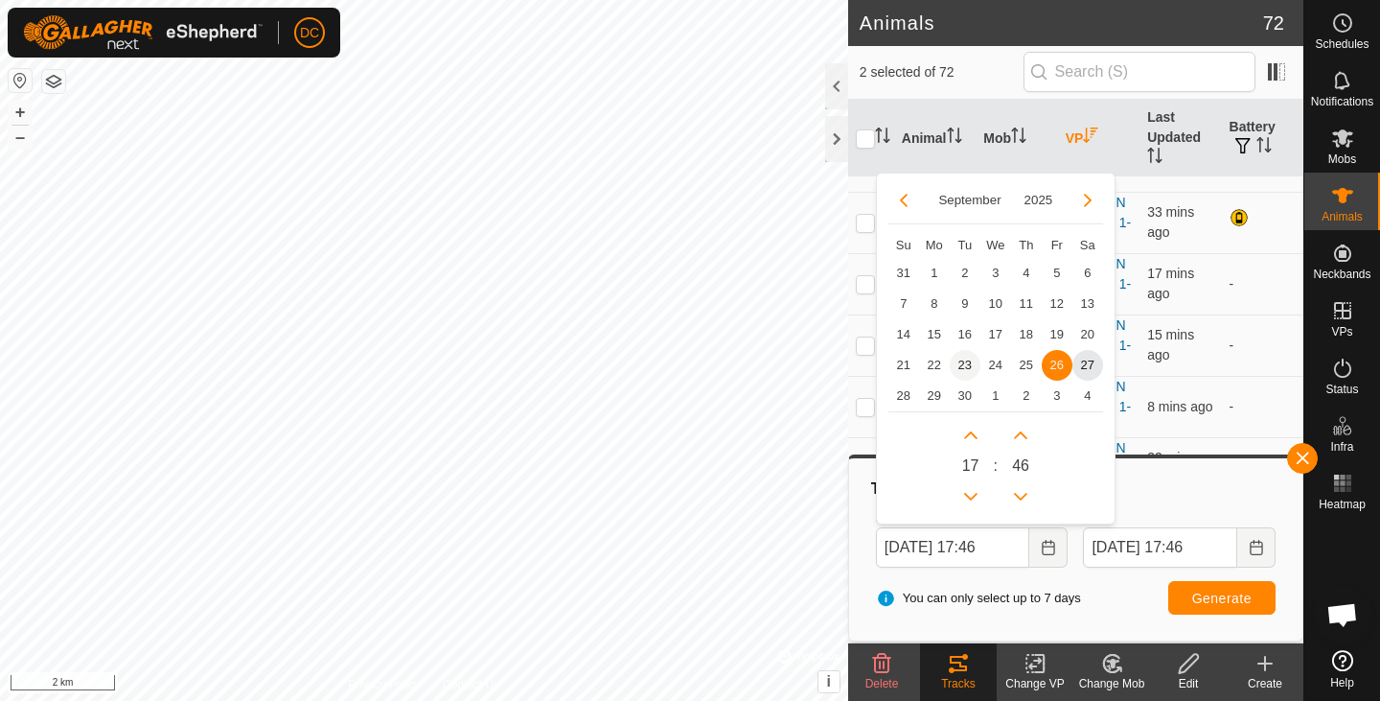
click at [959, 358] on span "23" at bounding box center [965, 365] width 31 height 31
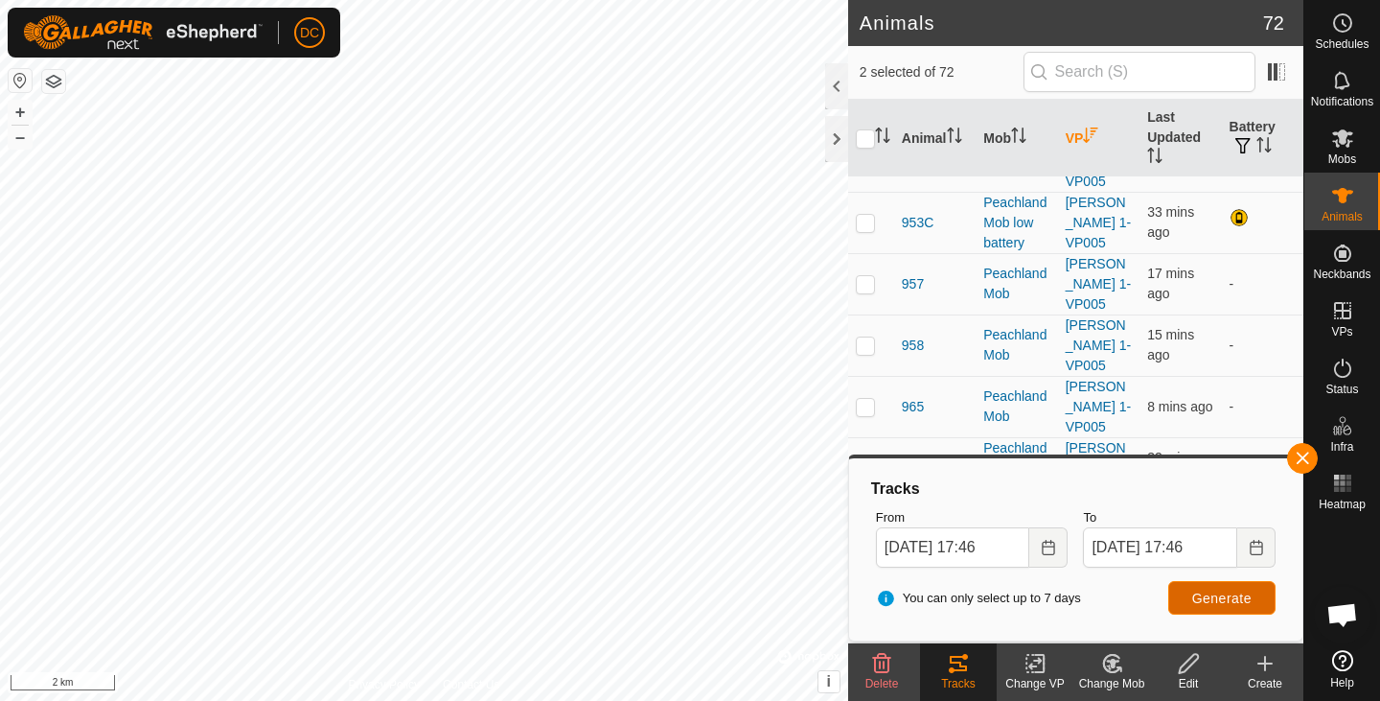
click at [1208, 602] on span "Generate" at bounding box center [1221, 597] width 59 height 15
click at [57, 87] on button "button" at bounding box center [53, 81] width 23 height 23
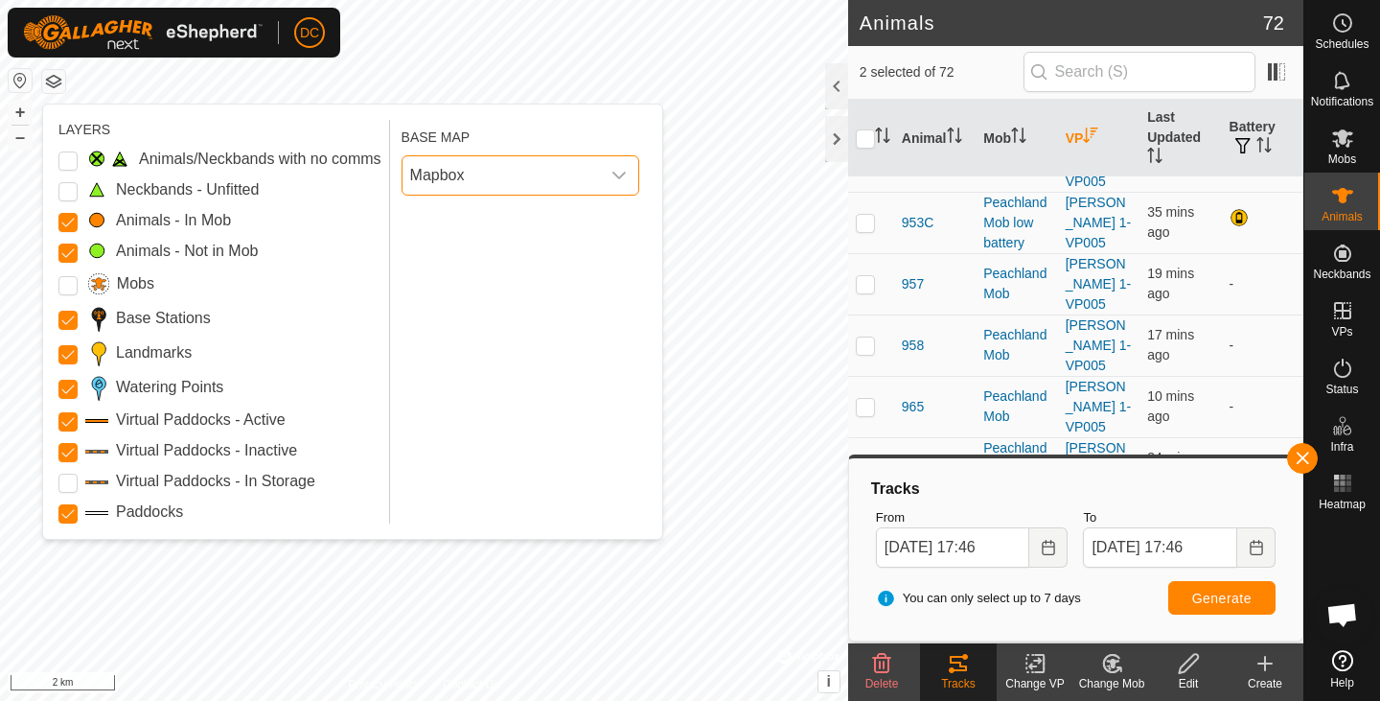
click at [562, 193] on span "Mapbox" at bounding box center [500, 175] width 197 height 38
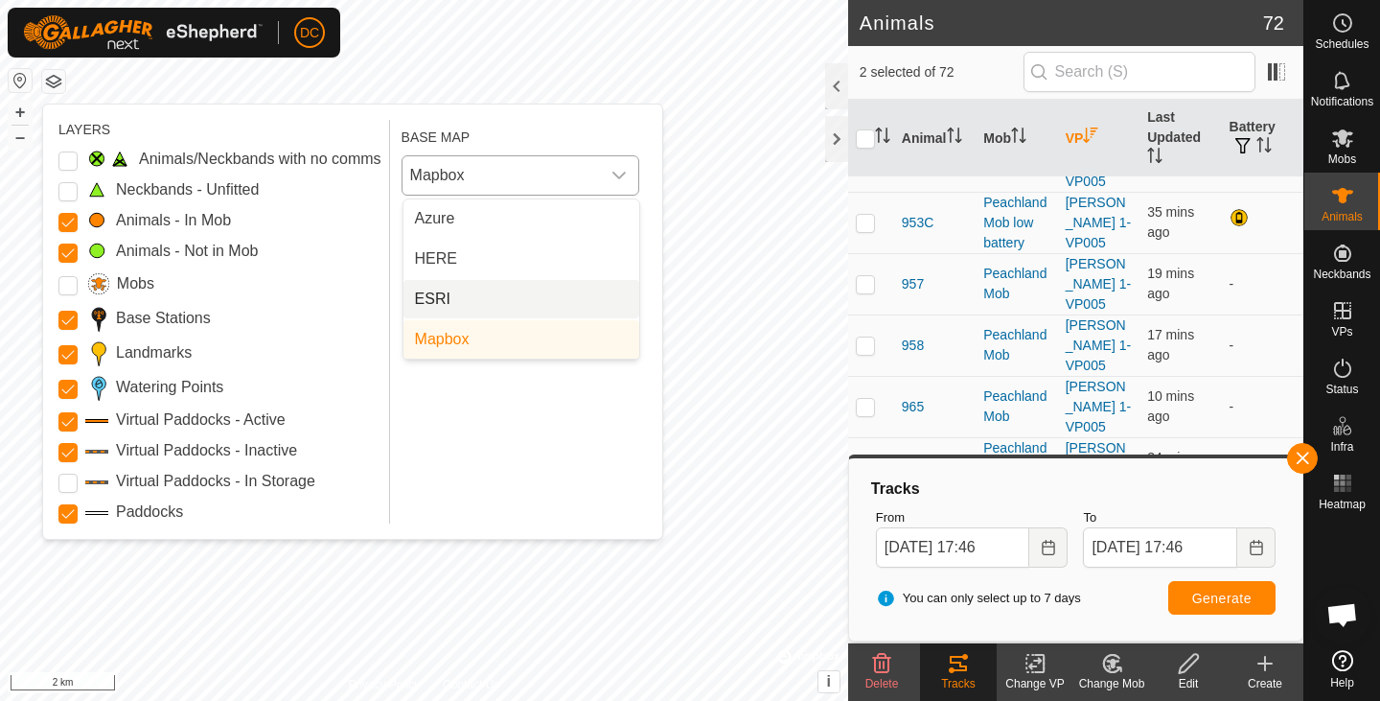
click at [445, 302] on li "ESRI" at bounding box center [521, 299] width 236 height 38
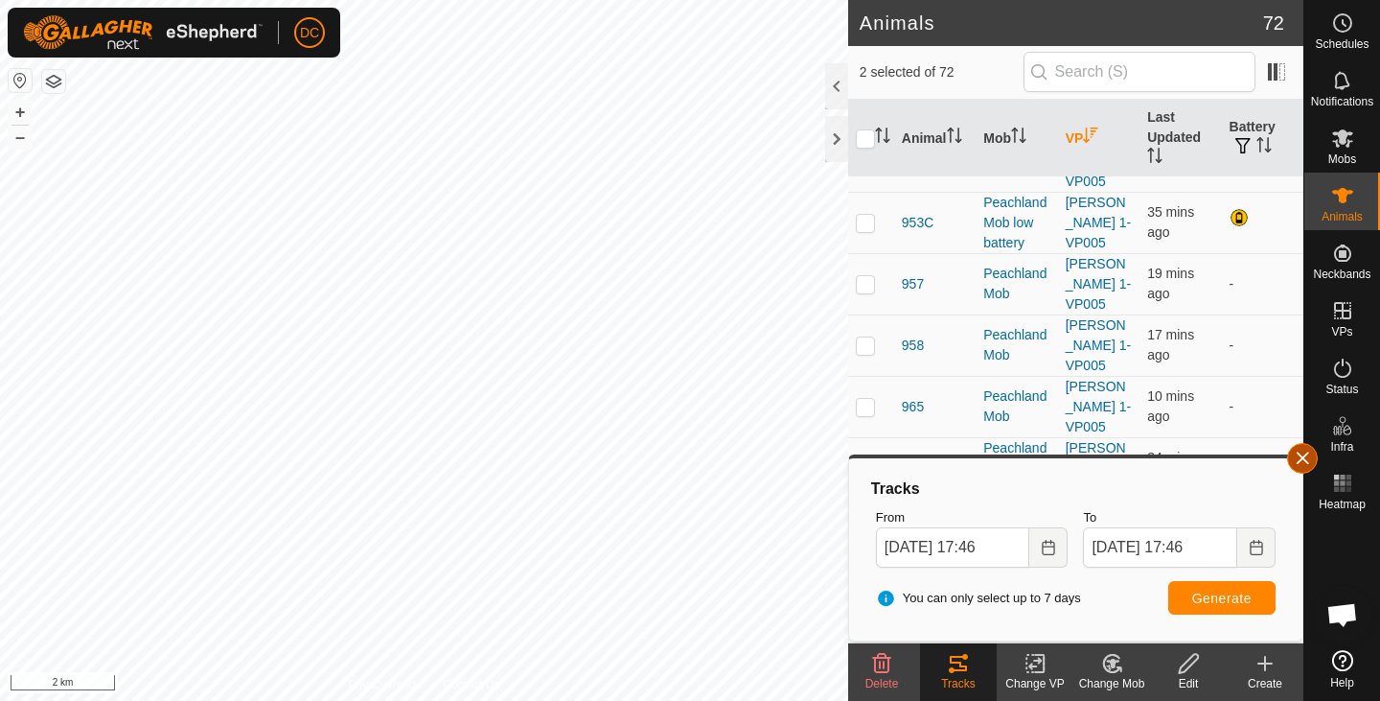
click at [1301, 458] on button "button" at bounding box center [1302, 458] width 31 height 31
